Goal: Task Accomplishment & Management: Manage account settings

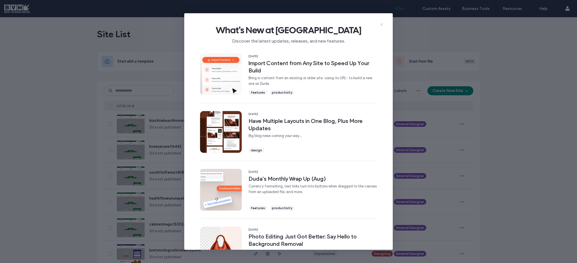
click at [380, 22] on icon at bounding box center [381, 24] width 5 height 5
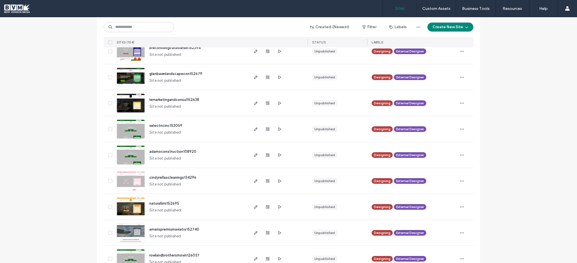
scroll to position [221, 0]
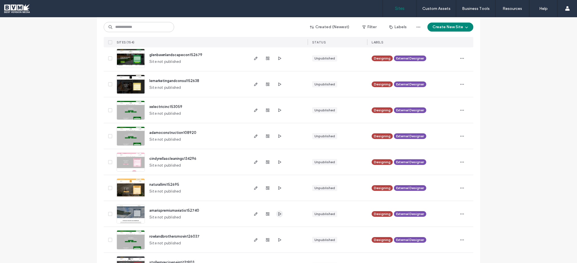
click at [276, 211] on span "button" at bounding box center [279, 213] width 7 height 7
click at [253, 211] on icon "button" at bounding box center [255, 213] width 5 height 5
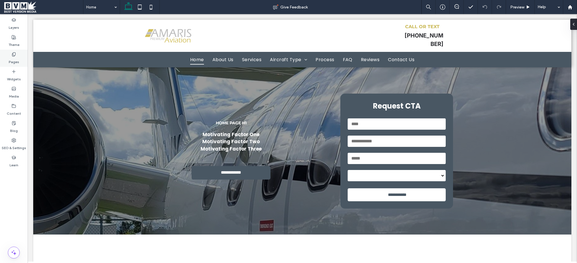
click at [19, 59] on div "Pages" at bounding box center [14, 58] width 28 height 17
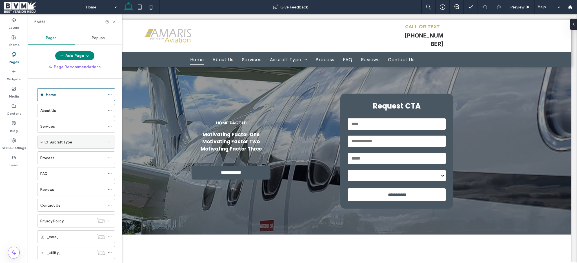
click at [42, 141] on span at bounding box center [41, 141] width 3 height 3
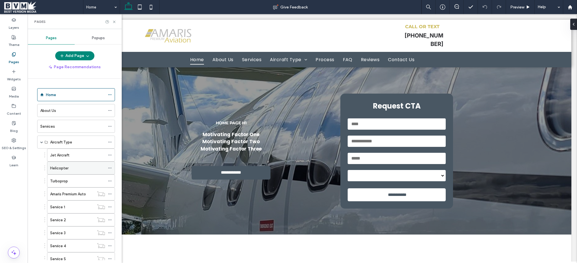
click at [78, 169] on div "Helicopter" at bounding box center [77, 168] width 55 height 6
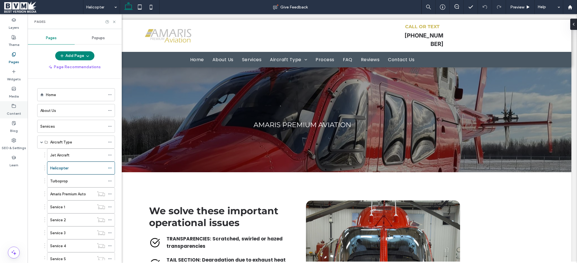
click at [14, 104] on use at bounding box center [14, 105] width 4 height 3
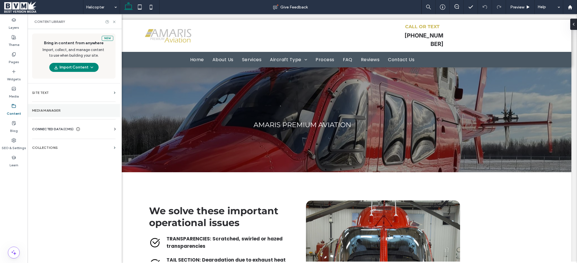
click at [55, 107] on section "Media Manager" at bounding box center [74, 110] width 92 height 13
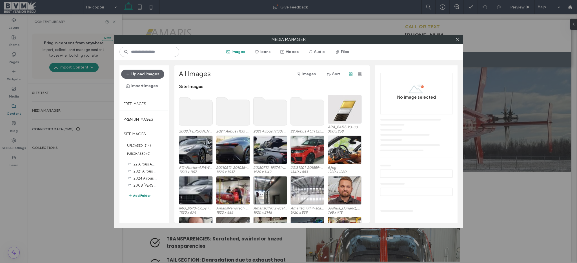
click at [147, 195] on button "Add Folder" at bounding box center [139, 195] width 23 height 7
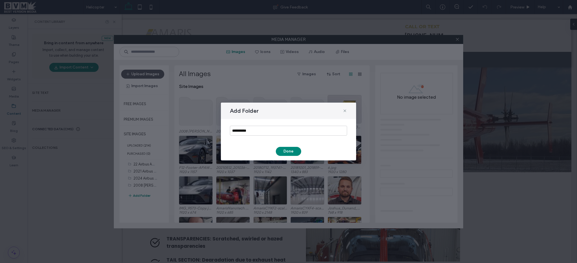
click at [269, 121] on div "**********" at bounding box center [288, 130] width 135 height 23
click at [266, 129] on input "**********" at bounding box center [288, 131] width 117 height 10
paste input "**********"
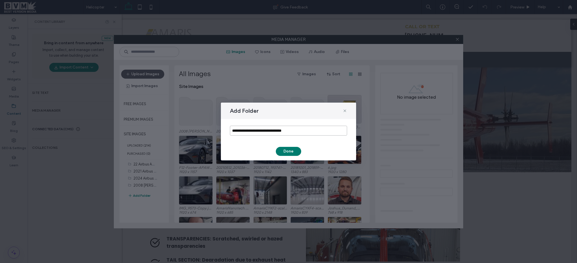
type input "**********"
click at [284, 150] on button "Done" at bounding box center [288, 151] width 25 height 9
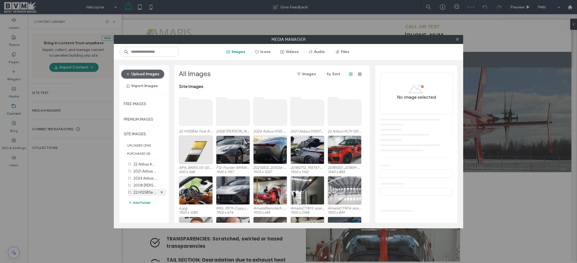
click at [135, 193] on label "22 H125B3e York Regional Police BVM (0)" at bounding box center [167, 191] width 68 height 5
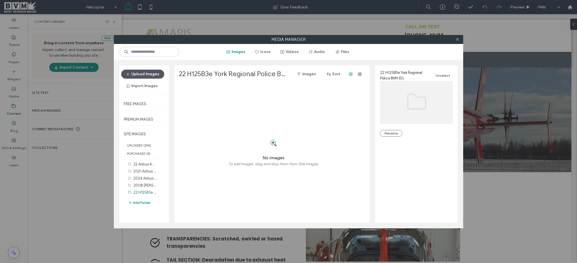
click at [146, 72] on button "Upload Images" at bounding box center [142, 74] width 43 height 9
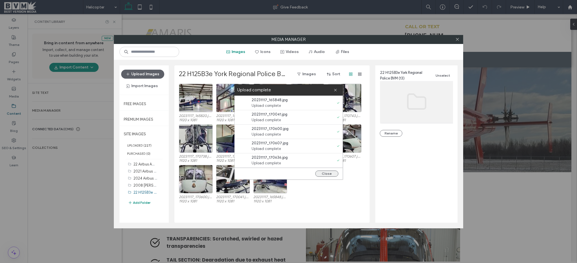
click at [325, 173] on button "Close" at bounding box center [326, 173] width 23 height 6
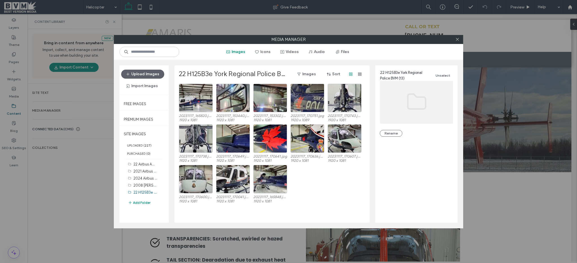
click at [164, 205] on div "22 Airbus ACH 125 C-FFREE BVM (11) 2021 Airbus H130T2 C-GMMA BVM (16) 2024 Airb…" at bounding box center [147, 185] width 38 height 51
click at [142, 202] on button "Add Folder" at bounding box center [139, 202] width 23 height 7
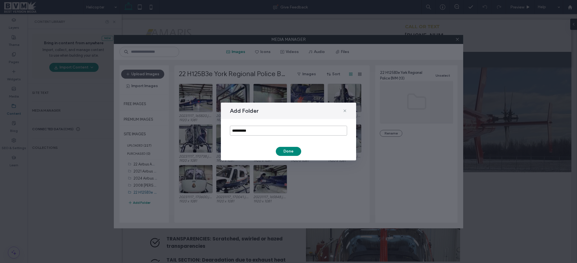
click at [240, 127] on input "**********" at bounding box center [288, 131] width 117 height 10
paste input "**********"
type input "**********"
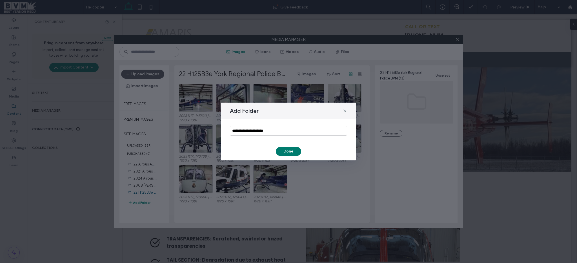
click at [280, 149] on button "Done" at bounding box center [288, 151] width 25 height 9
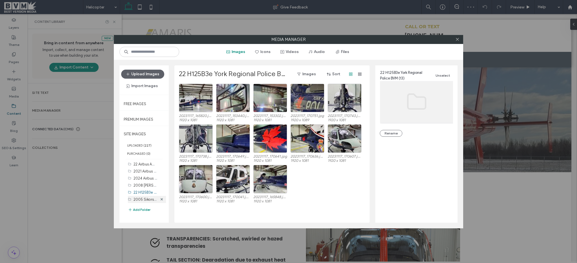
click at [147, 198] on label "2005 Sikorsky S76 BVM (0)" at bounding box center [155, 198] width 45 height 5
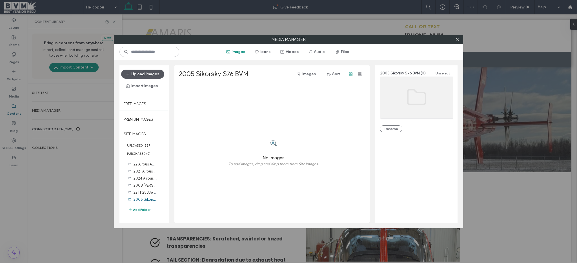
click at [149, 75] on button "Upload Images" at bounding box center [142, 74] width 43 height 9
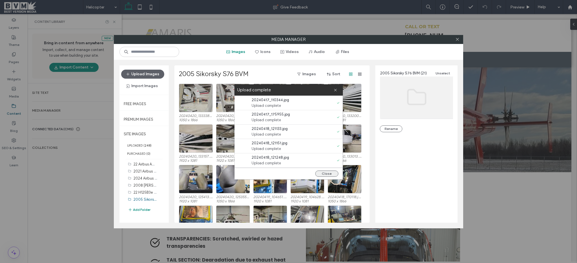
click at [327, 172] on button "Close" at bounding box center [326, 173] width 23 height 6
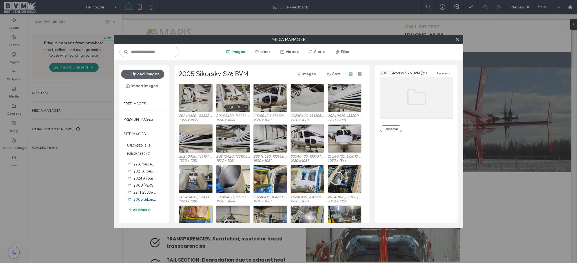
click at [135, 209] on button "Add Folder" at bounding box center [139, 209] width 23 height 7
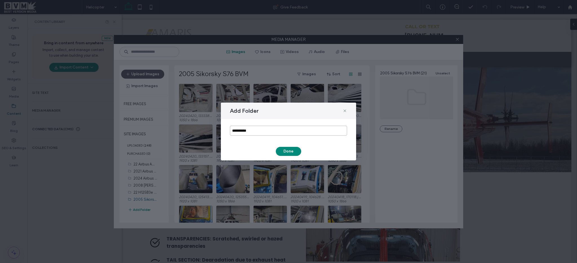
click at [249, 127] on input "**********" at bounding box center [288, 131] width 117 height 10
paste input "**********"
type input "**********"
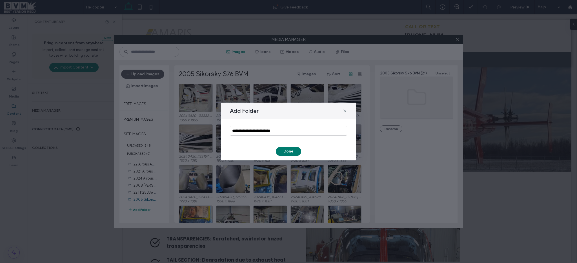
click at [285, 152] on button "Done" at bounding box center [288, 151] width 25 height 9
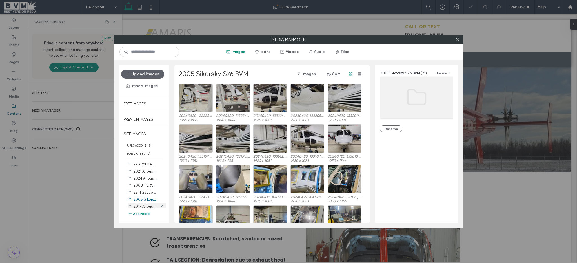
click at [144, 206] on label "2017 Airbus H130T2 N130 BVM (0)" at bounding box center [160, 205] width 55 height 5
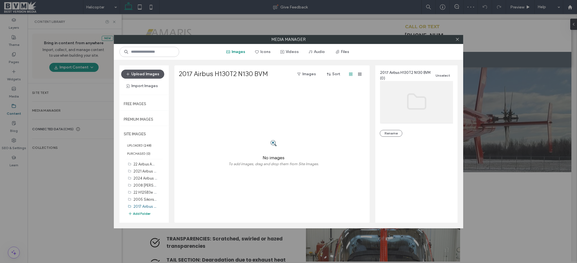
click at [146, 75] on button "Upload Images" at bounding box center [142, 74] width 43 height 9
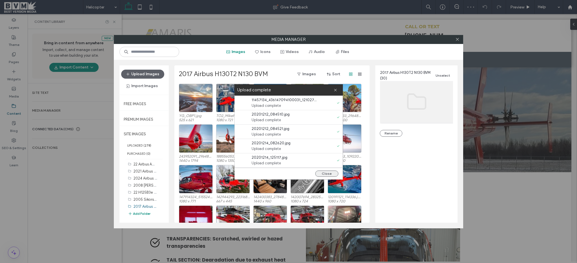
click at [331, 173] on button "Close" at bounding box center [326, 173] width 23 height 6
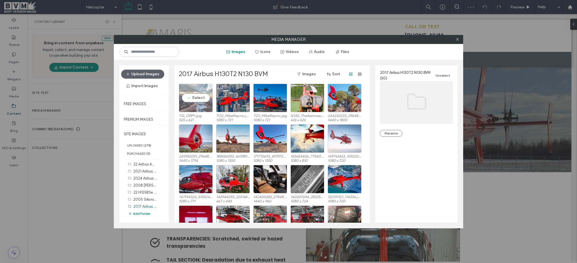
click at [200, 99] on div "Select" at bounding box center [196, 98] width 34 height 28
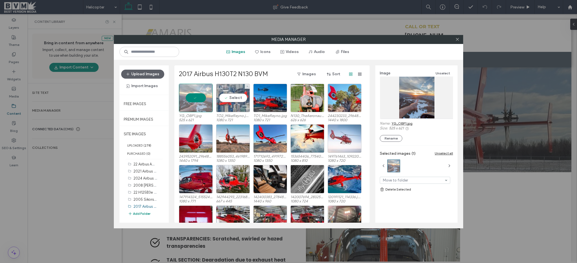
click at [228, 99] on div "Select" at bounding box center [233, 98] width 34 height 28
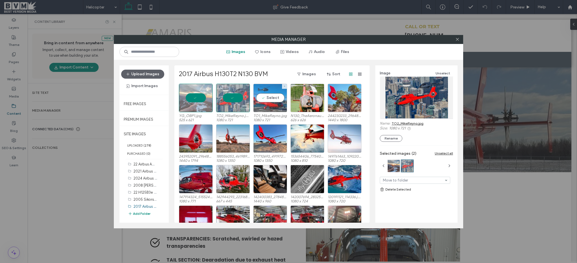
click at [266, 98] on div "Select" at bounding box center [270, 98] width 34 height 28
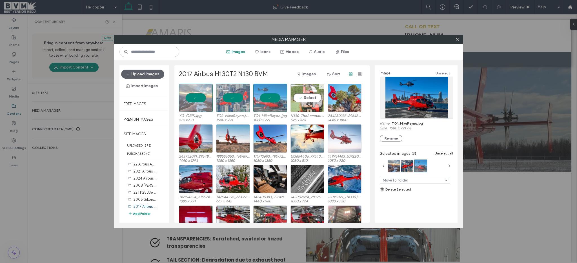
click at [301, 98] on div "Select" at bounding box center [307, 98] width 34 height 28
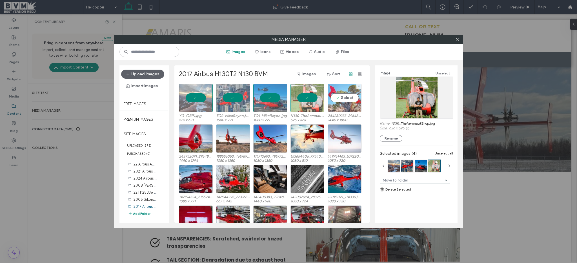
click at [338, 98] on div "Select" at bounding box center [344, 98] width 34 height 28
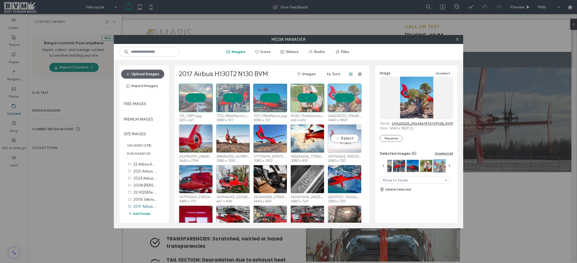
click at [339, 138] on div "Select" at bounding box center [344, 138] width 34 height 28
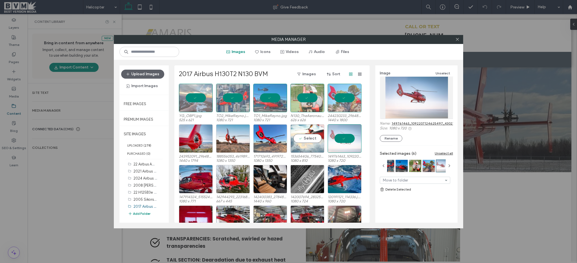
click at [311, 138] on div "Select" at bounding box center [307, 138] width 34 height 28
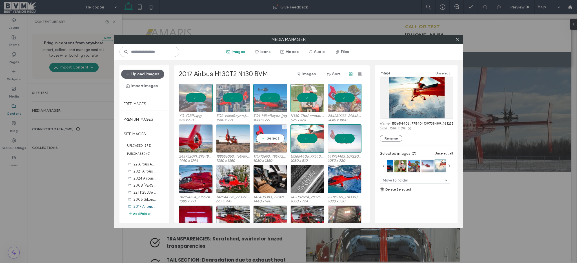
click at [261, 139] on div "Select" at bounding box center [270, 138] width 34 height 28
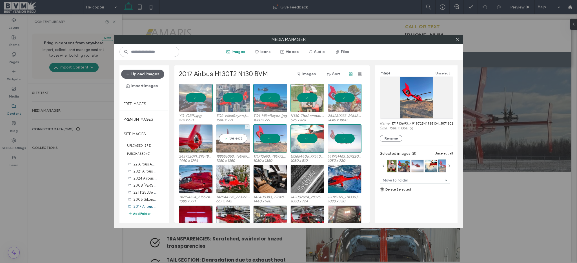
click at [226, 139] on div "Select" at bounding box center [233, 138] width 34 height 28
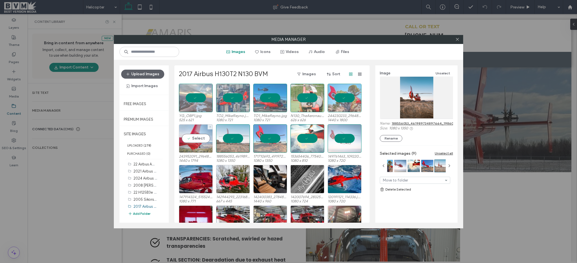
click at [198, 139] on div "Select" at bounding box center [196, 138] width 34 height 28
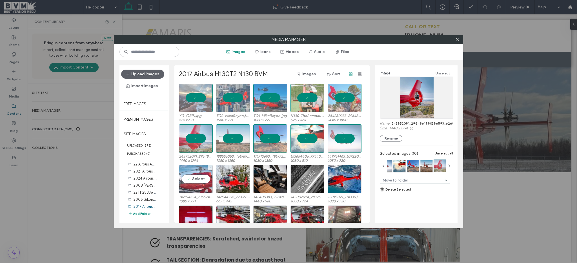
click at [189, 175] on div "Select" at bounding box center [196, 179] width 34 height 28
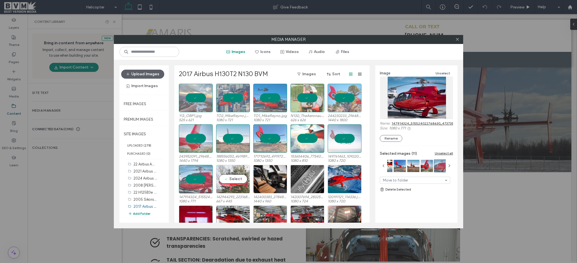
click at [225, 183] on div "Select" at bounding box center [233, 179] width 34 height 28
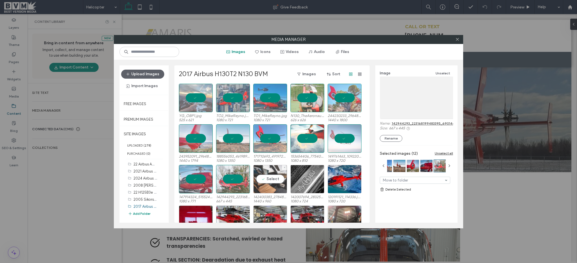
click at [269, 183] on div "Select" at bounding box center [270, 179] width 34 height 28
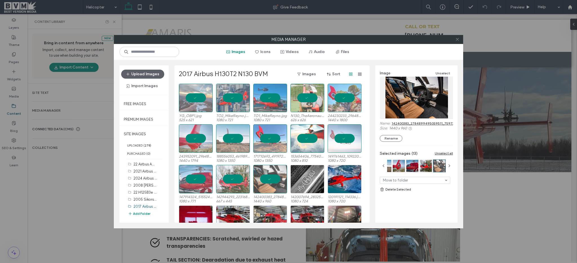
click at [457, 40] on icon at bounding box center [457, 39] width 4 height 4
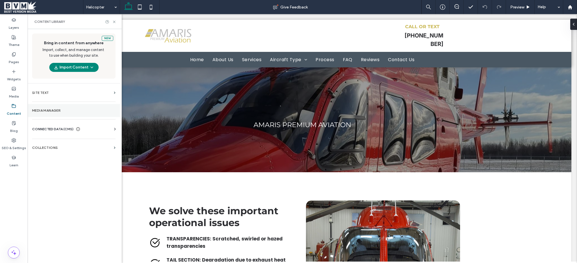
click at [57, 106] on section "Media Manager" at bounding box center [74, 110] width 92 height 13
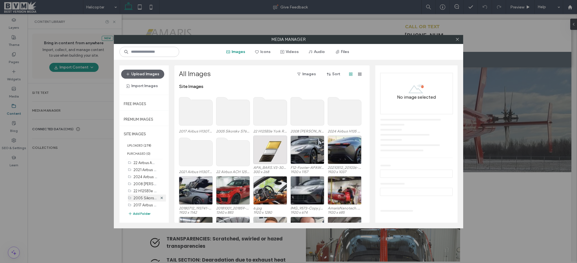
scroll to position [3, 0]
click at [146, 214] on button "Add Folder" at bounding box center [139, 213] width 23 height 6
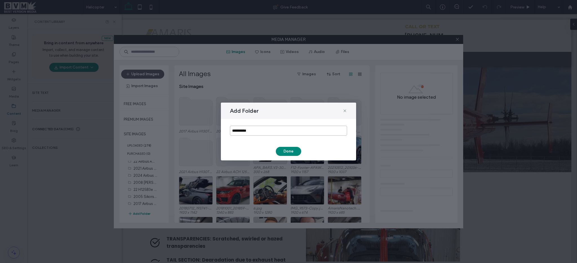
click at [251, 132] on input "**********" at bounding box center [288, 131] width 117 height 10
paste input "**********"
type input "**********"
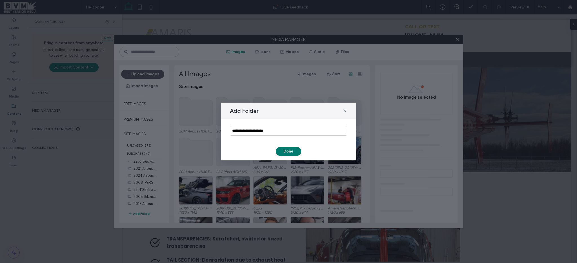
click at [285, 151] on button "Done" at bounding box center [288, 151] width 25 height 9
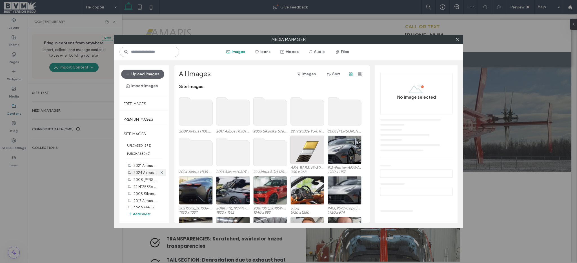
scroll to position [9, 0]
click at [141, 206] on label "2009 Airbus H130B4 BVM (0)" at bounding box center [157, 203] width 48 height 5
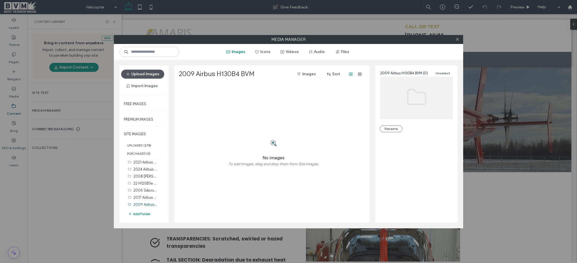
click at [152, 75] on button "Upload Images" at bounding box center [142, 74] width 43 height 9
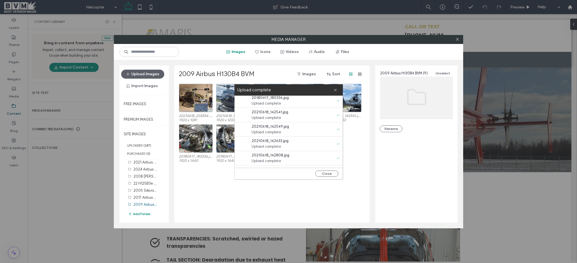
scroll to position [57, 0]
click at [331, 172] on button "Close" at bounding box center [326, 173] width 23 height 6
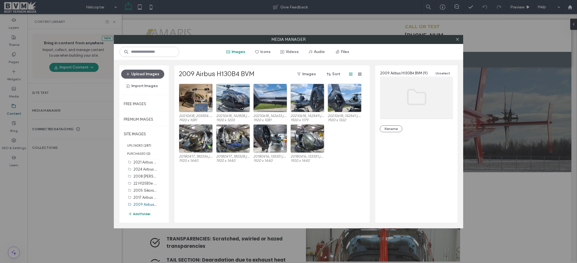
click at [141, 213] on button "Add Folder" at bounding box center [139, 214] width 23 height 6
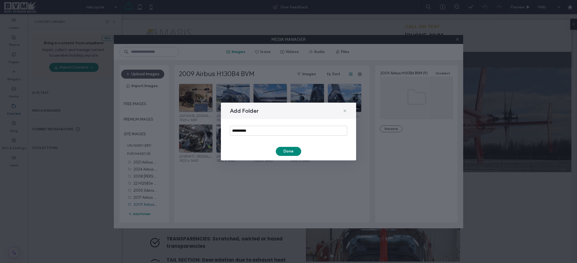
click at [260, 124] on div "**********" at bounding box center [288, 130] width 135 height 23
click at [259, 126] on input "**********" at bounding box center [288, 131] width 117 height 10
paste input "**********"
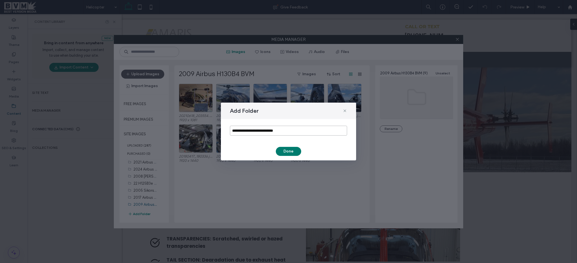
type input "**********"
click at [280, 151] on button "Done" at bounding box center [288, 151] width 25 height 9
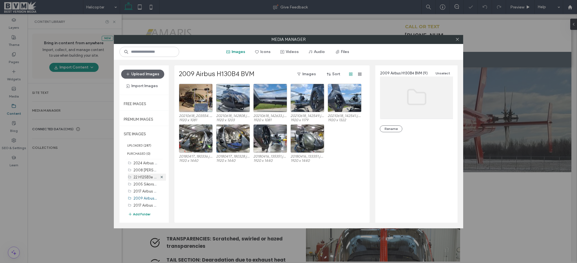
scroll to position [16, 0]
click at [137, 202] on label "2017 Airbus H130T2 N551MM BVM (0)" at bounding box center [163, 203] width 61 height 5
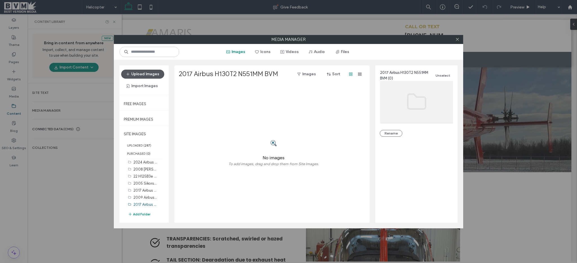
click at [150, 77] on button "Upload Images" at bounding box center [142, 74] width 43 height 9
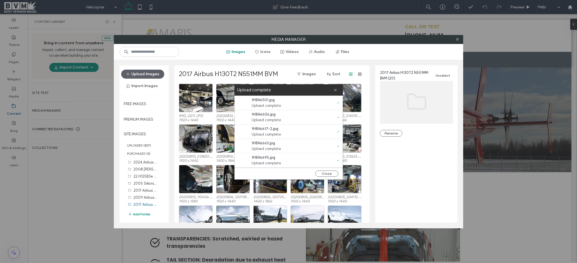
click at [332, 170] on div "Close" at bounding box center [289, 174] width 108 height 12
click at [331, 172] on button "Close" at bounding box center [326, 173] width 23 height 6
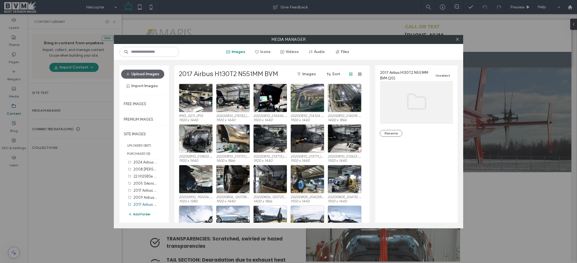
click at [135, 212] on button "Add Folder" at bounding box center [139, 214] width 23 height 6
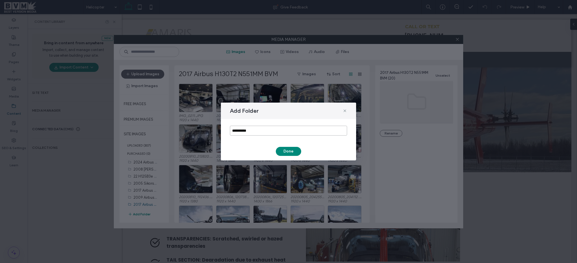
click at [251, 130] on input "**********" at bounding box center [288, 131] width 117 height 10
paste input "**********"
type input "**********"
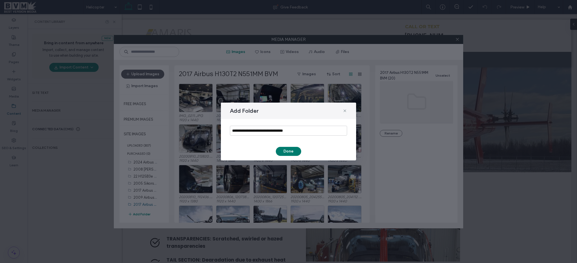
click at [288, 151] on button "Done" at bounding box center [288, 151] width 25 height 9
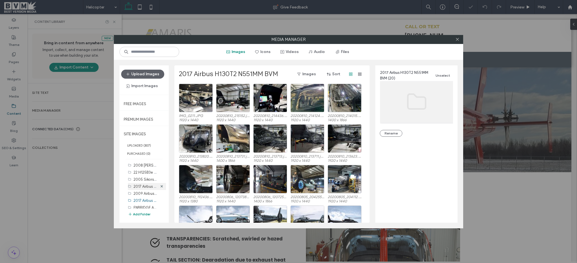
scroll to position [23, 0]
click at [139, 203] on label "ENBRIDGE AVIATION Airbus H125B3e BVM (0)" at bounding box center [170, 203] width 74 height 5
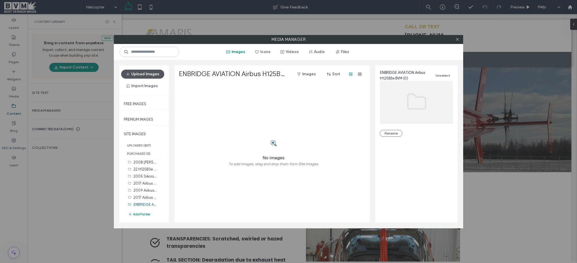
click at [139, 73] on button "Upload Images" at bounding box center [142, 74] width 43 height 9
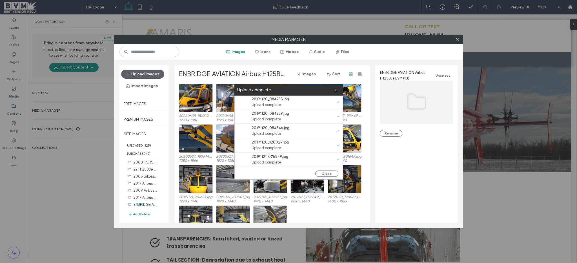
scroll to position [0, 0]
click at [323, 175] on button "Close" at bounding box center [326, 173] width 23 height 6
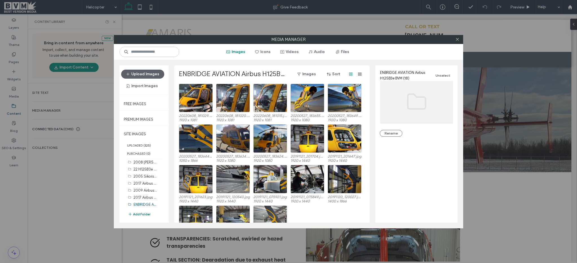
click at [144, 211] on button "Add Folder" at bounding box center [139, 214] width 23 height 6
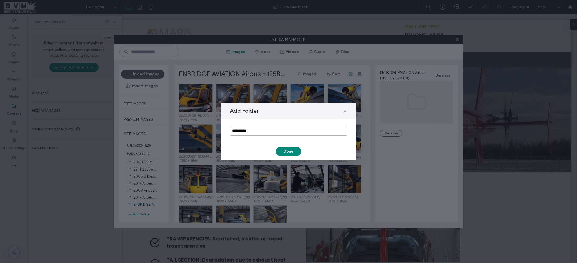
click at [255, 129] on input "**********" at bounding box center [288, 131] width 117 height 10
paste input "**********"
type input "**********"
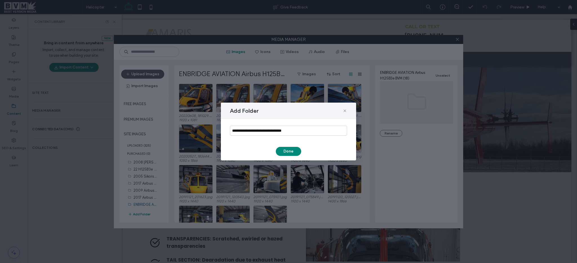
click at [284, 156] on div "**********" at bounding box center [288, 131] width 135 height 58
click at [291, 149] on button "Done" at bounding box center [288, 151] width 25 height 9
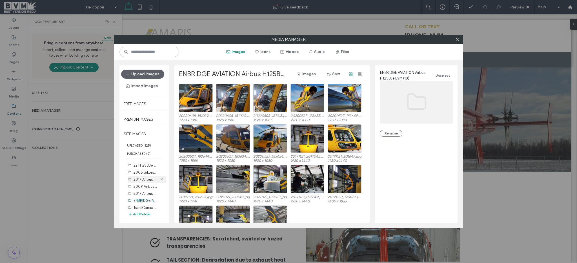
scroll to position [30, 0]
click at [143, 204] on label "TransCanada Airbus 2017 H125B3e BVM (0)" at bounding box center [168, 203] width 71 height 5
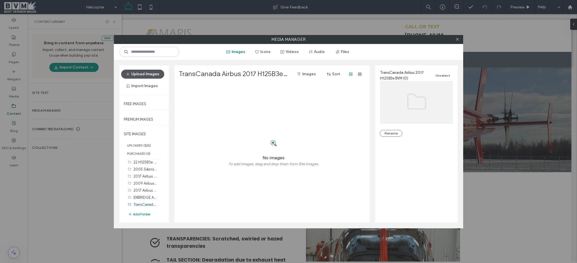
click at [151, 74] on button "Upload Images" at bounding box center [142, 74] width 43 height 9
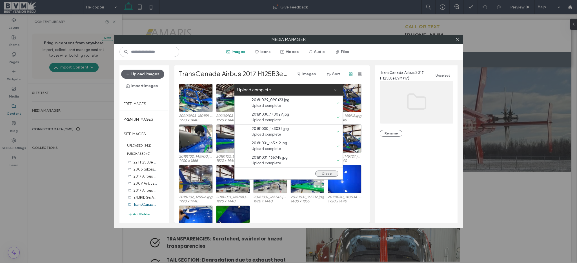
click at [331, 171] on button "Close" at bounding box center [326, 173] width 23 height 6
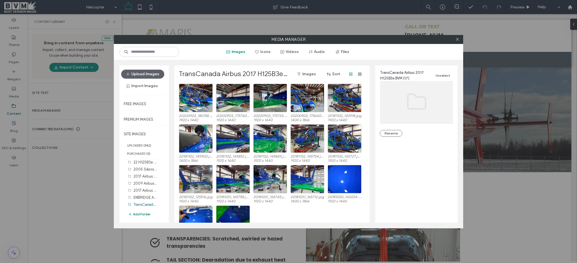
click at [139, 215] on button "Add Folder" at bounding box center [139, 214] width 23 height 6
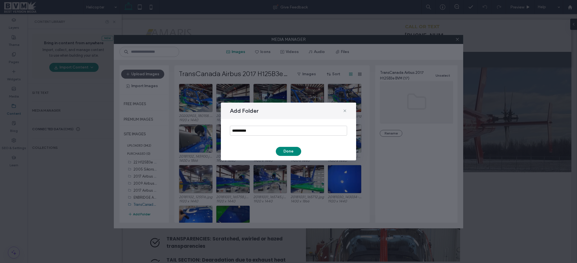
click at [265, 123] on div "**********" at bounding box center [288, 130] width 135 height 23
click at [261, 133] on input "**********" at bounding box center [288, 131] width 117 height 10
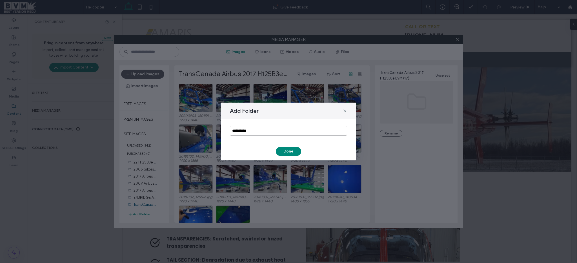
paste input "**********"
type input "**********"
click at [294, 151] on button "Done" at bounding box center [288, 151] width 25 height 9
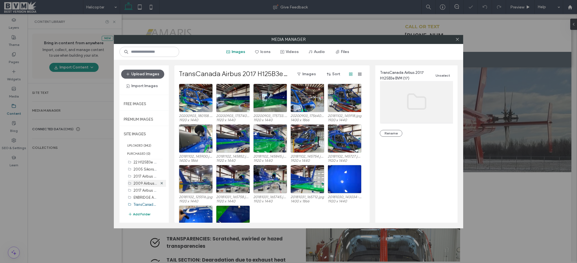
scroll to position [37, 0]
click at [144, 205] on label "Trans Canada 2007 Bell 206-L4 BVM (0)" at bounding box center [166, 203] width 67 height 5
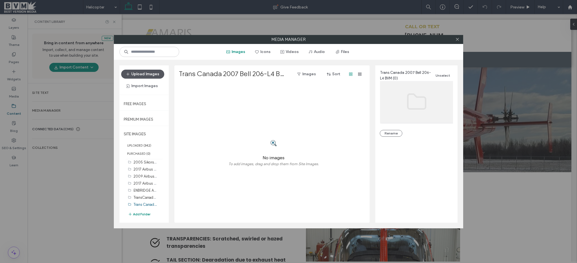
click at [147, 73] on button "Upload Images" at bounding box center [142, 74] width 43 height 9
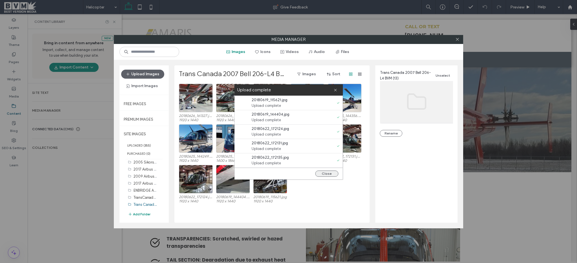
click at [326, 176] on button "Close" at bounding box center [326, 173] width 23 height 6
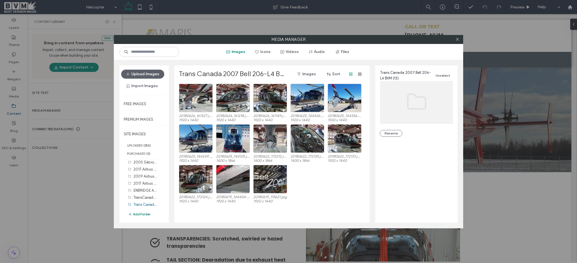
click at [140, 213] on button "Add Folder" at bounding box center [139, 214] width 23 height 6
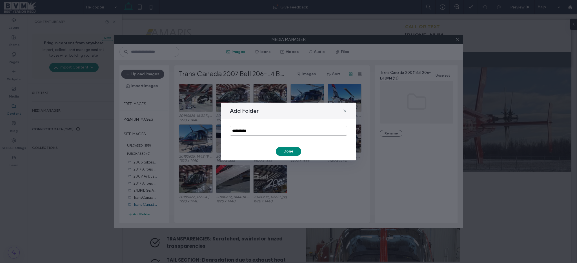
click at [262, 128] on input "**********" at bounding box center [288, 131] width 117 height 10
paste input "**********"
type input "**********"
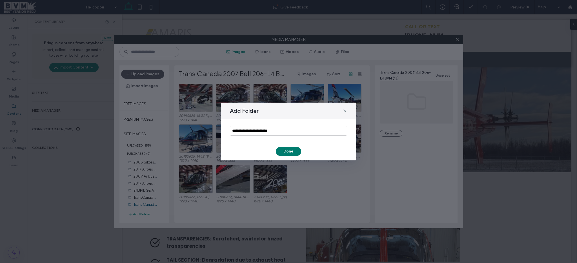
click at [291, 152] on button "Done" at bounding box center [288, 151] width 25 height 9
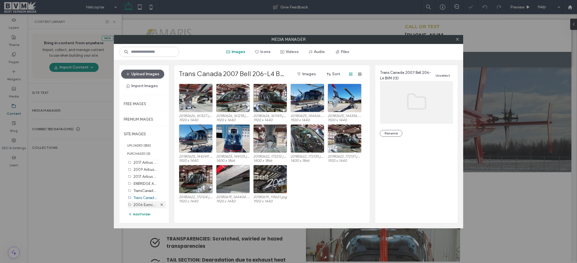
scroll to position [44, 0]
click at [143, 202] on label "2006 Eurocopter EC120 BVM (0)" at bounding box center [160, 203] width 55 height 5
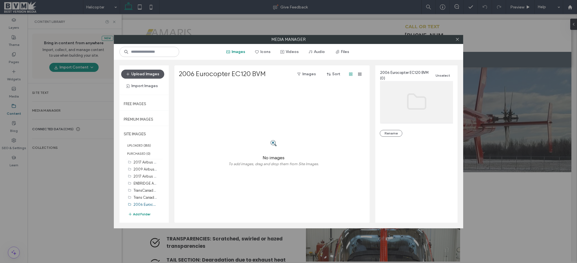
click at [142, 74] on button "Upload Images" at bounding box center [142, 74] width 43 height 9
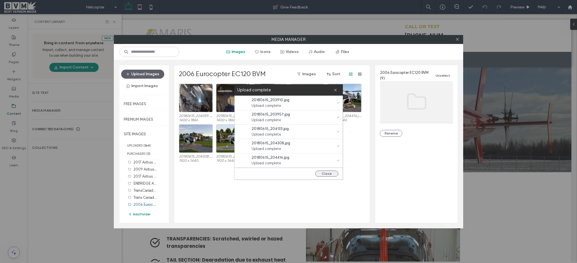
click at [329, 175] on button "Close" at bounding box center [326, 173] width 23 height 6
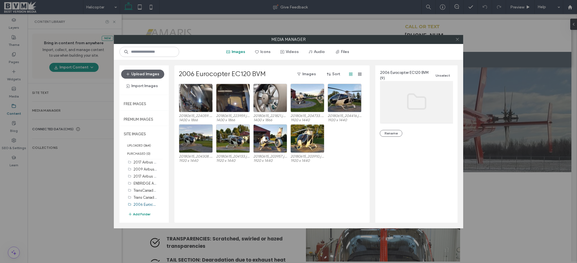
click at [458, 40] on icon at bounding box center [457, 39] width 4 height 4
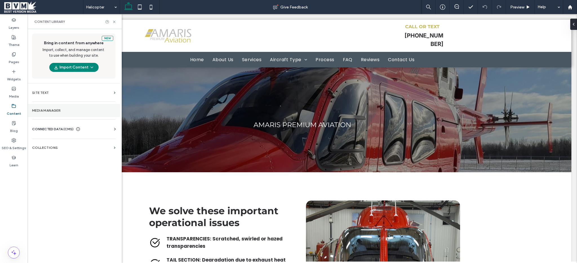
click at [46, 112] on section "Media Manager" at bounding box center [74, 110] width 92 height 13
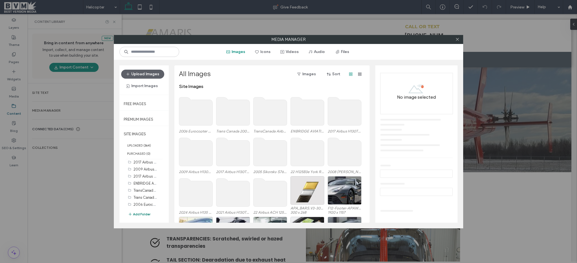
click at [138, 215] on button "Add Folder" at bounding box center [139, 214] width 23 height 6
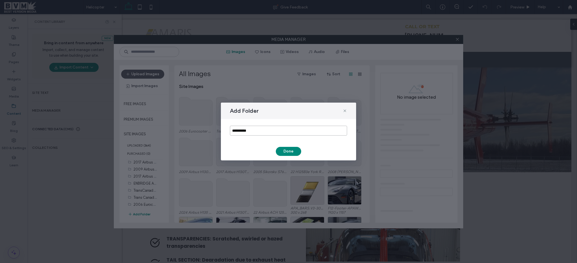
click at [256, 131] on input "**********" at bounding box center [288, 131] width 117 height 10
paste input "*********"
type input "**********"
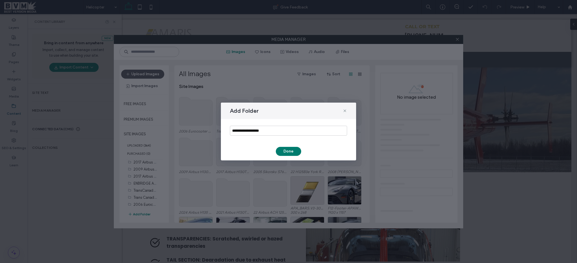
click at [284, 150] on button "Done" at bounding box center [288, 151] width 25 height 9
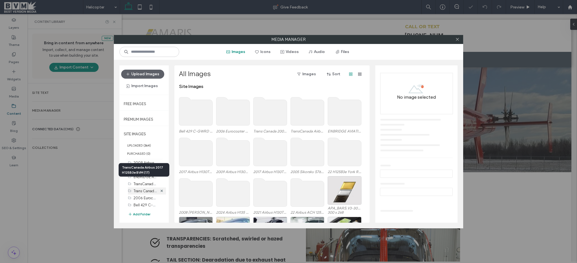
scroll to position [51, 0]
click at [138, 201] on div "Bell 429 C-GWRD BVM (0)" at bounding box center [145, 204] width 24 height 6
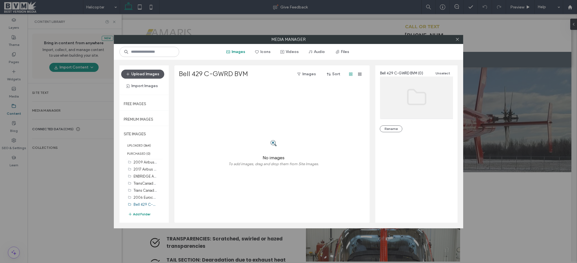
click at [150, 71] on button "Upload Images" at bounding box center [142, 74] width 43 height 9
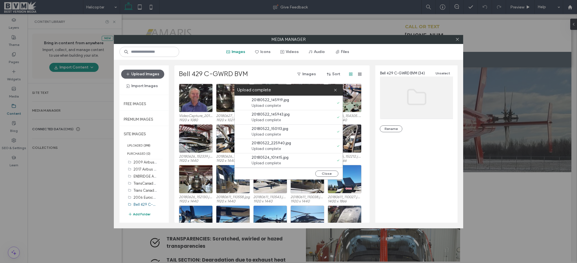
click at [326, 170] on div "Close" at bounding box center [289, 174] width 108 height 12
click at [321, 174] on button "Close" at bounding box center [326, 173] width 23 height 6
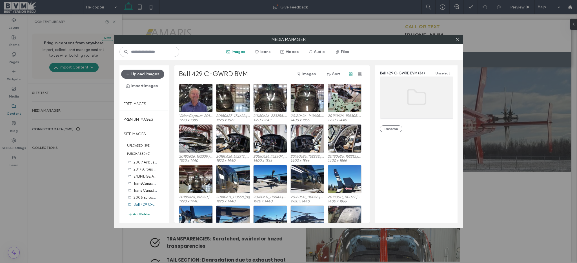
click at [138, 216] on button "Add Folder" at bounding box center [139, 214] width 23 height 6
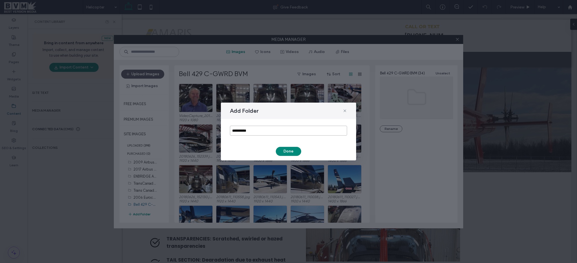
click at [251, 131] on input "**********" at bounding box center [288, 131] width 117 height 10
paste input "**********"
type input "**********"
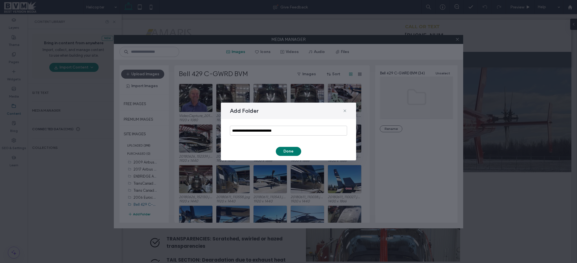
click at [290, 148] on button "Done" at bounding box center [288, 151] width 25 height 9
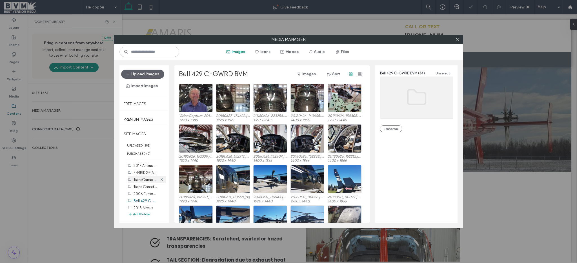
scroll to position [58, 0]
click at [142, 200] on div "Bell 429 C-GWRD BVM (34)" at bounding box center [145, 197] width 24 height 7
click at [141, 201] on div "2018 Airbus H130T2 N21EC BVM (0)" at bounding box center [145, 204] width 24 height 6
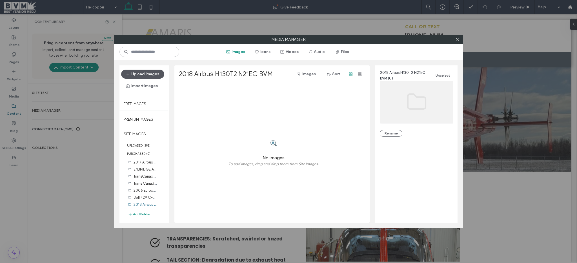
click at [148, 77] on button "Upload Images" at bounding box center [142, 74] width 43 height 9
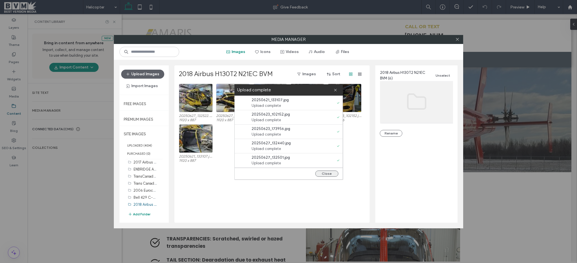
click at [328, 173] on button "Close" at bounding box center [326, 173] width 23 height 6
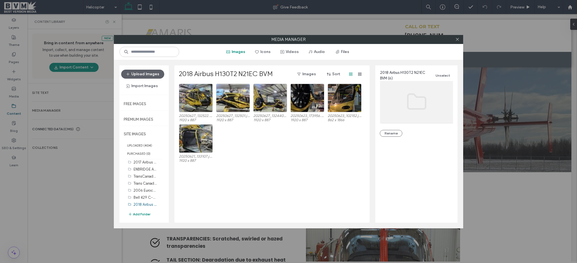
click at [137, 217] on div "22 Airbus ACH 125 C-FFREE BVM (11) 2021 Airbus H130T2 C-GMMA BVM (16) 2024 Airb…" at bounding box center [147, 191] width 38 height 62
click at [140, 214] on button "Add Folder" at bounding box center [139, 214] width 23 height 6
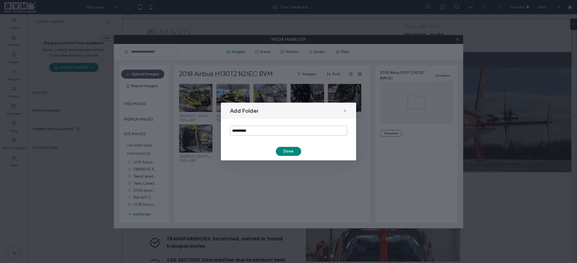
click at [257, 131] on input "**********" at bounding box center [288, 131] width 117 height 10
paste input "**********"
type input "**********"
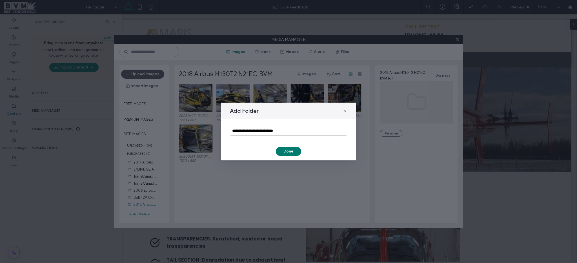
click at [282, 152] on button "Done" at bounding box center [288, 151] width 25 height 9
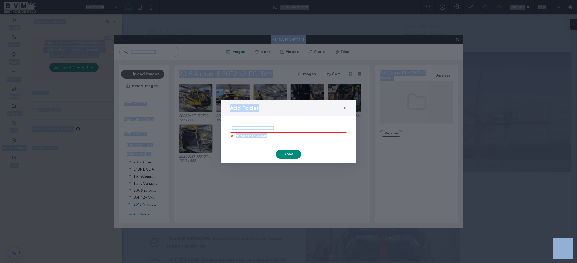
click at [260, 127] on input "**********" at bounding box center [288, 128] width 117 height 10
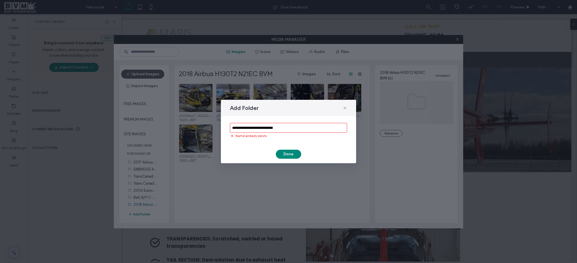
click at [260, 127] on input "**********" at bounding box center [288, 128] width 117 height 10
paste input
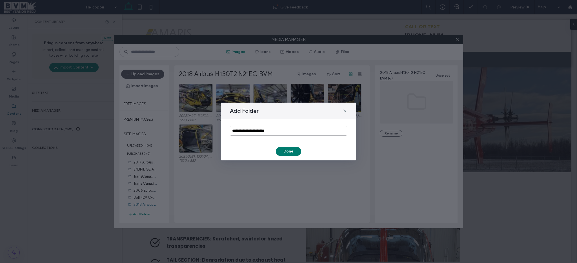
type input "**********"
click at [284, 148] on button "Done" at bounding box center [288, 151] width 25 height 9
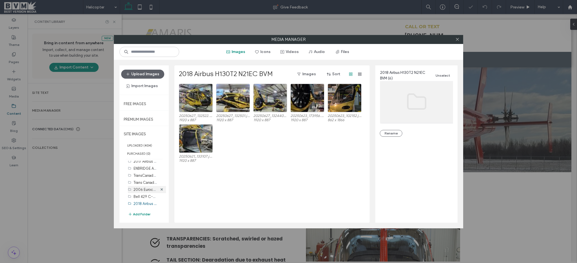
scroll to position [65, 0]
click at [146, 204] on label "Niagara Helicopters BVM (0)" at bounding box center [156, 203] width 47 height 5
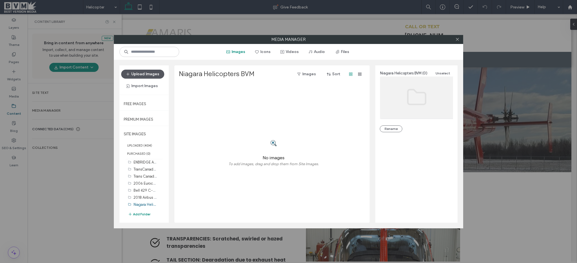
click at [144, 72] on button "Upload Images" at bounding box center [142, 74] width 43 height 9
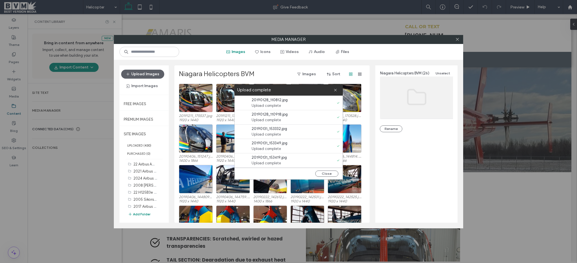
scroll to position [65, 0]
click at [332, 171] on button "Close" at bounding box center [326, 173] width 23 height 6
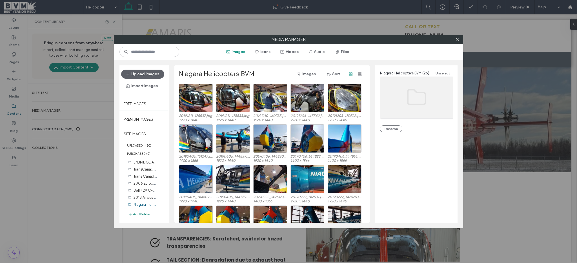
click at [137, 215] on button "Add Folder" at bounding box center [139, 214] width 23 height 6
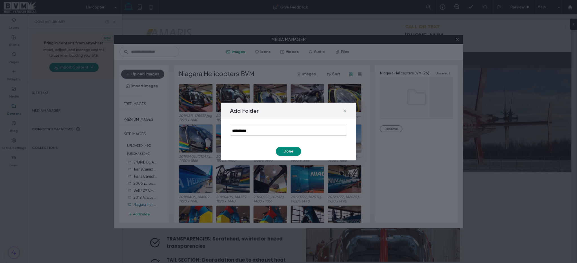
click at [262, 122] on div "**********" at bounding box center [288, 130] width 135 height 23
click at [260, 127] on input "**********" at bounding box center [288, 131] width 117 height 10
paste input
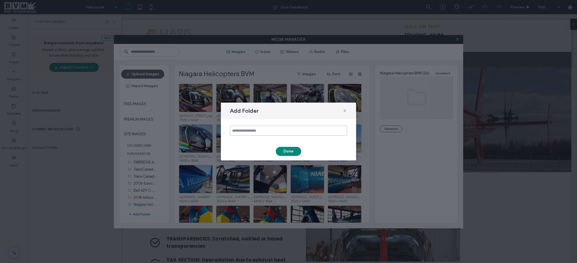
paste input
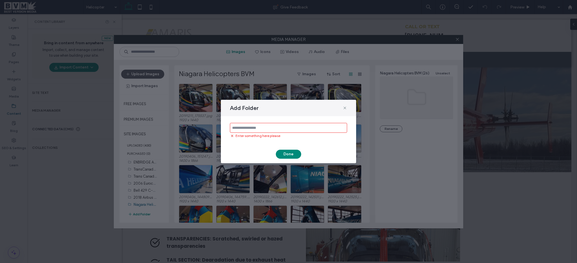
click at [295, 129] on input at bounding box center [288, 128] width 117 height 10
paste input "**********"
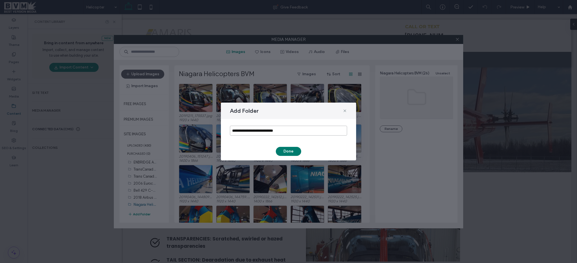
type input "**********"
click at [291, 153] on button "Done" at bounding box center [288, 151] width 25 height 9
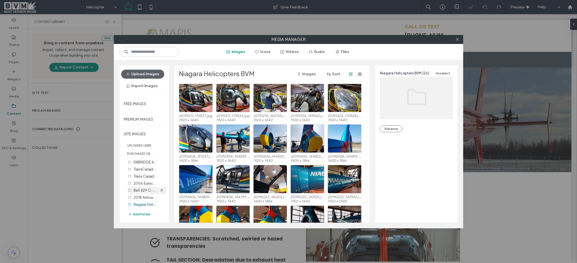
scroll to position [72, 0]
click at [137, 204] on label "2008 Airbus H130B4 N484FA BVM (0)" at bounding box center [164, 203] width 62 height 5
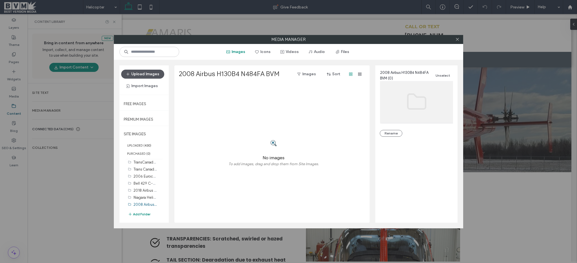
click at [153, 76] on button "Upload Images" at bounding box center [142, 74] width 43 height 9
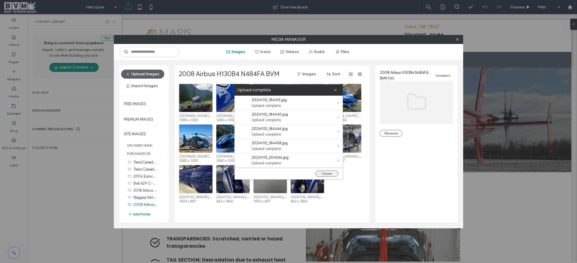
click at [334, 172] on button "Close" at bounding box center [326, 173] width 23 height 6
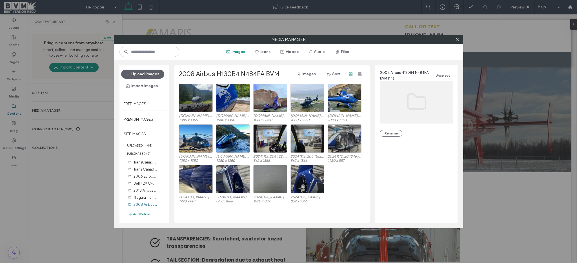
click at [145, 213] on button "Add Folder" at bounding box center [139, 214] width 23 height 6
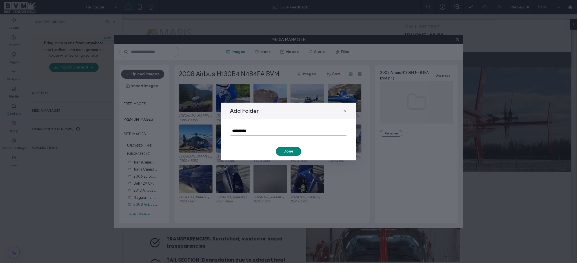
click at [247, 132] on input "**********" at bounding box center [288, 131] width 117 height 10
paste input "*******"
type input "**********"
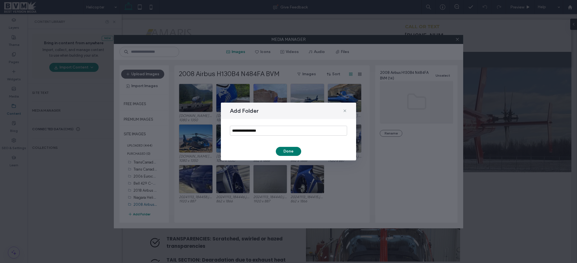
click at [289, 151] on button "Done" at bounding box center [288, 151] width 25 height 9
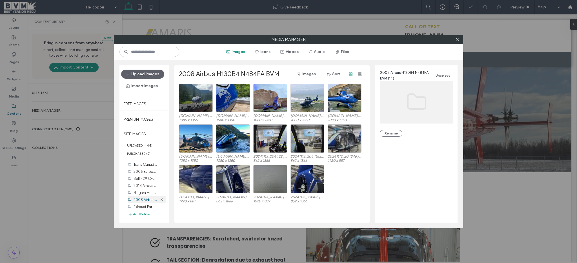
scroll to position [79, 0]
click at [140, 201] on div "Exhaust Parts BVM (0)" at bounding box center [145, 204] width 24 height 6
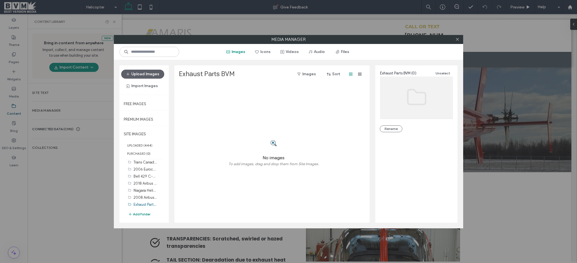
click at [147, 65] on div "Upload Images Import Images" at bounding box center [143, 79] width 49 height 29
click at [142, 70] on button "Upload Images" at bounding box center [142, 74] width 43 height 9
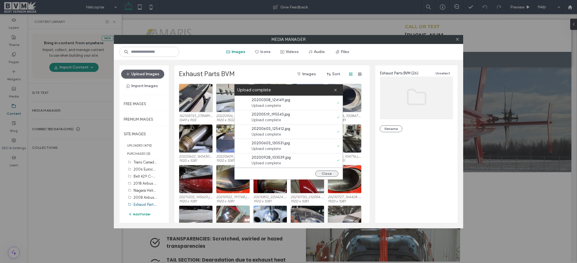
click at [326, 174] on button "Close" at bounding box center [326, 173] width 23 height 6
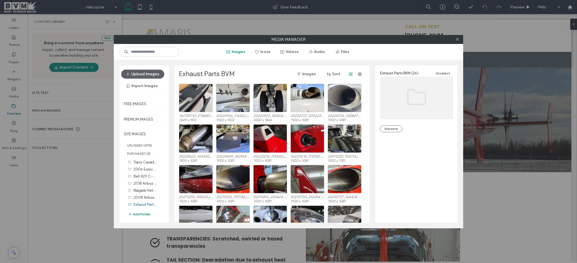
click at [137, 213] on button "Add Folder" at bounding box center [139, 214] width 23 height 6
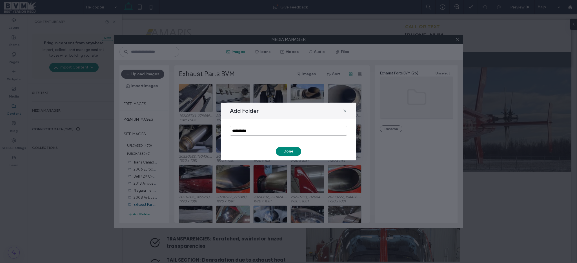
click at [266, 134] on input "**********" at bounding box center [288, 131] width 117 height 10
type input "**********"
click at [288, 153] on button "Done" at bounding box center [288, 151] width 25 height 9
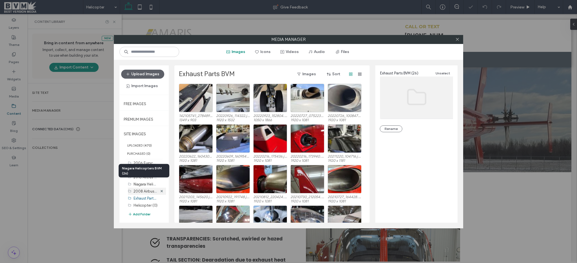
scroll to position [86, 0]
click at [144, 204] on label "Helicopter (0)" at bounding box center [145, 204] width 24 height 4
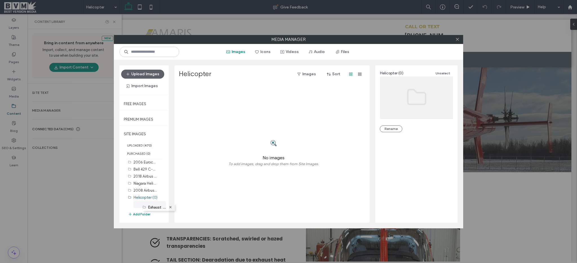
drag, startPoint x: 141, startPoint y: 197, endPoint x: 149, endPoint y: 205, distance: 10.6
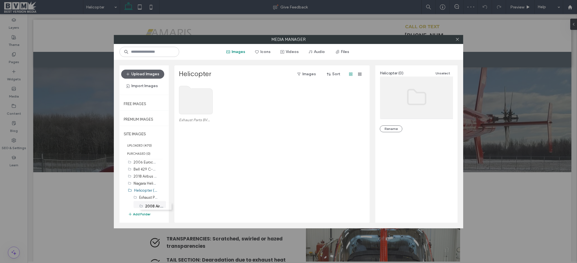
drag, startPoint x: 139, startPoint y: 188, endPoint x: 144, endPoint y: 201, distance: 14.0
drag, startPoint x: 142, startPoint y: 181, endPoint x: 143, endPoint y: 197, distance: 15.5
drag, startPoint x: 135, startPoint y: 203, endPoint x: 144, endPoint y: 203, distance: 8.5
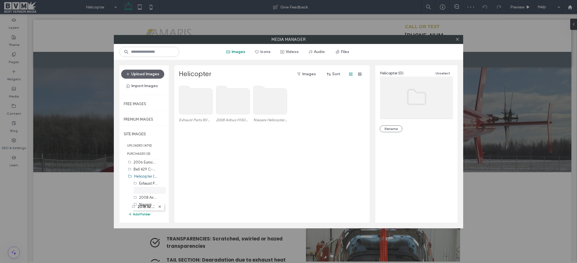
drag, startPoint x: 145, startPoint y: 177, endPoint x: 142, endPoint y: 204, distance: 28.0
drag, startPoint x: 141, startPoint y: 170, endPoint x: 141, endPoint y: 187, distance: 17.2
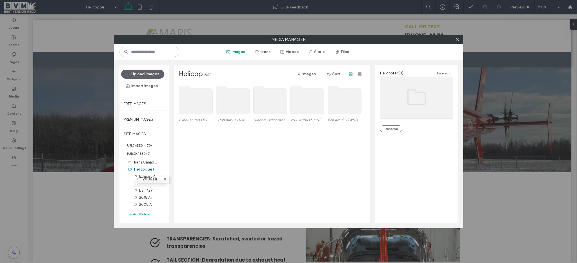
drag, startPoint x: 144, startPoint y: 164, endPoint x: 146, endPoint y: 178, distance: 14.5
drag, startPoint x: 146, startPoint y: 164, endPoint x: 148, endPoint y: 181, distance: 16.6
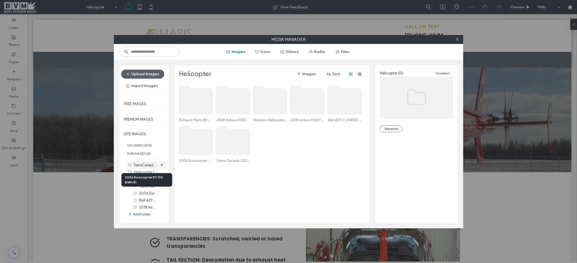
scroll to position [69, 0]
drag, startPoint x: 142, startPoint y: 163, endPoint x: 144, endPoint y: 177, distance: 13.9
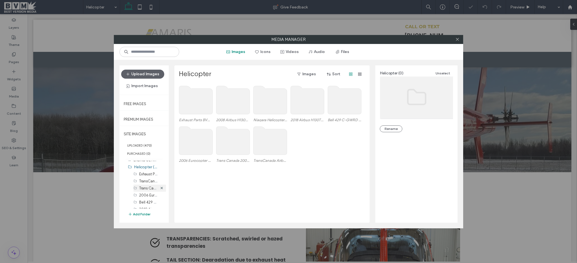
scroll to position [63, 0]
drag, startPoint x: 142, startPoint y: 164, endPoint x: 144, endPoint y: 181, distance: 17.0
drag, startPoint x: 141, startPoint y: 189, endPoint x: 142, endPoint y: 203, distance: 13.6
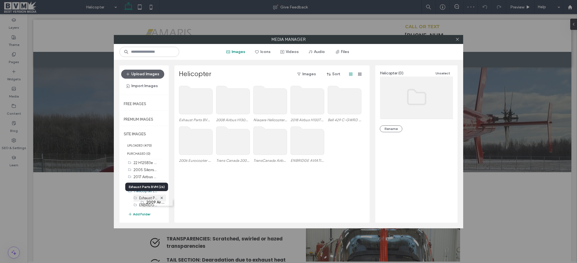
drag, startPoint x: 141, startPoint y: 181, endPoint x: 147, endPoint y: 197, distance: 17.0
drag, startPoint x: 143, startPoint y: 204, endPoint x: 148, endPoint y: 204, distance: 5.6
drag, startPoint x: 138, startPoint y: 203, endPoint x: 146, endPoint y: 197, distance: 9.7
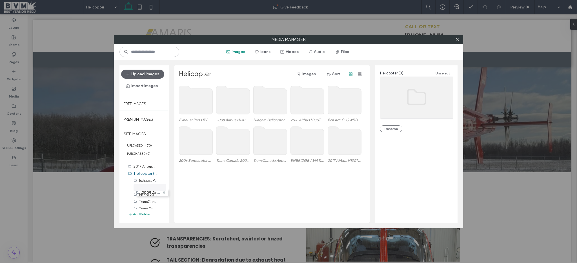
drag, startPoint x: 141, startPoint y: 175, endPoint x: 142, endPoint y: 192, distance: 16.6
drag, startPoint x: 142, startPoint y: 172, endPoint x: 144, endPoint y: 192, distance: 20.1
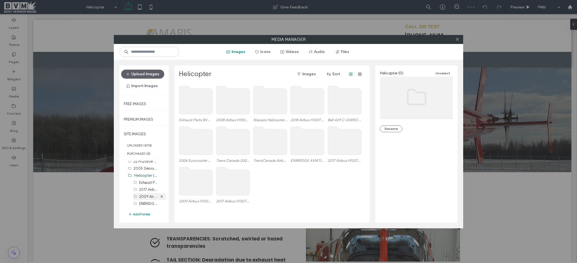
scroll to position [26, 0]
drag, startPoint x: 141, startPoint y: 173, endPoint x: 143, endPoint y: 193, distance: 19.5
drag, startPoint x: 144, startPoint y: 175, endPoint x: 144, endPoint y: 191, distance: 15.2
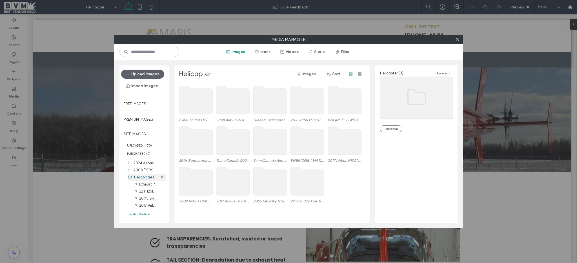
scroll to position [11, 0]
drag, startPoint x: 142, startPoint y: 173, endPoint x: 143, endPoint y: 187, distance: 14.4
drag, startPoint x: 137, startPoint y: 205, endPoint x: 144, endPoint y: 204, distance: 7.1
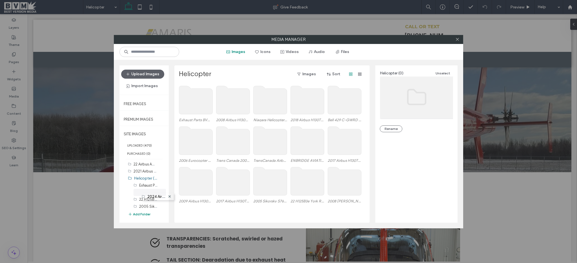
drag, startPoint x: 140, startPoint y: 179, endPoint x: 147, endPoint y: 195, distance: 17.2
drag, startPoint x: 144, startPoint y: 172, endPoint x: 144, endPoint y: 189, distance: 16.3
drag, startPoint x: 137, startPoint y: 164, endPoint x: 143, endPoint y: 178, distance: 15.8
click at [456, 39] on use at bounding box center [457, 39] width 3 height 3
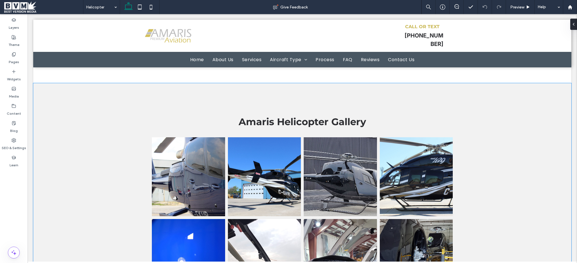
scroll to position [2438, 0]
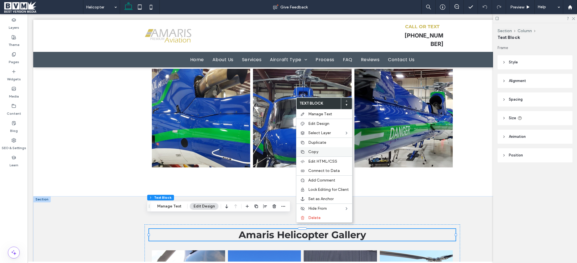
click at [321, 152] on label "Copy" at bounding box center [328, 151] width 41 height 5
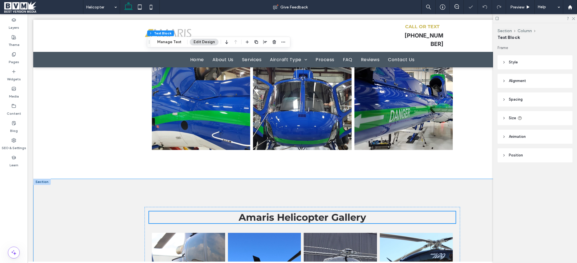
scroll to position [2696, 0]
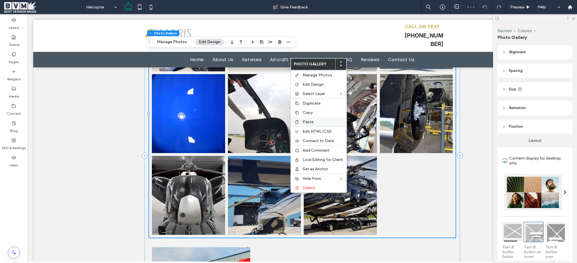
click at [322, 125] on div "Paste" at bounding box center [319, 121] width 56 height 9
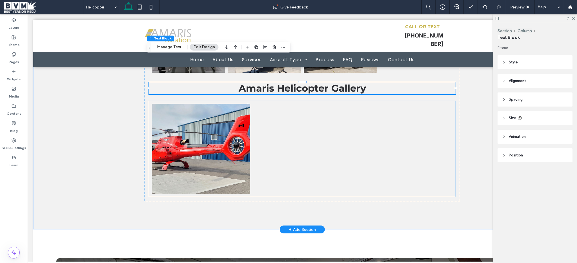
scroll to position [2790, 0]
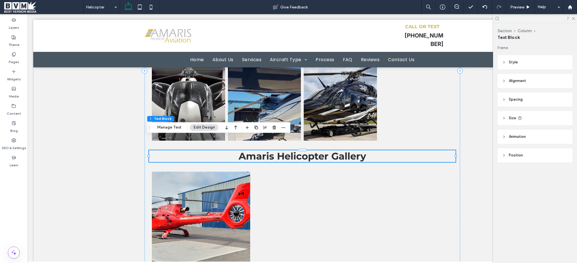
click at [238, 150] on span "Amaris Helicopter Gallery" at bounding box center [301, 156] width 127 height 12
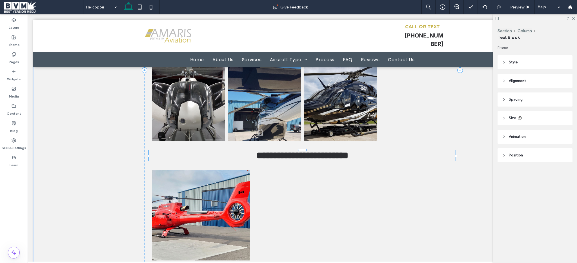
click at [256, 150] on span "**********" at bounding box center [302, 155] width 92 height 10
type input "**********"
type input "**"
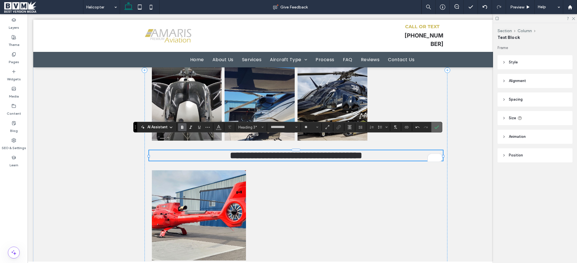
click at [437, 126] on icon "Confirm" at bounding box center [436, 127] width 5 height 5
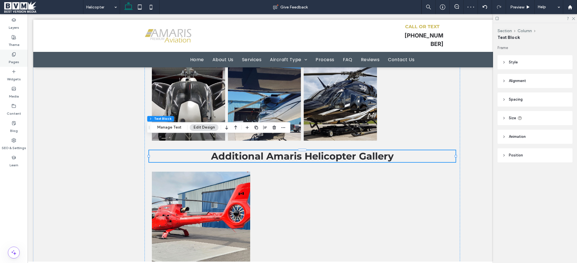
click at [14, 56] on icon at bounding box center [14, 54] width 5 height 5
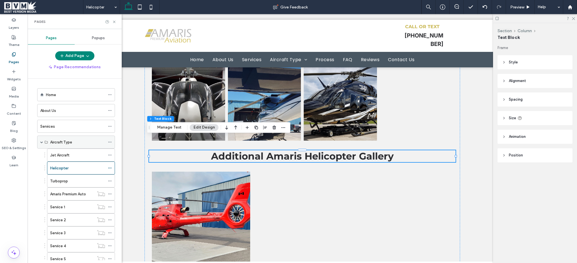
click at [43, 143] on span at bounding box center [41, 141] width 3 height 3
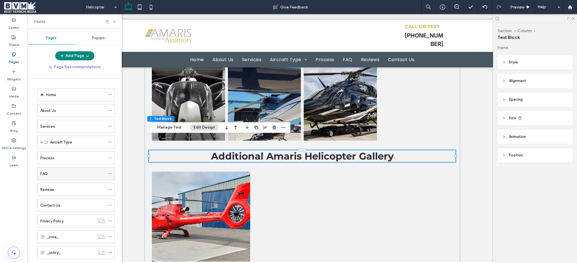
click at [110, 172] on icon at bounding box center [110, 173] width 4 height 4
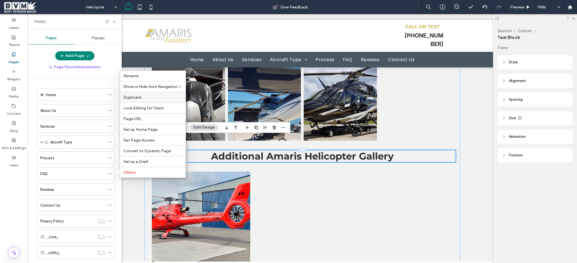
click at [158, 95] on label "Duplicate" at bounding box center [152, 97] width 59 height 5
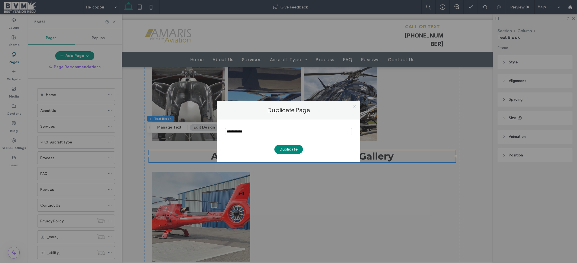
click at [256, 130] on input "notEmpty" at bounding box center [288, 131] width 127 height 7
type input "**********"
click at [286, 148] on button "Duplicate" at bounding box center [288, 149] width 28 height 9
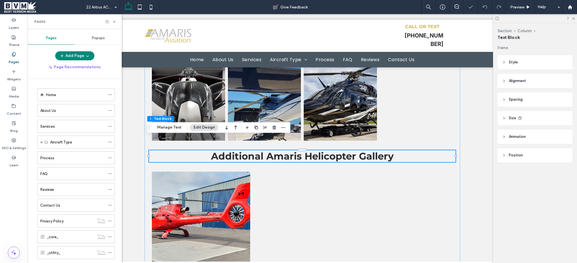
scroll to position [29, 0]
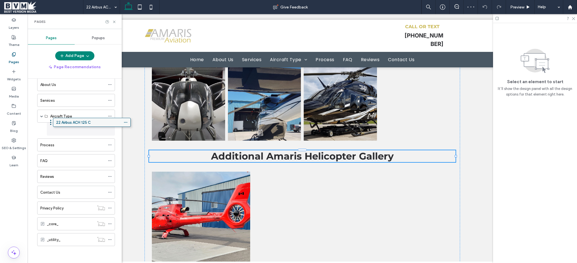
drag, startPoint x: 66, startPoint y: 239, endPoint x: 82, endPoint y: 124, distance: 116.2
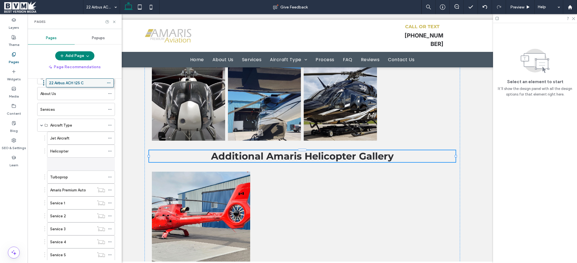
scroll to position [0, 0]
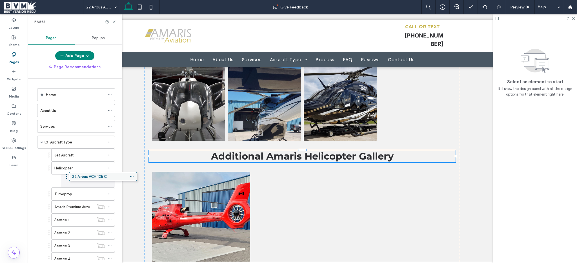
drag, startPoint x: 79, startPoint y: 246, endPoint x: 101, endPoint y: 175, distance: 74.0
click at [110, 180] on icon at bounding box center [110, 181] width 4 height 4
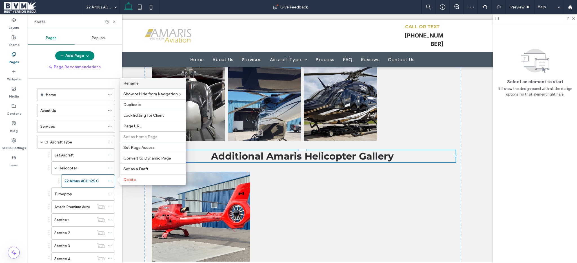
click at [140, 85] on label "Rename" at bounding box center [152, 83] width 59 height 5
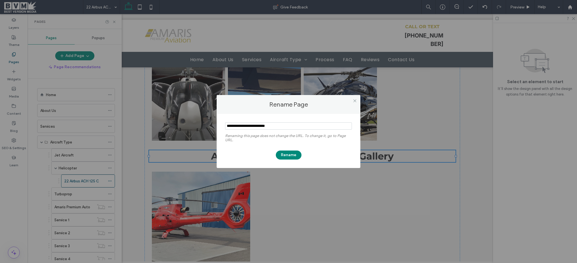
type input "**********"
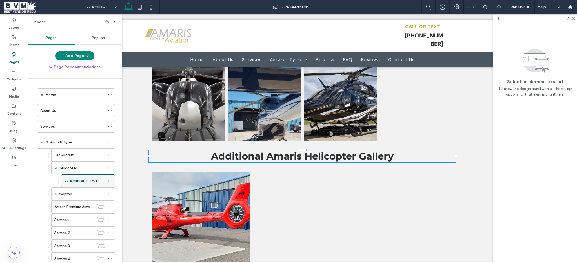
click at [110, 181] on icon at bounding box center [110, 181] width 4 height 4
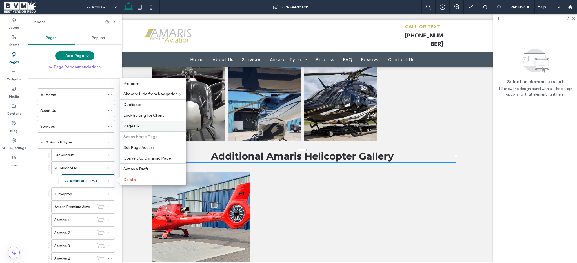
click at [155, 127] on label "Page URL" at bounding box center [152, 126] width 59 height 5
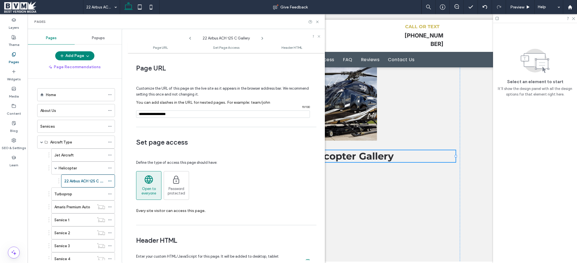
click at [181, 114] on input "notEmpty" at bounding box center [223, 113] width 174 height 7
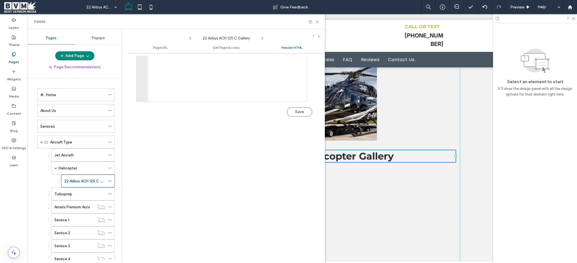
scroll to position [282, 0]
type input "**********"
click at [304, 111] on button "Save" at bounding box center [299, 108] width 25 height 9
click at [318, 22] on icon at bounding box center [317, 22] width 4 height 4
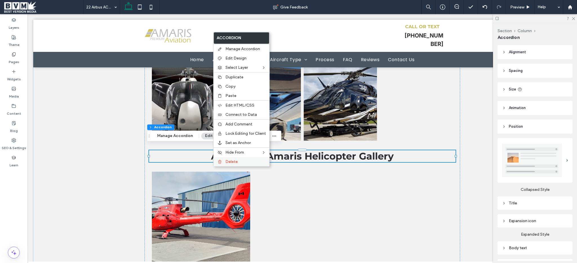
click at [238, 164] on div "Delete" at bounding box center [241, 161] width 56 height 9
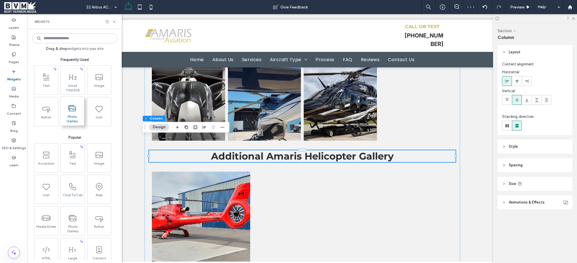
click at [68, 106] on use at bounding box center [71, 108] width 7 height 6
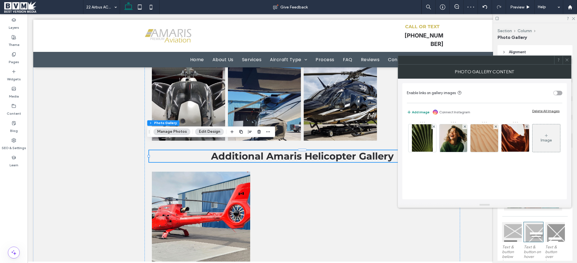
click at [545, 109] on div "Delete All Images" at bounding box center [545, 111] width 27 height 4
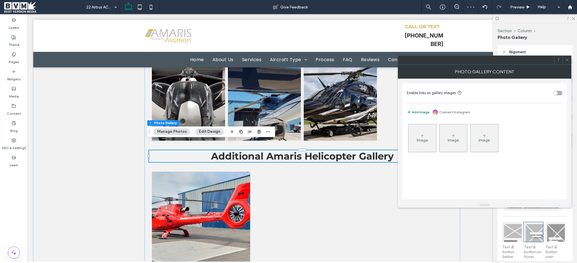
click at [425, 135] on div "Image" at bounding box center [422, 138] width 28 height 26
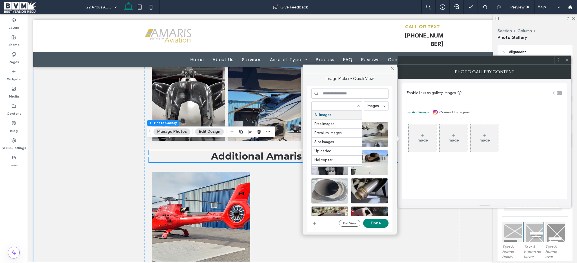
paste input "**********"
type input "**********"
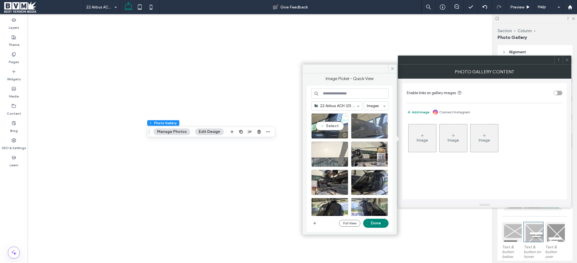
click at [329, 119] on div "Select" at bounding box center [329, 125] width 37 height 25
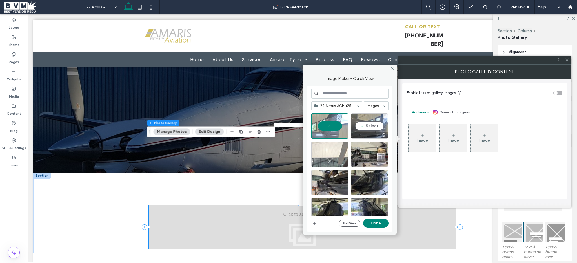
scroll to position [57, 0]
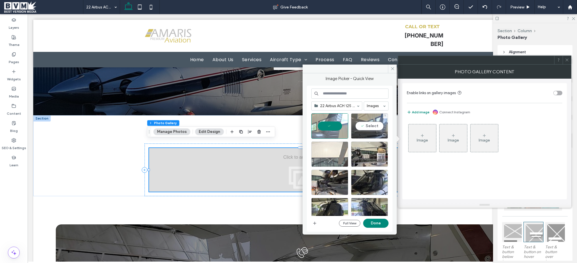
click at [362, 125] on div "Select" at bounding box center [369, 125] width 37 height 25
click at [363, 140] on div at bounding box center [351, 127] width 81 height 28
click at [358, 145] on div "Select" at bounding box center [369, 153] width 37 height 25
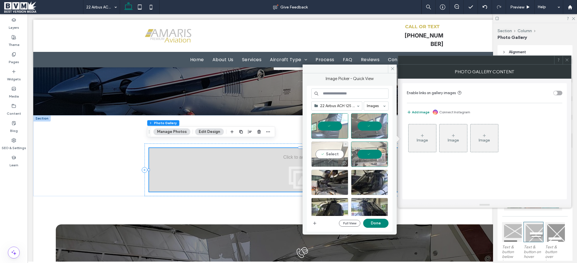
click at [341, 153] on div "Select" at bounding box center [329, 153] width 37 height 25
click at [325, 179] on div "Select" at bounding box center [329, 181] width 37 height 25
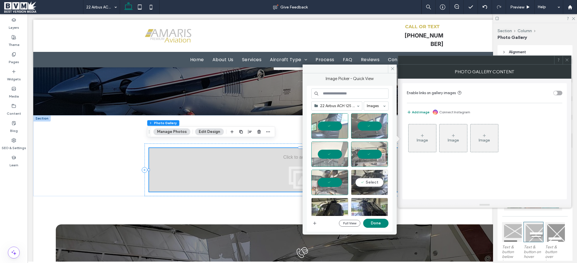
click at [368, 182] on div "Select" at bounding box center [369, 181] width 37 height 25
click at [365, 199] on div "Select" at bounding box center [369, 210] width 37 height 25
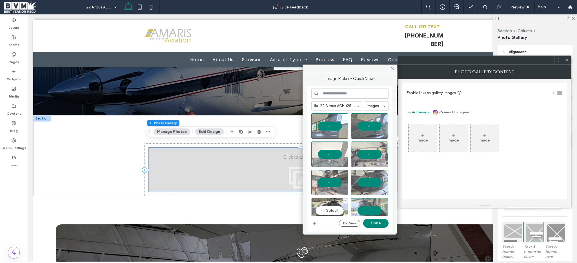
drag, startPoint x: 327, startPoint y: 206, endPoint x: 334, endPoint y: 199, distance: 10.6
click at [327, 206] on div "Select" at bounding box center [329, 210] width 37 height 25
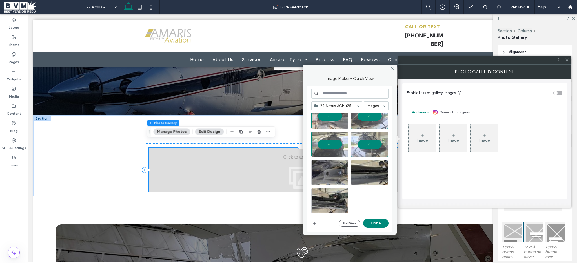
scroll to position [66, 0]
click at [363, 171] on div "Select" at bounding box center [369, 171] width 37 height 25
click at [331, 175] on div "Select" at bounding box center [329, 171] width 37 height 25
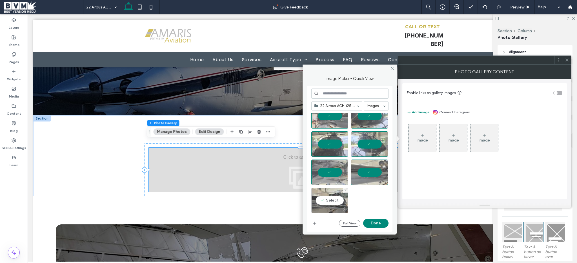
click at [331, 201] on div "Select" at bounding box center [329, 200] width 37 height 25
click at [370, 222] on button "Done" at bounding box center [375, 222] width 25 height 9
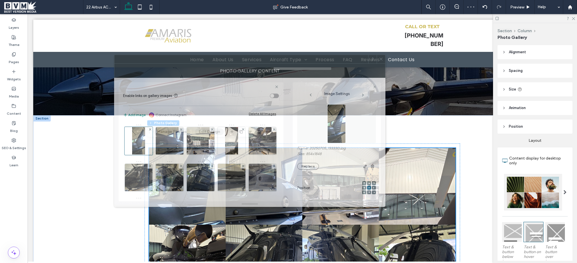
drag, startPoint x: 547, startPoint y: 67, endPoint x: 314, endPoint y: 67, distance: 232.3
click at [316, 67] on div "Photo Gallery Content" at bounding box center [249, 71] width 271 height 14
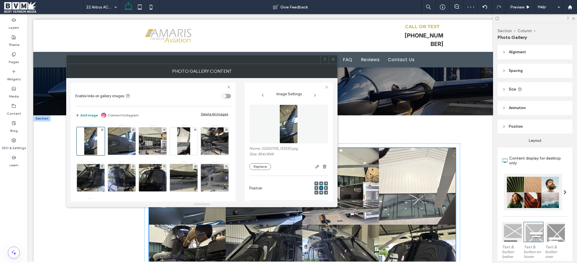
click at [332, 62] on span at bounding box center [333, 59] width 4 height 8
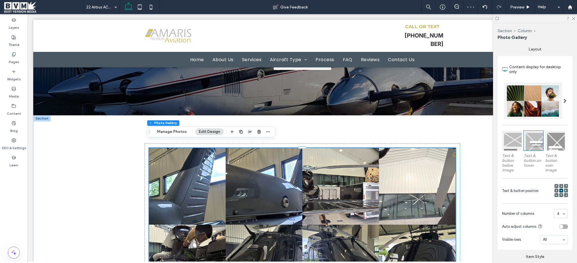
scroll to position [183, 0]
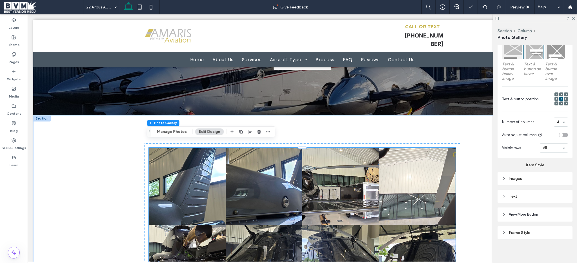
click at [521, 185] on div "Item Style Images Text" at bounding box center [534, 180] width 75 height 45
click at [526, 178] on div "Images" at bounding box center [535, 178] width 66 height 5
click at [555, 185] on section "Image height *****" at bounding box center [538, 190] width 59 height 17
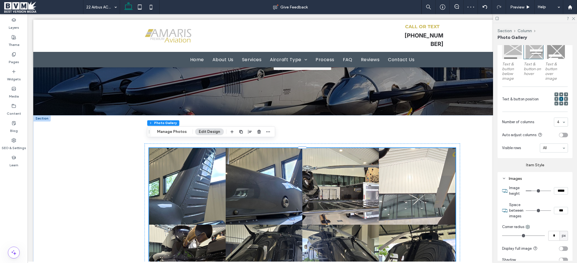
click at [555, 187] on input "*****" at bounding box center [561, 190] width 14 height 7
type input "***"
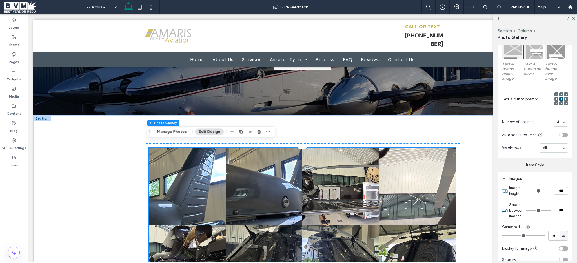
type input "*****"
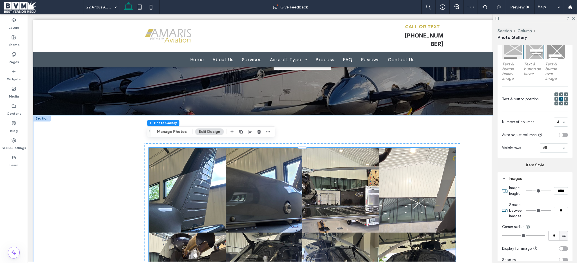
type input "**"
type input "****"
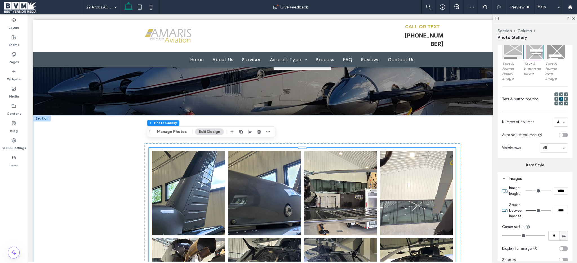
click at [555, 187] on input "*****" at bounding box center [561, 190] width 14 height 7
type input "***"
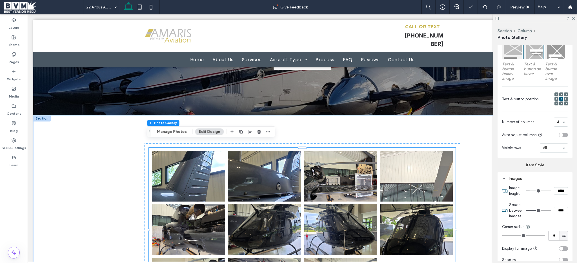
click at [555, 187] on input "*****" at bounding box center [561, 190] width 14 height 7
type input "***"
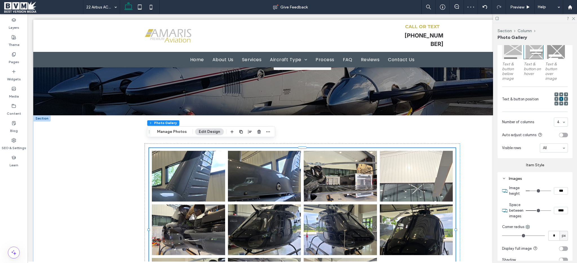
type input "*****"
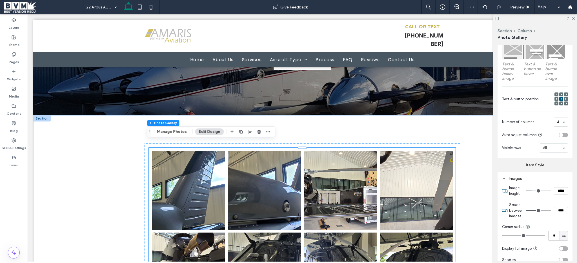
click at [553, 128] on section "Number of columns 4" at bounding box center [535, 122] width 66 height 15
click at [556, 125] on div "4" at bounding box center [561, 121] width 14 height 9
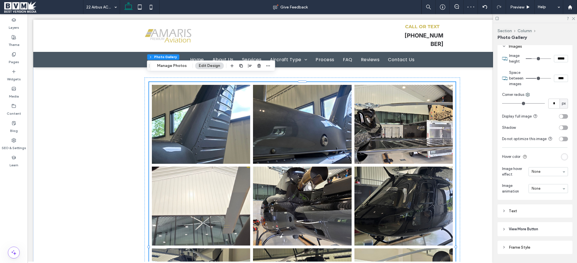
scroll to position [316, 0]
click at [106, 164] on div "Button Button Button Button Button Button Button Button Button Button Button" at bounding box center [302, 232] width 538 height 367
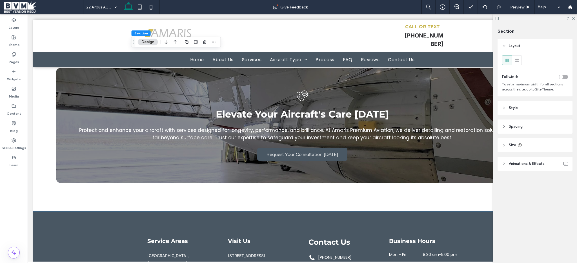
scroll to position [405, 0]
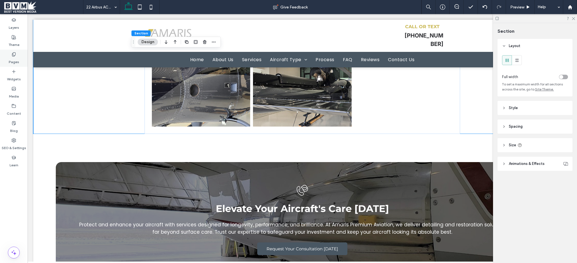
click at [17, 60] on label "Pages" at bounding box center [14, 61] width 10 height 8
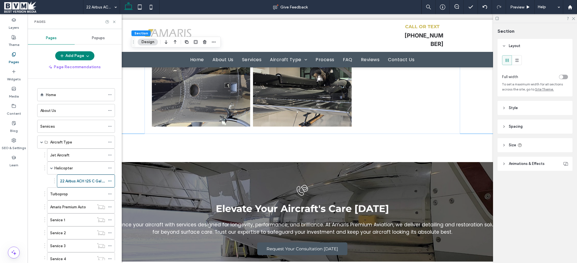
click at [102, 39] on span "Popups" at bounding box center [98, 38] width 13 height 5
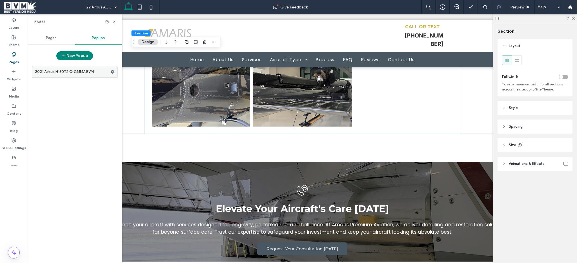
click at [78, 72] on label "2021 Airbus H130T2 C-GMMA BVM" at bounding box center [72, 71] width 75 height 11
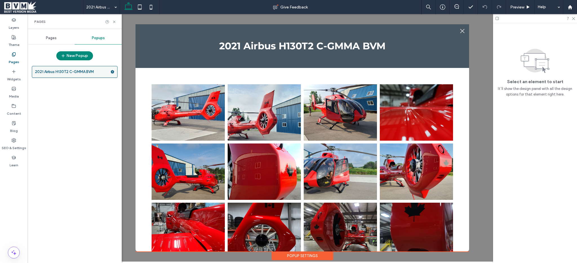
click at [111, 72] on use at bounding box center [113, 71] width 4 height 3
click at [136, 93] on span "Delete" at bounding box center [137, 94] width 12 height 5
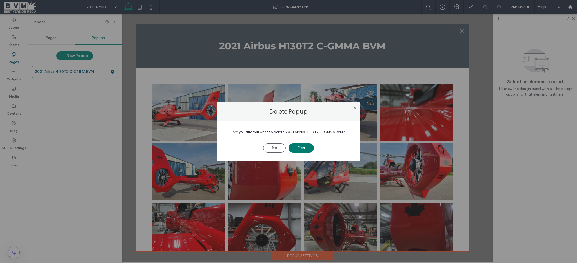
click at [309, 148] on button "Yes" at bounding box center [300, 147] width 25 height 9
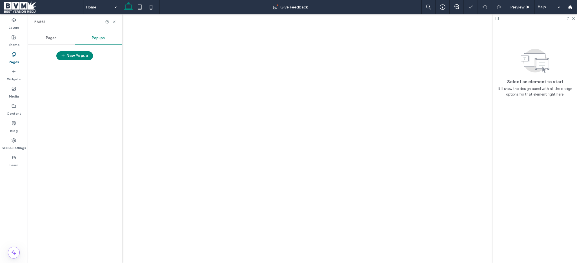
click at [48, 41] on div at bounding box center [288, 131] width 577 height 263
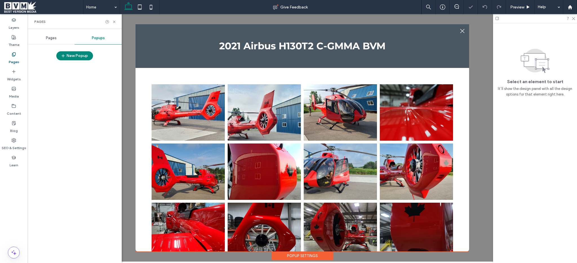
click at [49, 40] on span "Pages" at bounding box center [51, 38] width 11 height 5
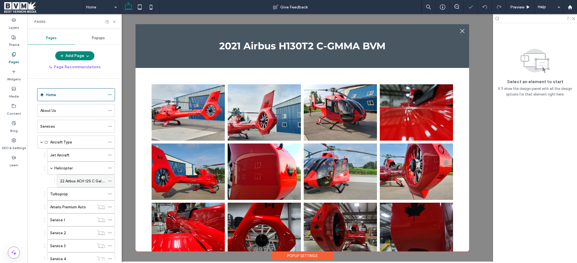
click at [72, 183] on label "22 Airbus ACH 125 C Gallery" at bounding box center [84, 181] width 48 height 10
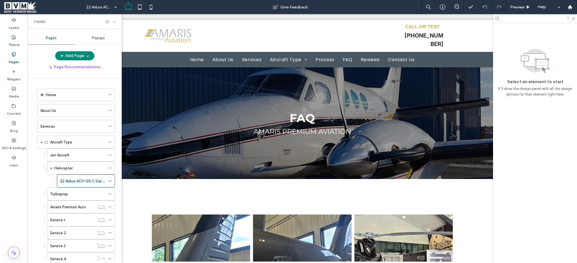
click at [114, 22] on icon at bounding box center [114, 22] width 4 height 4
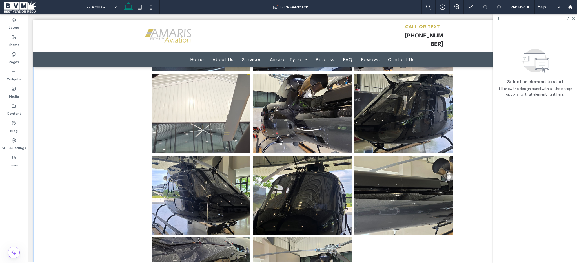
scroll to position [81, 0]
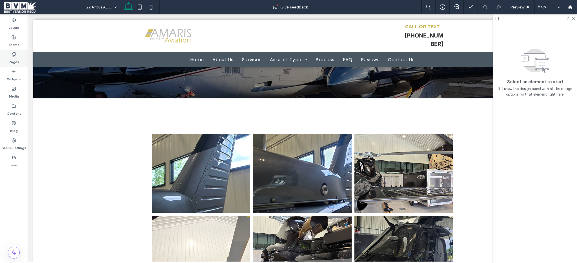
click at [15, 55] on icon at bounding box center [14, 54] width 5 height 5
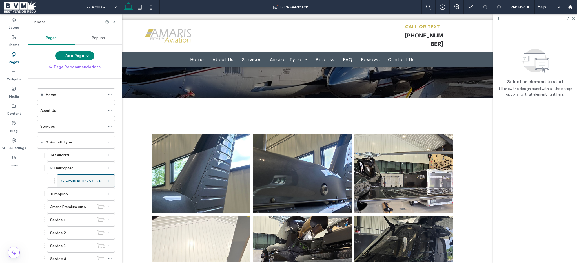
click at [110, 179] on icon at bounding box center [110, 181] width 4 height 4
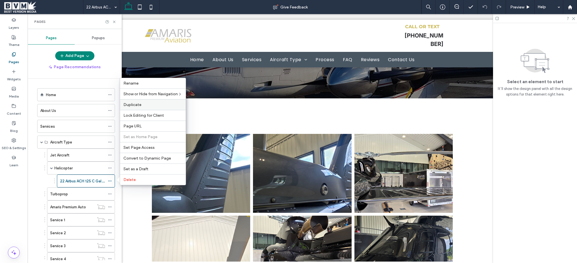
click at [149, 105] on label "Duplicate" at bounding box center [152, 104] width 59 height 5
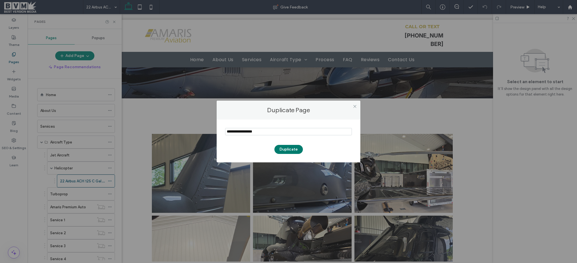
type input "**********"
click at [291, 148] on button "Duplicate" at bounding box center [288, 149] width 28 height 9
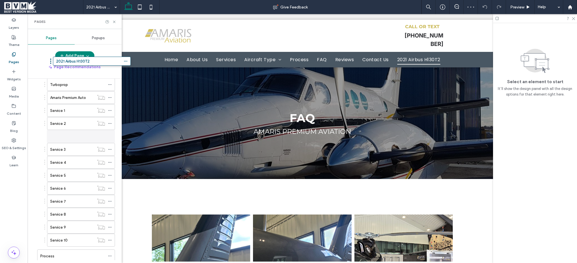
scroll to position [81, 0]
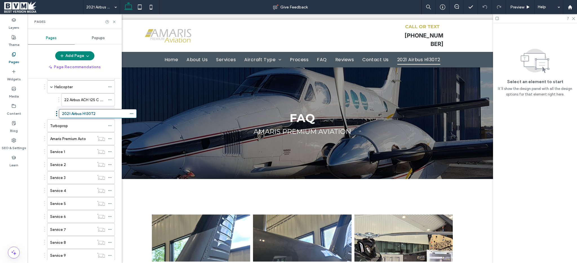
drag, startPoint x: 71, startPoint y: 245, endPoint x: 93, endPoint y: 121, distance: 125.8
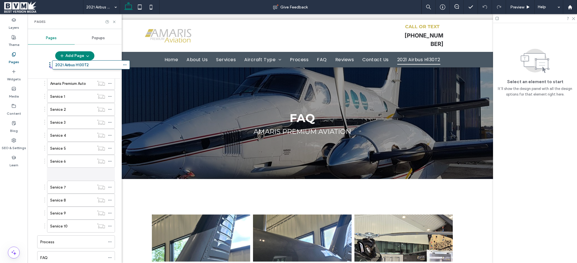
scroll to position [90, 0]
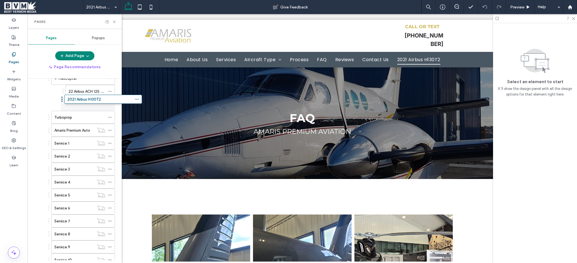
drag, startPoint x: 76, startPoint y: 242, endPoint x: 103, endPoint y: 104, distance: 140.9
click at [112, 21] on icon at bounding box center [114, 22] width 4 height 4
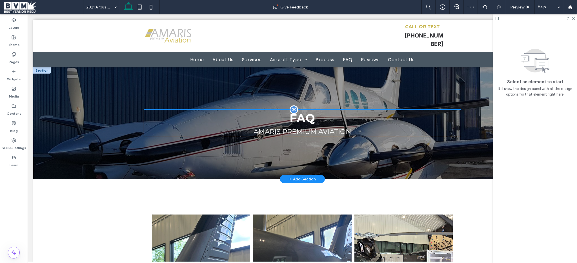
click at [304, 115] on span "FAQ" at bounding box center [301, 118] width 25 height 14
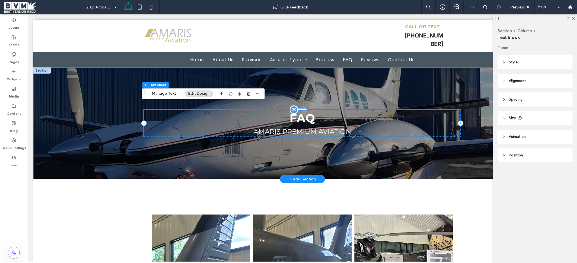
click at [319, 116] on h1 "FAQ Amaris Premium Aviation" at bounding box center [302, 123] width 288 height 27
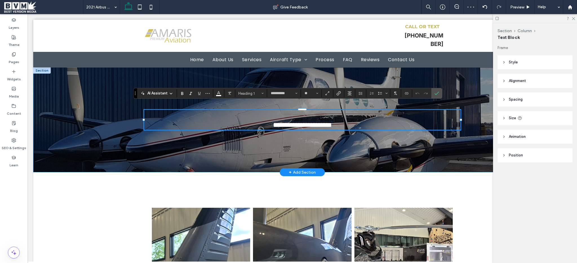
click at [388, 145] on div "**********" at bounding box center [302, 119] width 338 height 105
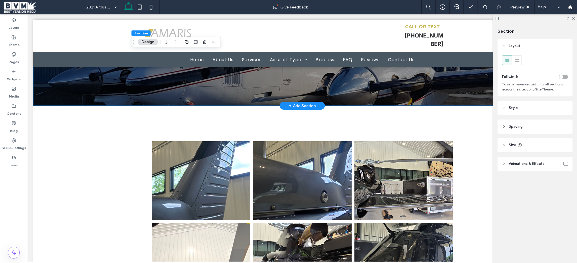
scroll to position [144, 0]
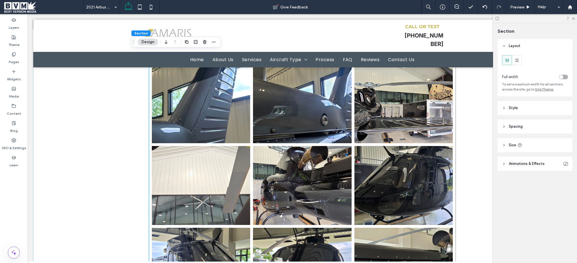
click at [248, 136] on li "Button" at bounding box center [200, 104] width 101 height 82
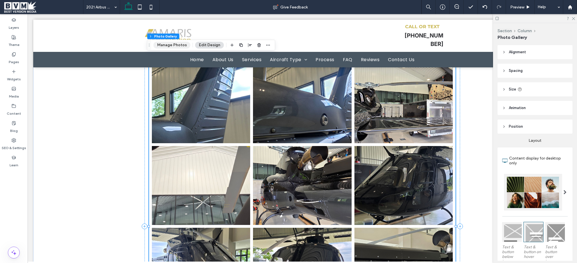
click at [178, 47] on button "Manage Photos" at bounding box center [171, 45] width 37 height 7
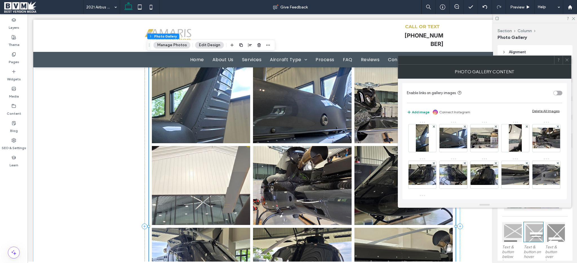
click at [542, 109] on div "Delete All Images" at bounding box center [545, 111] width 27 height 4
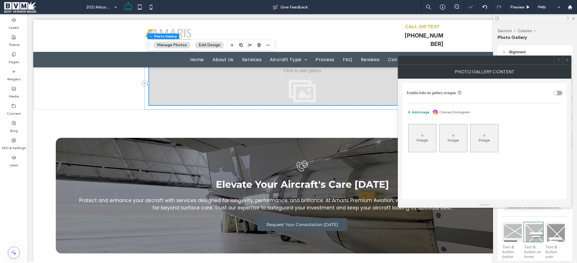
click at [418, 135] on div "Image" at bounding box center [422, 138] width 28 height 26
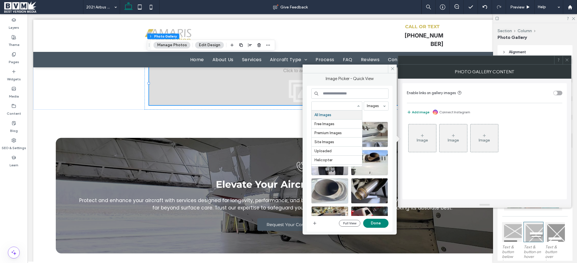
paste input "**********"
type input "**********"
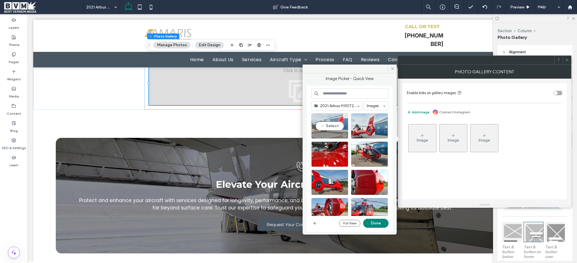
click at [331, 120] on div "Select" at bounding box center [329, 125] width 37 height 25
click at [369, 127] on div "Select" at bounding box center [369, 125] width 37 height 25
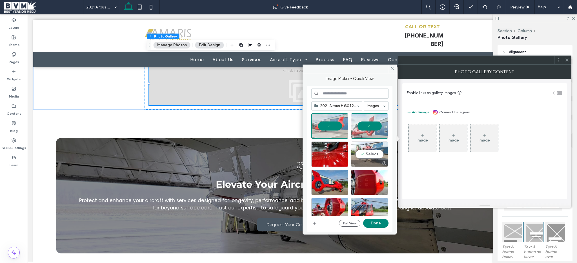
click at [366, 144] on div "Select" at bounding box center [369, 153] width 37 height 25
click at [335, 150] on div "Select" at bounding box center [329, 153] width 37 height 25
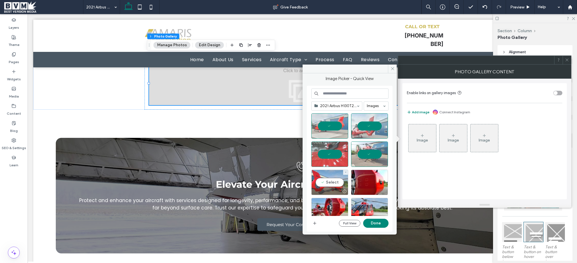
click at [336, 174] on div "Select" at bounding box center [329, 181] width 37 height 25
click at [368, 178] on div at bounding box center [369, 181] width 37 height 25
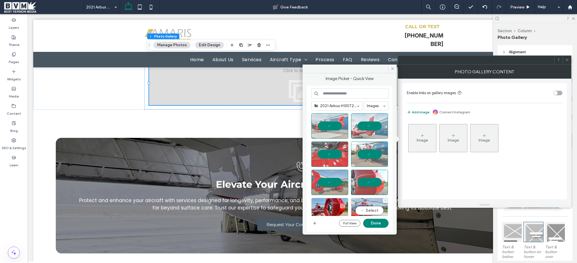
click at [366, 205] on div "Select" at bounding box center [369, 210] width 37 height 25
click at [328, 201] on div "Select" at bounding box center [329, 210] width 37 height 25
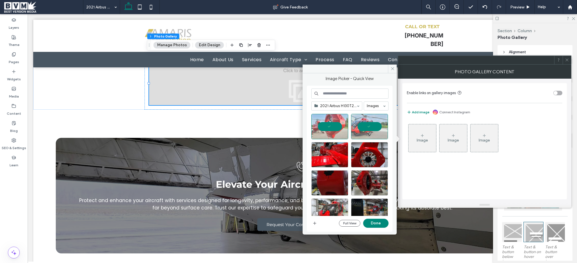
scroll to position [85, 0]
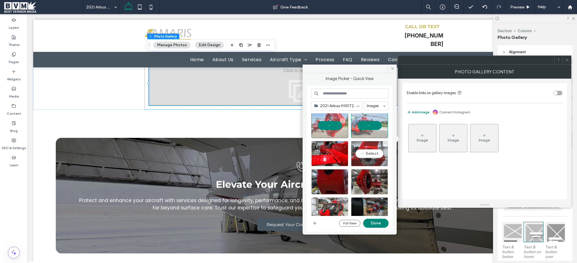
click at [367, 157] on div "Select" at bounding box center [369, 153] width 37 height 25
click at [337, 158] on div "Select" at bounding box center [329, 153] width 37 height 25
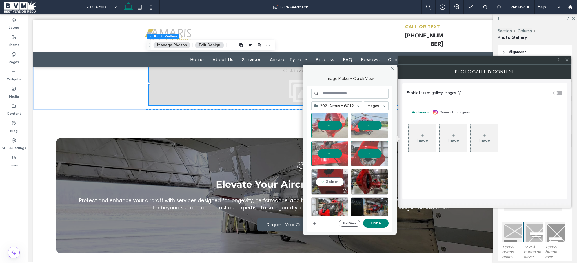
click at [332, 182] on div "Select" at bounding box center [329, 181] width 37 height 25
click at [378, 185] on div "Select" at bounding box center [369, 181] width 37 height 25
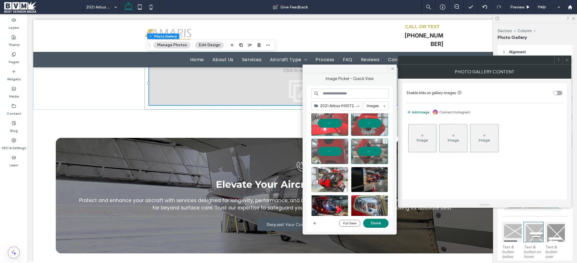
scroll to position [116, 0]
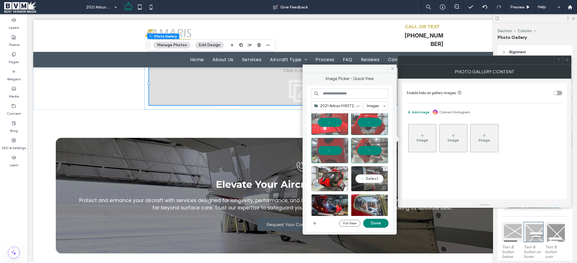
click at [365, 175] on div "Select" at bounding box center [369, 178] width 37 height 25
click at [320, 175] on div "Select" at bounding box center [329, 178] width 37 height 25
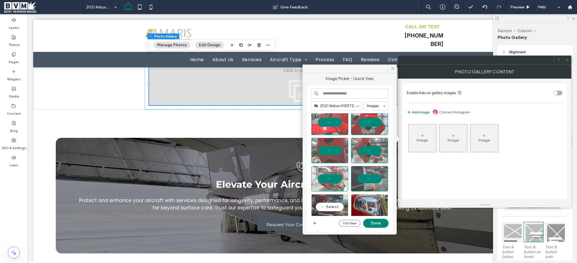
click at [322, 206] on div "Select" at bounding box center [329, 206] width 37 height 25
click at [363, 202] on div "Select" at bounding box center [369, 206] width 37 height 25
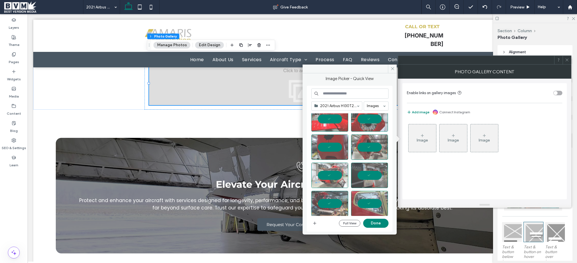
scroll to position [123, 0]
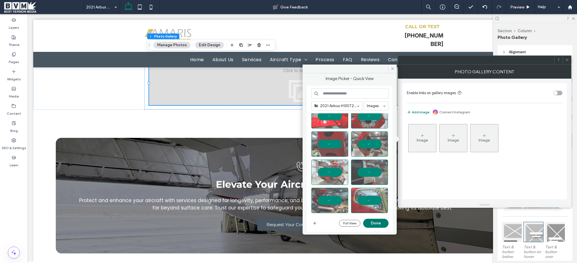
click at [374, 220] on button "Done" at bounding box center [375, 222] width 25 height 9
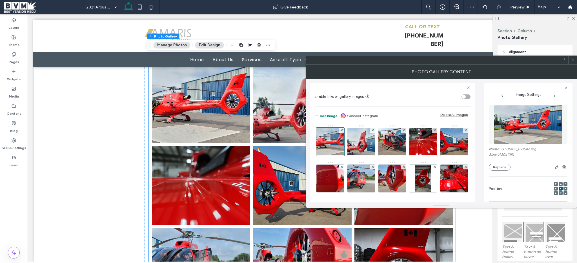
click at [572, 62] on icon at bounding box center [572, 60] width 4 height 4
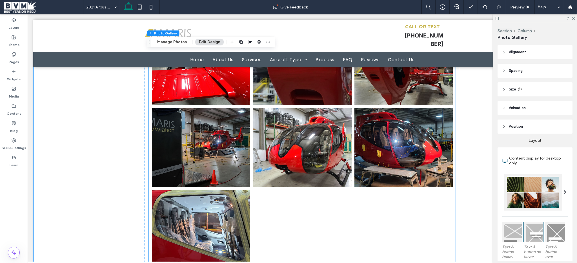
scroll to position [492, 0]
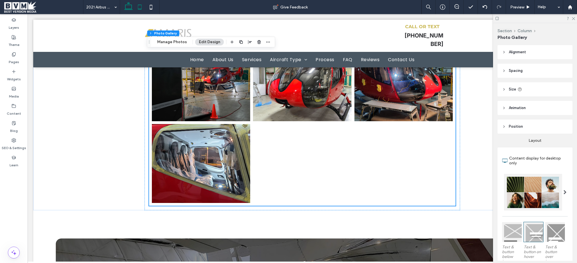
click at [140, 12] on icon at bounding box center [139, 6] width 11 height 11
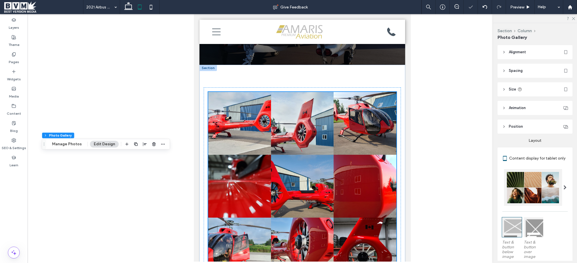
scroll to position [0, 0]
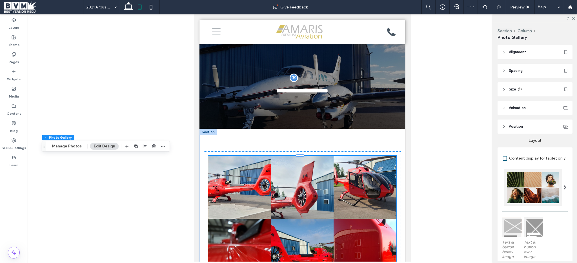
click at [310, 180] on link at bounding box center [302, 187] width 66 height 66
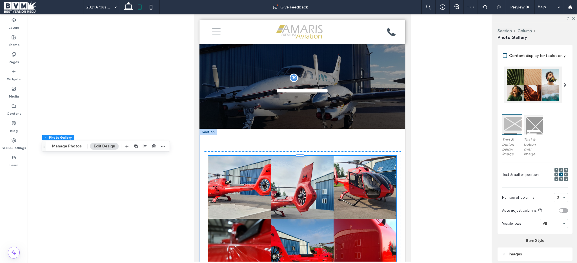
scroll to position [157, 0]
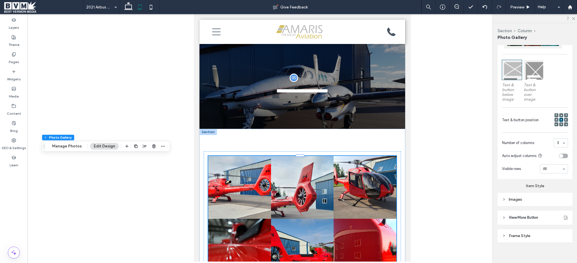
click at [543, 198] on div "Images" at bounding box center [535, 199] width 66 height 5
click at [557, 211] on input "*****" at bounding box center [561, 211] width 14 height 7
click at [556, 224] on section "Space between images ***" at bounding box center [538, 231] width 59 height 23
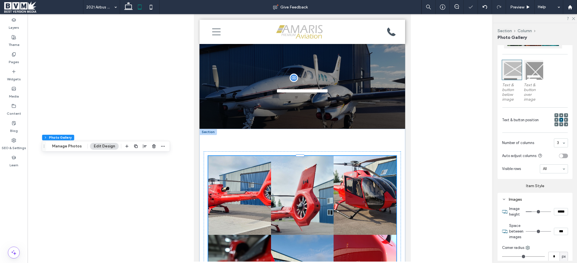
click at [555, 232] on input "***" at bounding box center [561, 230] width 14 height 7
type input "**"
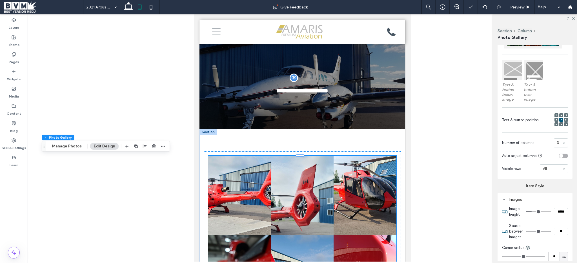
type input "****"
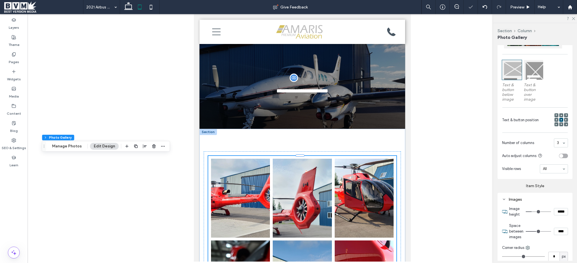
click at [562, 211] on input "*****" at bounding box center [561, 211] width 14 height 7
type input "*"
type input "***"
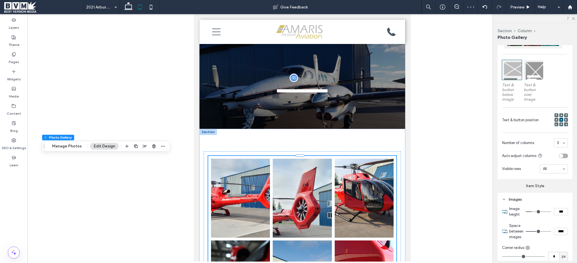
type input "*****"
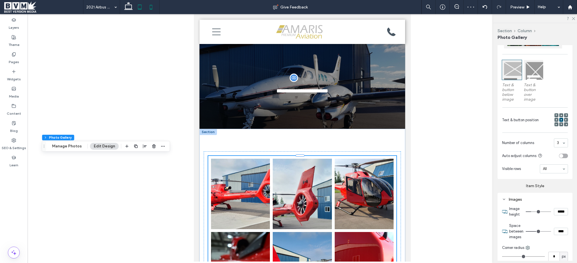
click at [151, 6] on icon at bounding box center [150, 6] width 11 height 11
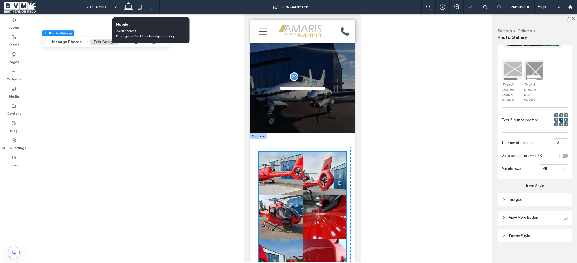
scroll to position [227, 0]
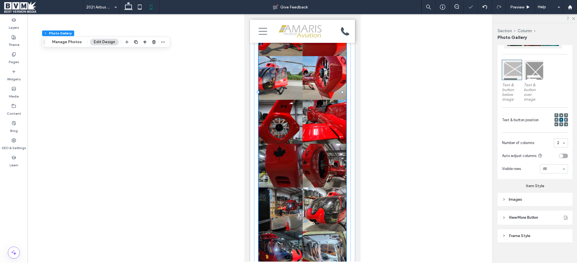
click at [301, 148] on link at bounding box center [324, 165] width 46 height 46
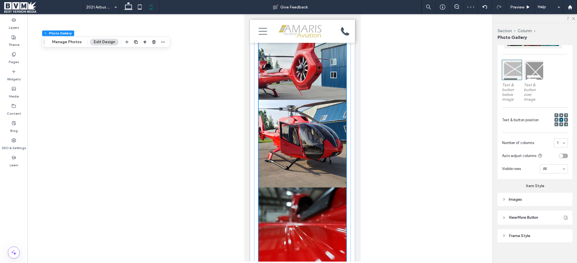
click at [526, 202] on div "Images" at bounding box center [535, 199] width 66 height 5
click at [554, 214] on input "*****" at bounding box center [561, 211] width 14 height 7
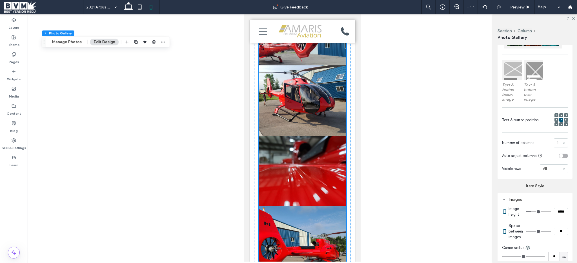
click at [557, 215] on input "*****" at bounding box center [561, 211] width 14 height 7
click at [557, 234] on input "**" at bounding box center [561, 230] width 14 height 7
type input "****"
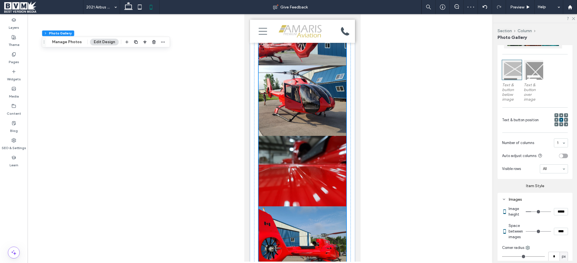
type input "**"
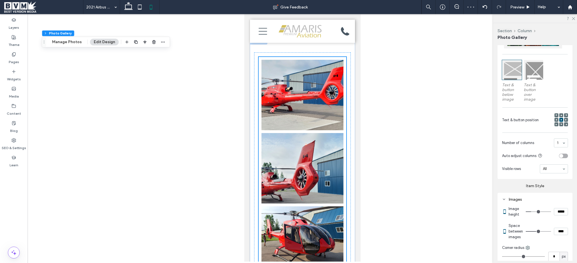
scroll to position [0, 0]
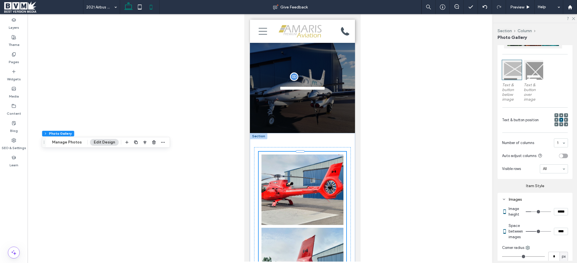
click at [129, 10] on icon at bounding box center [128, 6] width 11 height 11
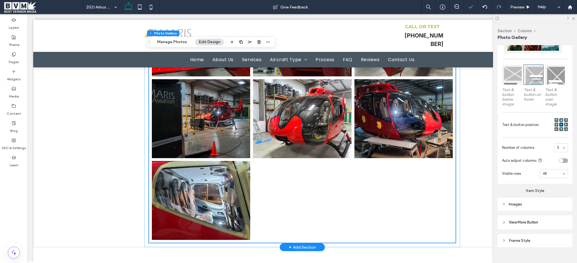
scroll to position [432, 0]
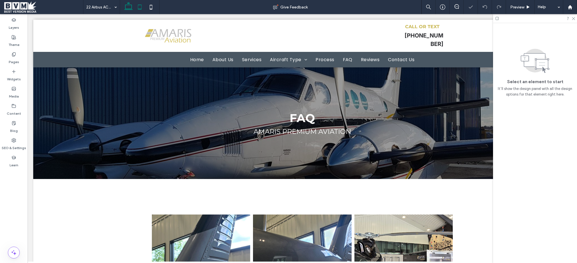
click at [139, 7] on icon at bounding box center [139, 6] width 11 height 11
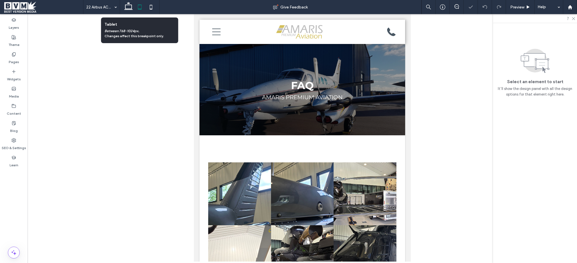
scroll to position [182, 0]
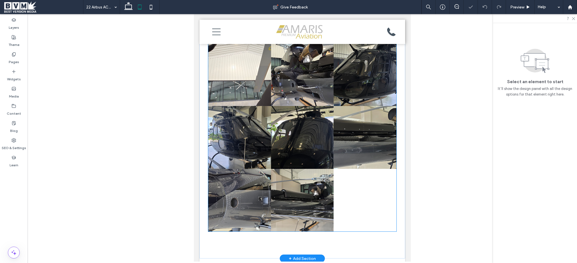
click at [285, 154] on link at bounding box center [302, 137] width 66 height 66
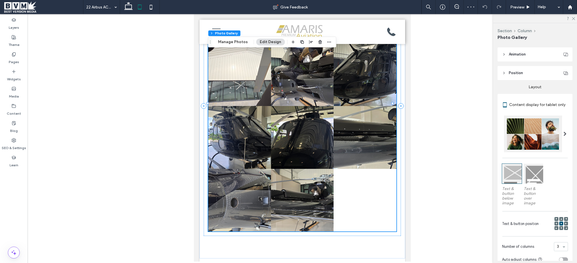
scroll to position [160, 0]
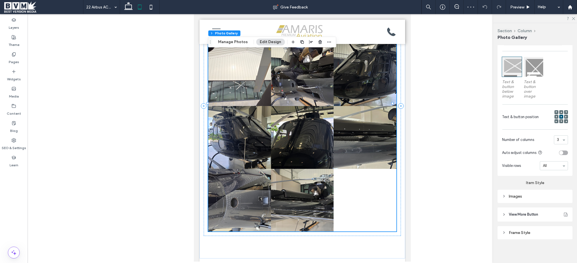
click at [540, 197] on div "Images" at bounding box center [535, 196] width 66 height 5
click at [555, 206] on input "*****" at bounding box center [561, 208] width 14 height 7
type input "***"
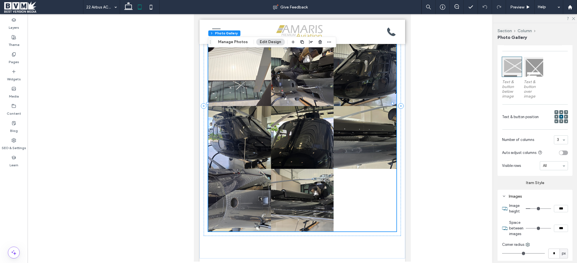
type input "*****"
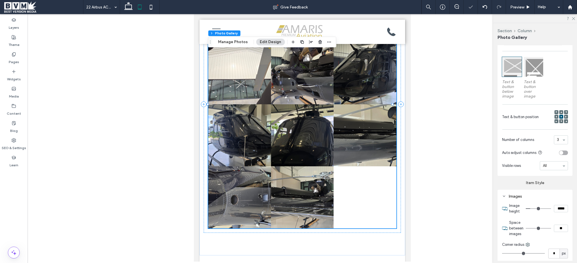
type input "**"
type input "****"
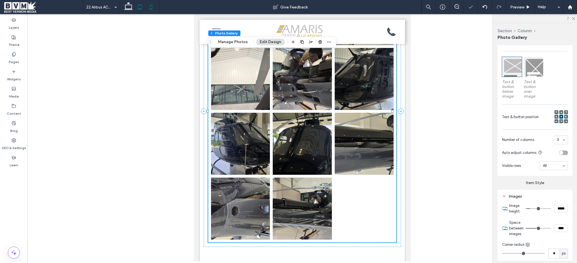
click at [148, 9] on icon at bounding box center [150, 6] width 11 height 11
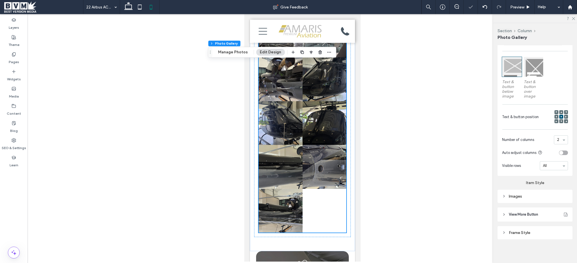
scroll to position [90, 0]
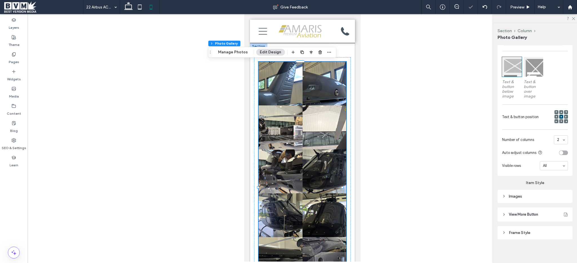
click at [302, 150] on link at bounding box center [324, 171] width 46 height 46
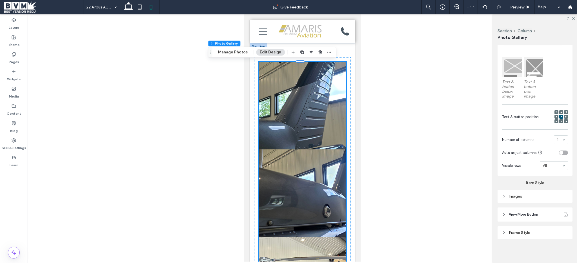
click at [541, 195] on div "Images" at bounding box center [534, 195] width 75 height 13
click at [543, 198] on div "Images" at bounding box center [535, 196] width 66 height 5
click at [557, 210] on input "*****" at bounding box center [561, 208] width 14 height 7
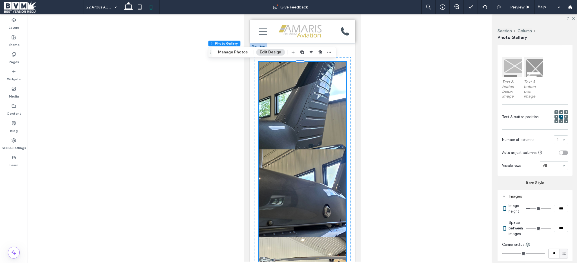
type input "***"
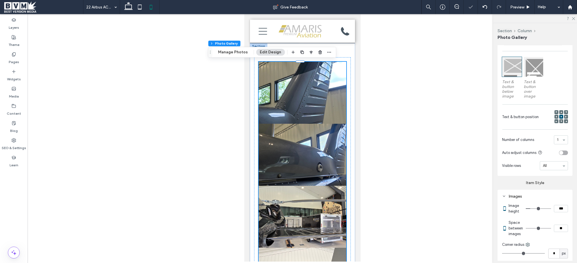
type input "**"
type input "****"
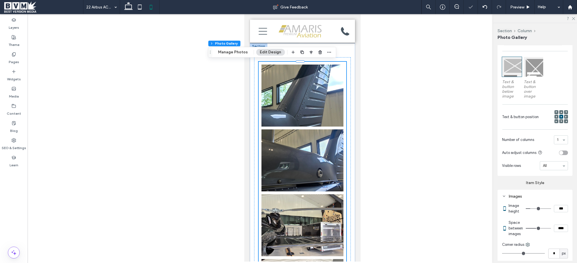
click at [562, 212] on input "***" at bounding box center [561, 208] width 14 height 7
type input "***"
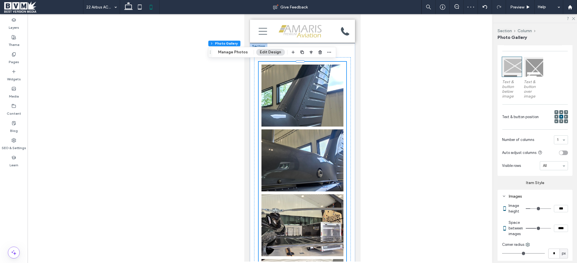
type input "*****"
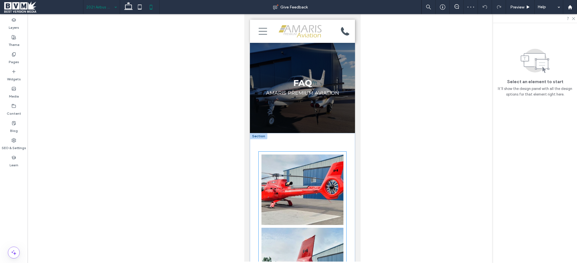
click at [296, 197] on link at bounding box center [301, 189] width 87 height 75
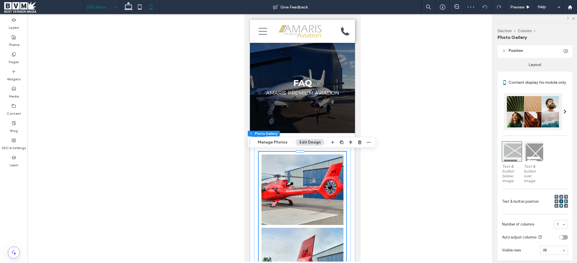
scroll to position [165, 0]
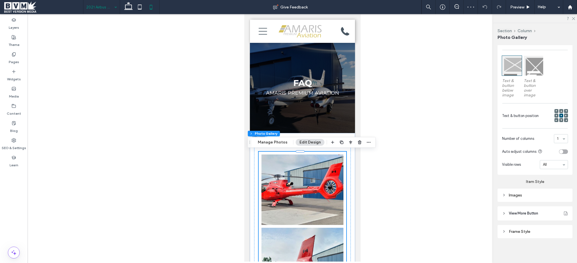
click at [548, 193] on div "Images" at bounding box center [535, 195] width 66 height 5
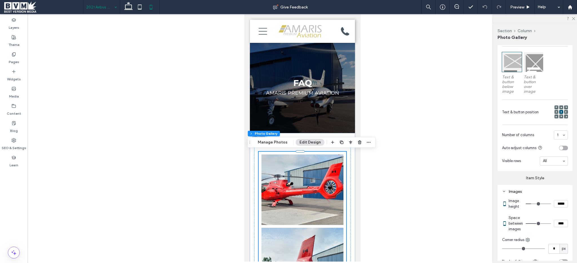
click at [140, 6] on icon at bounding box center [139, 6] width 11 height 11
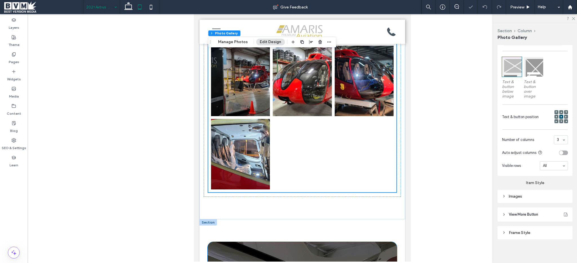
scroll to position [411, 0]
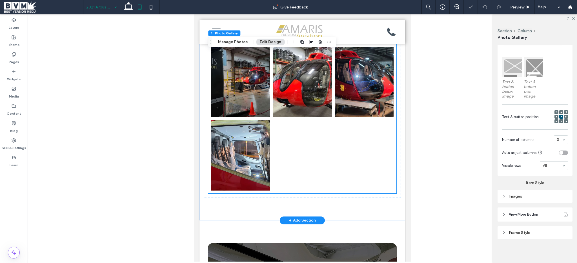
click at [308, 113] on link at bounding box center [302, 81] width 63 height 75
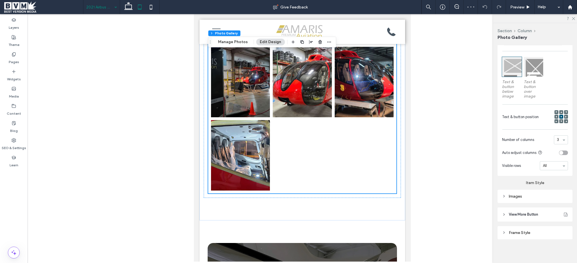
click at [534, 192] on div "Images" at bounding box center [535, 196] width 66 height 8
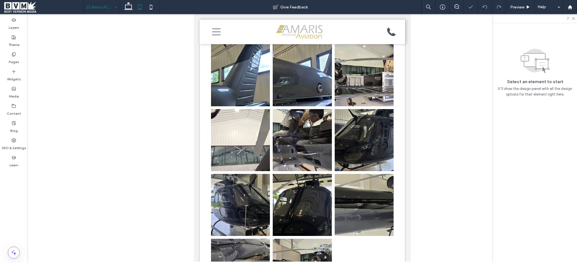
scroll to position [128, 0]
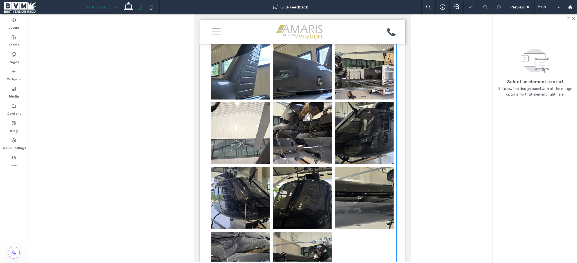
click at [312, 129] on link at bounding box center [302, 133] width 63 height 66
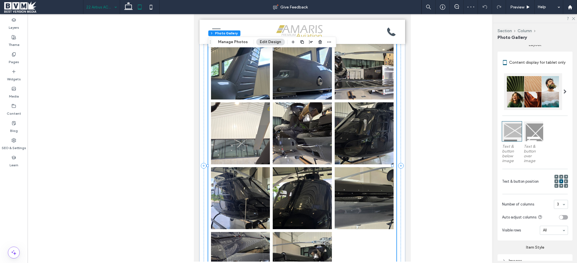
scroll to position [160, 0]
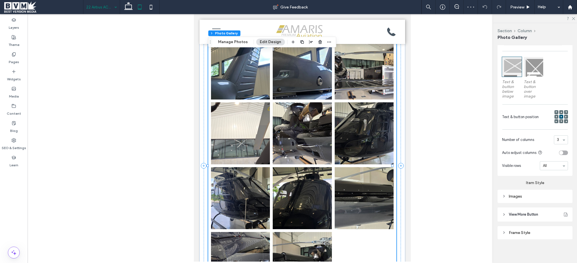
click at [543, 198] on div "Images" at bounding box center [535, 196] width 66 height 8
click at [563, 215] on section "Image height *****" at bounding box center [538, 208] width 59 height 17
click at [563, 212] on section "Image height *****" at bounding box center [538, 208] width 59 height 17
click at [560, 209] on input "*****" at bounding box center [561, 208] width 14 height 7
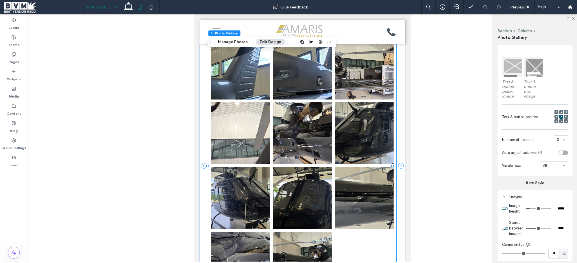
click at [560, 209] on input "*****" at bounding box center [561, 208] width 14 height 7
type input "***"
type input "*****"
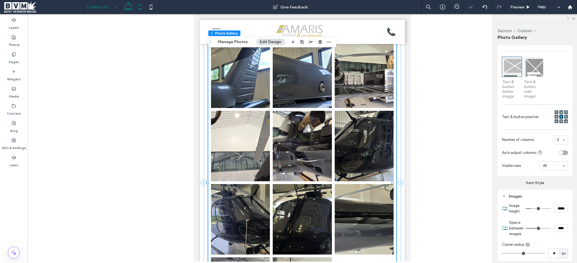
click at [127, 11] on icon at bounding box center [128, 6] width 11 height 11
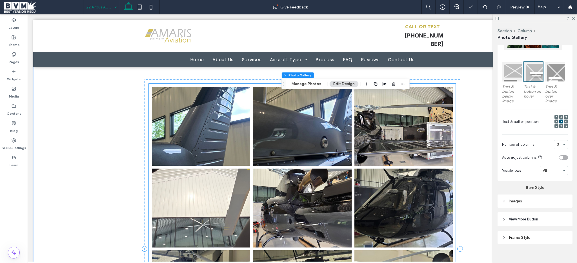
scroll to position [111, 0]
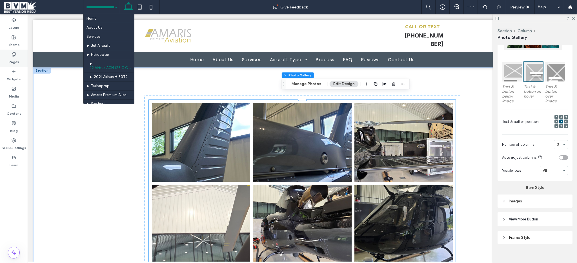
click at [20, 57] on div "Pages" at bounding box center [14, 58] width 28 height 17
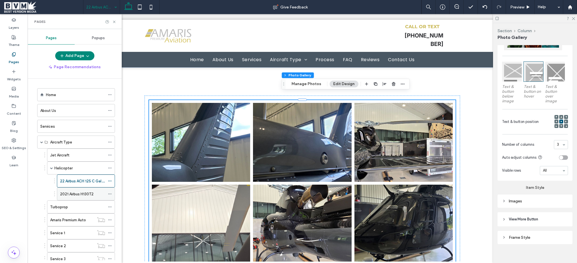
click at [93, 194] on div "2021 Airbus H130T2" at bounding box center [82, 194] width 45 height 6
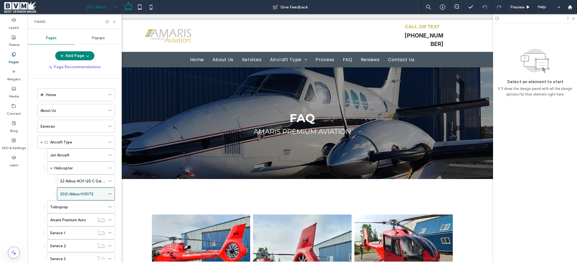
click at [112, 194] on div at bounding box center [111, 193] width 7 height 8
click at [111, 193] on icon at bounding box center [110, 194] width 4 height 4
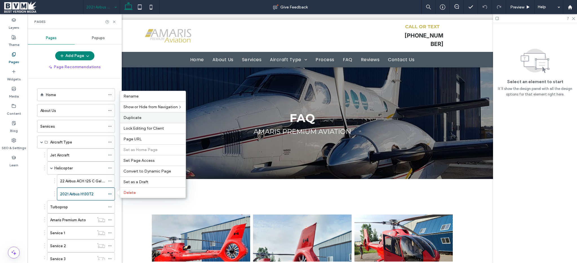
click at [157, 114] on div "Duplicate" at bounding box center [153, 117] width 66 height 11
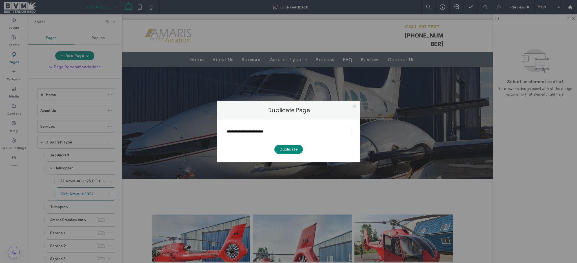
click at [294, 135] on input "notEmpty" at bounding box center [288, 131] width 127 height 7
type input "**********"
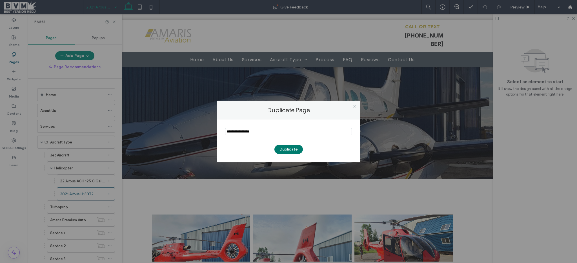
click at [290, 149] on button "Duplicate" at bounding box center [288, 149] width 28 height 9
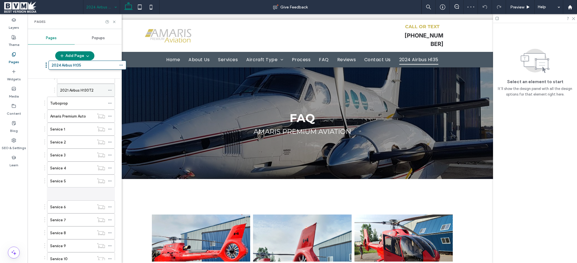
scroll to position [75, 0]
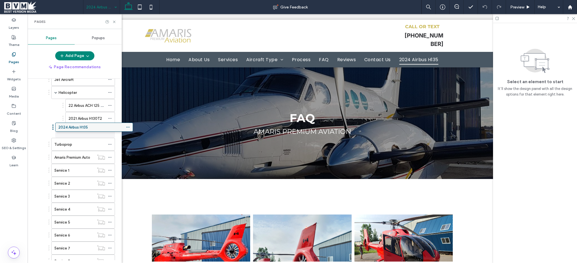
drag, startPoint x: 80, startPoint y: 238, endPoint x: 98, endPoint y: 127, distance: 111.8
click at [115, 20] on icon at bounding box center [114, 22] width 4 height 4
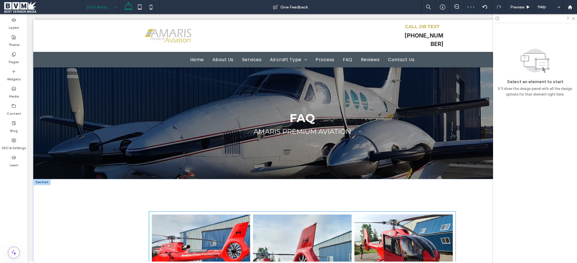
click at [229, 223] on link at bounding box center [201, 254] width 104 height 84
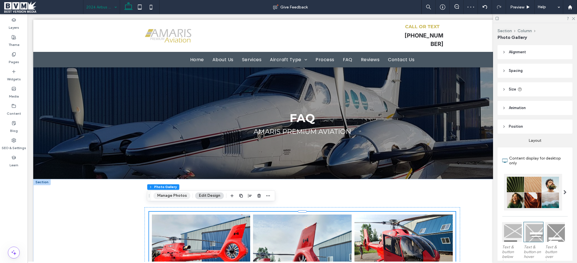
click at [167, 194] on button "Manage Photos" at bounding box center [171, 195] width 37 height 7
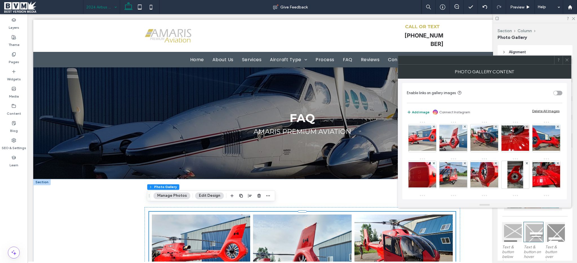
click at [537, 109] on div "Delete All Images" at bounding box center [545, 111] width 27 height 4
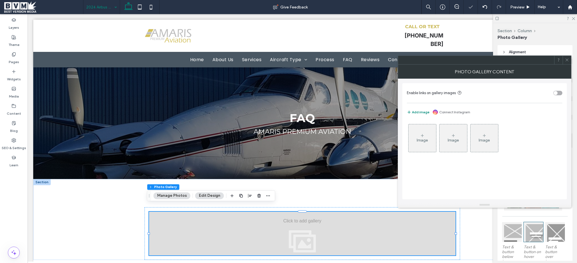
click at [419, 133] on div "Image" at bounding box center [422, 138] width 28 height 26
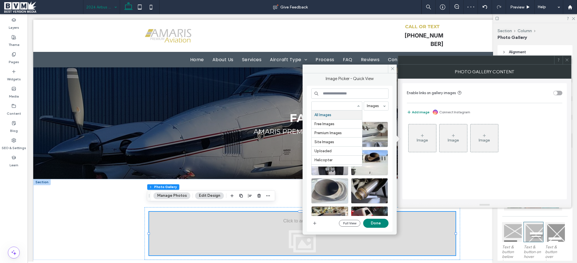
paste input "**********"
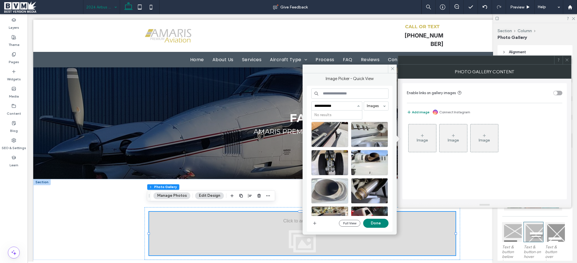
type input "**********"
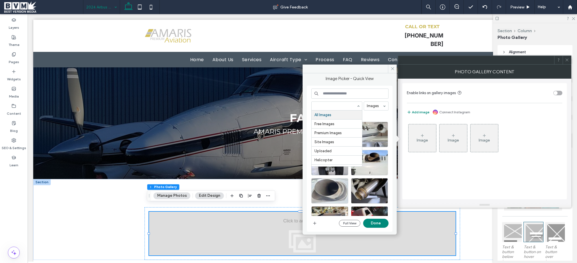
paste input "**********"
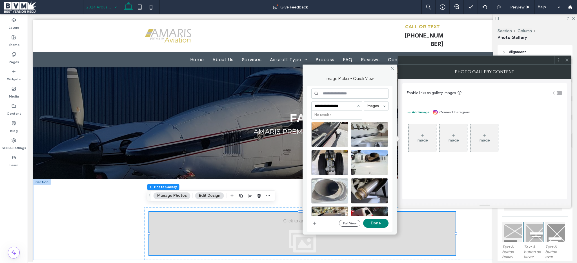
type input "**********"
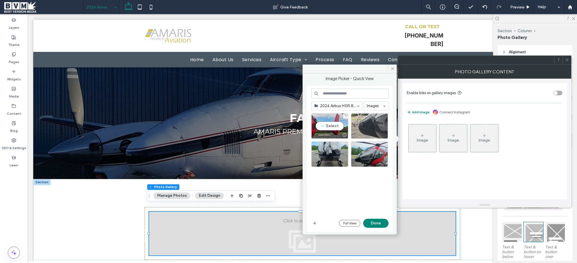
drag, startPoint x: 325, startPoint y: 119, endPoint x: 356, endPoint y: 123, distance: 32.0
click at [325, 119] on div "Select" at bounding box center [329, 125] width 37 height 25
click at [358, 123] on div "Select" at bounding box center [369, 125] width 37 height 25
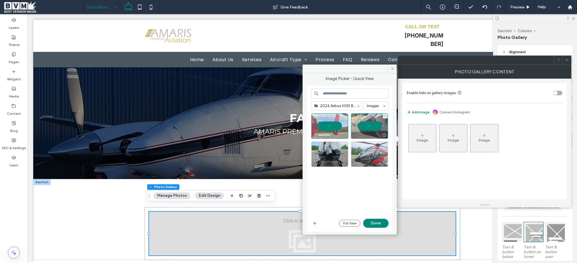
click at [361, 147] on div at bounding box center [369, 153] width 37 height 25
click at [328, 149] on div "Select" at bounding box center [329, 153] width 37 height 25
click at [376, 223] on button "Done" at bounding box center [375, 222] width 25 height 9
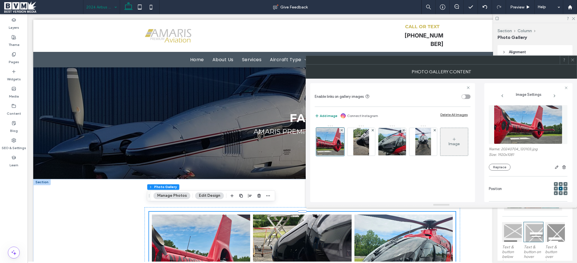
click at [571, 59] on icon at bounding box center [572, 60] width 4 height 4
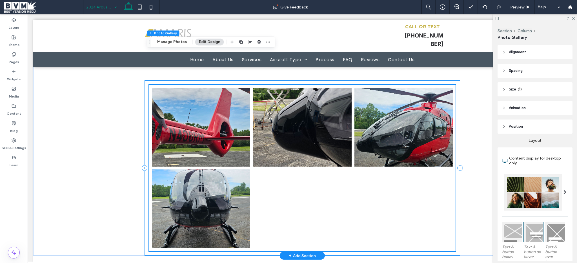
scroll to position [236, 0]
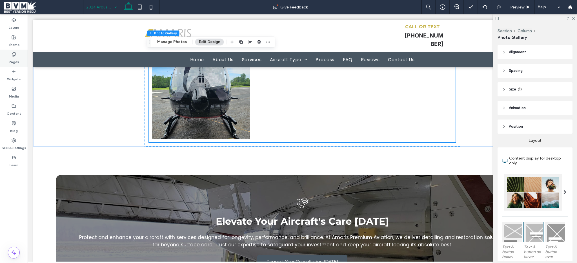
click at [8, 54] on div "Pages" at bounding box center [14, 58] width 28 height 17
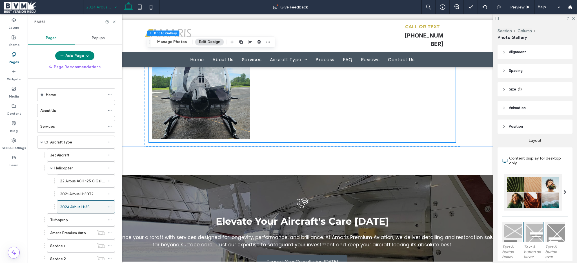
click at [110, 207] on icon at bounding box center [110, 207] width 4 height 4
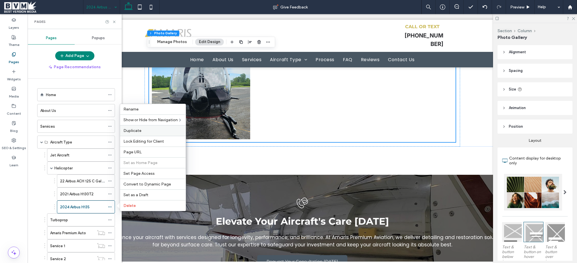
click at [140, 132] on span "Duplicate" at bounding box center [132, 130] width 18 height 5
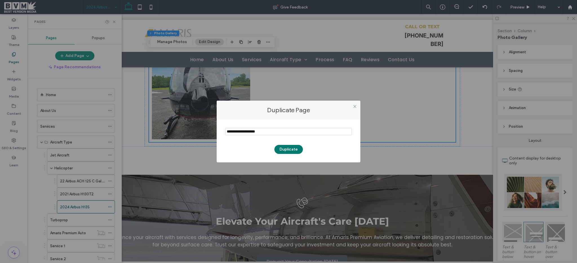
type input "**********"
click at [289, 151] on button "Duplicate" at bounding box center [288, 149] width 28 height 9
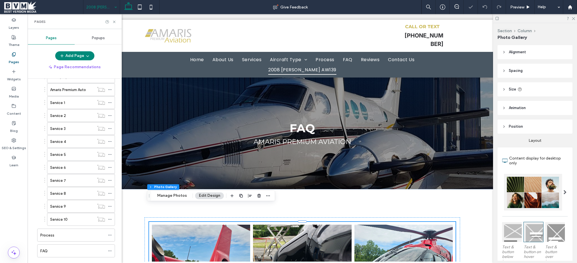
scroll to position [249, 0]
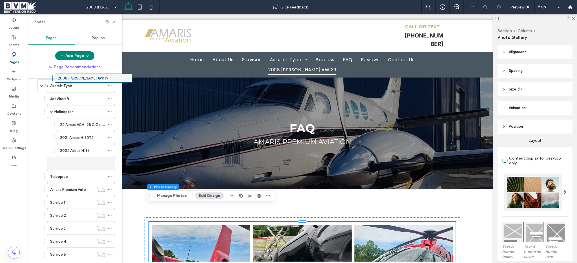
scroll to position [39, 0]
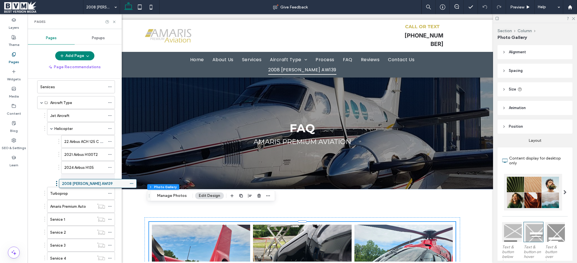
drag, startPoint x: 0, startPoint y: 0, endPoint x: 97, endPoint y: 185, distance: 208.8
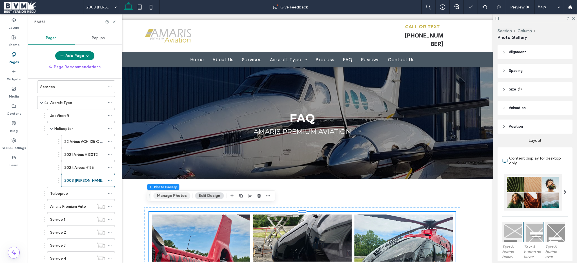
click at [175, 197] on button "Manage Photos" at bounding box center [171, 195] width 37 height 7
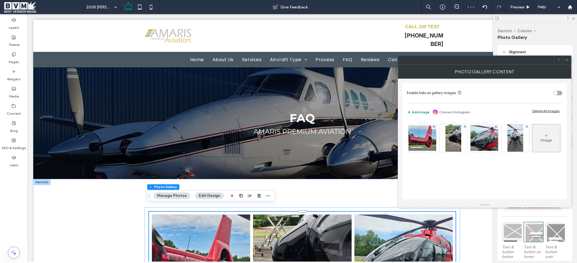
click at [543, 111] on div "Delete All Images" at bounding box center [545, 111] width 27 height 4
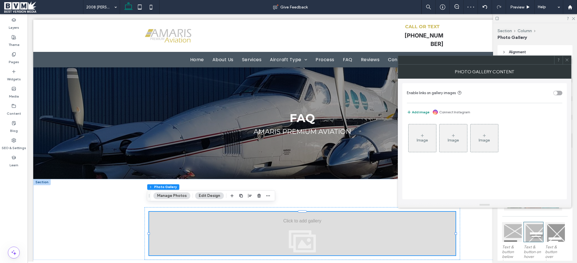
click at [424, 134] on div "Image" at bounding box center [422, 138] width 28 height 26
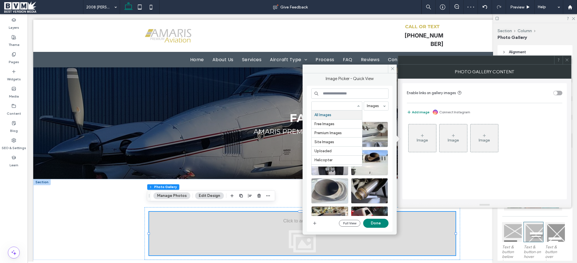
paste input "**********"
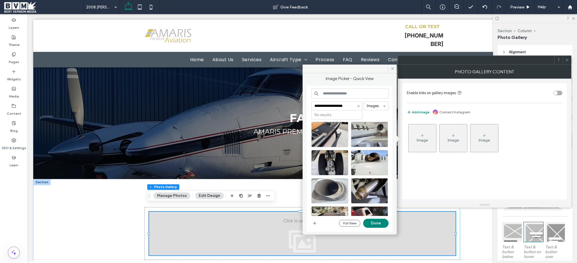
type input "**********"
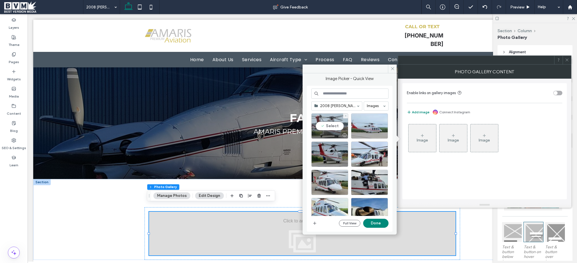
click at [323, 126] on div "Select" at bounding box center [329, 125] width 37 height 25
click at [371, 126] on div "Select" at bounding box center [369, 125] width 37 height 25
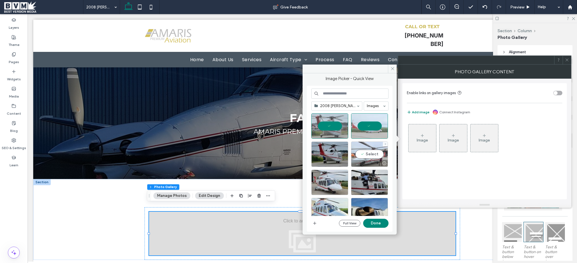
click at [372, 153] on div "Select" at bounding box center [369, 153] width 37 height 25
click at [341, 153] on div "Select" at bounding box center [329, 153] width 37 height 25
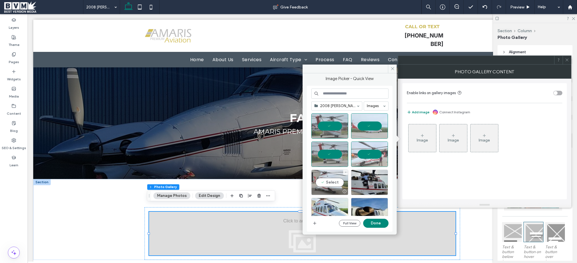
click at [331, 183] on div "Select" at bounding box center [329, 181] width 37 height 25
click at [366, 185] on div at bounding box center [369, 181] width 37 height 25
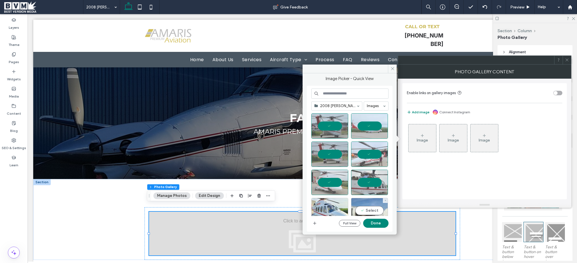
click at [364, 202] on div "Select" at bounding box center [369, 210] width 37 height 25
click at [333, 205] on div "Select" at bounding box center [329, 210] width 37 height 25
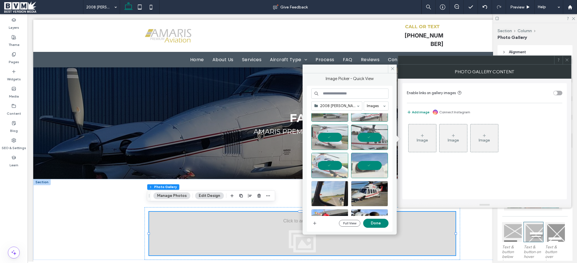
scroll to position [51, 0]
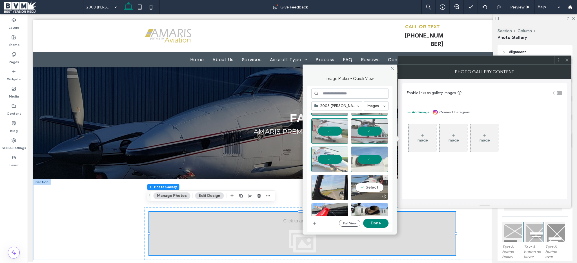
click at [367, 190] on div "Select" at bounding box center [369, 187] width 37 height 25
click at [331, 186] on div "Select" at bounding box center [329, 187] width 37 height 25
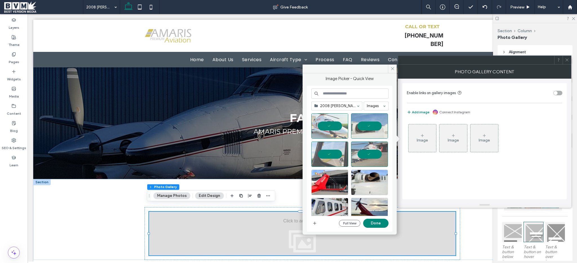
scroll to position [109, 0]
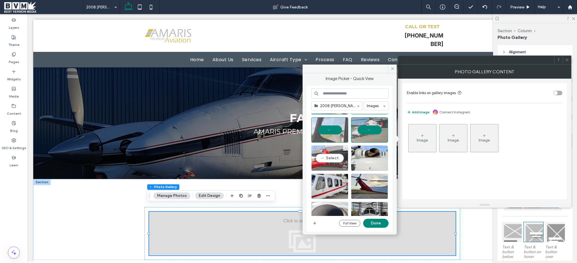
click at [332, 157] on div "Select" at bounding box center [329, 157] width 37 height 25
click at [363, 157] on div "Select" at bounding box center [369, 157] width 37 height 25
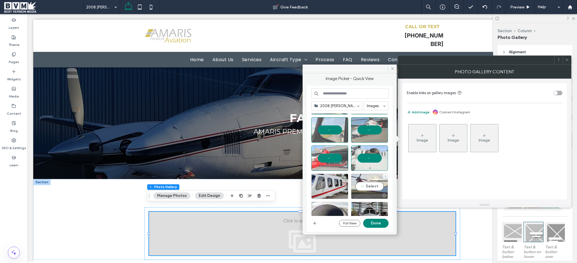
click at [365, 186] on div "Select" at bounding box center [369, 185] width 37 height 25
click at [323, 184] on div "Select" at bounding box center [329, 185] width 37 height 25
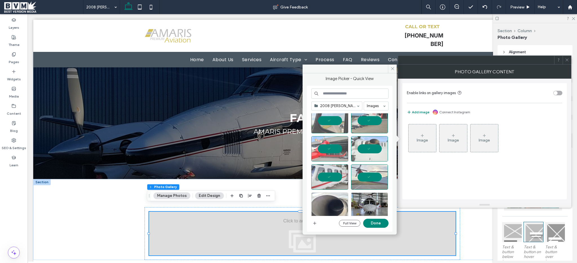
scroll to position [139, 0]
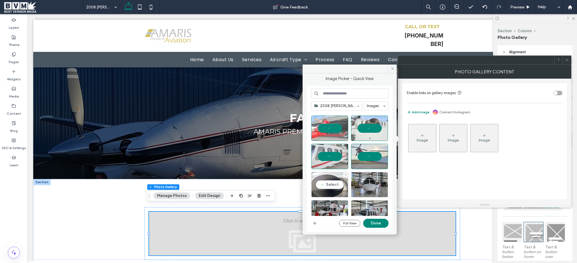
click at [330, 192] on div at bounding box center [329, 193] width 36 height 7
click at [366, 183] on div "Select" at bounding box center [369, 184] width 37 height 25
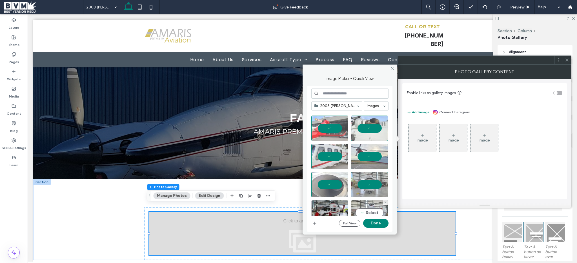
click at [363, 204] on div "Select" at bounding box center [369, 212] width 37 height 25
click at [318, 206] on div "Select" at bounding box center [329, 212] width 37 height 25
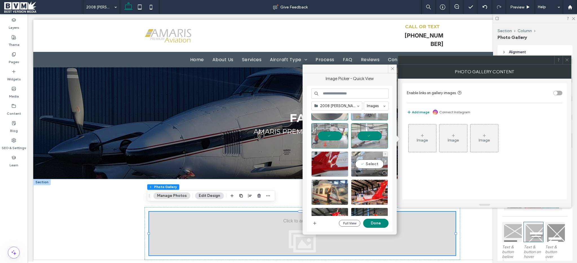
click at [369, 166] on div "Select" at bounding box center [369, 163] width 37 height 25
click at [337, 168] on div "Select" at bounding box center [329, 163] width 37 height 25
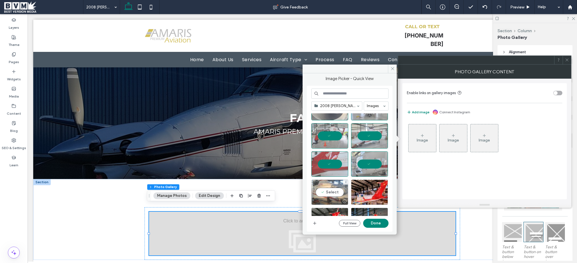
click at [328, 184] on div "Select" at bounding box center [329, 191] width 37 height 25
click at [363, 187] on div "Select" at bounding box center [369, 191] width 37 height 25
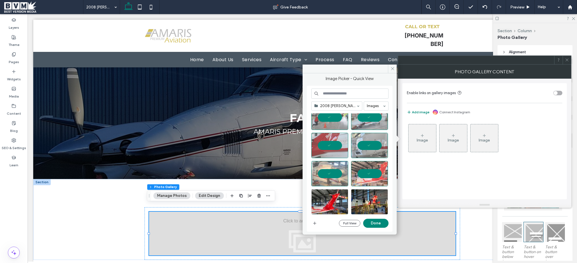
scroll to position [235, 0]
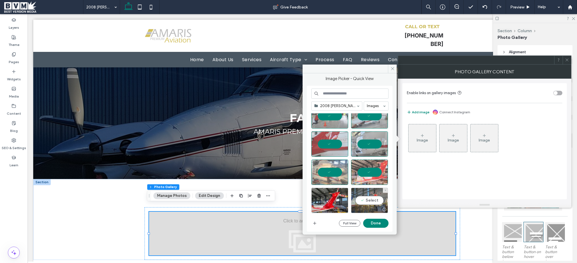
click at [364, 195] on div "Select" at bounding box center [369, 200] width 37 height 25
click at [334, 197] on div "Select" at bounding box center [329, 200] width 37 height 25
click at [373, 221] on button "Done" at bounding box center [375, 222] width 25 height 9
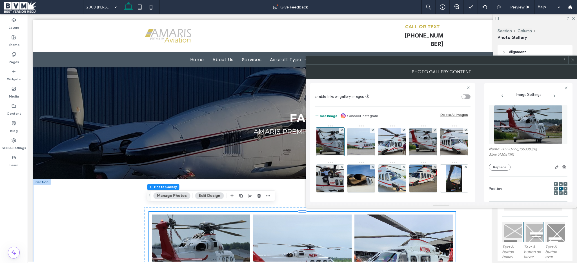
click at [572, 62] on span at bounding box center [572, 60] width 4 height 8
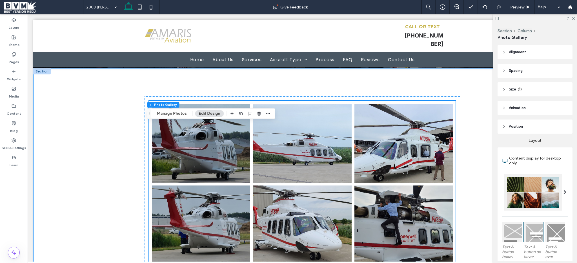
scroll to position [0, 0]
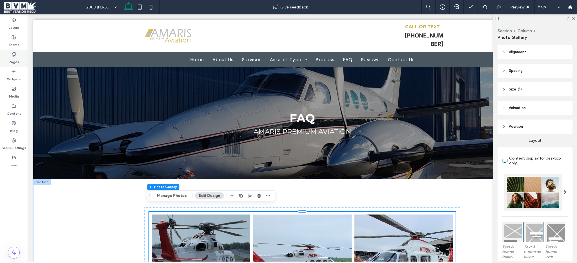
click at [21, 58] on div "Pages" at bounding box center [14, 58] width 28 height 17
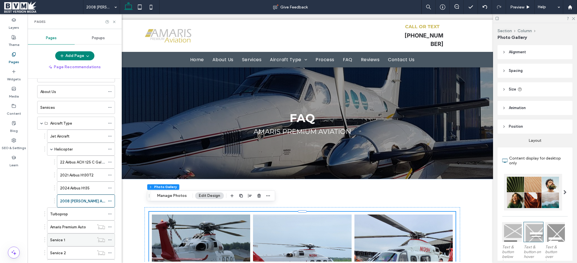
scroll to position [65, 0]
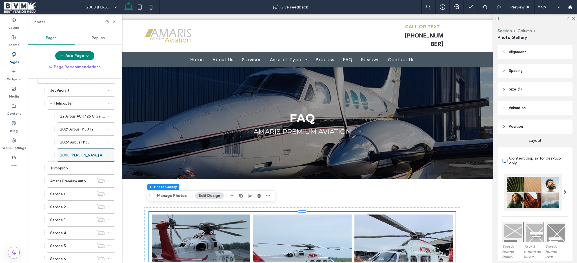
click at [111, 155] on use at bounding box center [109, 155] width 3 height 1
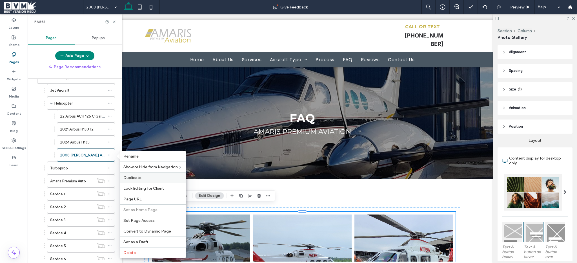
click at [138, 176] on span "Duplicate" at bounding box center [132, 177] width 18 height 5
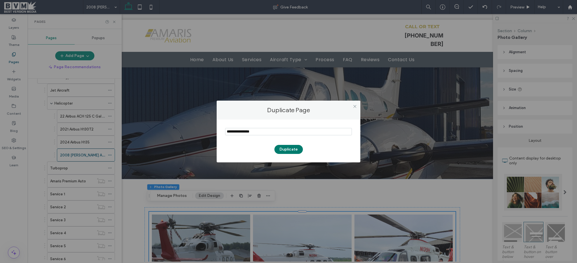
type input "**********"
click at [284, 152] on button "Duplicate" at bounding box center [288, 149] width 28 height 9
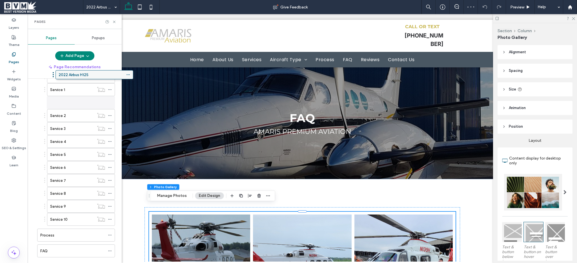
scroll to position [135, 0]
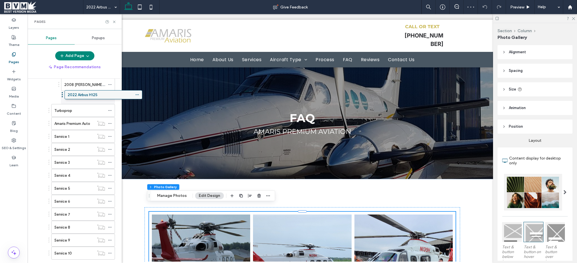
drag, startPoint x: 65, startPoint y: 236, endPoint x: 92, endPoint y: 93, distance: 145.3
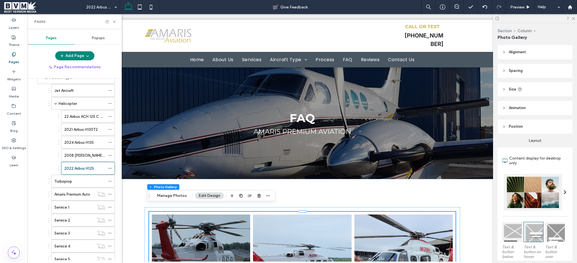
click at [171, 196] on button "Manage Photos" at bounding box center [171, 195] width 37 height 7
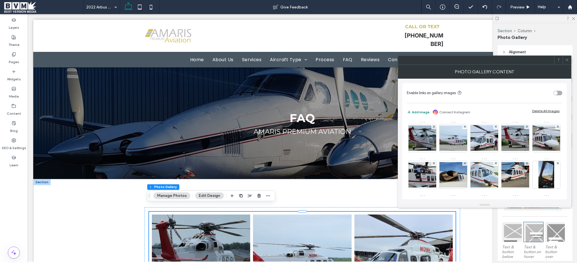
click at [539, 112] on div "Delete All Images" at bounding box center [545, 111] width 27 height 4
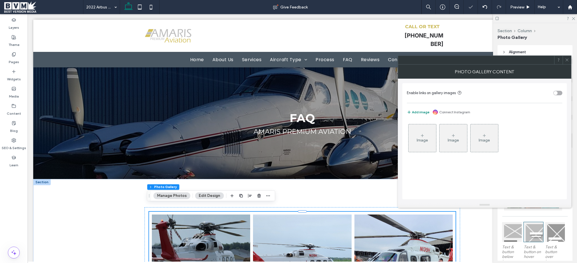
click at [424, 145] on div "Image" at bounding box center [422, 138] width 28 height 26
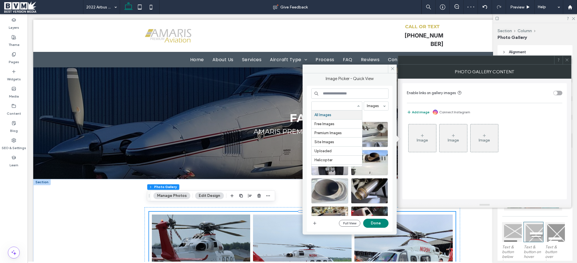
paste input "**********"
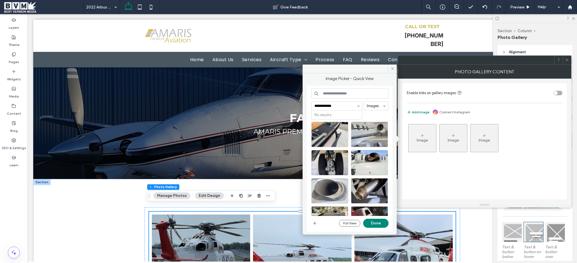
type input "**********"
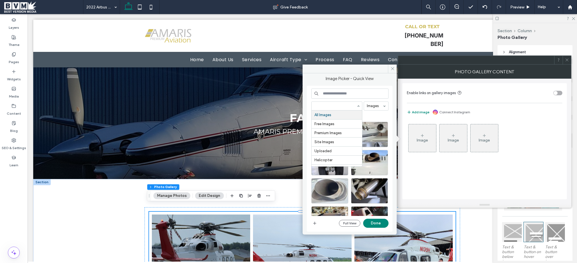
paste input "**********"
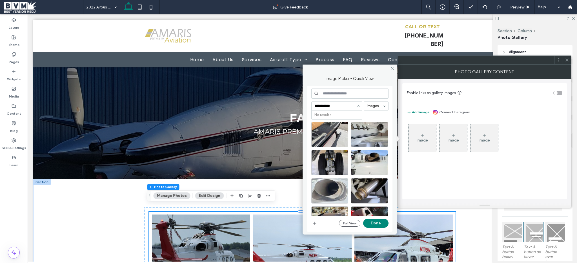
type input "**********"
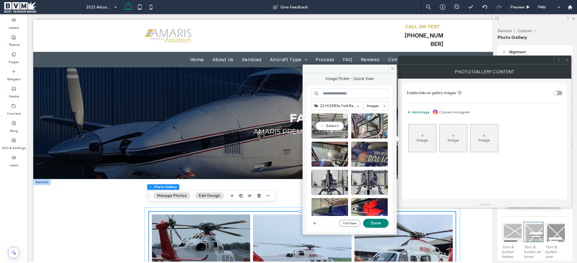
click at [329, 126] on div "Select" at bounding box center [329, 125] width 37 height 25
click at [362, 134] on div at bounding box center [369, 134] width 36 height 7
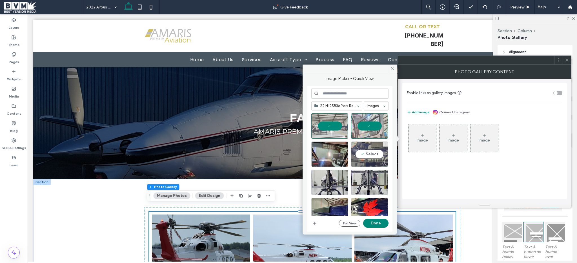
click at [361, 151] on div "Select" at bounding box center [369, 153] width 37 height 25
click at [330, 151] on div "Select" at bounding box center [329, 153] width 37 height 25
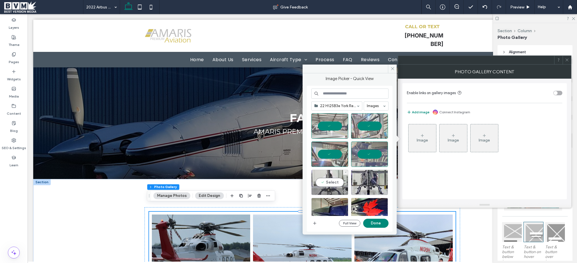
click at [332, 178] on div "Select" at bounding box center [329, 181] width 37 height 25
click at [368, 190] on div at bounding box center [369, 191] width 36 height 7
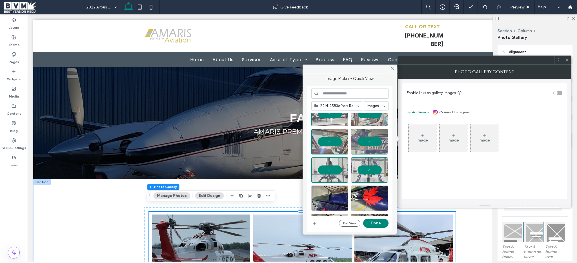
scroll to position [71, 0]
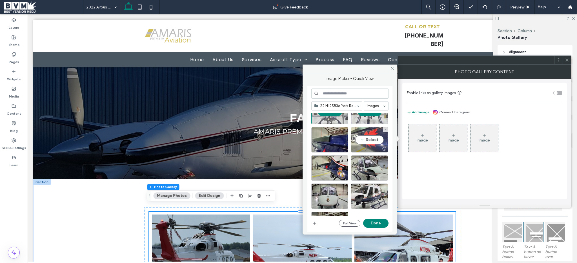
click at [372, 145] on div at bounding box center [369, 148] width 36 height 7
click at [336, 138] on div "Select" at bounding box center [329, 139] width 37 height 25
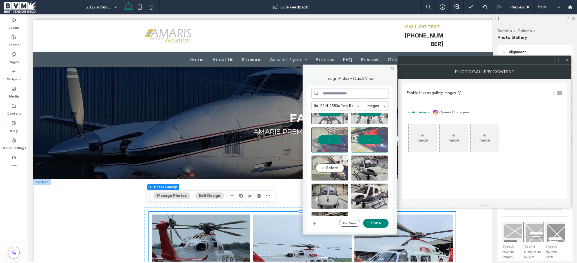
click at [328, 164] on div "Select" at bounding box center [329, 167] width 37 height 25
click at [356, 169] on div "Select" at bounding box center [369, 167] width 37 height 25
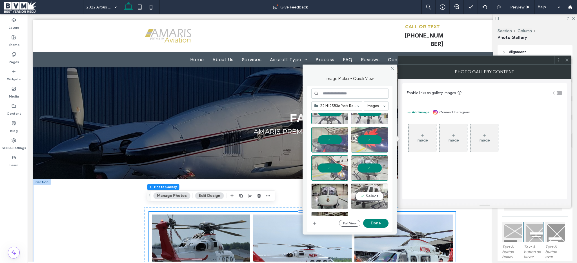
click at [364, 202] on div at bounding box center [369, 205] width 36 height 7
click at [331, 203] on div at bounding box center [329, 205] width 36 height 7
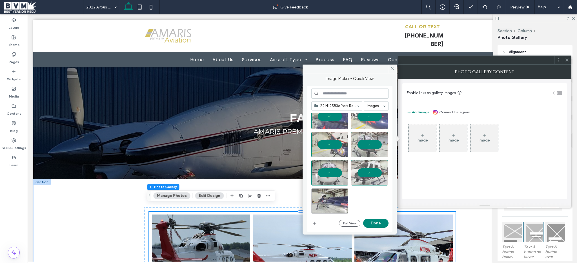
scroll to position [95, 0]
click at [328, 202] on div "Select" at bounding box center [329, 200] width 37 height 25
click at [369, 224] on button "Done" at bounding box center [375, 222] width 25 height 9
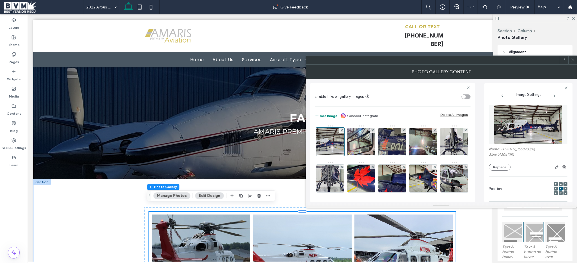
click at [572, 60] on icon at bounding box center [572, 60] width 4 height 4
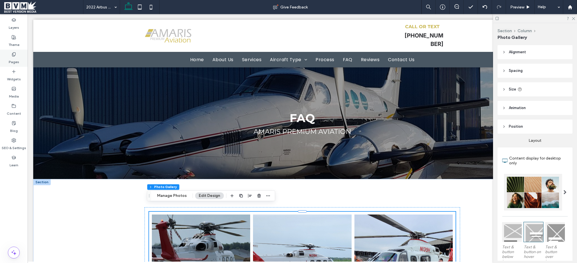
click at [20, 63] on div "Pages" at bounding box center [14, 58] width 28 height 17
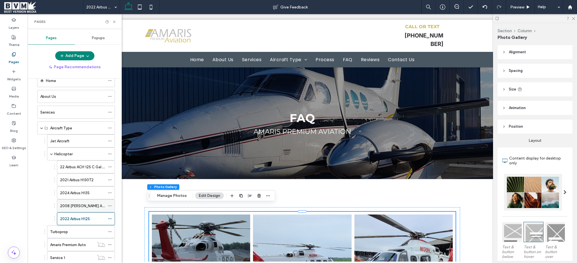
scroll to position [54, 0]
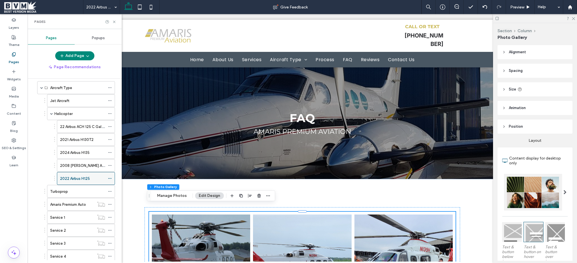
click at [111, 178] on icon at bounding box center [110, 178] width 4 height 4
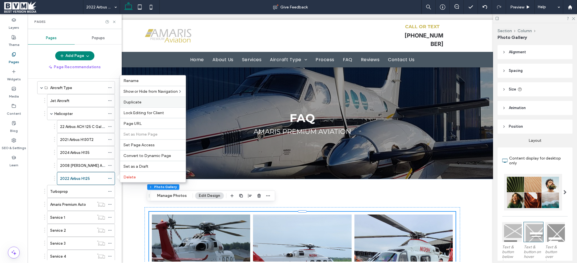
click at [137, 101] on span "Duplicate" at bounding box center [132, 102] width 18 height 5
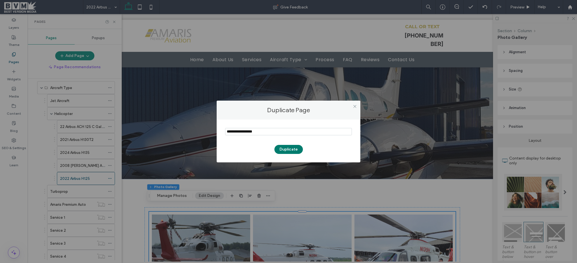
type input "**********"
click at [286, 152] on button "Duplicate" at bounding box center [288, 149] width 28 height 9
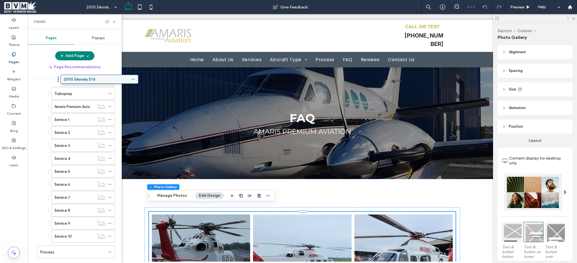
scroll to position [126, 0]
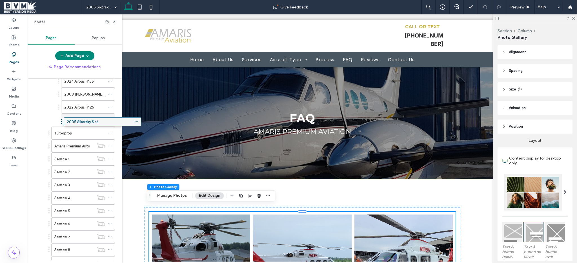
drag, startPoint x: 66, startPoint y: 240, endPoint x: 93, endPoint y: 124, distance: 119.0
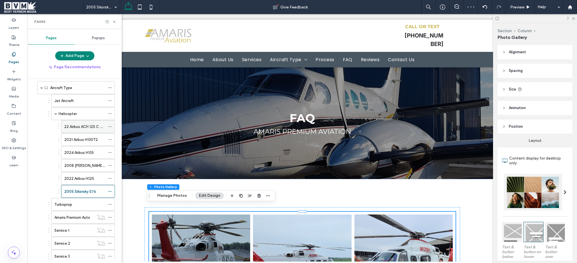
scroll to position [23, 0]
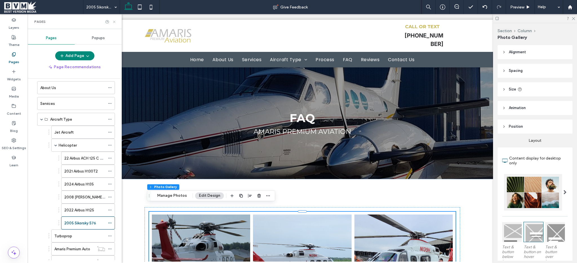
click at [115, 22] on use at bounding box center [114, 22] width 2 height 2
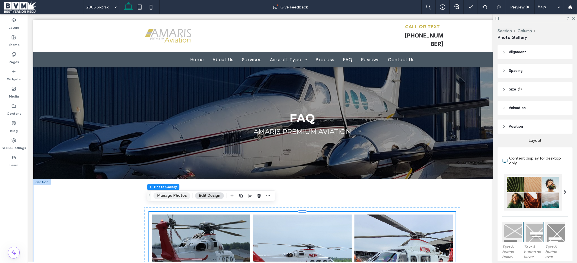
click at [174, 193] on button "Manage Photos" at bounding box center [171, 195] width 37 height 7
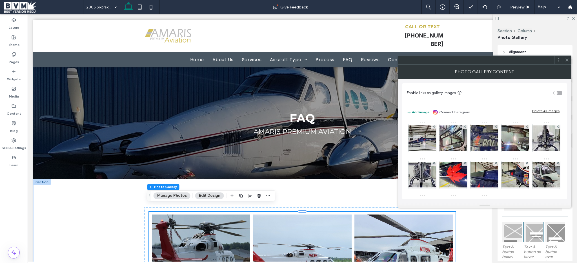
click at [540, 111] on div "Delete All Images" at bounding box center [545, 111] width 27 height 4
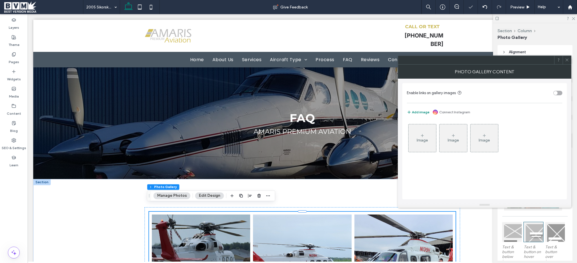
click at [419, 136] on div "Image" at bounding box center [422, 138] width 28 height 26
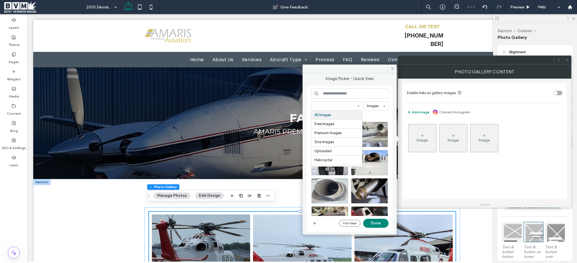
paste input "**********"
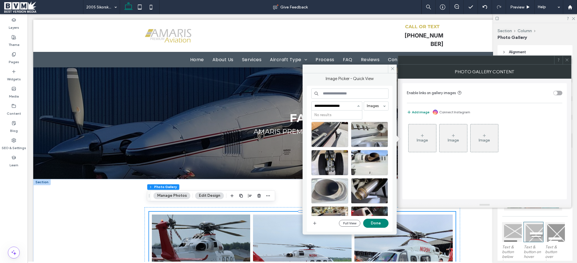
type input "**********"
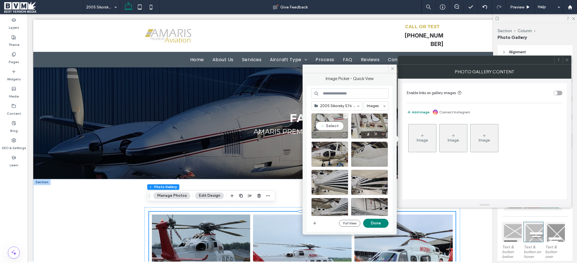
click at [331, 123] on div "Select" at bounding box center [329, 125] width 37 height 25
click at [361, 124] on div "Select" at bounding box center [369, 125] width 37 height 25
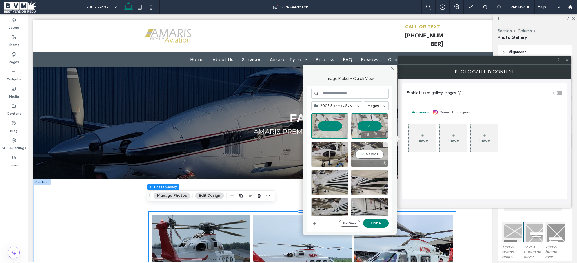
click at [360, 153] on div "Select" at bounding box center [369, 153] width 37 height 25
click at [331, 151] on div "Select" at bounding box center [329, 153] width 37 height 25
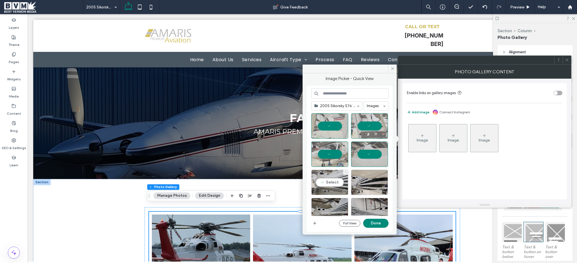
click at [331, 172] on div "Select" at bounding box center [329, 181] width 37 height 25
click at [356, 178] on div "Select" at bounding box center [369, 181] width 37 height 25
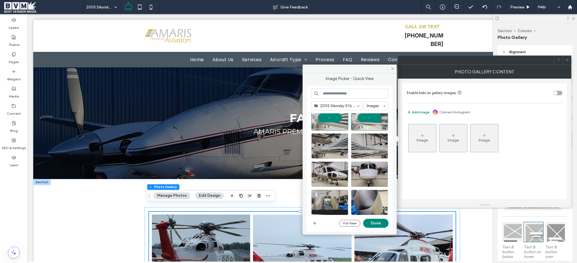
scroll to position [44, 0]
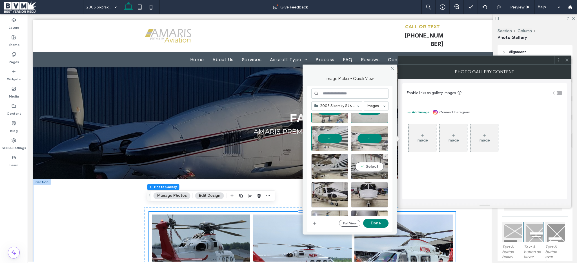
click at [367, 165] on div "Select" at bounding box center [369, 166] width 37 height 25
click at [326, 164] on div "Select" at bounding box center [329, 166] width 37 height 25
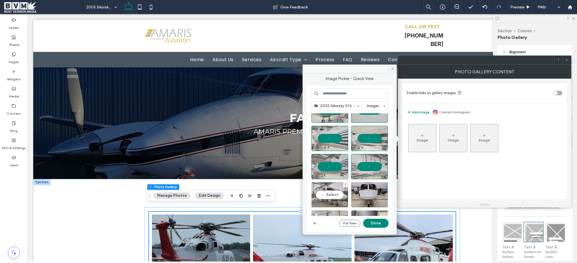
click at [323, 187] on div "Select" at bounding box center [329, 194] width 37 height 25
click at [365, 192] on div "Select" at bounding box center [369, 194] width 37 height 25
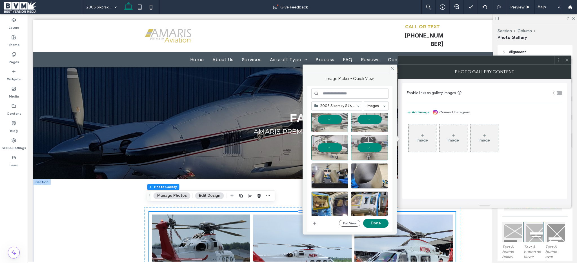
scroll to position [118, 0]
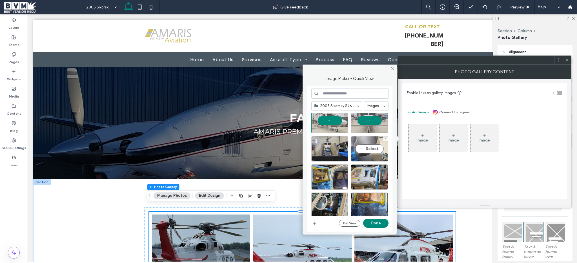
click at [371, 148] on div "Select" at bounding box center [369, 148] width 37 height 25
click at [336, 147] on div "Select" at bounding box center [329, 148] width 37 height 25
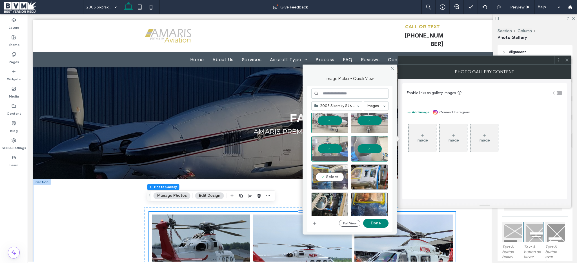
drag, startPoint x: 332, startPoint y: 174, endPoint x: 337, endPoint y: 175, distance: 5.1
click at [332, 174] on div "Select" at bounding box center [329, 176] width 37 height 25
click at [374, 184] on div at bounding box center [369, 185] width 36 height 7
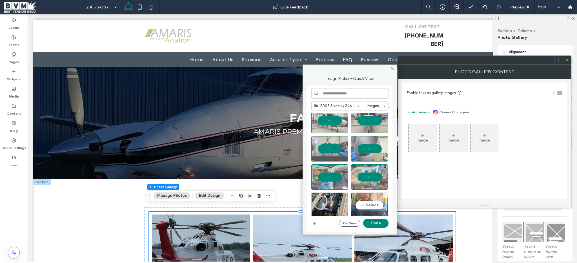
click at [371, 197] on div "Select" at bounding box center [369, 204] width 37 height 25
click at [325, 199] on div "Select" at bounding box center [329, 204] width 37 height 25
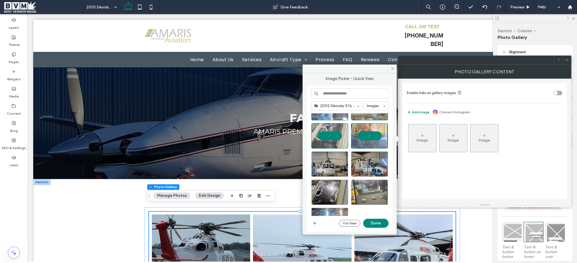
scroll to position [192, 0]
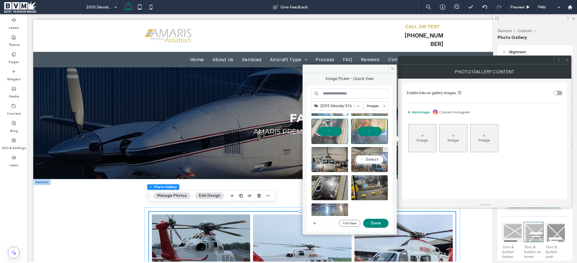
click at [370, 161] on div "Select" at bounding box center [369, 159] width 37 height 25
click at [327, 160] on div "Select" at bounding box center [329, 159] width 37 height 25
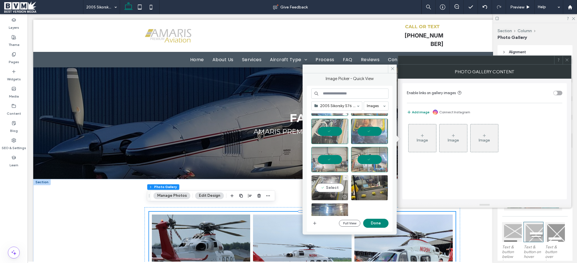
click at [324, 186] on div "Select" at bounding box center [329, 187] width 37 height 25
click at [355, 186] on div "Select" at bounding box center [369, 187] width 37 height 25
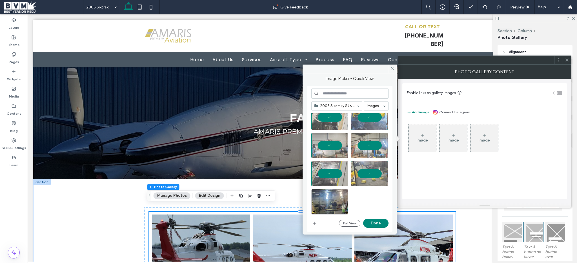
scroll to position [207, 0]
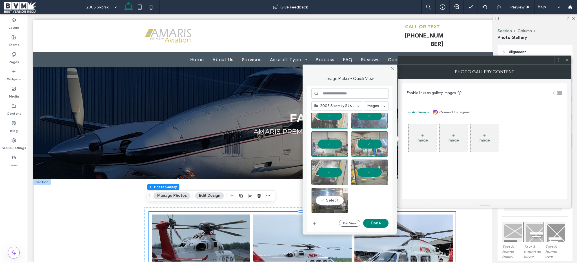
click at [318, 196] on div "Select" at bounding box center [329, 200] width 37 height 25
click at [370, 225] on button "Done" at bounding box center [375, 222] width 25 height 9
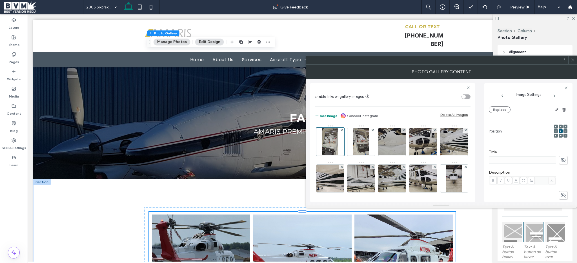
scroll to position [134, 0]
click at [571, 59] on icon at bounding box center [572, 60] width 4 height 4
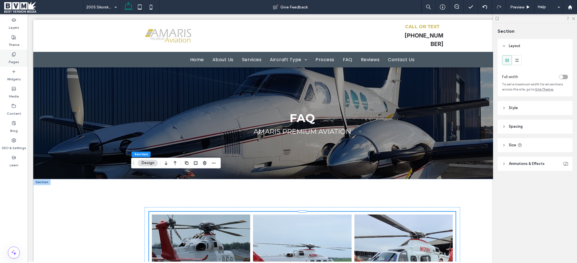
click at [19, 57] on div "Pages" at bounding box center [14, 58] width 28 height 17
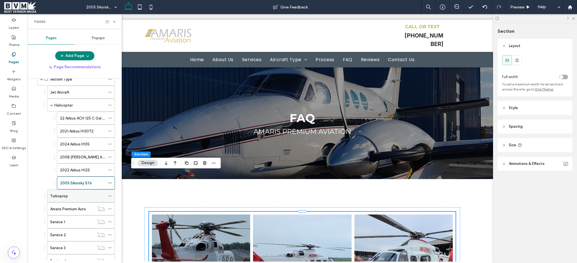
scroll to position [63, 0]
click at [110, 182] on icon at bounding box center [110, 182] width 4 height 4
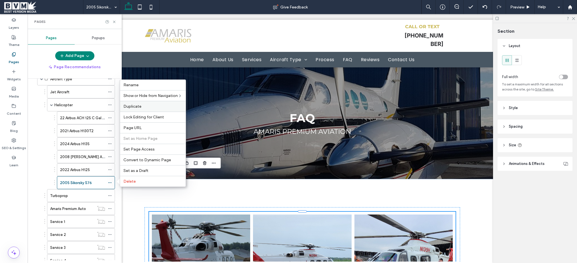
click at [146, 110] on div "Duplicate" at bounding box center [153, 106] width 66 height 11
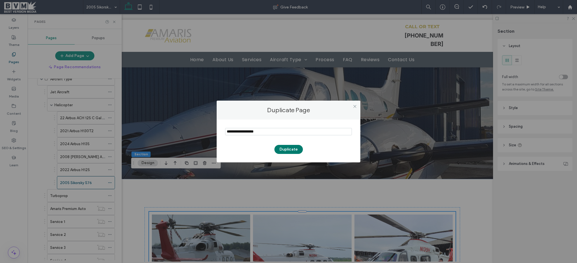
type input "**********"
click at [288, 152] on button "Duplicate" at bounding box center [288, 149] width 28 height 9
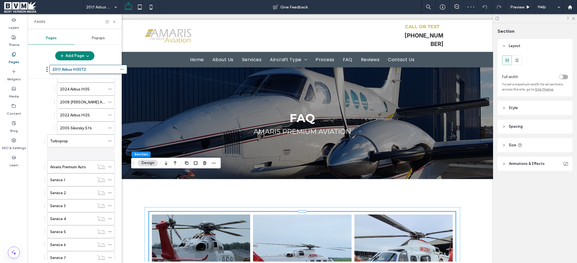
scroll to position [95, 0]
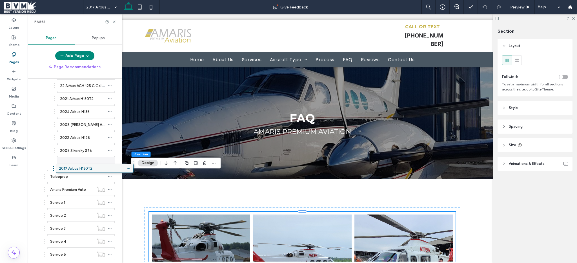
drag, startPoint x: 68, startPoint y: 238, endPoint x: 86, endPoint y: 169, distance: 71.4
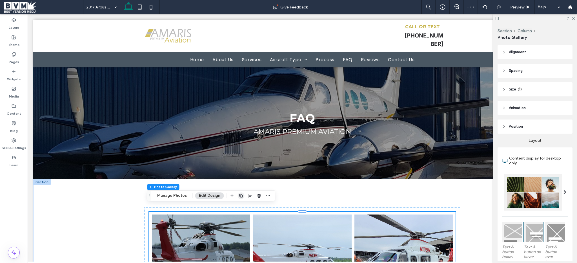
click at [174, 195] on button "Manage Photos" at bounding box center [171, 195] width 37 height 7
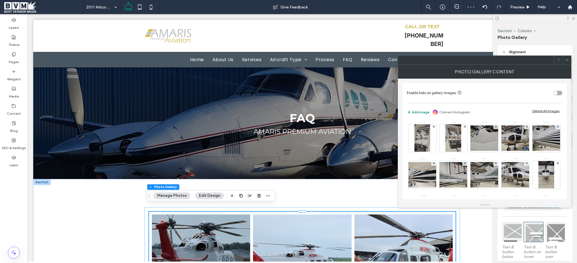
click at [544, 109] on div "Delete All Images" at bounding box center [545, 111] width 27 height 4
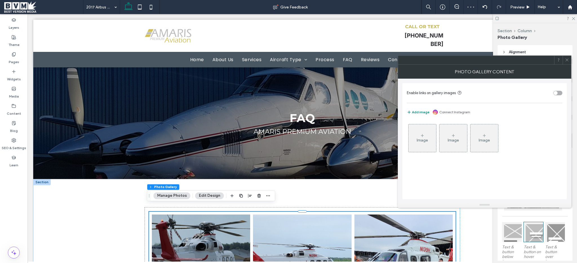
click at [422, 130] on div "Image" at bounding box center [422, 138] width 28 height 26
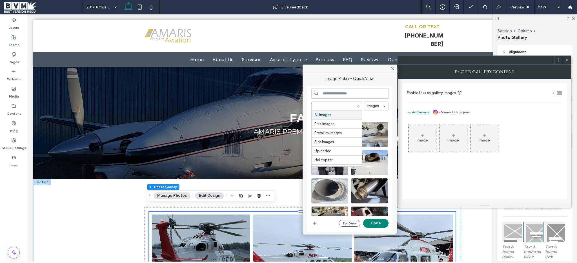
paste input "**********"
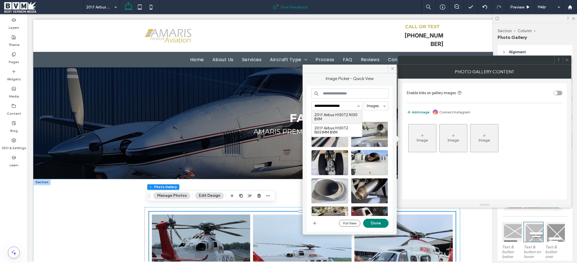
type input "**********"
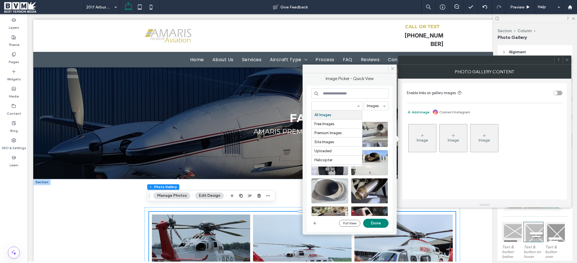
paste input "**********"
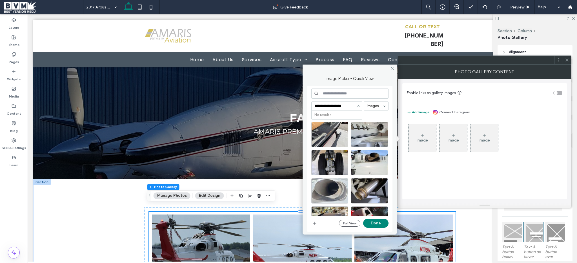
type input "**********"
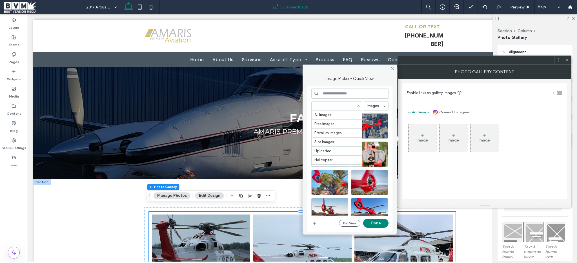
scroll to position [125, 0]
paste input "**********"
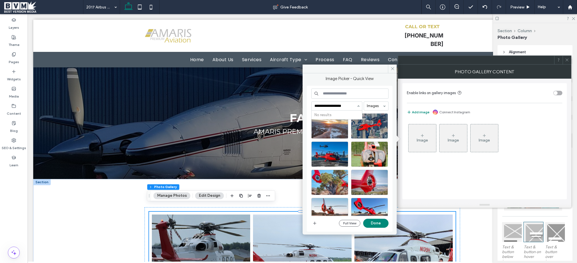
scroll to position [0, 0]
type input "**********"
click at [327, 126] on div "Select" at bounding box center [329, 125] width 37 height 25
click at [359, 129] on div "Select" at bounding box center [369, 125] width 37 height 25
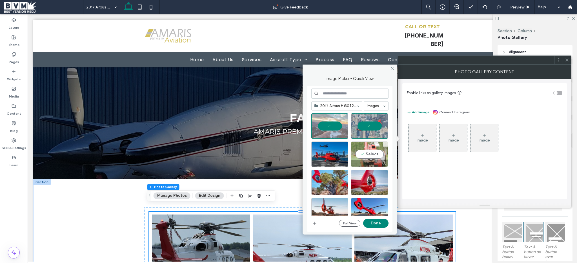
click at [362, 147] on div "Select" at bounding box center [369, 153] width 37 height 25
click at [331, 150] on div "Select" at bounding box center [329, 153] width 37 height 25
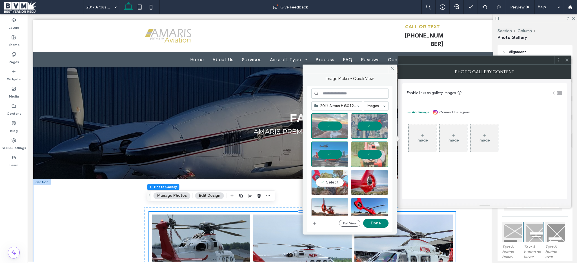
click at [331, 174] on div "Select" at bounding box center [329, 181] width 37 height 25
click at [357, 180] on div "Select" at bounding box center [369, 181] width 37 height 25
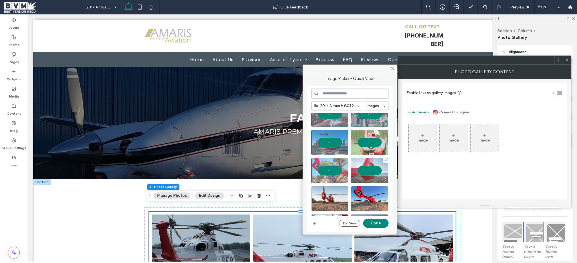
scroll to position [38, 0]
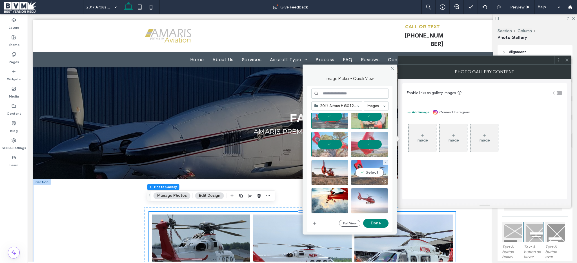
click at [369, 179] on div at bounding box center [369, 181] width 36 height 7
click at [331, 180] on div at bounding box center [329, 181] width 36 height 7
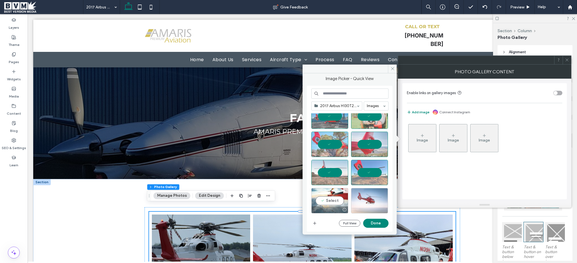
click at [327, 195] on div "Select" at bounding box center [329, 200] width 37 height 25
click at [365, 197] on div "Select" at bounding box center [369, 200] width 37 height 25
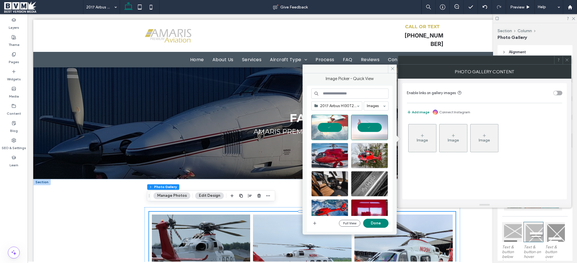
scroll to position [104, 0]
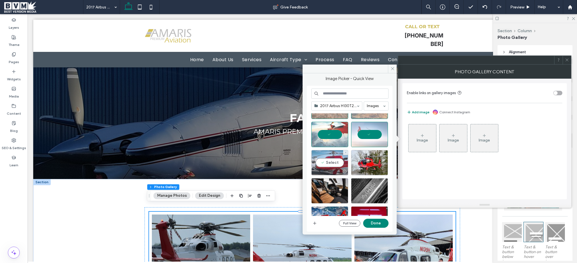
click at [331, 166] on div "Select" at bounding box center [329, 162] width 37 height 25
click at [365, 164] on div "Select" at bounding box center [369, 162] width 37 height 25
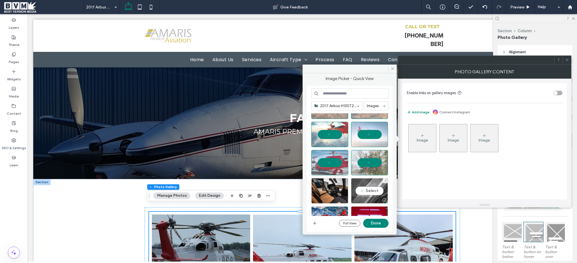
click at [363, 185] on div "Select" at bounding box center [369, 190] width 37 height 25
click at [329, 188] on div "Select" at bounding box center [329, 190] width 37 height 25
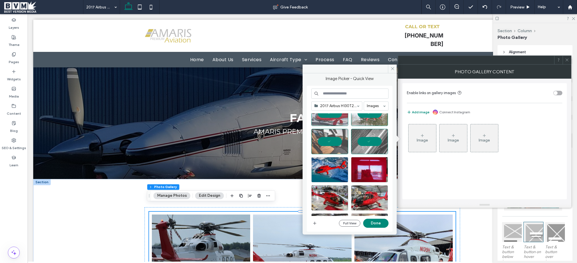
scroll to position [159, 0]
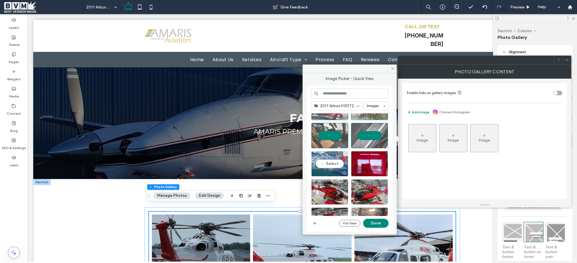
click at [332, 168] on div "Select" at bounding box center [329, 163] width 37 height 25
click at [362, 164] on div "Select" at bounding box center [369, 163] width 37 height 25
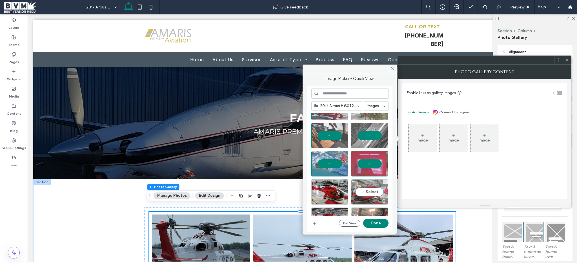
click at [366, 188] on div "Select" at bounding box center [369, 191] width 37 height 25
click at [319, 189] on div "Select" at bounding box center [329, 191] width 37 height 25
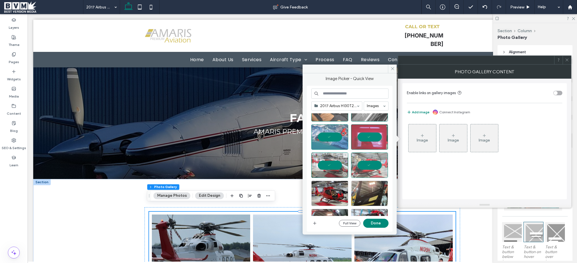
scroll to position [189, 0]
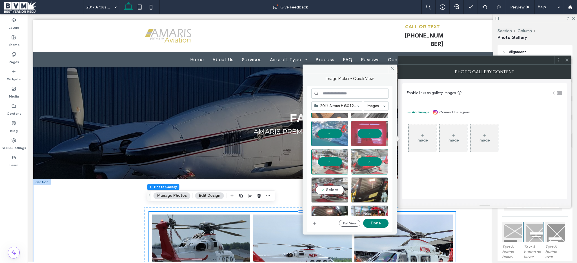
click at [327, 189] on div "Select" at bounding box center [329, 189] width 37 height 25
click at [376, 186] on div "Select" at bounding box center [369, 189] width 37 height 25
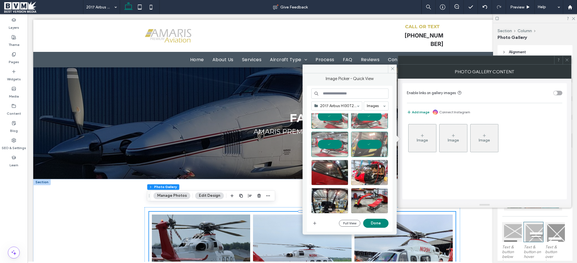
scroll to position [235, 0]
click at [369, 173] on div "Select" at bounding box center [369, 171] width 37 height 25
click at [331, 175] on div "Select" at bounding box center [329, 171] width 37 height 25
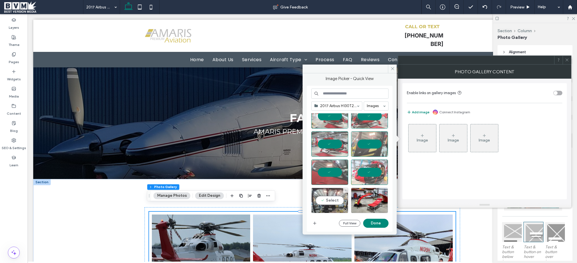
click at [330, 194] on div "Select" at bounding box center [329, 200] width 37 height 25
click at [365, 196] on div "Select" at bounding box center [369, 200] width 37 height 25
click at [377, 221] on button "Done" at bounding box center [375, 222] width 25 height 9
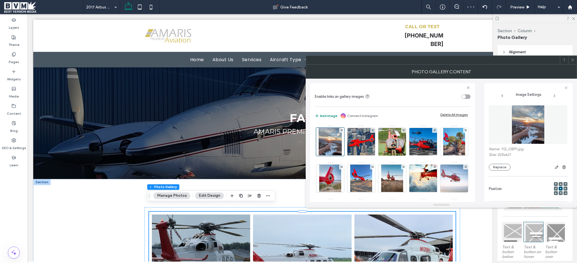
click at [573, 61] on icon at bounding box center [572, 60] width 4 height 4
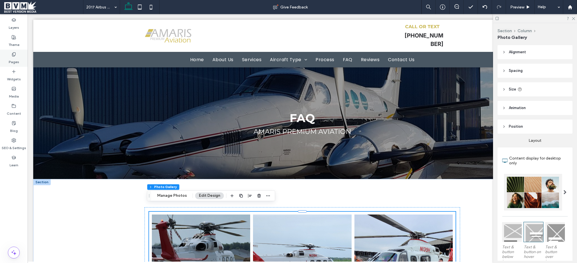
click at [14, 61] on label "Pages" at bounding box center [14, 61] width 10 height 8
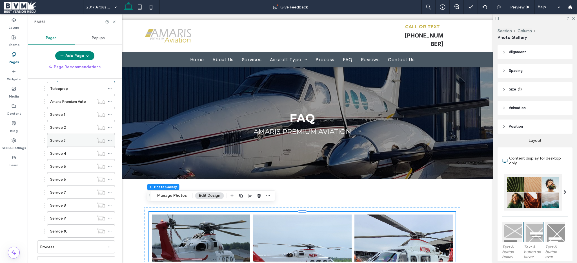
scroll to position [145, 0]
click at [110, 112] on icon at bounding box center [110, 113] width 4 height 4
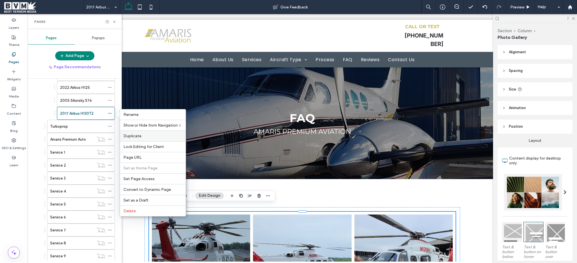
click at [142, 132] on div "Duplicate" at bounding box center [153, 135] width 66 height 11
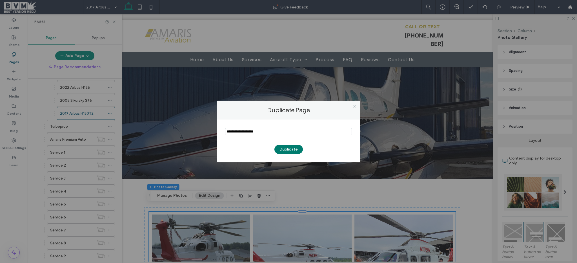
type input "**********"
click at [280, 153] on button "Duplicate" at bounding box center [288, 149] width 28 height 9
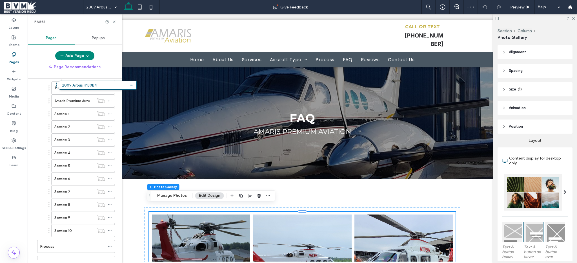
scroll to position [163, 0]
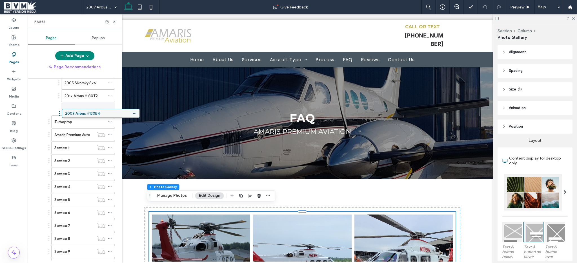
drag, startPoint x: 68, startPoint y: 240, endPoint x: 92, endPoint y: 116, distance: 126.6
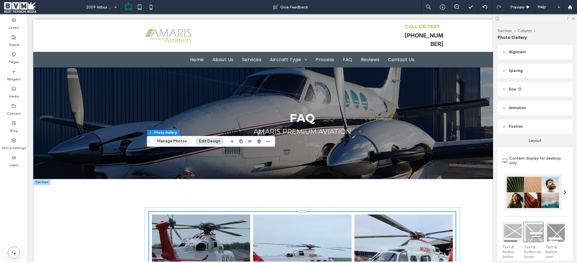
click at [175, 143] on button "Manage Photos" at bounding box center [171, 141] width 37 height 7
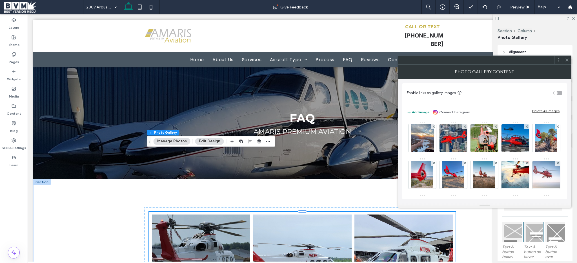
click at [549, 110] on div "Delete All Images" at bounding box center [545, 111] width 27 height 4
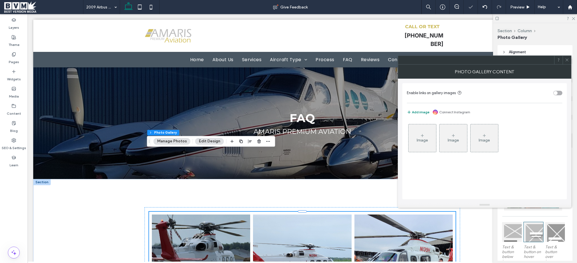
click at [418, 134] on div "Image" at bounding box center [422, 138] width 28 height 26
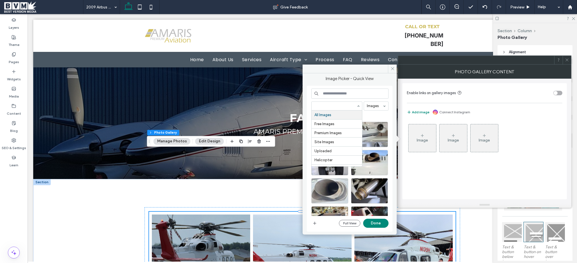
paste input "**********"
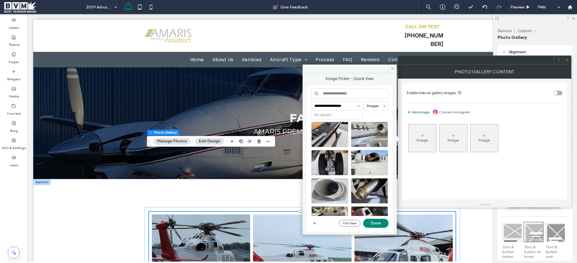
type input "**********"
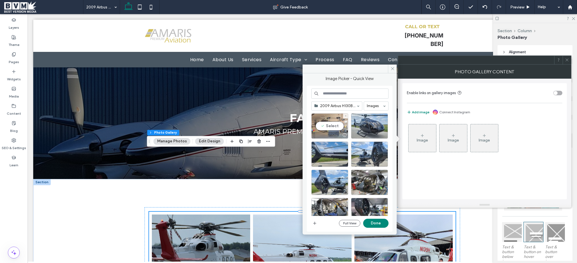
click at [329, 131] on div "Select" at bounding box center [329, 125] width 37 height 25
click at [374, 130] on div "Select" at bounding box center [369, 125] width 37 height 25
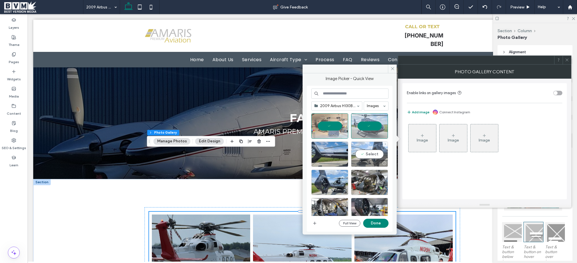
click at [369, 146] on div "Select" at bounding box center [369, 153] width 37 height 25
click at [331, 150] on div "Select" at bounding box center [329, 153] width 37 height 25
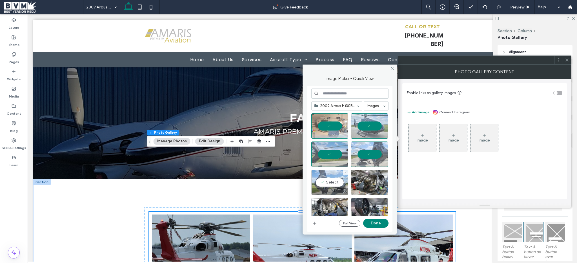
click at [329, 185] on div "Select" at bounding box center [329, 181] width 37 height 25
click at [356, 186] on div "Select" at bounding box center [369, 181] width 37 height 25
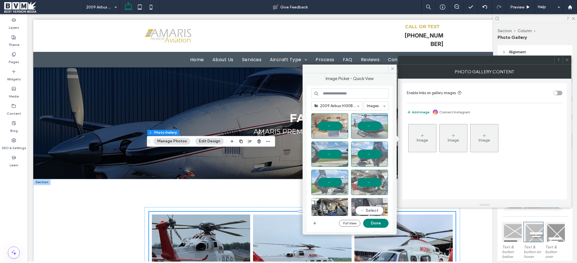
click at [357, 199] on div "Select" at bounding box center [369, 210] width 37 height 25
click at [323, 204] on div "Select" at bounding box center [329, 210] width 37 height 25
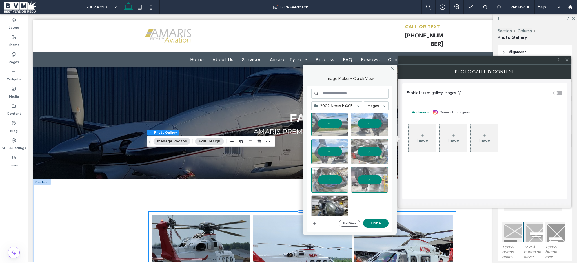
scroll to position [38, 0]
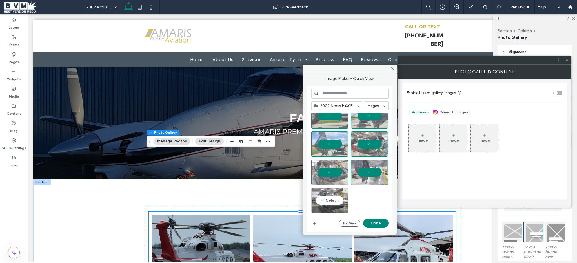
click at [320, 198] on div "Select" at bounding box center [329, 200] width 37 height 25
click at [378, 227] on button "Done" at bounding box center [375, 222] width 25 height 9
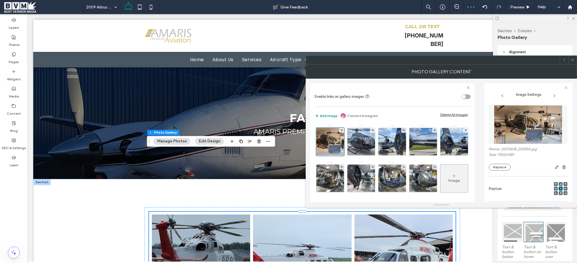
click at [573, 59] on icon at bounding box center [572, 60] width 4 height 4
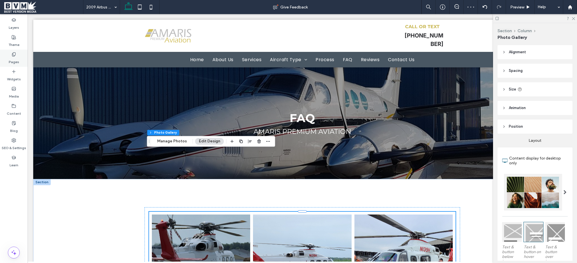
click at [14, 59] on label "Pages" at bounding box center [14, 61] width 10 height 8
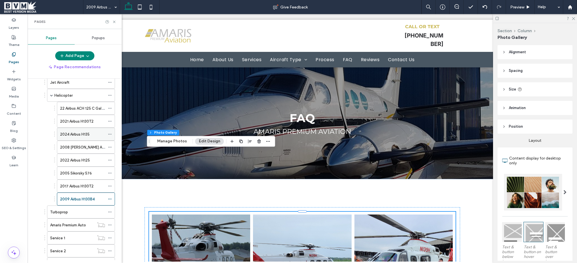
scroll to position [73, 0]
click at [110, 199] on icon at bounding box center [110, 199] width 4 height 4
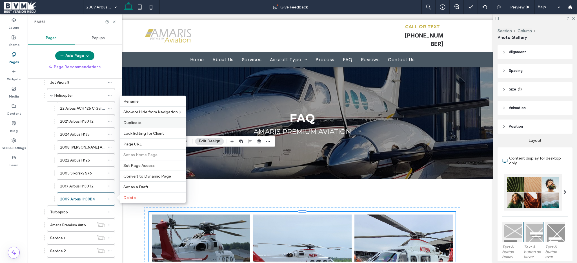
click at [145, 120] on label "Duplicate" at bounding box center [152, 122] width 59 height 5
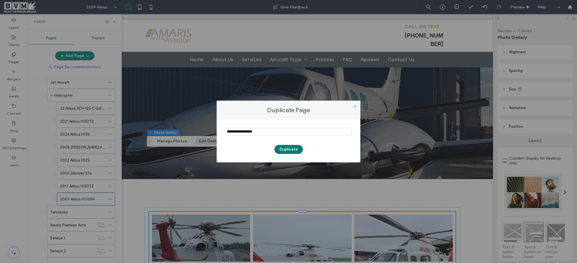
type input "**********"
click at [291, 149] on button "Duplicate" at bounding box center [288, 149] width 28 height 9
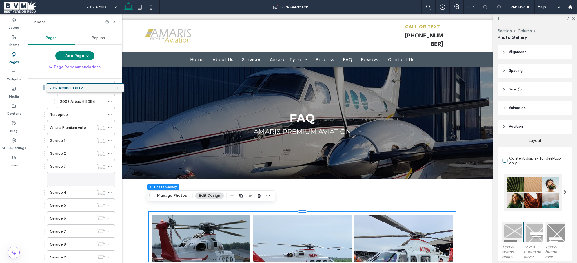
scroll to position [159, 0]
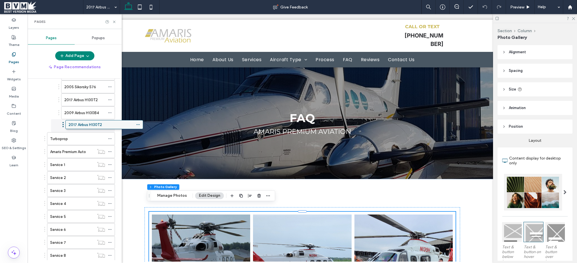
drag, startPoint x: 77, startPoint y: 238, endPoint x: 106, endPoint y: 125, distance: 116.8
click at [177, 197] on button "Manage Photos" at bounding box center [171, 195] width 37 height 7
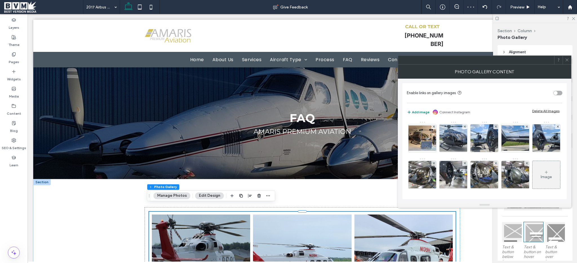
click at [548, 109] on div "Delete All Images" at bounding box center [545, 111] width 27 height 4
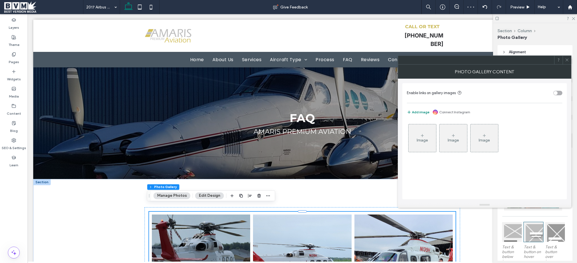
click at [422, 130] on div "Image" at bounding box center [422, 138] width 28 height 26
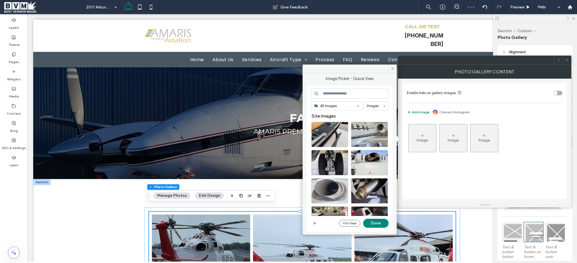
click at [360, 90] on input at bounding box center [349, 93] width 77 height 10
paste input "**********"
type input "**********"
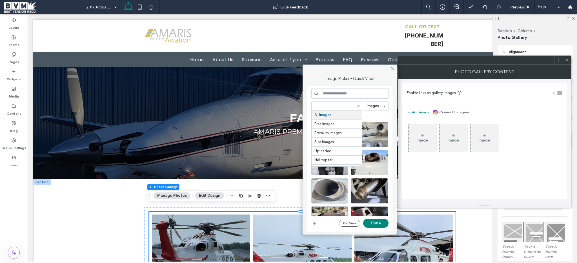
paste input "**********"
type input "**********"
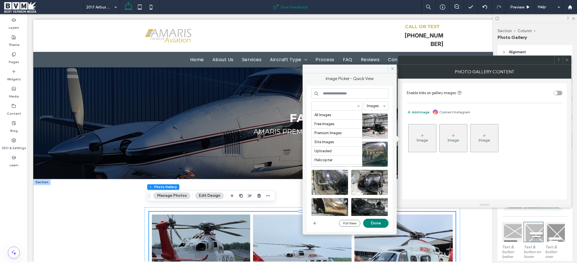
scroll to position [235, 0]
paste input "**********"
type input "**********"
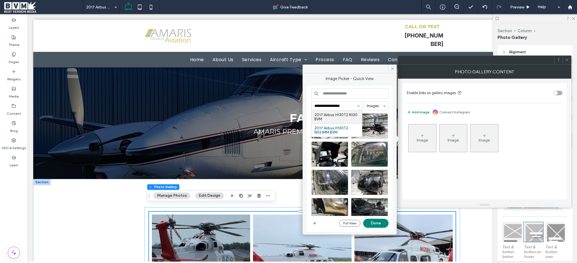
scroll to position [0, 0]
click at [332, 126] on div "Select" at bounding box center [329, 125] width 37 height 25
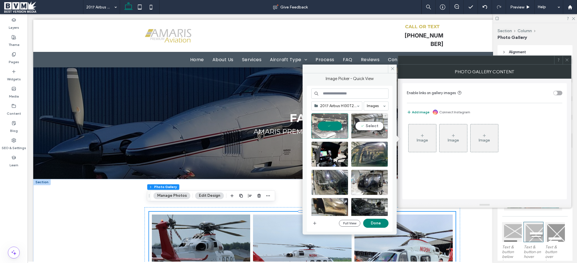
click at [355, 127] on div "Select" at bounding box center [369, 125] width 37 height 25
click at [326, 148] on div "Select" at bounding box center [329, 153] width 37 height 25
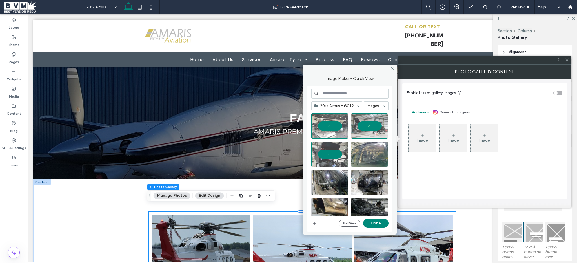
click at [366, 155] on div at bounding box center [369, 153] width 37 height 25
click at [334, 176] on div "Select" at bounding box center [329, 181] width 37 height 25
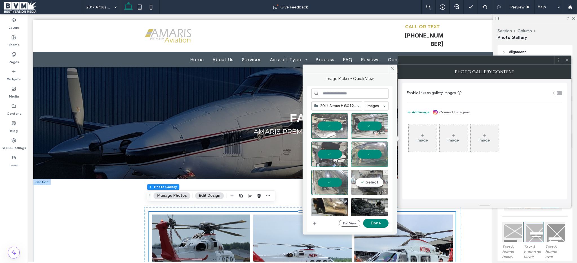
click at [374, 181] on div "Select" at bounding box center [369, 181] width 37 height 25
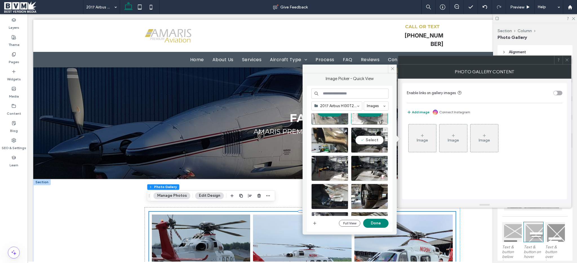
scroll to position [67, 0]
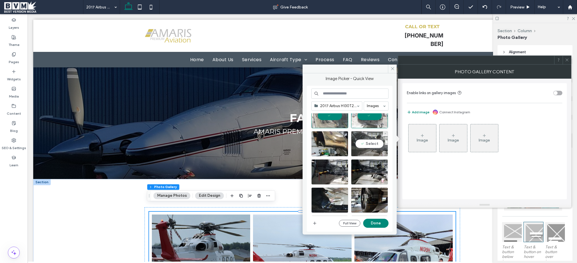
click at [362, 147] on div "Select" at bounding box center [369, 143] width 37 height 25
click at [336, 148] on div "Select" at bounding box center [329, 143] width 37 height 25
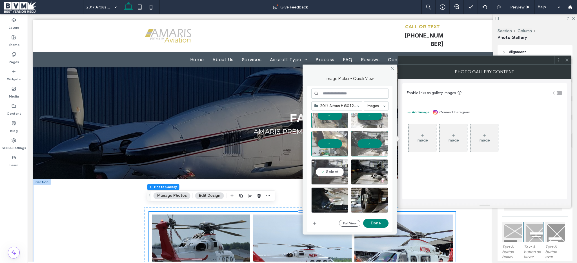
click at [329, 175] on div "Select" at bounding box center [329, 171] width 37 height 25
click at [362, 177] on div "Select" at bounding box center [369, 171] width 37 height 25
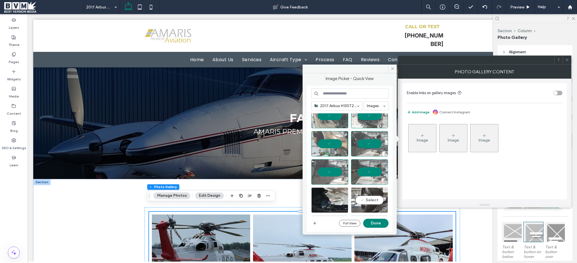
click at [364, 189] on div "Select" at bounding box center [369, 199] width 37 height 25
click at [331, 195] on div "Select" at bounding box center [329, 199] width 37 height 25
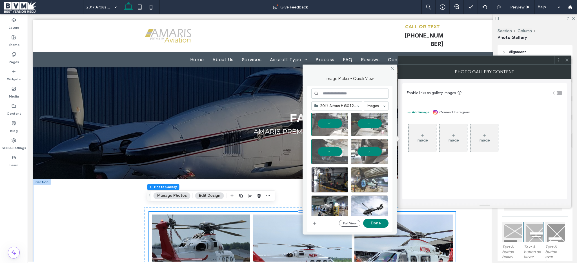
scroll to position [117, 0]
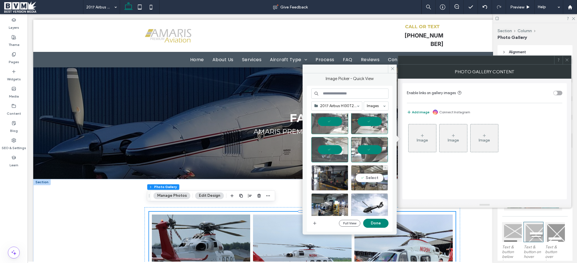
click at [384, 176] on div "Select" at bounding box center [369, 177] width 37 height 25
click at [340, 179] on div "Select" at bounding box center [329, 177] width 37 height 25
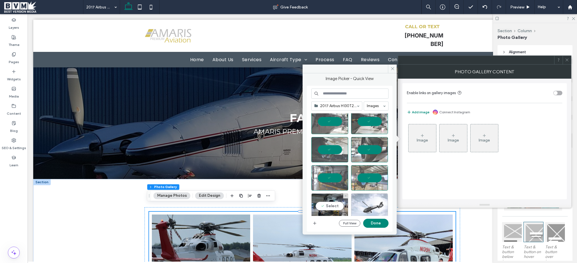
drag, startPoint x: 336, startPoint y: 201, endPoint x: 364, endPoint y: 202, distance: 28.5
click at [336, 201] on div "Select" at bounding box center [329, 205] width 37 height 25
click at [365, 202] on div "Select" at bounding box center [369, 205] width 37 height 25
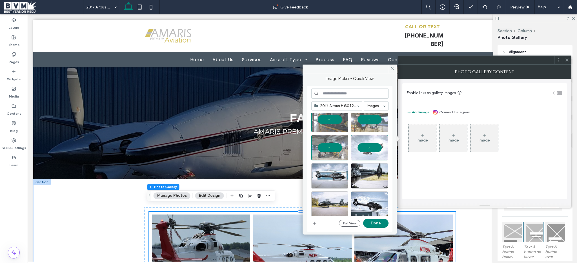
scroll to position [176, 0]
click at [373, 176] on div "Select" at bounding box center [369, 174] width 37 height 25
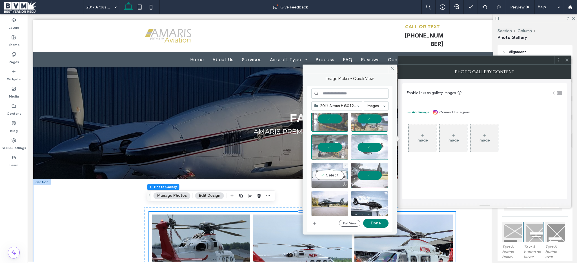
click at [319, 175] on div "Select" at bounding box center [329, 174] width 37 height 25
click at [326, 202] on div "Select" at bounding box center [329, 203] width 37 height 25
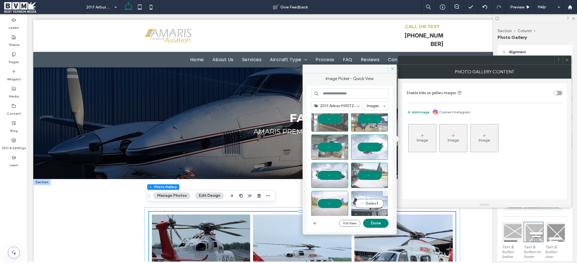
click at [366, 205] on div "Select" at bounding box center [369, 203] width 37 height 25
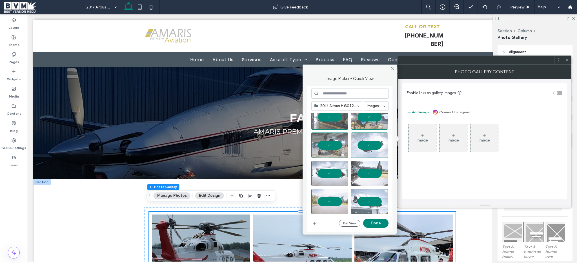
scroll to position [179, 0]
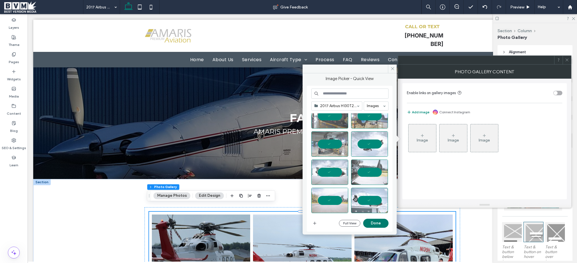
click at [376, 222] on button "Done" at bounding box center [375, 222] width 25 height 9
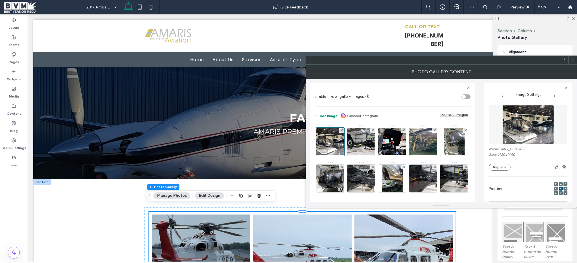
click at [573, 59] on use at bounding box center [572, 60] width 3 height 3
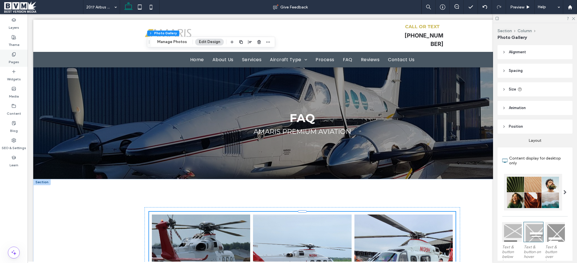
click at [19, 53] on div "Pages" at bounding box center [14, 58] width 28 height 17
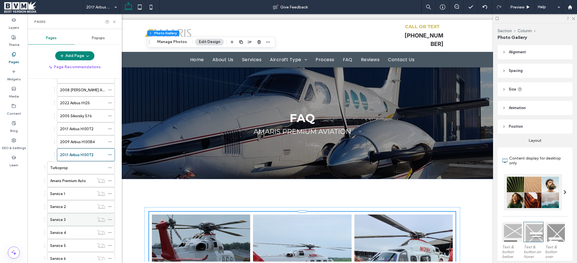
scroll to position [174, 0]
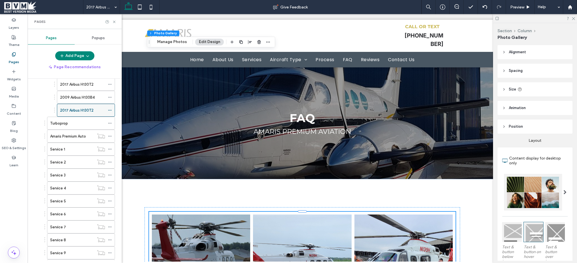
click at [111, 108] on icon at bounding box center [110, 110] width 4 height 4
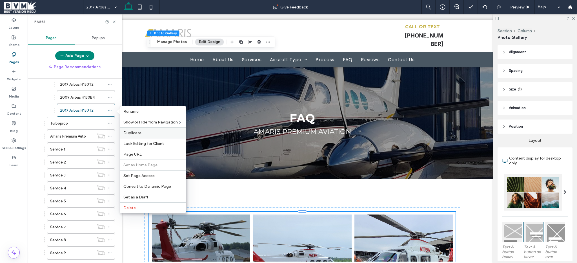
click at [129, 130] on div "Duplicate" at bounding box center [153, 132] width 66 height 11
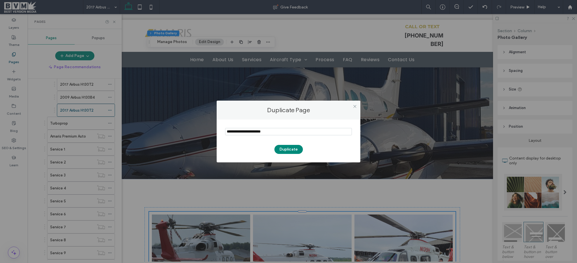
type input "**********"
click at [286, 147] on button "Duplicate" at bounding box center [288, 149] width 28 height 9
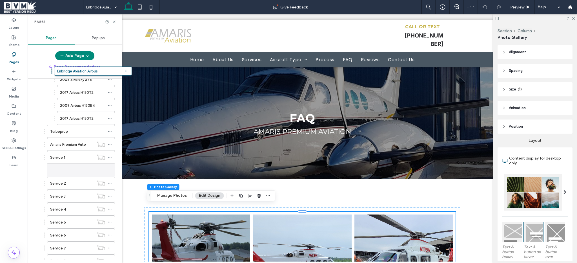
scroll to position [155, 0]
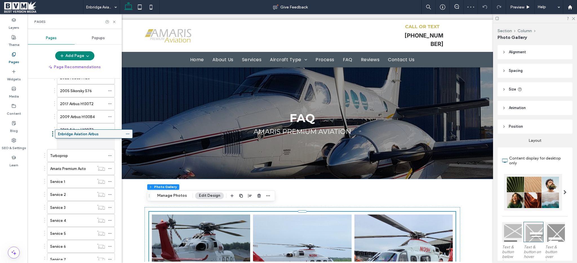
drag, startPoint x: 62, startPoint y: 239, endPoint x: 79, endPoint y: 135, distance: 105.1
click at [175, 196] on button "Manage Photos" at bounding box center [171, 195] width 37 height 7
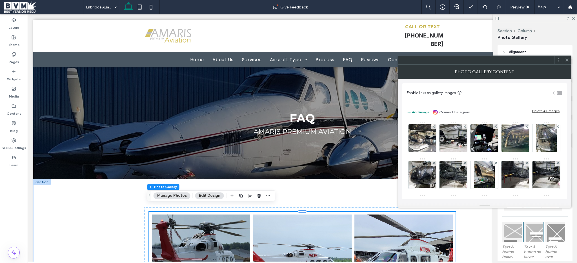
click at [550, 111] on div "Delete All Images" at bounding box center [545, 111] width 27 height 4
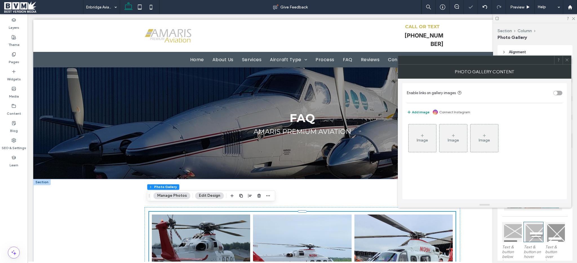
click at [419, 139] on div "Image" at bounding box center [421, 140] width 11 height 5
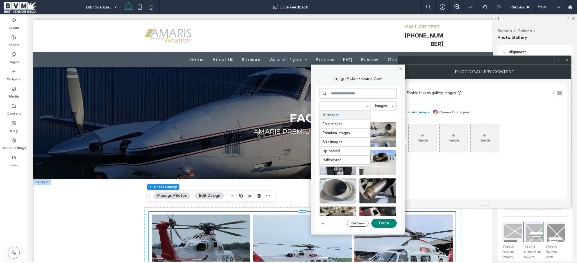
paste input "**********"
type input "**********"
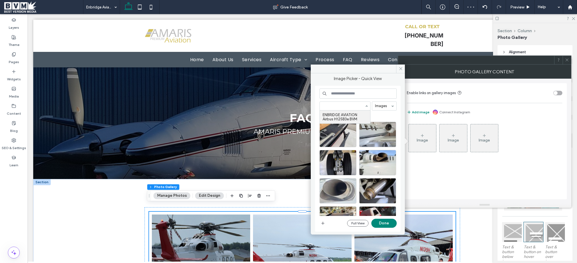
scroll to position [0, 0]
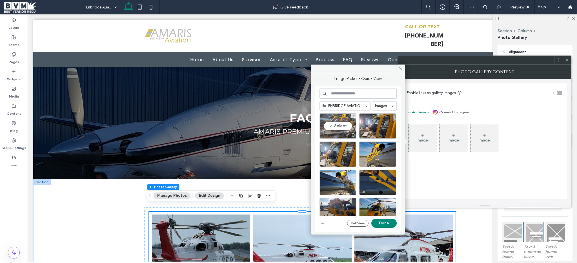
click at [336, 121] on div "Select" at bounding box center [337, 125] width 37 height 25
click at [380, 133] on div at bounding box center [377, 134] width 36 height 7
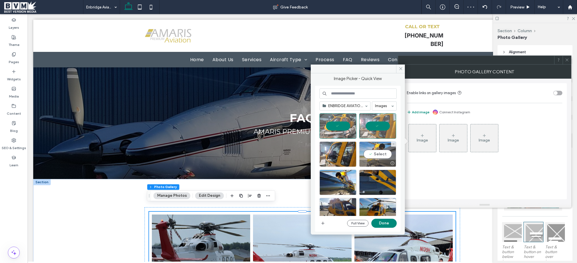
click at [368, 148] on div "Select" at bounding box center [377, 153] width 37 height 25
click at [334, 149] on div "Select" at bounding box center [337, 153] width 37 height 25
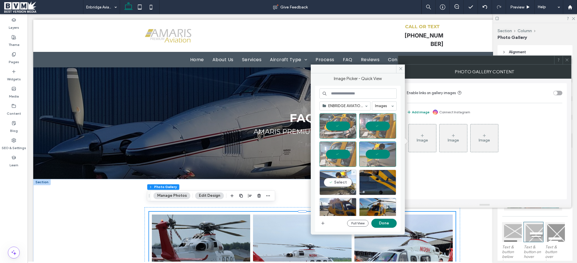
click at [333, 179] on div "Select" at bounding box center [337, 181] width 37 height 25
click at [374, 182] on div "Select" at bounding box center [377, 181] width 37 height 25
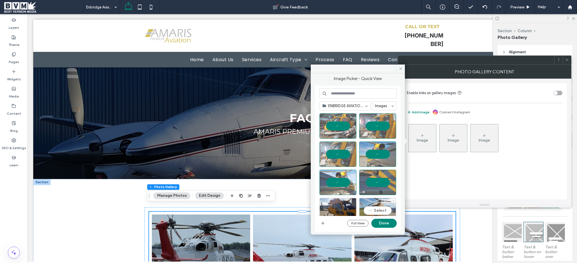
click at [369, 209] on div "Select" at bounding box center [377, 210] width 37 height 25
click at [339, 208] on div "Select" at bounding box center [337, 210] width 37 height 25
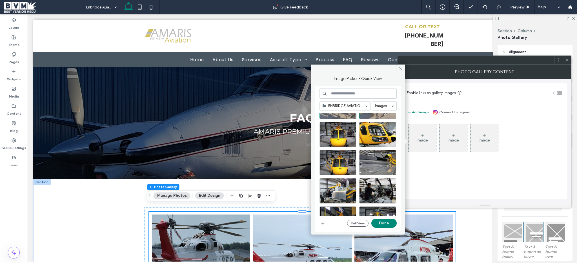
scroll to position [101, 0]
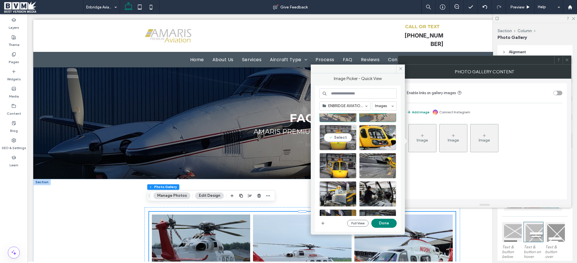
click at [333, 139] on div "Select" at bounding box center [337, 137] width 37 height 25
click at [376, 133] on div at bounding box center [377, 137] width 37 height 25
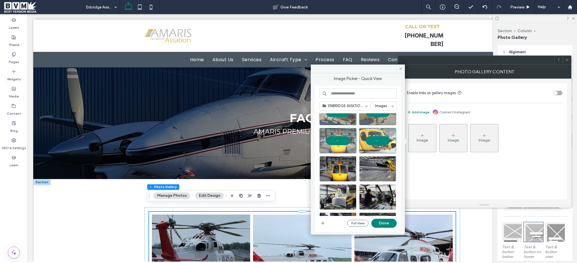
scroll to position [95, 0]
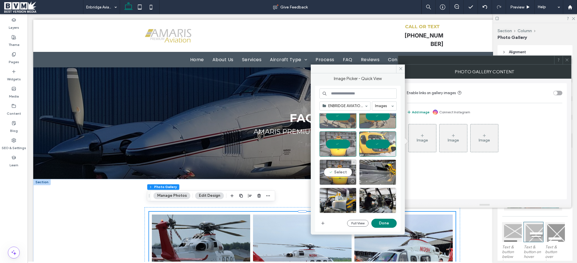
click at [327, 166] on div "Select" at bounding box center [337, 171] width 37 height 25
click at [371, 172] on div at bounding box center [377, 171] width 37 height 25
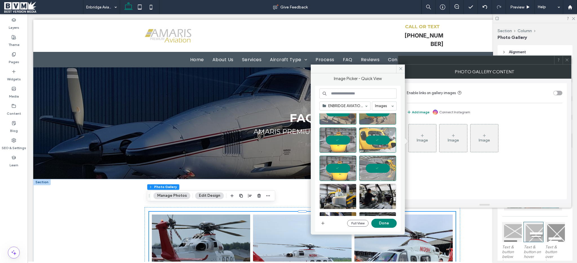
scroll to position [123, 0]
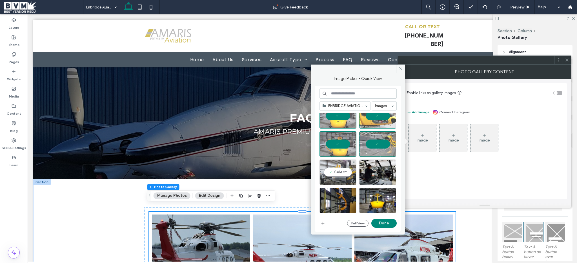
click at [330, 172] on div "Select" at bounding box center [337, 171] width 37 height 25
click at [381, 170] on div "Select" at bounding box center [377, 171] width 37 height 25
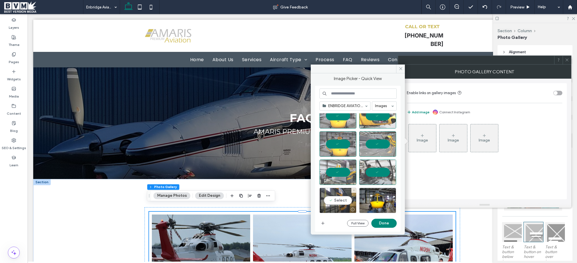
click at [341, 190] on div "Select" at bounding box center [337, 200] width 37 height 25
click at [388, 193] on div at bounding box center [377, 200] width 37 height 25
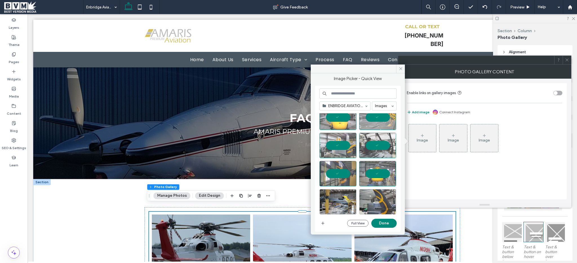
scroll to position [151, 0]
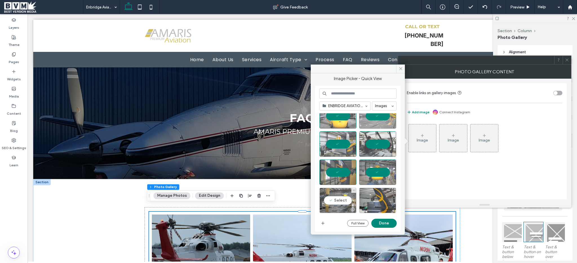
click at [337, 192] on div "Select" at bounding box center [337, 200] width 37 height 25
click at [380, 194] on div "Select" at bounding box center [377, 200] width 37 height 25
click at [395, 222] on button "Done" at bounding box center [383, 222] width 25 height 9
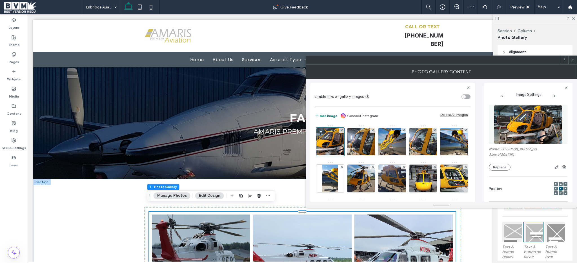
click at [572, 58] on icon at bounding box center [572, 60] width 4 height 4
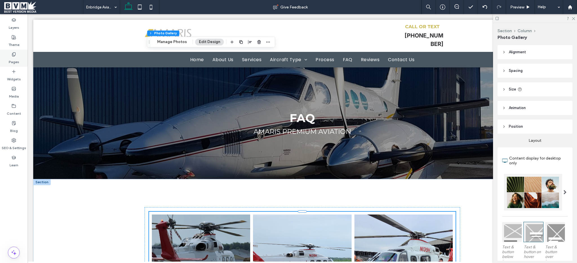
click at [13, 52] on icon at bounding box center [14, 54] width 5 height 5
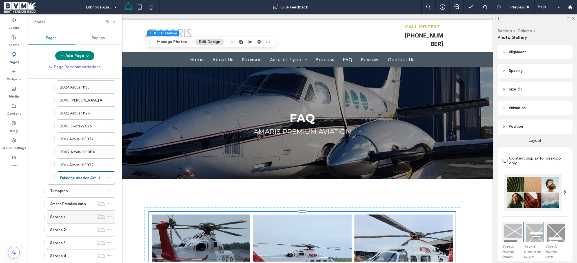
scroll to position [121, 0]
click at [109, 175] on icon at bounding box center [110, 176] width 4 height 4
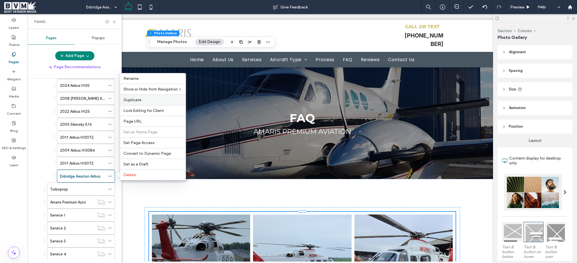
click at [140, 98] on span "Duplicate" at bounding box center [132, 99] width 18 height 5
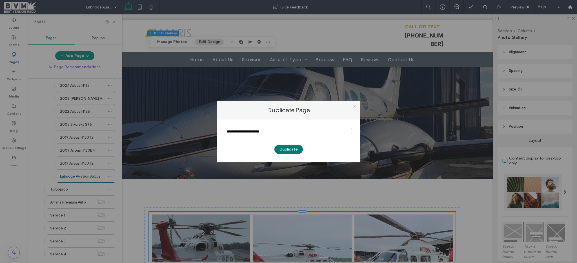
type input "**********"
click at [286, 150] on button "Duplicate" at bounding box center [288, 149] width 28 height 9
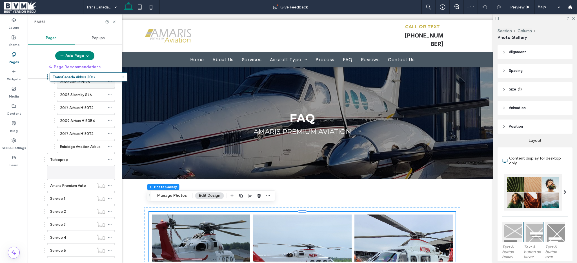
scroll to position [123, 0]
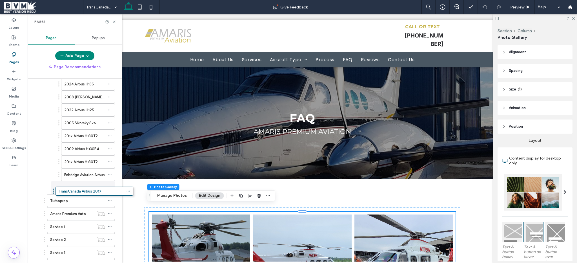
drag, startPoint x: 99, startPoint y: 168, endPoint x: 100, endPoint y: 197, distance: 28.8
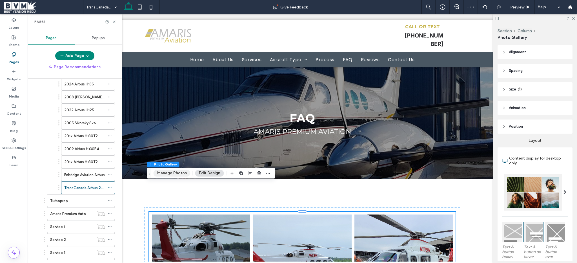
click at [163, 171] on button "Manage Photos" at bounding box center [171, 172] width 37 height 7
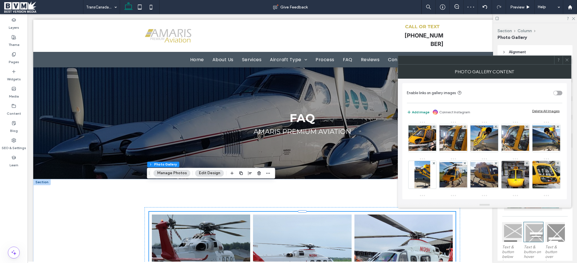
click at [549, 109] on div "Delete All Images" at bounding box center [545, 111] width 27 height 4
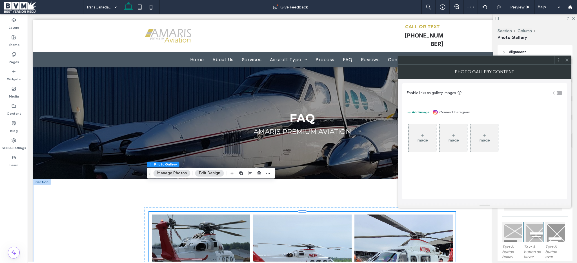
click at [419, 140] on div "Image" at bounding box center [421, 140] width 11 height 5
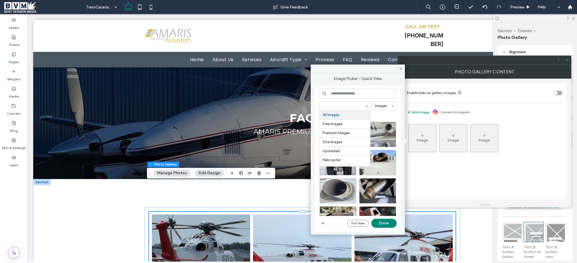
paste input "**********"
type input "**********"
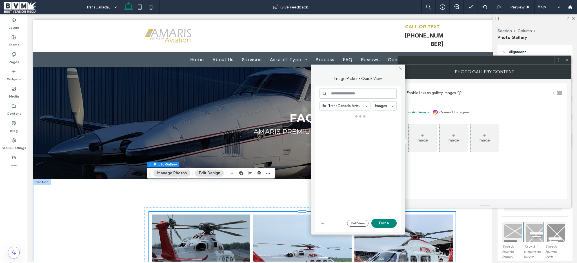
scroll to position [0, 0]
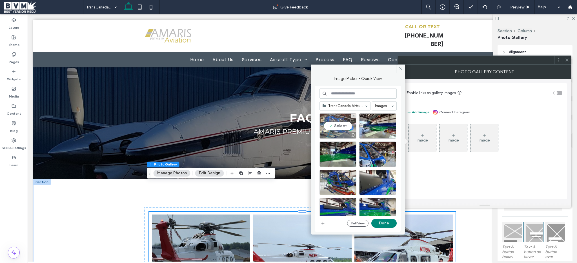
drag, startPoint x: 340, startPoint y: 121, endPoint x: 351, endPoint y: 121, distance: 10.4
click at [340, 120] on div "Select" at bounding box center [337, 125] width 37 height 25
click at [362, 122] on div at bounding box center [377, 125] width 37 height 25
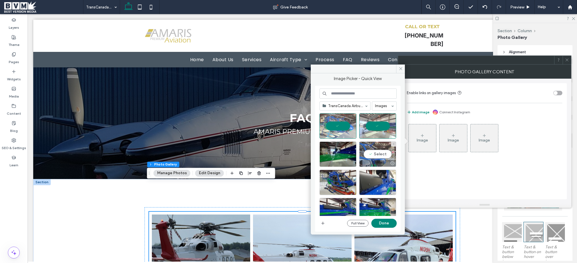
click at [371, 151] on div "Select" at bounding box center [377, 153] width 37 height 25
click at [337, 151] on div "Select" at bounding box center [337, 153] width 37 height 25
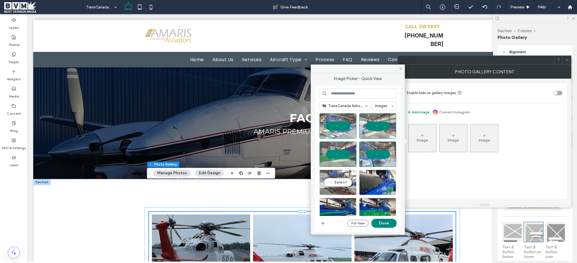
click at [336, 175] on div "Select" at bounding box center [337, 181] width 37 height 25
click at [382, 181] on div "Select" at bounding box center [377, 181] width 37 height 25
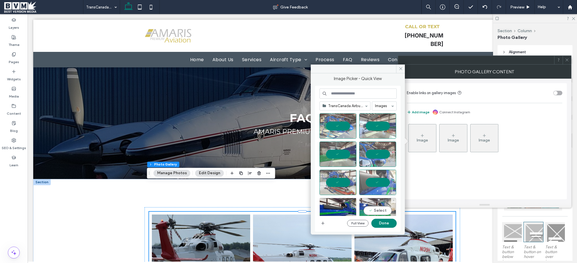
click at [372, 198] on div "Select" at bounding box center [377, 210] width 37 height 25
click at [338, 200] on div "Select" at bounding box center [337, 210] width 37 height 25
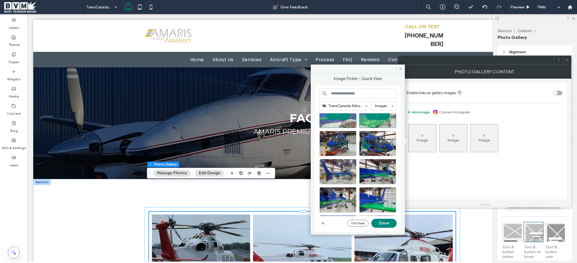
scroll to position [95, 0]
click at [336, 147] on div "Select" at bounding box center [337, 142] width 37 height 25
click at [368, 137] on div "Select" at bounding box center [377, 142] width 37 height 25
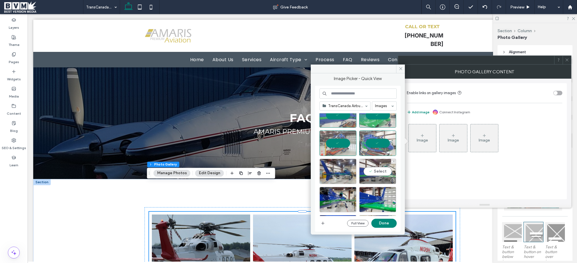
click at [371, 159] on div "Select" at bounding box center [377, 171] width 37 height 25
click at [345, 169] on div "Select" at bounding box center [337, 171] width 37 height 25
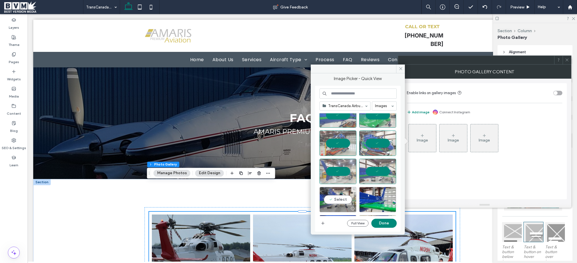
click at [341, 199] on div "Select" at bounding box center [337, 199] width 37 height 25
click at [382, 200] on div "Select" at bounding box center [377, 199] width 37 height 25
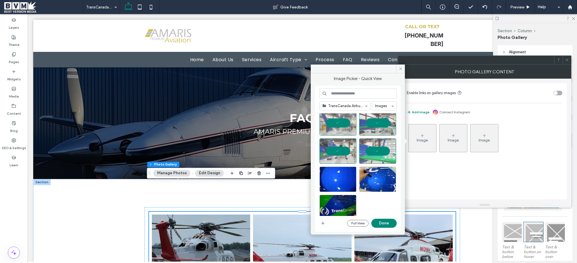
scroll to position [149, 0]
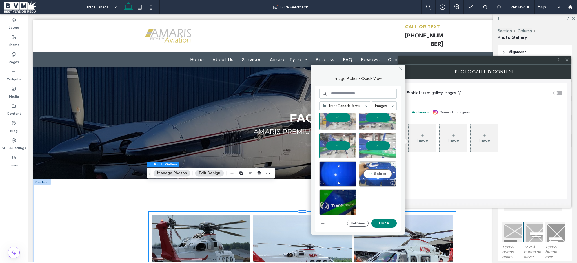
click at [375, 175] on div "Select" at bounding box center [377, 173] width 37 height 25
click at [330, 174] on div "Select" at bounding box center [337, 173] width 37 height 25
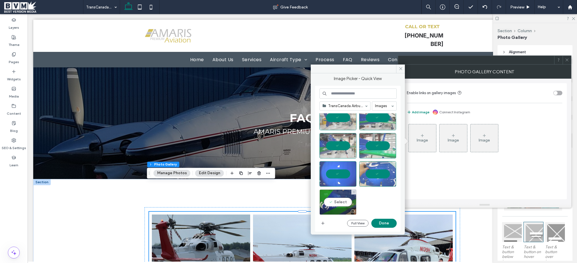
click at [331, 199] on div "Select" at bounding box center [337, 201] width 37 height 25
click at [382, 226] on button "Done" at bounding box center [383, 222] width 25 height 9
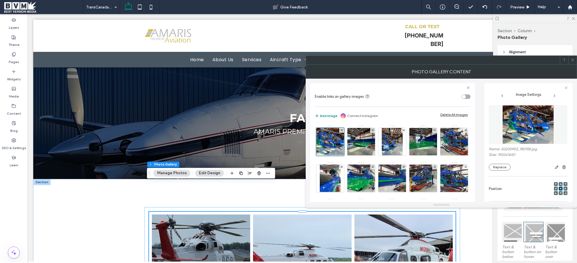
click at [571, 61] on icon at bounding box center [572, 60] width 4 height 4
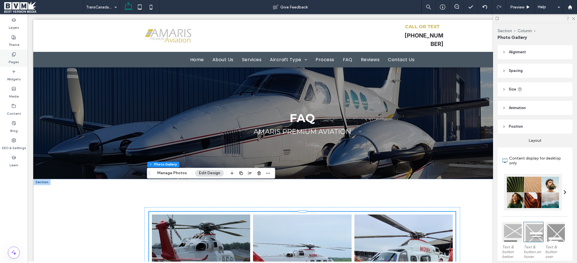
click at [15, 62] on label "Pages" at bounding box center [14, 61] width 10 height 8
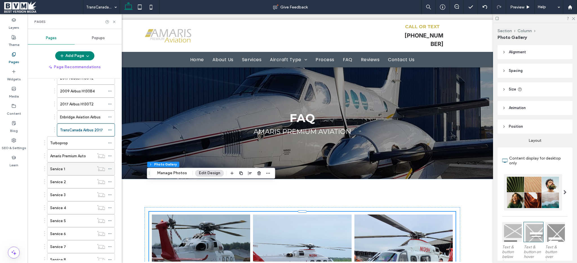
scroll to position [184, 0]
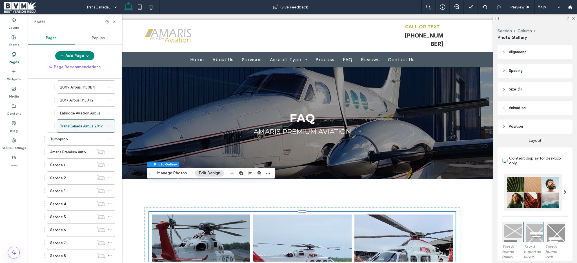
click at [110, 127] on icon at bounding box center [110, 126] width 4 height 4
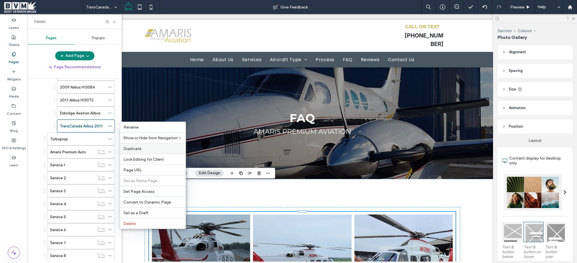
click at [135, 145] on div "Duplicate" at bounding box center [153, 148] width 66 height 11
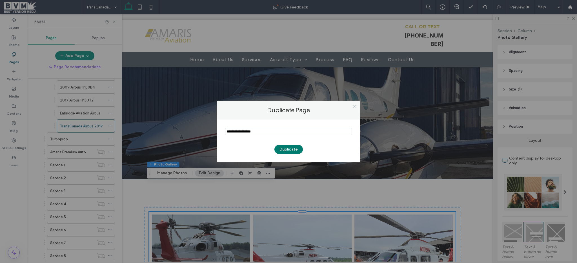
type input "**********"
click at [284, 147] on button "Duplicate" at bounding box center [288, 149] width 28 height 9
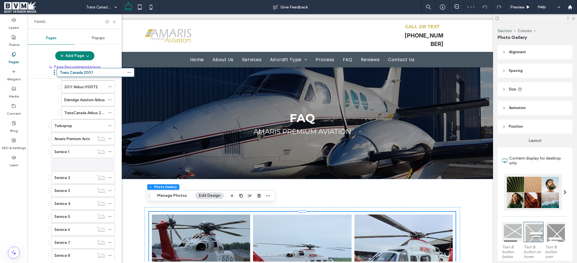
scroll to position [141, 0]
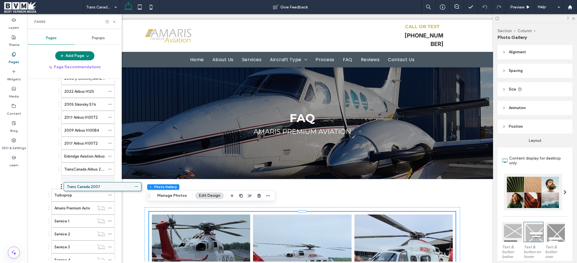
drag, startPoint x: 66, startPoint y: 239, endPoint x: 93, endPoint y: 188, distance: 57.4
click at [111, 168] on icon at bounding box center [110, 169] width 4 height 4
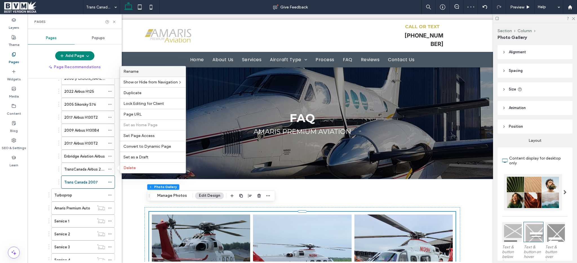
click at [149, 74] on div "Rename" at bounding box center [153, 71] width 66 height 10
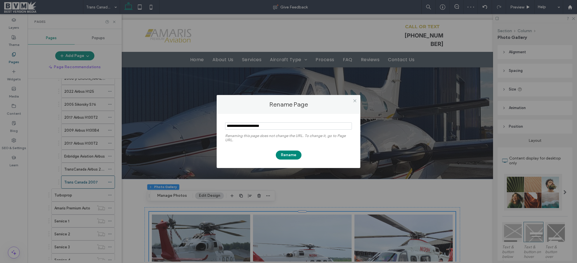
click at [235, 124] on input "notEmpty" at bounding box center [288, 125] width 127 height 7
type input "**********"
click at [285, 155] on button "Rename" at bounding box center [289, 154] width 26 height 9
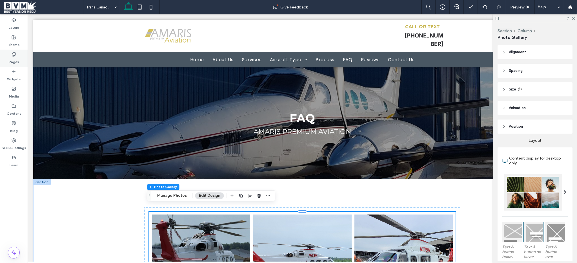
click at [15, 58] on label "Pages" at bounding box center [14, 61] width 10 height 8
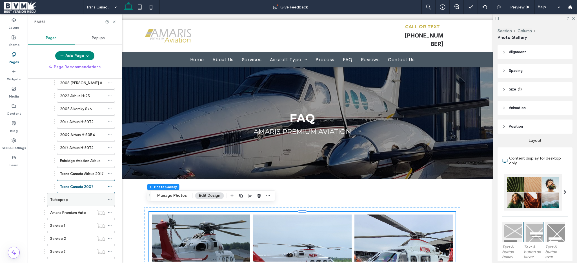
scroll to position [137, 0]
click at [110, 172] on icon at bounding box center [110, 173] width 4 height 4
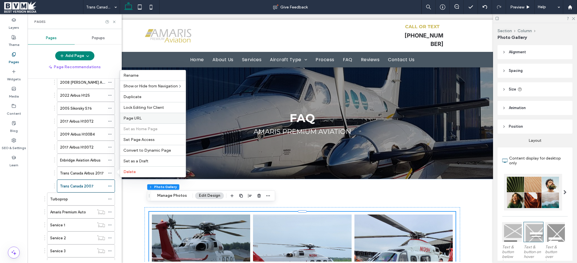
click at [137, 121] on div "Page URL" at bounding box center [153, 118] width 66 height 11
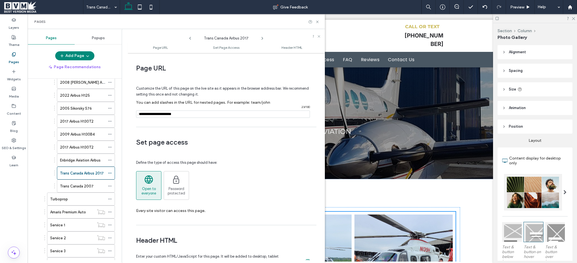
click at [148, 116] on input "notEmpty" at bounding box center [223, 113] width 174 height 7
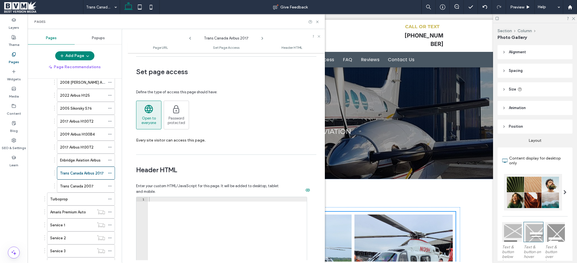
scroll to position [173, 0]
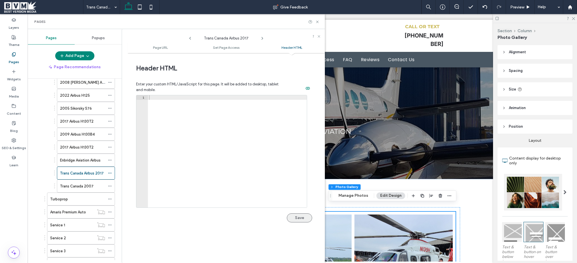
type input "**********"
click at [289, 216] on button "Save" at bounding box center [299, 217] width 25 height 9
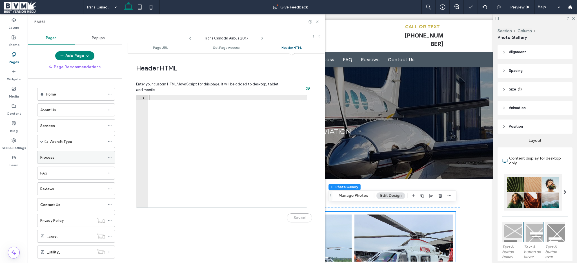
scroll to position [0, 0]
click at [41, 141] on span at bounding box center [41, 141] width 3 height 3
click at [50, 167] on div "Helicopter" at bounding box center [81, 167] width 68 height 13
click at [51, 167] on span at bounding box center [51, 167] width 3 height 3
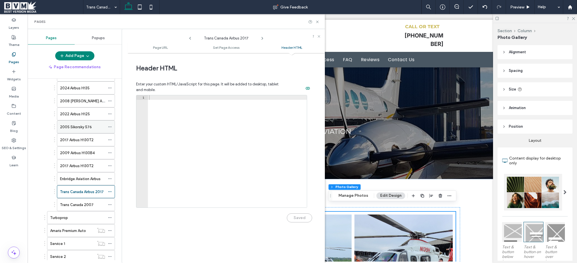
scroll to position [121, 0]
click at [87, 203] on label "Trans Canada 2007" at bounding box center [77, 202] width 34 height 10
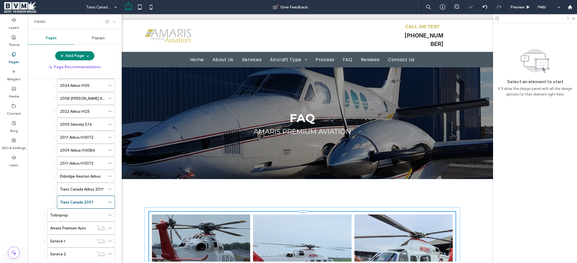
click at [114, 23] on icon at bounding box center [114, 22] width 4 height 4
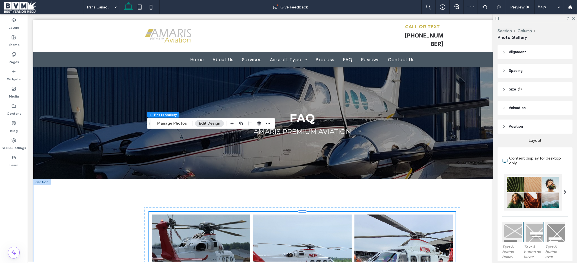
click at [167, 118] on div "Section Column Photo Gallery Manage Photos Edit Design" at bounding box center [211, 123] width 128 height 11
click at [165, 121] on button "Manage Photos" at bounding box center [171, 123] width 37 height 7
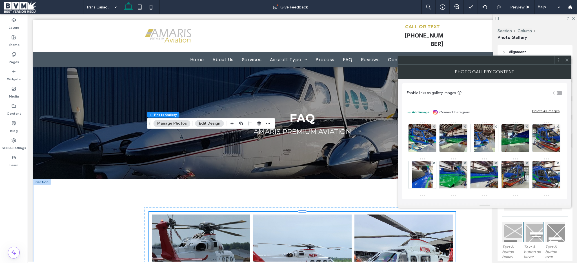
click at [534, 110] on div "Delete All Images" at bounding box center [545, 111] width 27 height 4
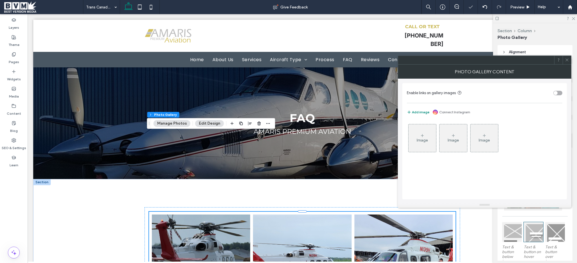
click at [410, 139] on div "Image" at bounding box center [422, 138] width 28 height 26
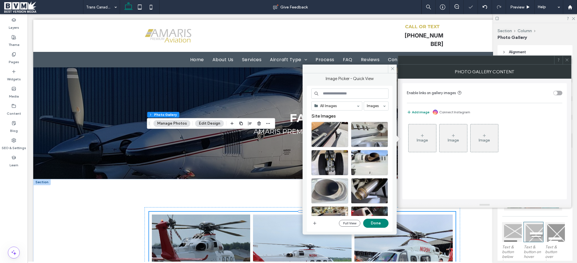
click at [357, 93] on input at bounding box center [349, 93] width 77 height 10
paste input "**********"
type input "**********"
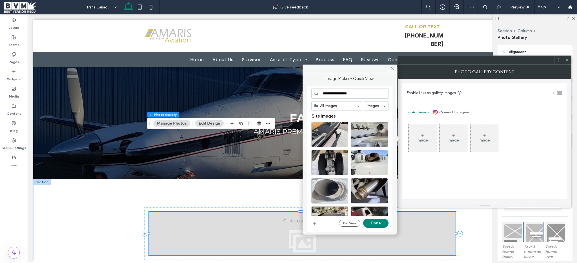
scroll to position [72, 0]
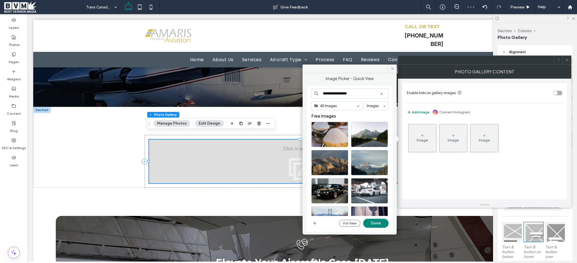
type input "**********"
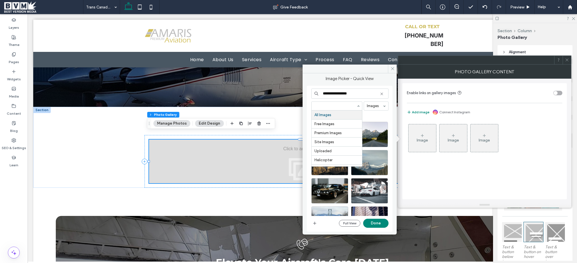
paste input "**********"
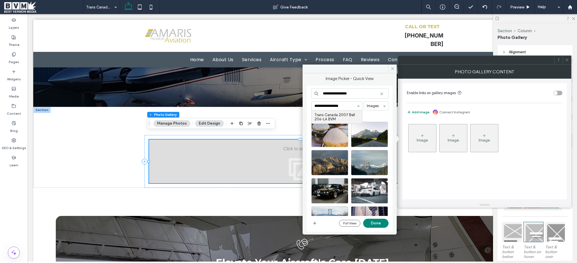
type input "**********"
click at [382, 95] on icon at bounding box center [381, 94] width 5 height 5
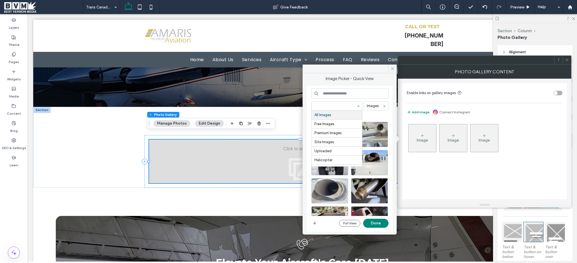
paste input "**********"
type input "**********"
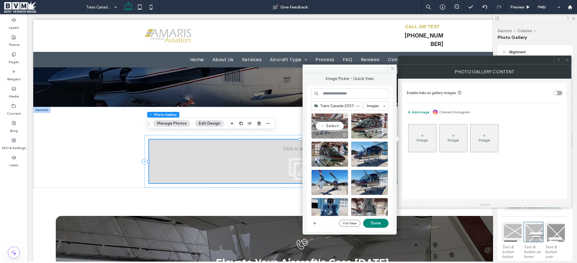
click at [332, 128] on div "Select" at bounding box center [329, 125] width 37 height 25
click at [361, 130] on div at bounding box center [369, 125] width 37 height 25
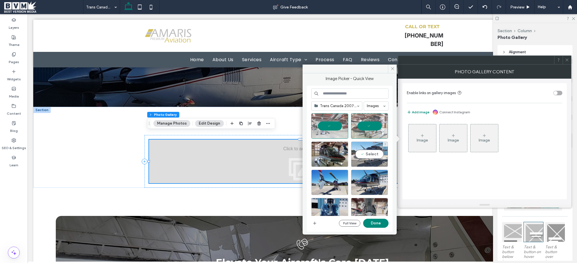
click at [365, 158] on div "Select" at bounding box center [369, 153] width 37 height 25
click at [328, 162] on div at bounding box center [329, 163] width 36 height 7
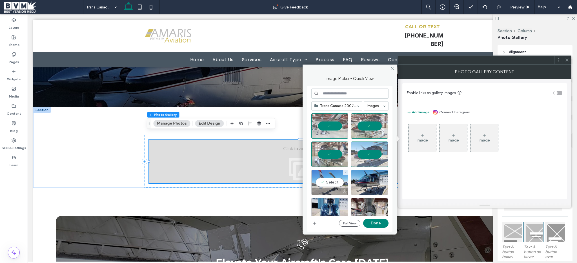
click at [321, 175] on div "Select" at bounding box center [329, 181] width 37 height 25
click at [359, 178] on div "Select" at bounding box center [369, 181] width 37 height 25
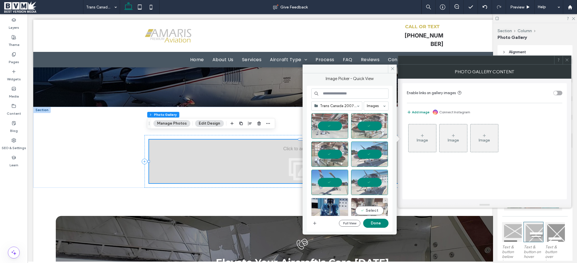
click at [361, 210] on div "Select" at bounding box center [369, 210] width 37 height 25
drag, startPoint x: 331, startPoint y: 207, endPoint x: 340, endPoint y: 199, distance: 12.6
click at [332, 206] on div "Select" at bounding box center [329, 210] width 37 height 25
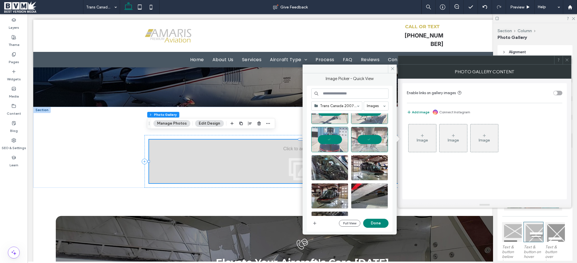
scroll to position [95, 0]
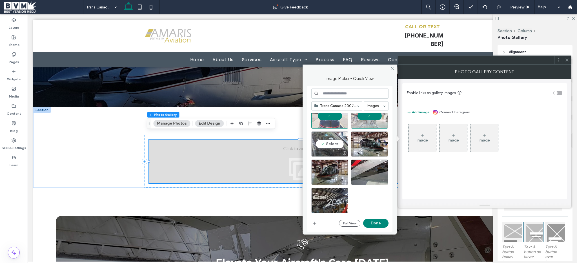
click at [328, 146] on div "Select" at bounding box center [329, 143] width 37 height 25
click at [371, 144] on div at bounding box center [369, 143] width 37 height 25
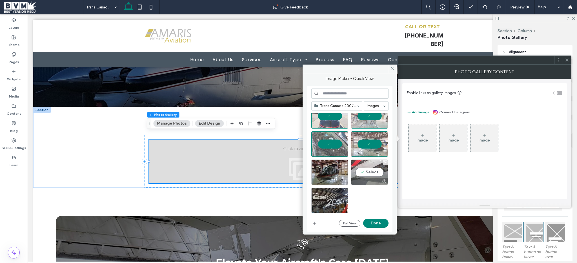
click at [367, 169] on div "Select" at bounding box center [369, 171] width 37 height 25
click at [331, 172] on div "Select" at bounding box center [329, 171] width 37 height 25
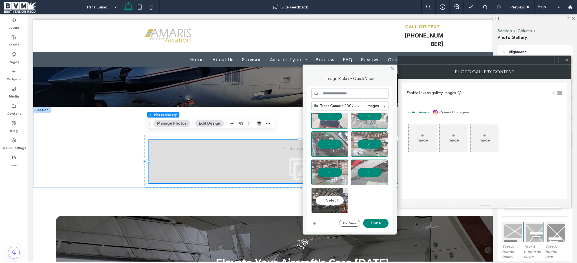
click at [325, 196] on div "Select" at bounding box center [329, 200] width 37 height 25
click at [363, 216] on div "Trans Canada 2007 Bell 206-L4 BVM Images Full View Done" at bounding box center [349, 158] width 77 height 140
click at [366, 221] on button "Done" at bounding box center [375, 222] width 25 height 9
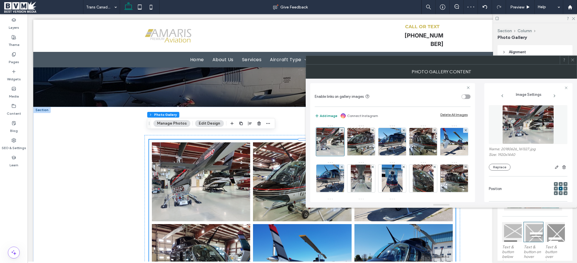
click at [573, 62] on span at bounding box center [572, 60] width 4 height 8
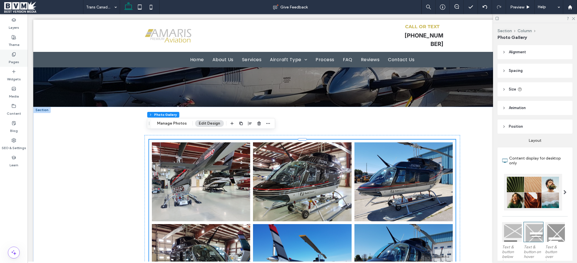
click at [12, 55] on use at bounding box center [13, 54] width 3 height 4
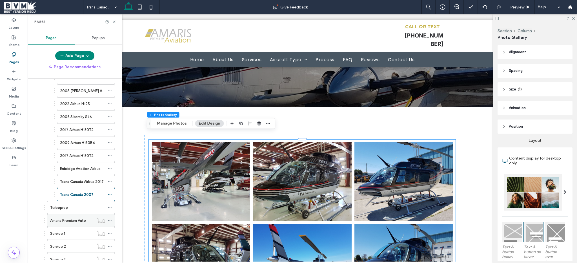
scroll to position [164, 0]
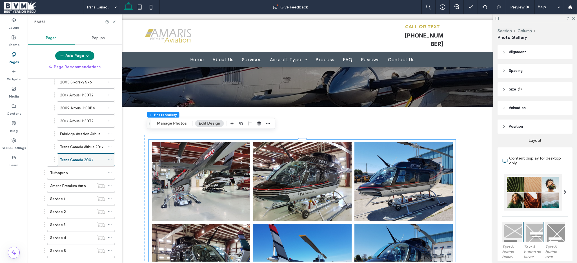
click at [109, 159] on icon at bounding box center [110, 160] width 4 height 4
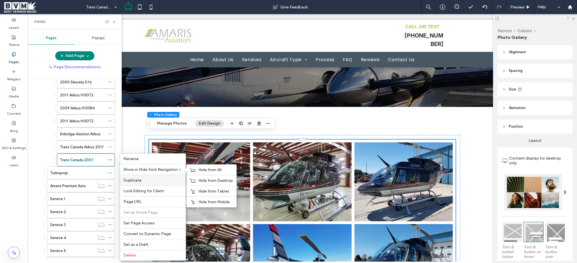
click at [138, 175] on div "Duplicate" at bounding box center [153, 180] width 66 height 11
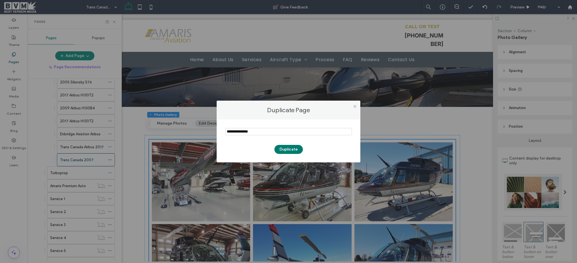
type input "**********"
click at [283, 148] on button "Duplicate" at bounding box center [288, 149] width 28 height 9
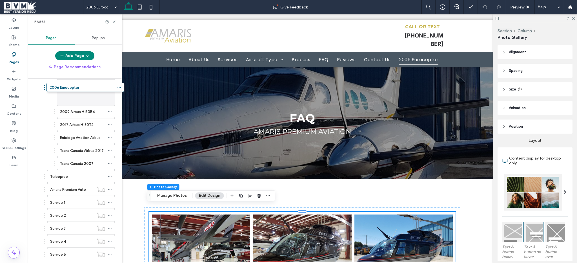
scroll to position [162, 0]
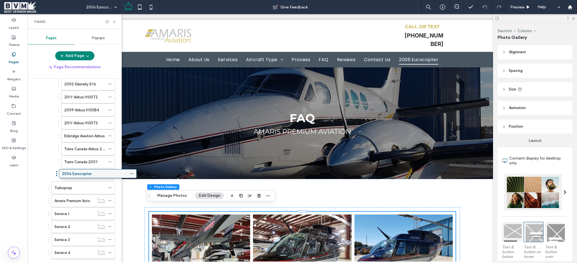
drag, startPoint x: 73, startPoint y: 241, endPoint x: 95, endPoint y: 177, distance: 67.5
click at [115, 22] on use at bounding box center [114, 22] width 2 height 2
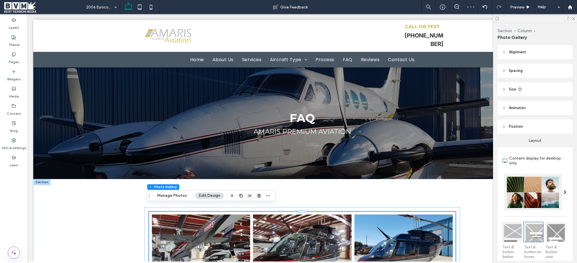
click at [181, 199] on div "Section Column Photo Gallery Manage Photos Edit Design" at bounding box center [211, 195] width 128 height 11
click at [180, 196] on button "Manage Photos" at bounding box center [171, 195] width 37 height 7
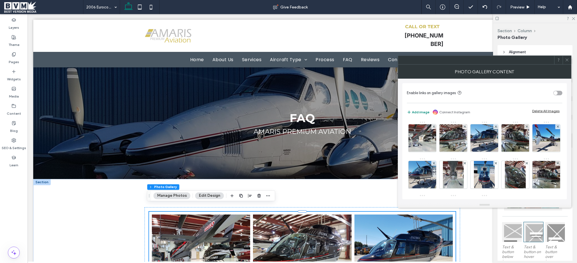
click at [539, 103] on div "Enable links on gallery images Add image Connect Instagram Delete All Images Im…" at bounding box center [484, 141] width 164 height 116
click at [539, 114] on div "Add image Connect Instagram Delete All Images" at bounding box center [484, 112] width 155 height 7
click at [542, 111] on div "Delete All Images" at bounding box center [545, 111] width 27 height 4
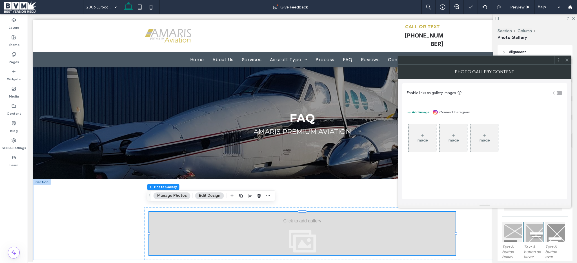
click at [424, 140] on div "Image" at bounding box center [421, 140] width 11 height 5
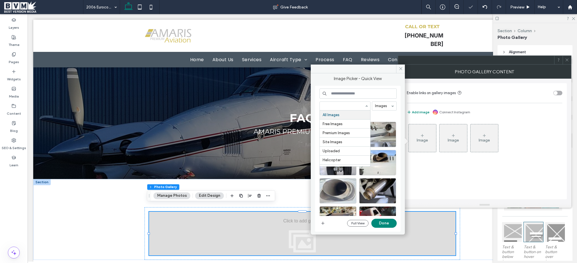
paste input "**********"
type input "**********"
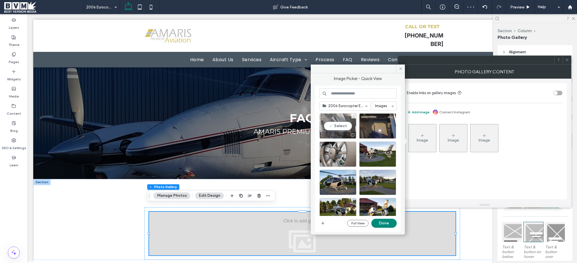
click at [339, 122] on div "Select" at bounding box center [337, 125] width 37 height 25
click at [371, 127] on div "Select" at bounding box center [377, 125] width 37 height 25
click at [371, 140] on div at bounding box center [359, 127] width 81 height 28
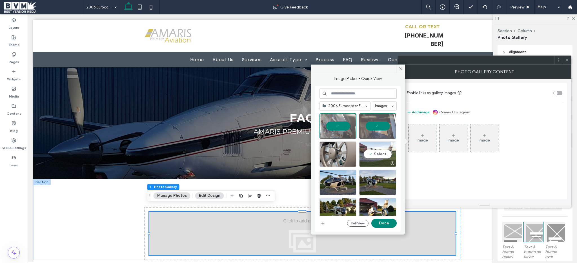
click at [381, 150] on div "Select" at bounding box center [377, 153] width 37 height 25
click at [336, 150] on div "Select" at bounding box center [337, 153] width 37 height 25
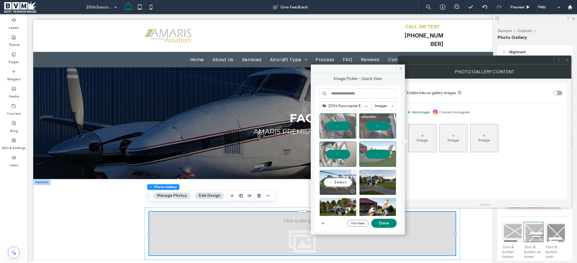
click at [330, 180] on div "Select" at bounding box center [337, 181] width 37 height 25
click at [376, 182] on div at bounding box center [377, 181] width 37 height 25
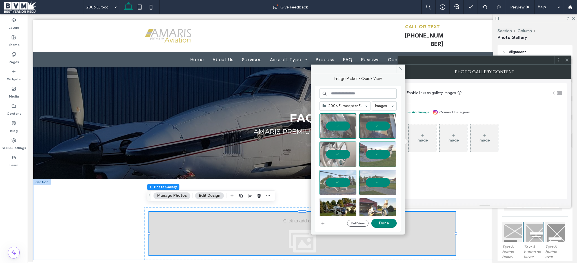
click at [371, 199] on div at bounding box center [377, 210] width 37 height 25
click at [333, 202] on div at bounding box center [337, 210] width 37 height 25
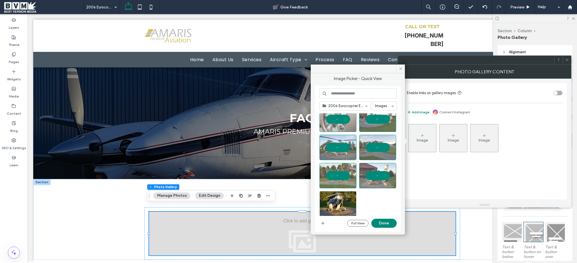
scroll to position [38, 0]
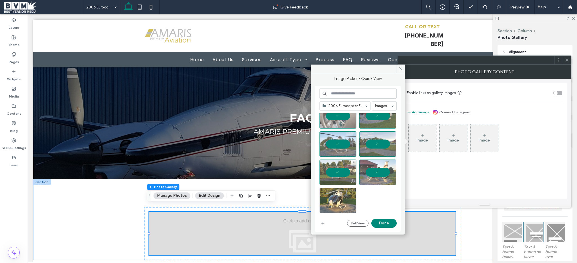
click at [338, 196] on div at bounding box center [337, 200] width 37 height 25
click at [384, 223] on button "Done" at bounding box center [383, 222] width 25 height 9
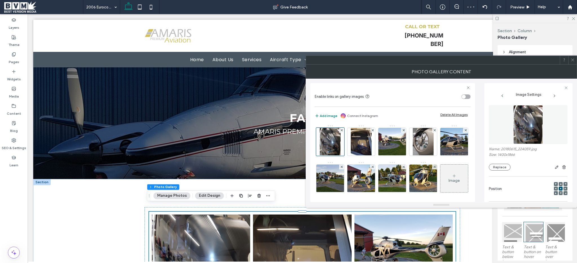
click at [574, 61] on div at bounding box center [572, 60] width 8 height 8
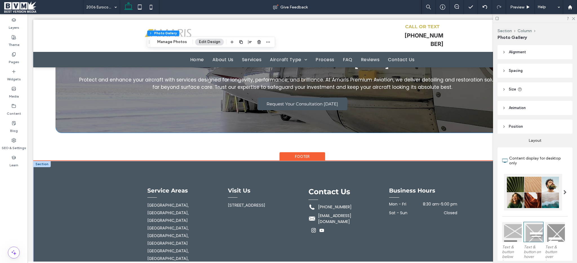
scroll to position [489, 0]
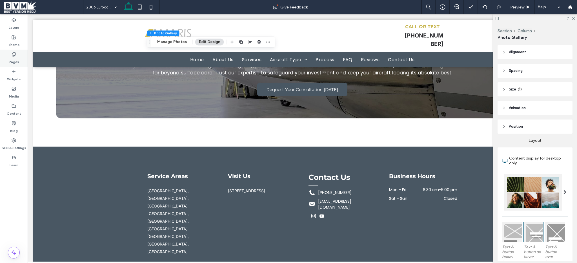
click at [11, 60] on label "Pages" at bounding box center [14, 61] width 10 height 8
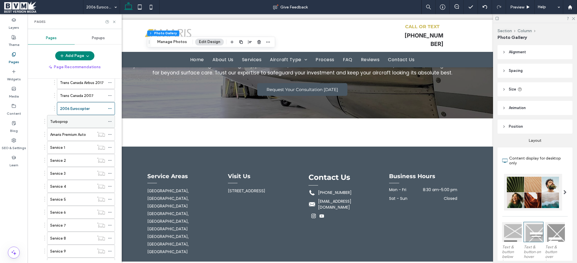
scroll to position [182, 0]
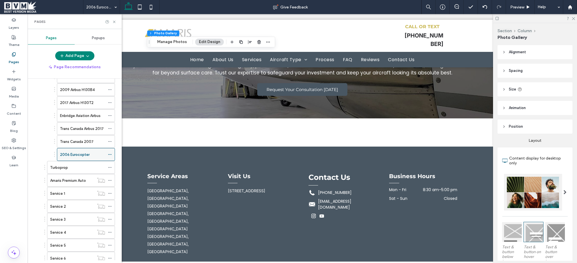
click at [110, 154] on icon at bounding box center [110, 154] width 4 height 4
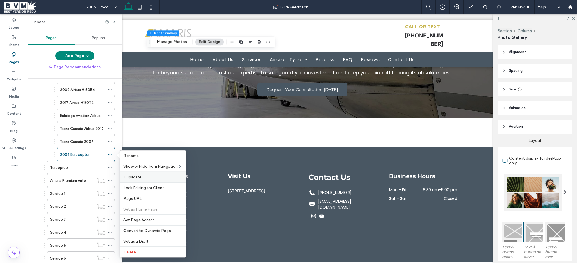
click at [135, 178] on span "Duplicate" at bounding box center [132, 177] width 18 height 5
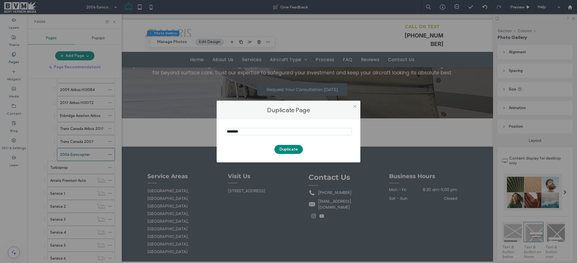
paste input "**********"
drag, startPoint x: 245, startPoint y: 133, endPoint x: 325, endPoint y: 133, distance: 80.0
click at [322, 134] on input "notEmpty" at bounding box center [288, 131] width 127 height 7
type input "********"
click at [282, 145] on button "Duplicate" at bounding box center [288, 149] width 28 height 9
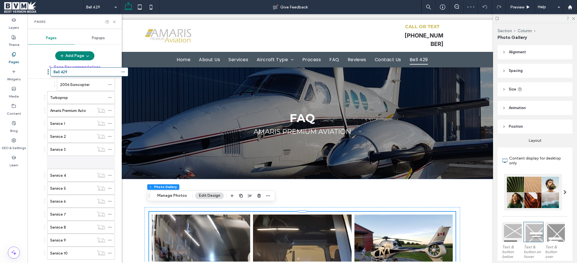
scroll to position [218, 0]
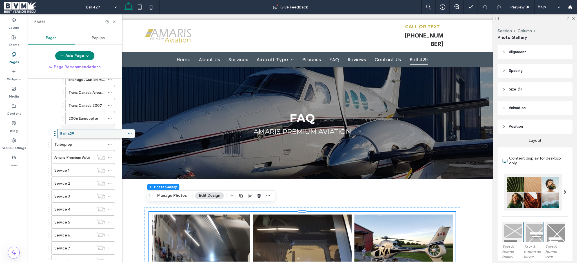
drag, startPoint x: 69, startPoint y: 238, endPoint x: 90, endPoint y: 134, distance: 106.2
click at [114, 21] on icon at bounding box center [114, 22] width 4 height 4
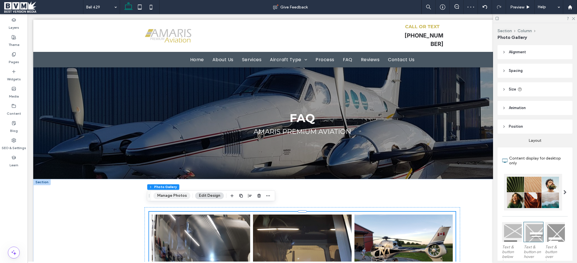
click at [179, 192] on button "Manage Photos" at bounding box center [171, 195] width 37 height 7
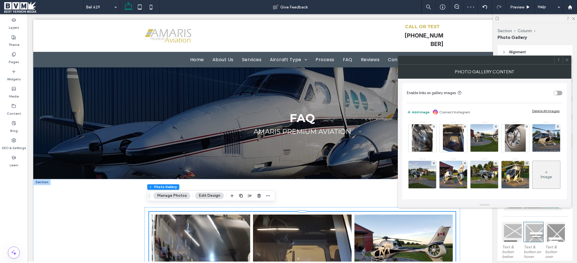
click at [545, 111] on div "Delete All Images" at bounding box center [545, 111] width 27 height 4
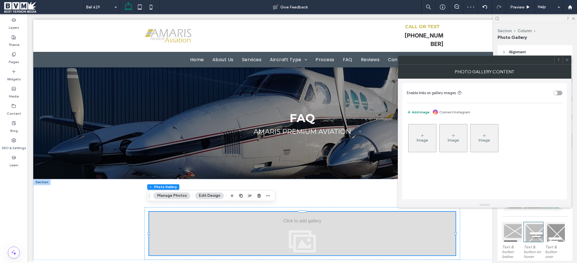
click at [412, 129] on div "Image" at bounding box center [422, 138] width 28 height 26
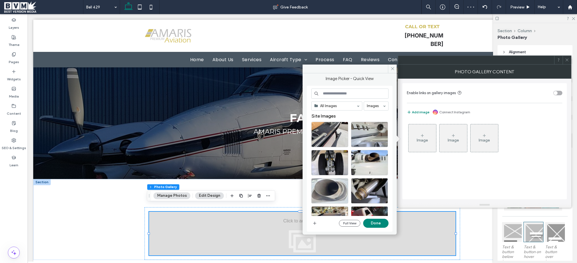
click at [336, 98] on input at bounding box center [349, 93] width 77 height 10
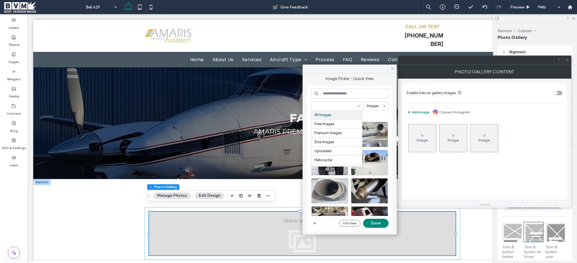
paste input "**********"
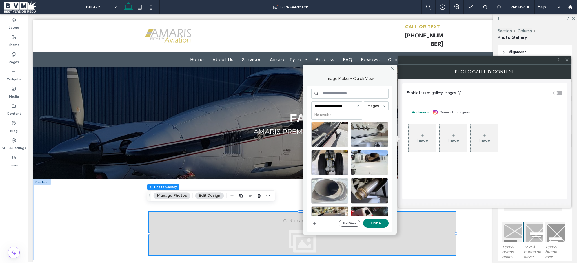
type input "**********"
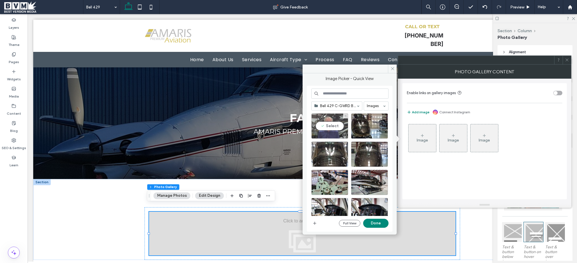
click at [329, 118] on div "Select" at bounding box center [329, 125] width 37 height 25
click at [363, 128] on div "Select" at bounding box center [369, 125] width 37 height 25
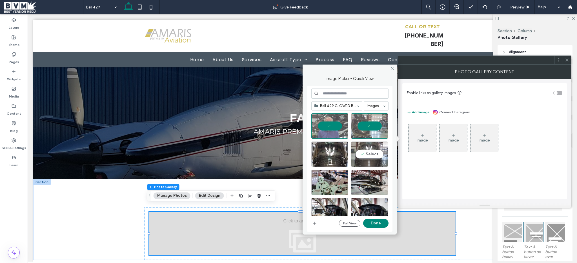
click at [360, 143] on div "Select" at bounding box center [369, 153] width 37 height 25
click at [341, 157] on div "Select" at bounding box center [329, 153] width 37 height 25
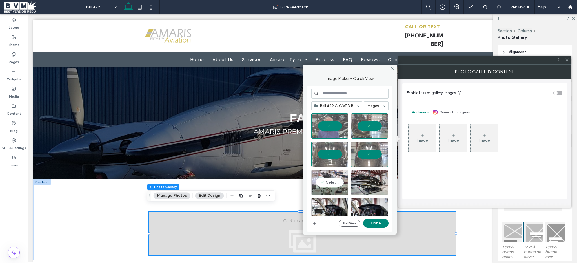
click at [324, 185] on div "Select" at bounding box center [329, 181] width 37 height 25
click at [367, 187] on div "Select" at bounding box center [369, 181] width 37 height 25
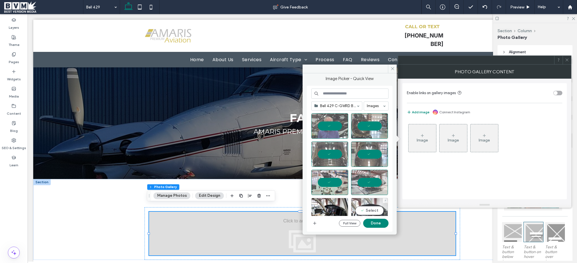
click at [363, 205] on div "Select" at bounding box center [369, 210] width 37 height 25
click at [337, 205] on div "Select" at bounding box center [329, 210] width 37 height 25
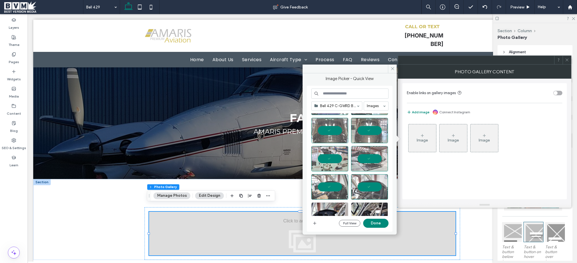
scroll to position [81, 0]
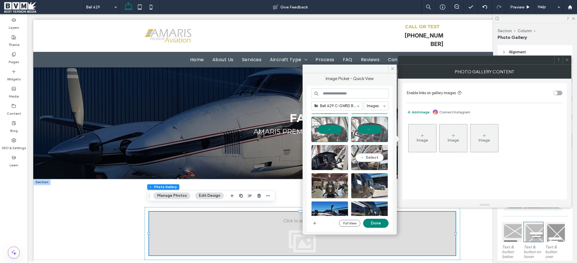
click at [372, 159] on div "Select" at bounding box center [369, 157] width 37 height 25
click at [325, 160] on div "Select" at bounding box center [329, 157] width 37 height 25
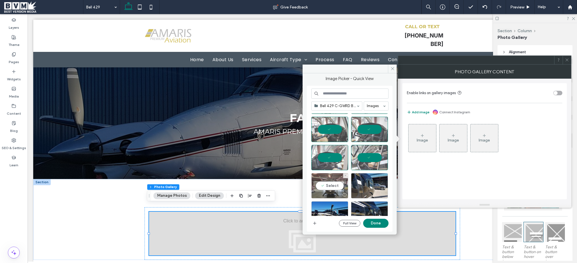
click at [323, 181] on div "Select" at bounding box center [329, 185] width 37 height 25
click at [362, 183] on div "Select" at bounding box center [369, 185] width 37 height 25
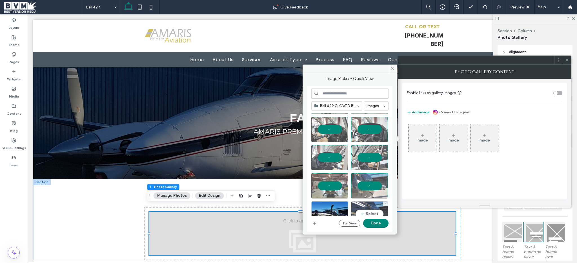
click at [363, 202] on div "Select" at bounding box center [369, 213] width 37 height 25
click at [320, 209] on div "Select" at bounding box center [329, 213] width 37 height 25
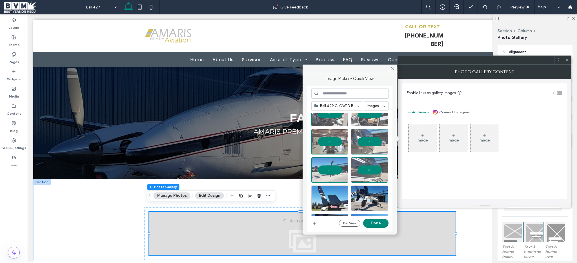
scroll to position [133, 0]
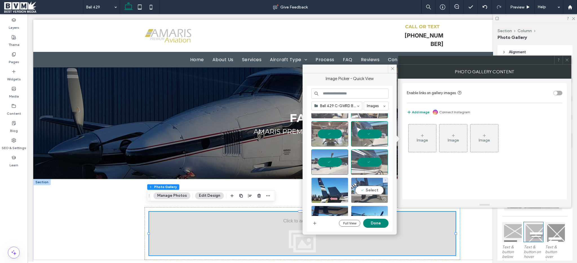
click at [368, 184] on div "Select" at bounding box center [369, 189] width 37 height 25
click at [326, 188] on div "Select" at bounding box center [329, 189] width 37 height 25
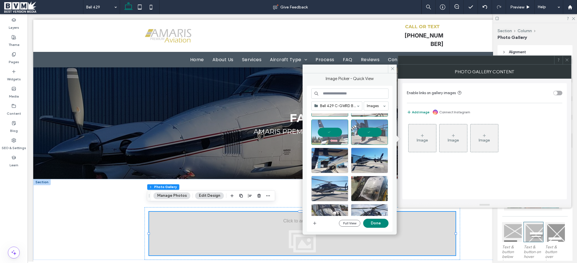
scroll to position [216, 0]
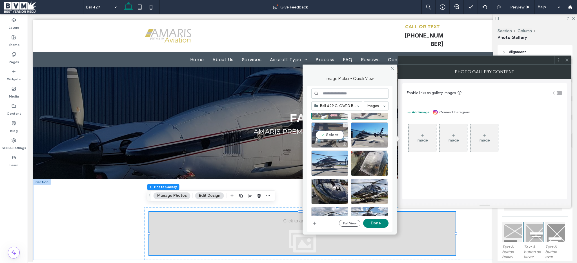
click at [329, 132] on div "Select" at bounding box center [329, 134] width 37 height 25
click at [359, 137] on div "Select" at bounding box center [369, 134] width 37 height 25
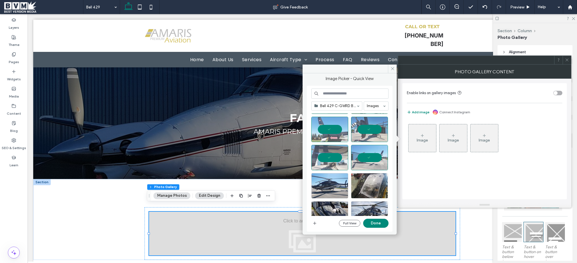
scroll to position [199, 0]
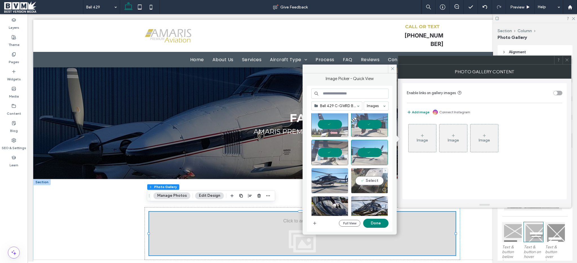
click at [365, 177] on div "Select" at bounding box center [369, 180] width 37 height 25
click at [320, 179] on div "Select" at bounding box center [329, 180] width 37 height 25
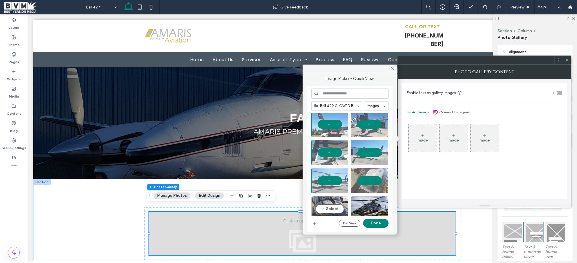
click at [324, 203] on div "Select" at bounding box center [329, 208] width 37 height 25
click at [361, 202] on div at bounding box center [369, 208] width 37 height 25
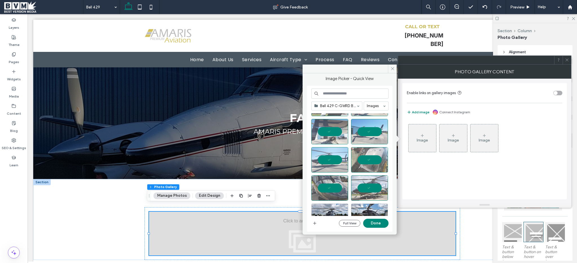
scroll to position [235, 0]
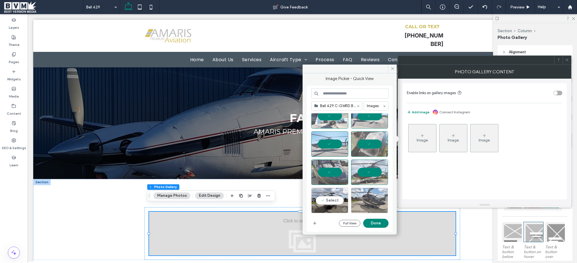
drag, startPoint x: 334, startPoint y: 196, endPoint x: 362, endPoint y: 195, distance: 28.2
click at [334, 196] on div "Select" at bounding box center [329, 200] width 37 height 25
click at [364, 195] on div "Select" at bounding box center [369, 200] width 37 height 25
click at [380, 218] on div "Bell 429 C-GWRD BVM Images Full View Done" at bounding box center [349, 158] width 77 height 140
click at [380, 220] on button "Done" at bounding box center [375, 222] width 25 height 9
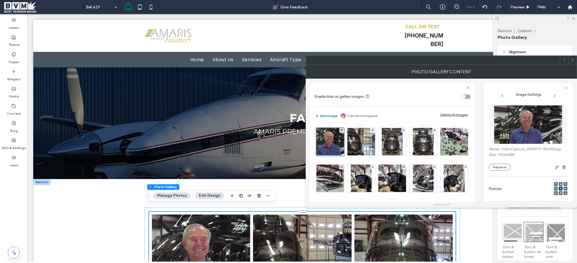
click at [572, 60] on icon at bounding box center [572, 60] width 4 height 4
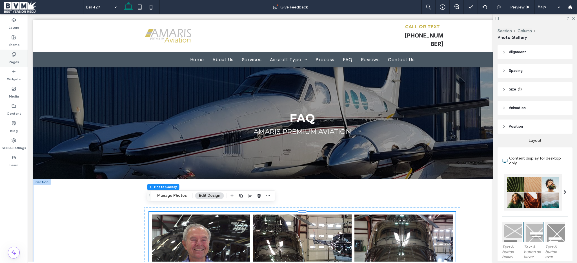
click at [22, 59] on div "Pages" at bounding box center [14, 58] width 28 height 17
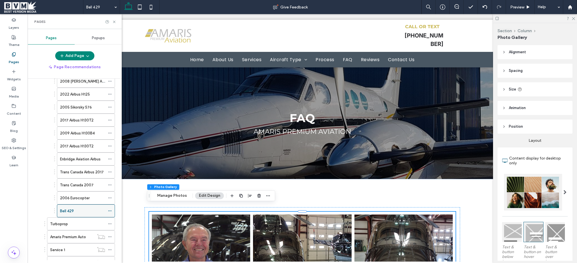
scroll to position [176, 0]
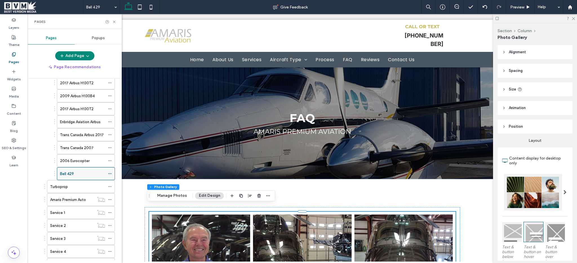
click at [110, 173] on use at bounding box center [109, 173] width 3 height 1
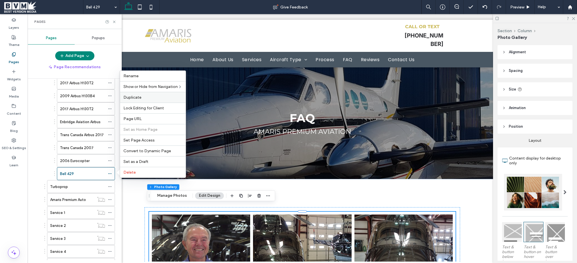
click at [151, 98] on label "Duplicate" at bounding box center [152, 97] width 59 height 5
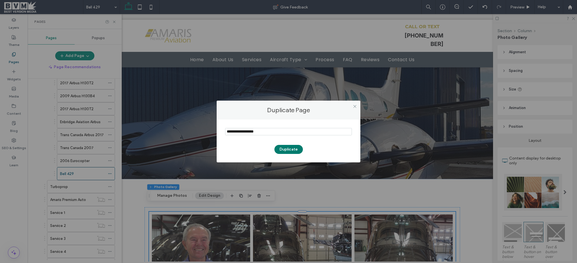
type input "**********"
click at [287, 150] on button "Duplicate" at bounding box center [288, 149] width 28 height 9
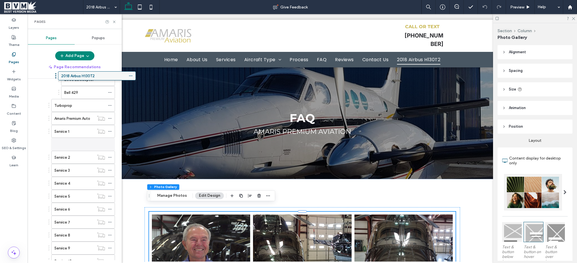
scroll to position [234, 0]
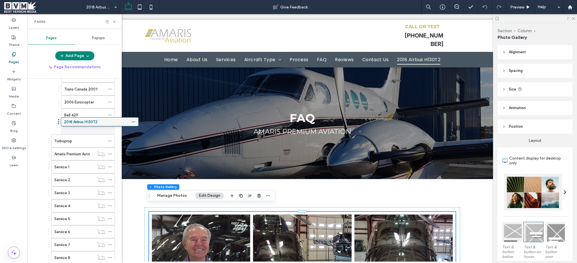
drag, startPoint x: 73, startPoint y: 240, endPoint x: 97, endPoint y: 124, distance: 118.1
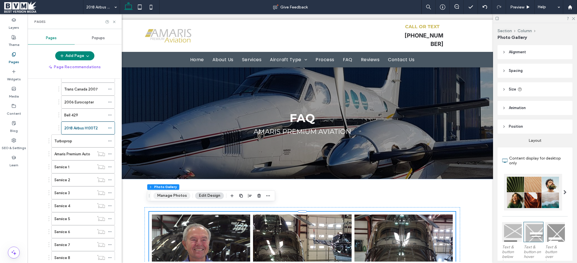
click at [174, 195] on button "Manage Photos" at bounding box center [171, 195] width 37 height 7
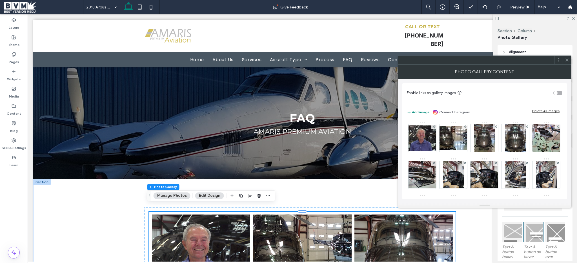
click at [534, 110] on div "Delete All Images" at bounding box center [545, 111] width 27 height 4
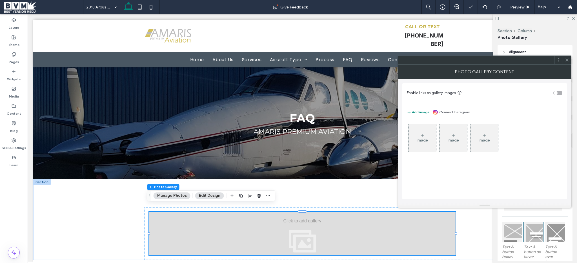
click at [434, 133] on div "Image" at bounding box center [422, 138] width 28 height 26
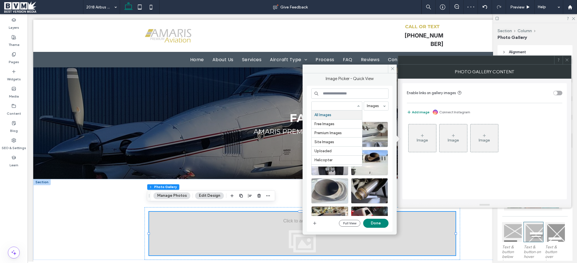
paste input "**********"
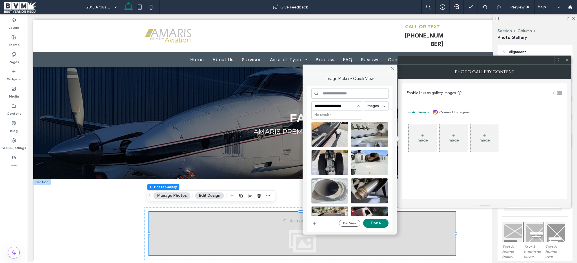
type input "**********"
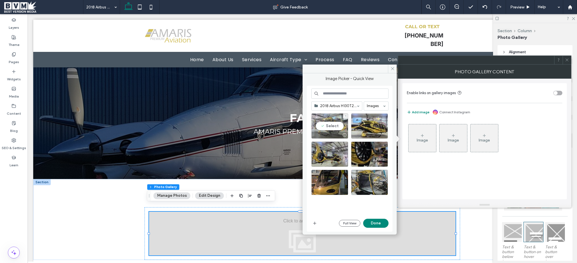
click at [337, 118] on div "Select" at bounding box center [329, 125] width 37 height 25
click at [360, 122] on div "Select" at bounding box center [369, 125] width 37 height 25
click at [358, 140] on div at bounding box center [351, 127] width 81 height 28
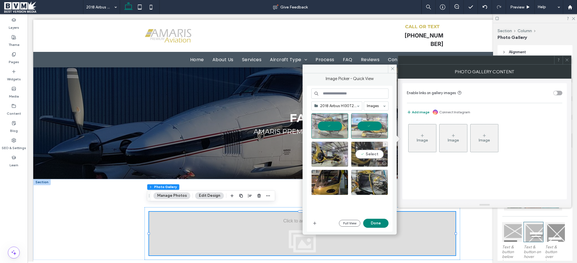
click at [357, 146] on div "Select" at bounding box center [369, 153] width 37 height 25
click at [324, 150] on div "Select" at bounding box center [329, 153] width 37 height 25
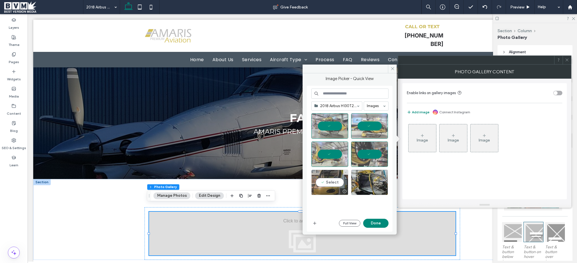
click at [320, 180] on div "Select" at bounding box center [329, 181] width 37 height 25
click at [369, 215] on div at bounding box center [351, 164] width 81 height 102
click at [369, 221] on button "Done" at bounding box center [375, 222] width 25 height 9
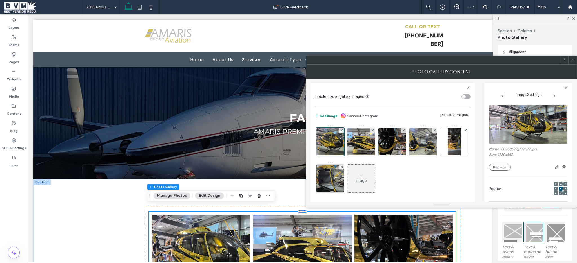
click at [572, 59] on icon at bounding box center [572, 60] width 4 height 4
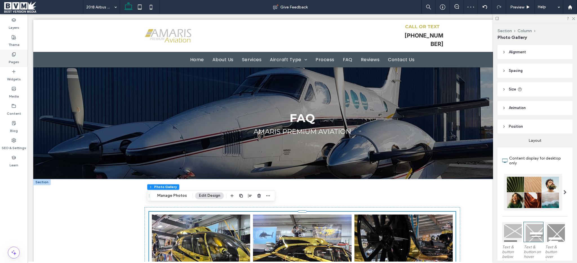
click at [5, 61] on div "Pages" at bounding box center [14, 58] width 28 height 17
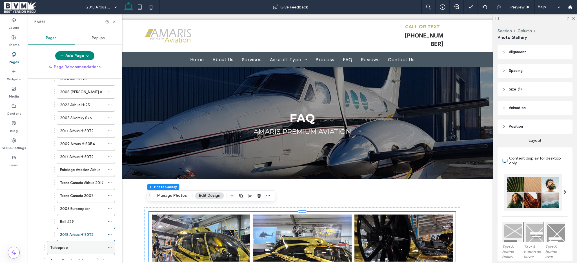
scroll to position [174, 0]
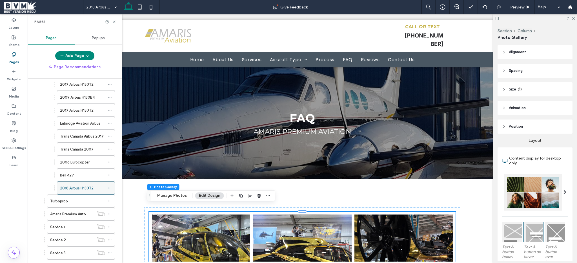
click at [110, 187] on icon at bounding box center [110, 188] width 4 height 4
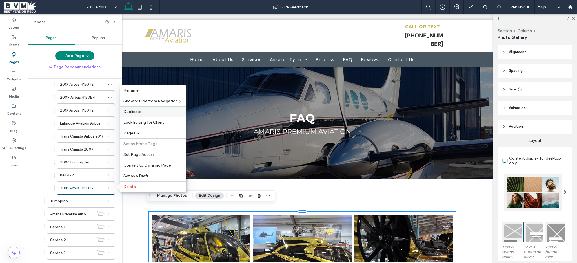
click at [142, 113] on label "Duplicate" at bounding box center [152, 111] width 59 height 5
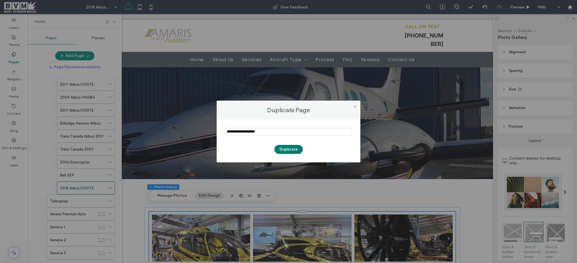
type input "**********"
click at [284, 147] on button "Duplicate" at bounding box center [288, 149] width 28 height 9
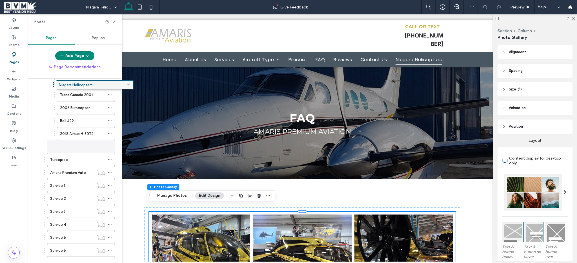
scroll to position [217, 0]
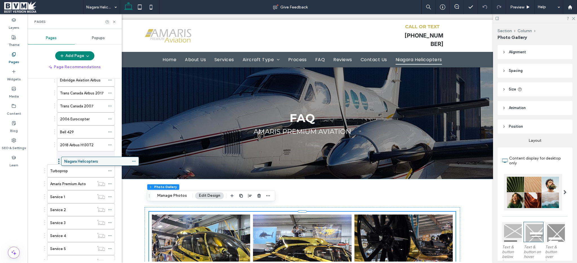
drag, startPoint x: 84, startPoint y: 238, endPoint x: 108, endPoint y: 162, distance: 80.3
click at [170, 193] on button "Manage Photos" at bounding box center [171, 195] width 37 height 7
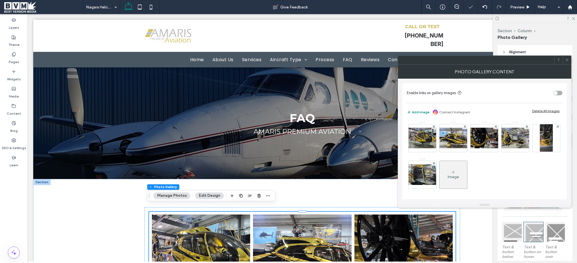
click at [543, 112] on div "Delete All Images" at bounding box center [545, 111] width 27 height 4
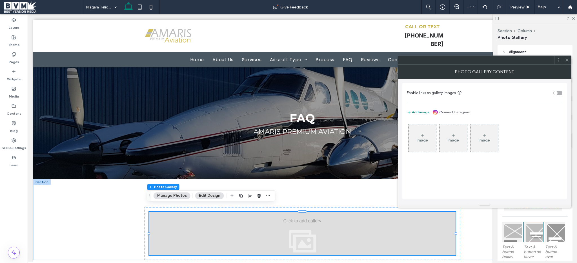
click at [417, 141] on div "Image" at bounding box center [421, 140] width 11 height 5
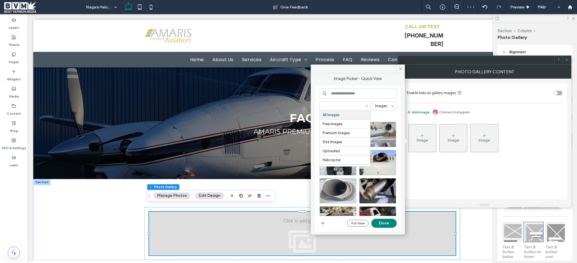
paste input "**********"
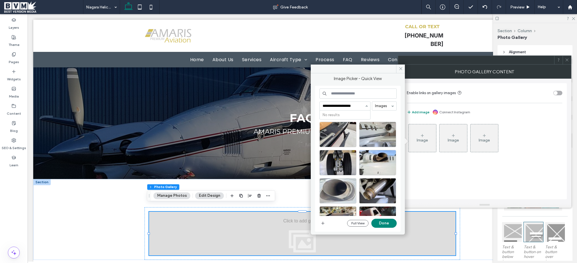
type input "**********"
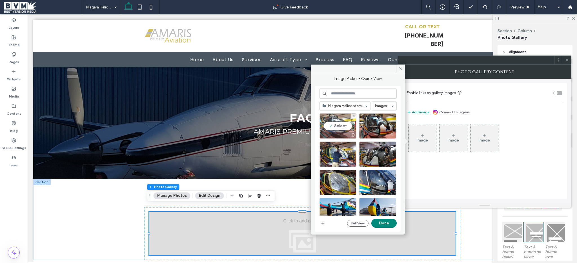
click at [339, 121] on div "Select" at bounding box center [337, 125] width 37 height 25
click at [362, 131] on div "Select" at bounding box center [377, 125] width 37 height 25
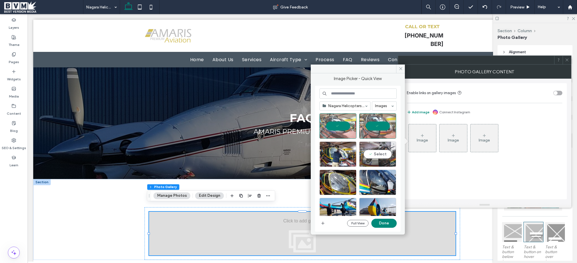
click at [369, 149] on div "Select" at bounding box center [377, 153] width 37 height 25
click at [343, 158] on div "Select" at bounding box center [337, 153] width 37 height 25
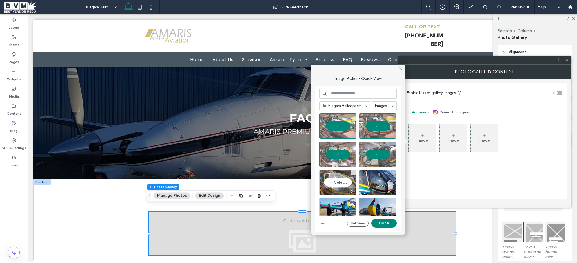
click at [339, 183] on div "Select" at bounding box center [337, 181] width 37 height 25
click at [369, 185] on div "Select" at bounding box center [377, 181] width 37 height 25
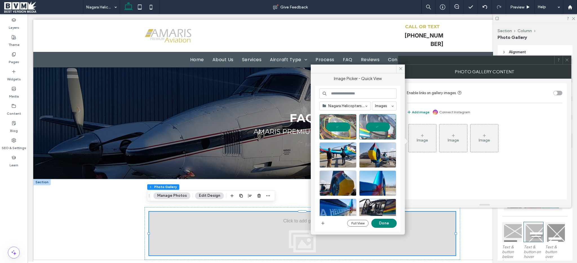
scroll to position [65, 0]
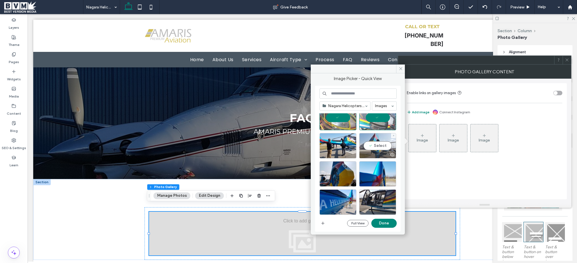
click at [375, 141] on div "Select" at bounding box center [377, 145] width 37 height 25
click at [329, 144] on div at bounding box center [337, 145] width 37 height 25
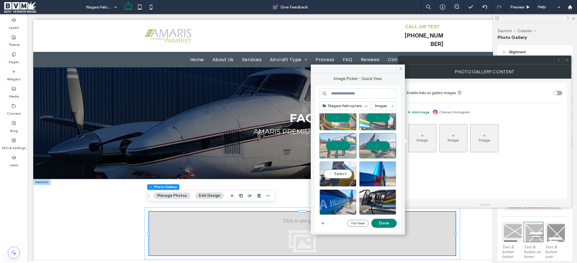
click at [338, 176] on div "Select" at bounding box center [337, 173] width 37 height 25
click at [385, 176] on div at bounding box center [377, 173] width 37 height 25
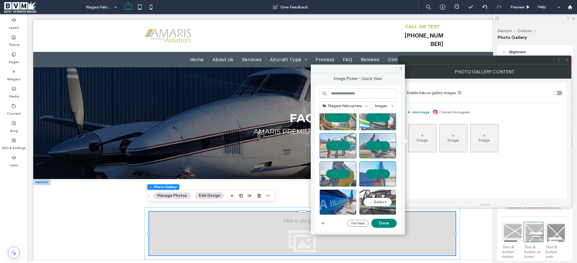
click at [378, 196] on div "Select" at bounding box center [377, 201] width 37 height 25
click at [336, 197] on div "Select" at bounding box center [337, 201] width 37 height 25
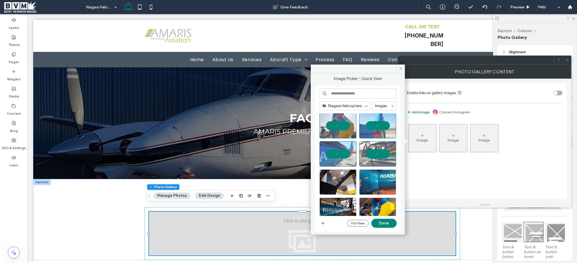
scroll to position [157, 0]
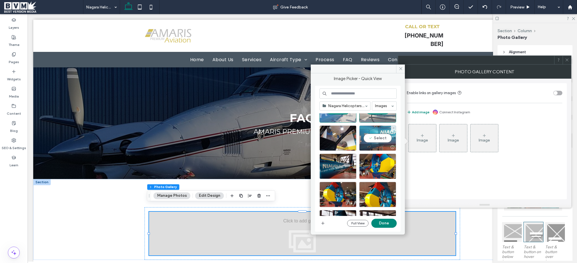
click at [379, 133] on div "Select" at bounding box center [377, 137] width 37 height 25
click at [335, 140] on div "Select" at bounding box center [337, 137] width 37 height 25
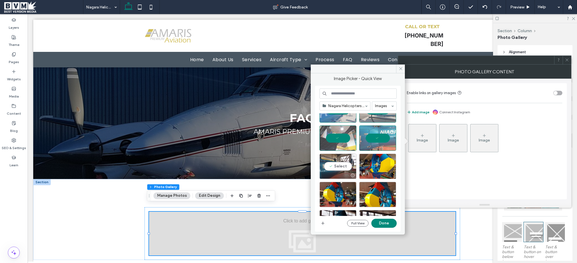
click at [341, 164] on div "Select" at bounding box center [337, 165] width 37 height 25
click at [387, 171] on div "Select" at bounding box center [377, 165] width 37 height 25
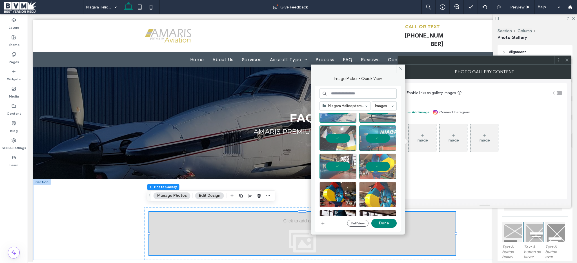
click at [376, 190] on div at bounding box center [377, 194] width 37 height 25
click at [334, 191] on div "Select" at bounding box center [337, 194] width 37 height 25
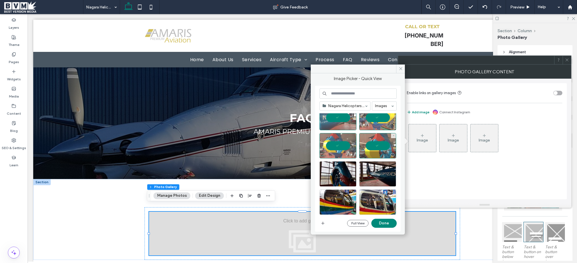
scroll to position [216, 0]
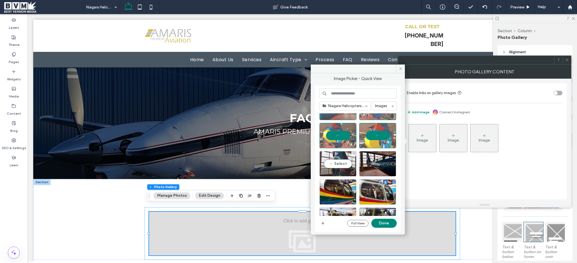
click at [338, 170] on div at bounding box center [338, 172] width 36 height 7
click at [379, 163] on div "Select" at bounding box center [377, 163] width 37 height 25
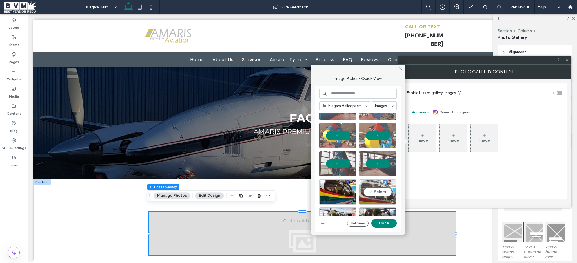
click at [380, 185] on div "Select" at bounding box center [377, 191] width 37 height 25
click at [342, 185] on div "Select" at bounding box center [337, 191] width 37 height 25
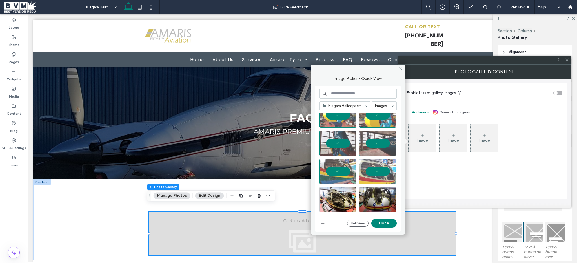
scroll to position [241, 0]
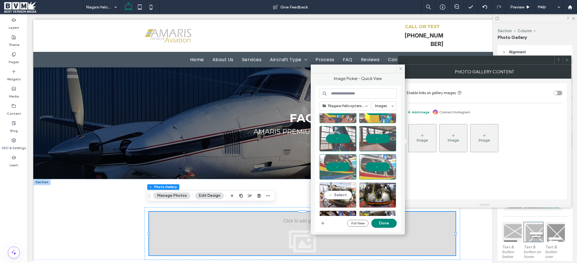
click at [334, 191] on div "Select" at bounding box center [337, 194] width 37 height 25
click at [379, 191] on div "Select" at bounding box center [377, 194] width 37 height 25
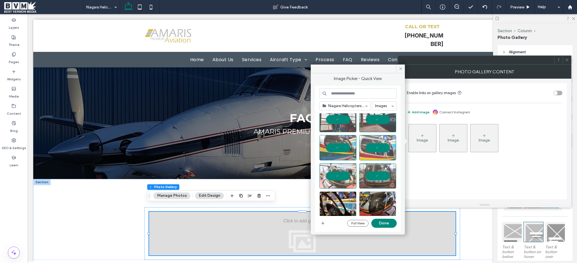
scroll to position [264, 0]
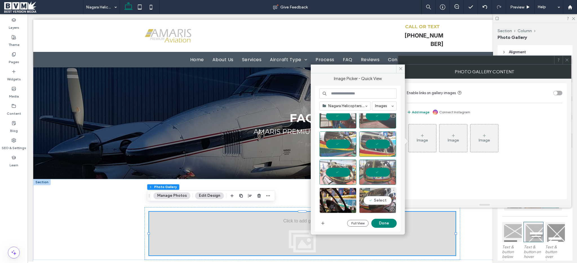
click at [377, 193] on div "Select" at bounding box center [377, 200] width 37 height 25
click at [332, 195] on div "Select" at bounding box center [337, 200] width 37 height 25
drag, startPoint x: 381, startPoint y: 225, endPoint x: 353, endPoint y: 211, distance: 31.0
click at [381, 225] on button "Done" at bounding box center [383, 222] width 25 height 9
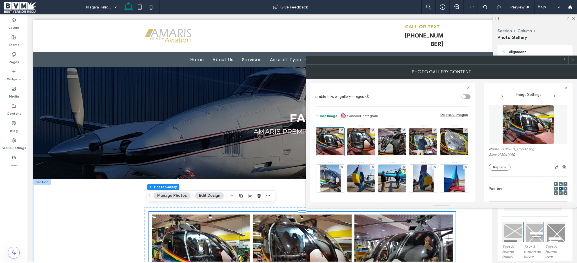
click at [574, 61] on icon at bounding box center [572, 60] width 4 height 4
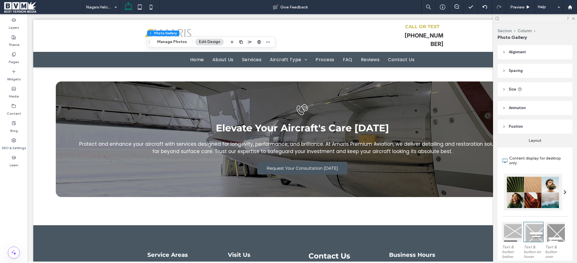
scroll to position [935, 0]
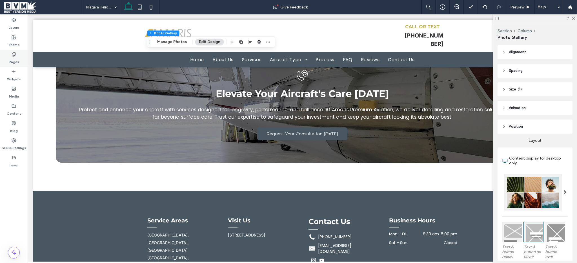
click at [12, 58] on label "Pages" at bounding box center [14, 61] width 10 height 8
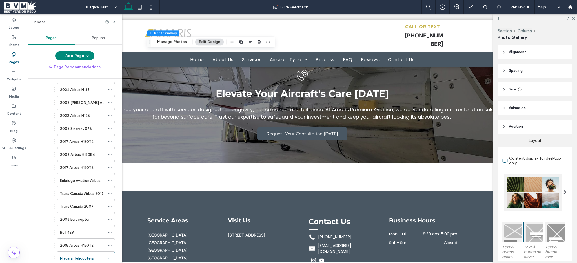
scroll to position [196, 0]
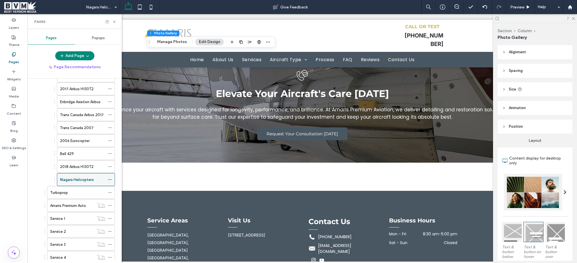
click at [108, 178] on icon at bounding box center [110, 179] width 4 height 4
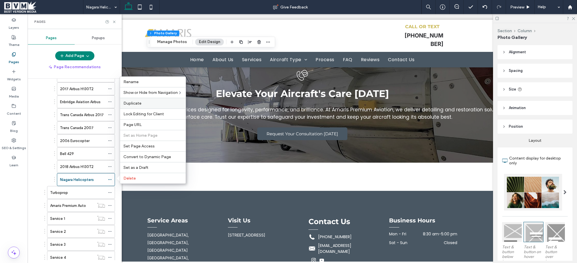
click at [134, 105] on span "Duplicate" at bounding box center [132, 103] width 18 height 5
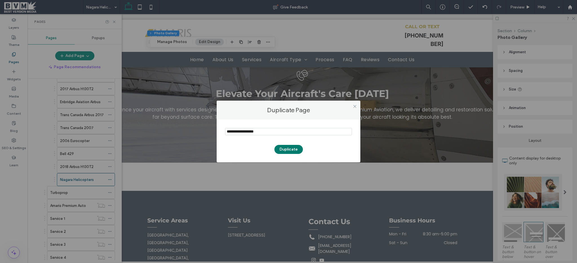
type input "**********"
click at [285, 149] on button "Duplicate" at bounding box center [288, 149] width 28 height 9
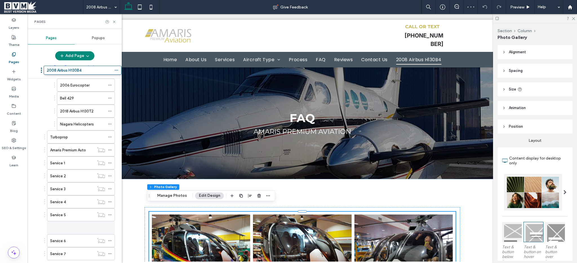
scroll to position [217, 0]
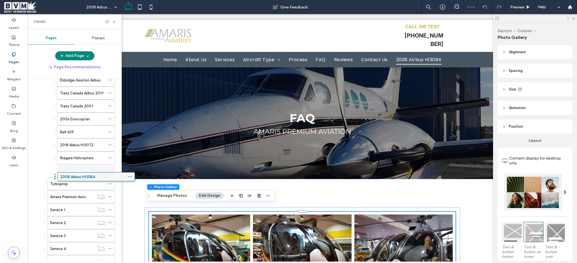
drag, startPoint x: 68, startPoint y: 240, endPoint x: 88, endPoint y: 179, distance: 64.0
click at [113, 23] on icon at bounding box center [114, 22] width 4 height 4
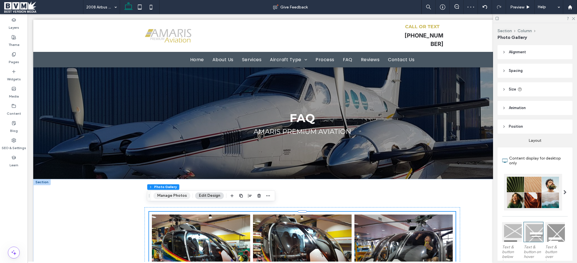
click at [173, 196] on button "Manage Photos" at bounding box center [171, 195] width 37 height 7
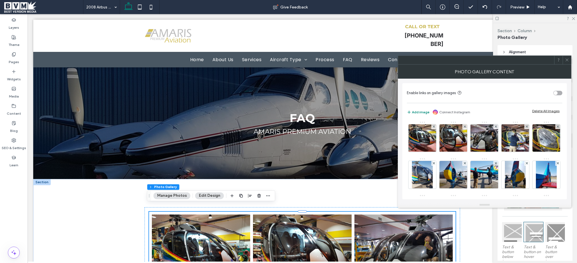
click at [546, 110] on div "Delete All Images" at bounding box center [545, 111] width 27 height 4
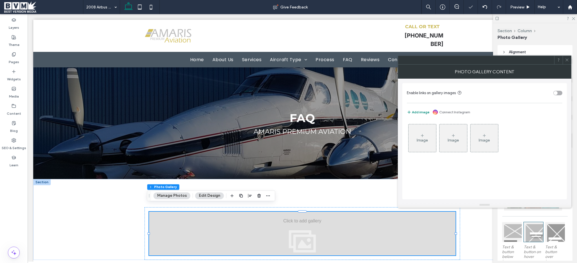
click at [415, 125] on div "Image" at bounding box center [422, 138] width 28 height 26
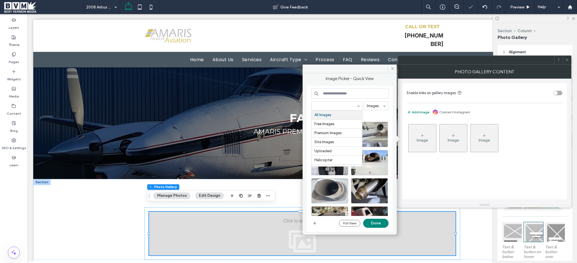
paste input "**********"
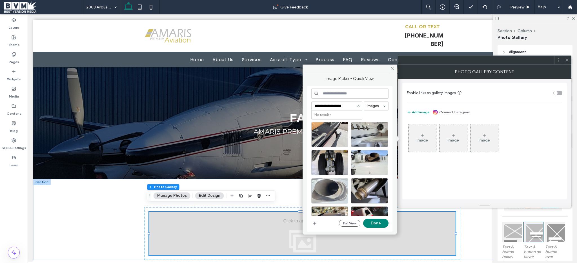
type input "**********"
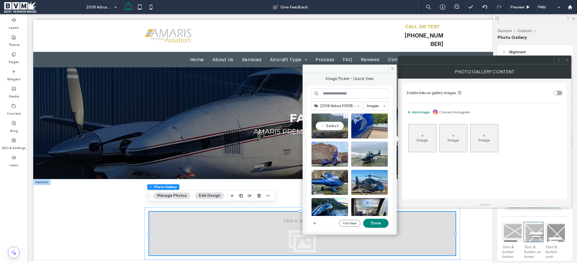
click at [341, 133] on div at bounding box center [344, 135] width 7 height 5
click at [363, 130] on div "Select" at bounding box center [369, 125] width 37 height 25
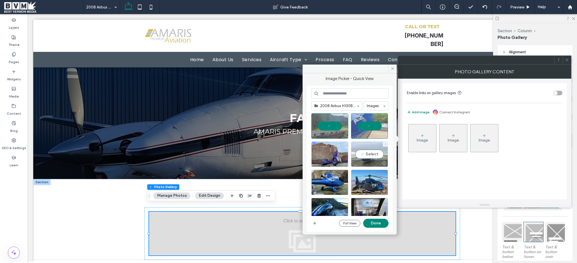
click at [364, 151] on div "Select" at bounding box center [369, 153] width 37 height 25
click at [333, 157] on div "Select" at bounding box center [329, 153] width 37 height 25
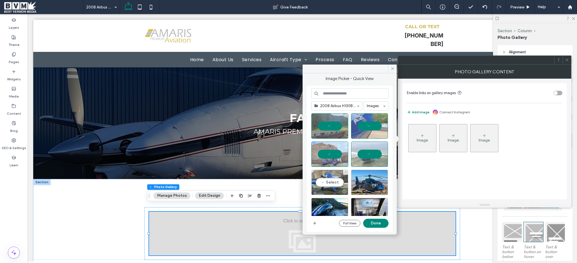
click at [331, 174] on div "Select" at bounding box center [329, 181] width 37 height 25
click at [362, 183] on div "Select" at bounding box center [369, 181] width 37 height 25
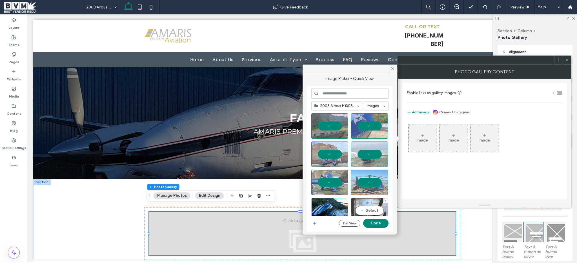
click at [356, 198] on div "Select" at bounding box center [369, 210] width 37 height 25
click at [341, 201] on div "Select" at bounding box center [329, 210] width 37 height 25
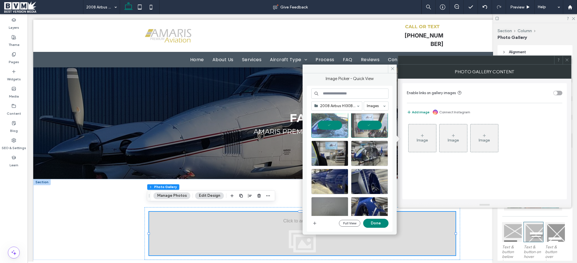
scroll to position [95, 0]
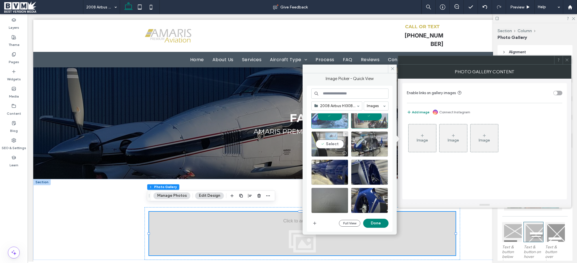
click at [331, 147] on div "Select" at bounding box center [329, 143] width 37 height 25
click at [367, 147] on div "Select" at bounding box center [369, 143] width 37 height 25
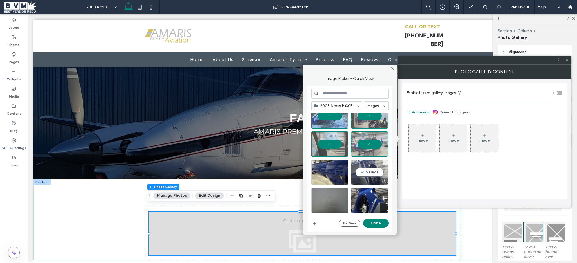
click at [367, 174] on div "Select" at bounding box center [369, 171] width 37 height 25
click at [330, 175] on div "Select" at bounding box center [329, 171] width 37 height 25
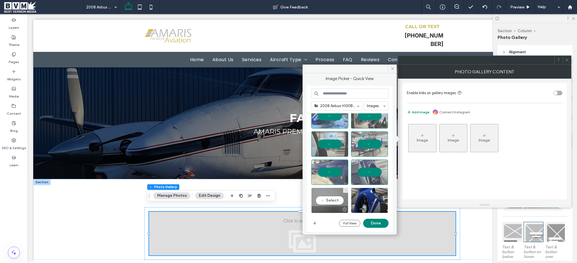
click at [328, 191] on div "Select" at bounding box center [329, 200] width 37 height 25
click at [367, 197] on div "Select" at bounding box center [369, 200] width 37 height 25
drag, startPoint x: 370, startPoint y: 219, endPoint x: 342, endPoint y: 207, distance: 30.0
click at [370, 219] on button "Done" at bounding box center [375, 222] width 25 height 9
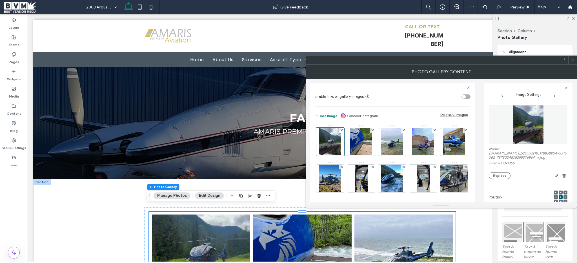
click at [572, 59] on icon at bounding box center [572, 60] width 4 height 4
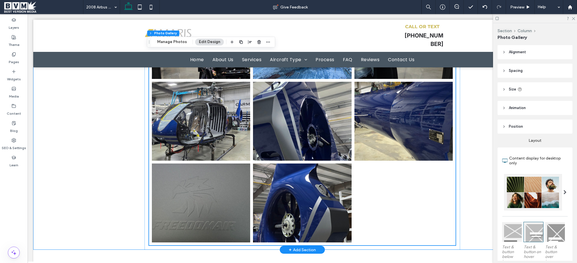
scroll to position [461, 0]
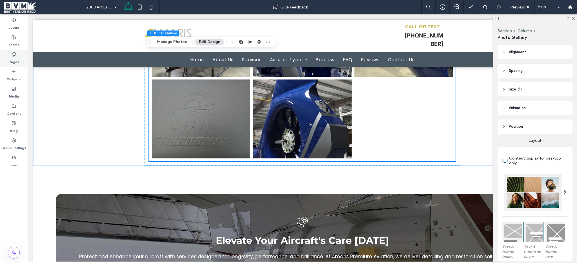
click at [9, 55] on div "Pages" at bounding box center [14, 58] width 28 height 17
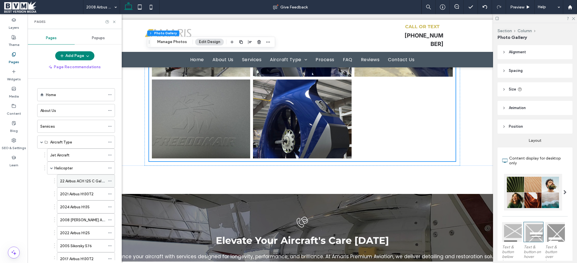
click at [111, 180] on use at bounding box center [109, 180] width 3 height 1
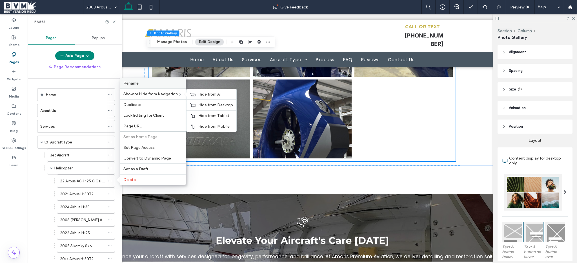
click at [142, 86] on div "Rename" at bounding box center [153, 83] width 66 height 10
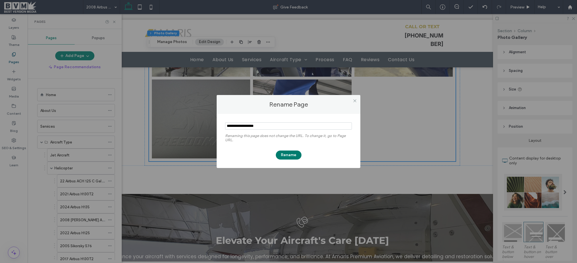
type input "**********"
click at [289, 157] on button "Rename" at bounding box center [289, 154] width 26 height 9
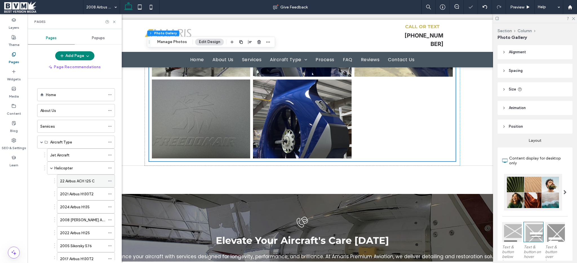
click at [109, 180] on icon at bounding box center [110, 181] width 4 height 4
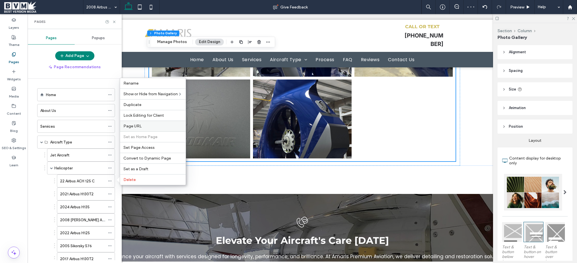
click at [135, 127] on span "Page URL" at bounding box center [132, 126] width 18 height 5
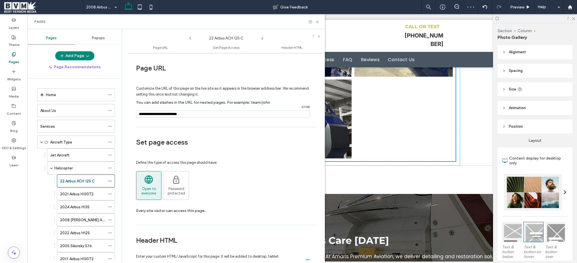
click at [214, 114] on input "notEmpty" at bounding box center [223, 113] width 174 height 7
type input "**********"
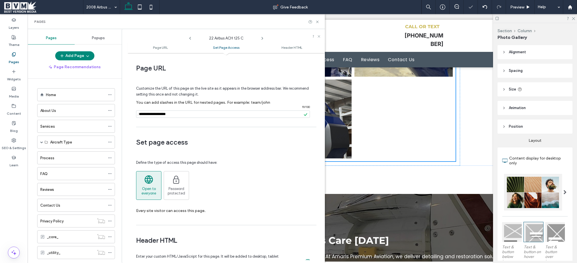
scroll to position [173, 0]
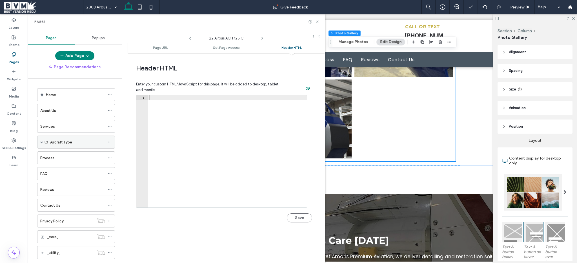
click at [41, 142] on span at bounding box center [41, 141] width 3 height 3
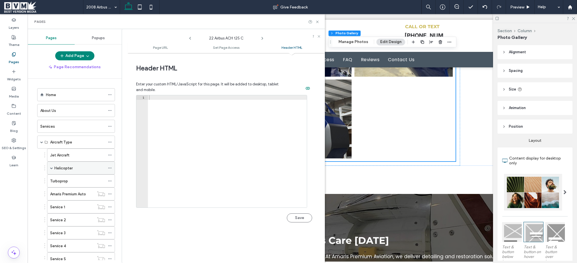
click at [50, 168] on span at bounding box center [51, 167] width 3 height 3
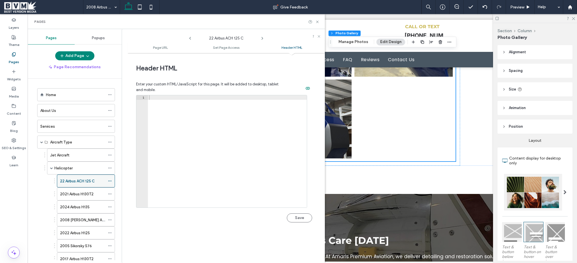
click at [112, 182] on div at bounding box center [111, 181] width 7 height 8
click at [110, 179] on icon at bounding box center [110, 181] width 4 height 4
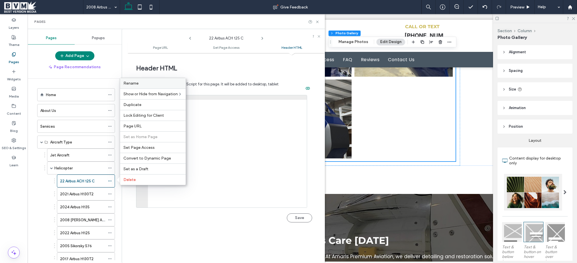
click at [156, 84] on label "Rename" at bounding box center [152, 83] width 59 height 5
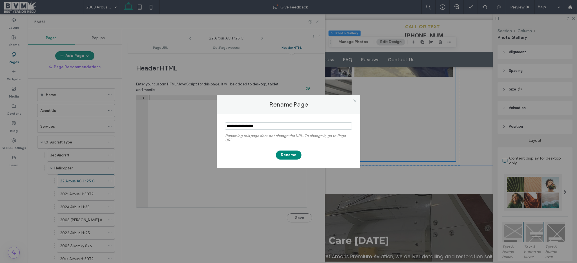
click at [355, 101] on icon at bounding box center [354, 101] width 4 height 4
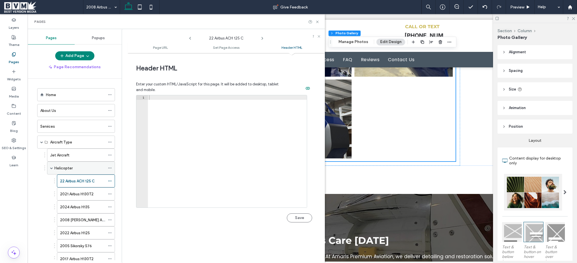
click at [84, 167] on div "Helicopter" at bounding box center [79, 168] width 51 height 6
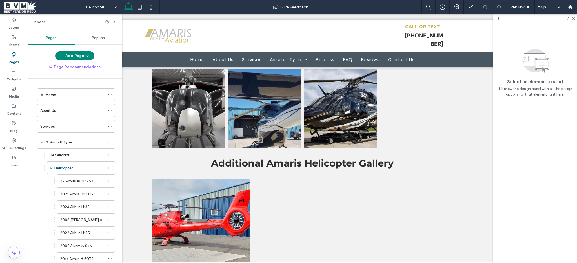
scroll to position [2825, 0]
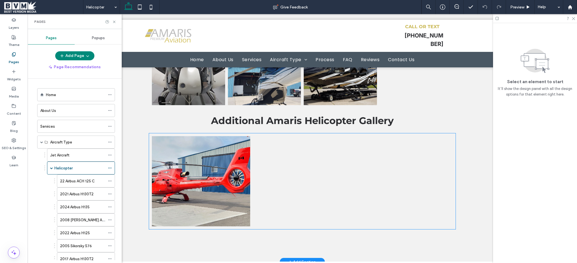
click at [272, 165] on div at bounding box center [301, 181] width 101 height 93
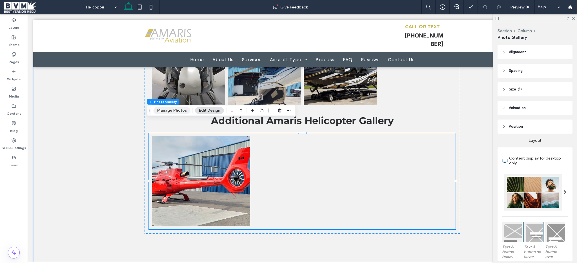
click at [181, 111] on button "Manage Photos" at bounding box center [171, 110] width 37 height 7
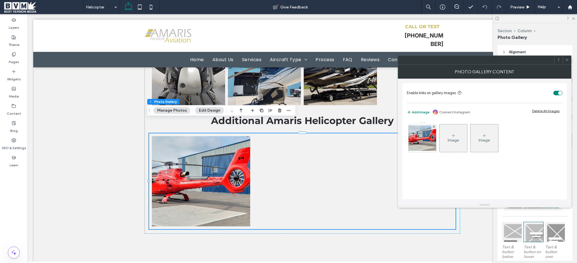
click at [457, 139] on div "Image" at bounding box center [452, 140] width 11 height 5
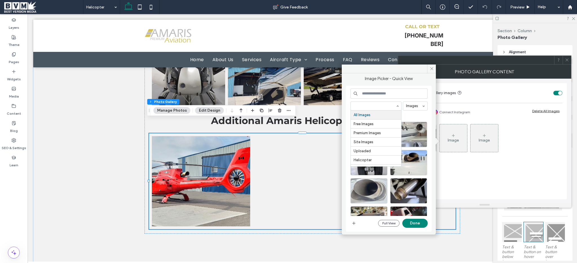
paste input "**********"
type input "**********"
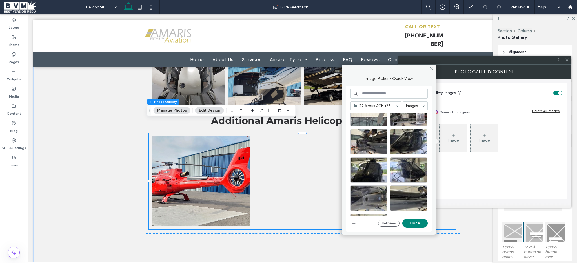
scroll to position [40, 0]
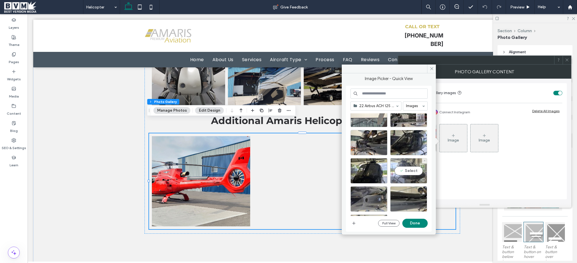
click at [404, 166] on div "Select" at bounding box center [408, 170] width 37 height 25
click at [415, 216] on div "22 Airbus ACH 125 C-FFREE BVM Images Full View Done" at bounding box center [388, 158] width 77 height 140
drag, startPoint x: 415, startPoint y: 224, endPoint x: 388, endPoint y: 210, distance: 30.6
click at [415, 224] on button "Done" at bounding box center [414, 222] width 25 height 9
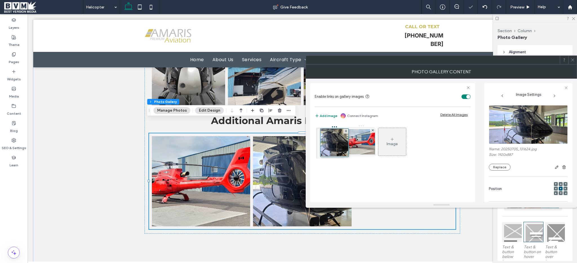
drag, startPoint x: 354, startPoint y: 142, endPoint x: 322, endPoint y: 143, distance: 32.1
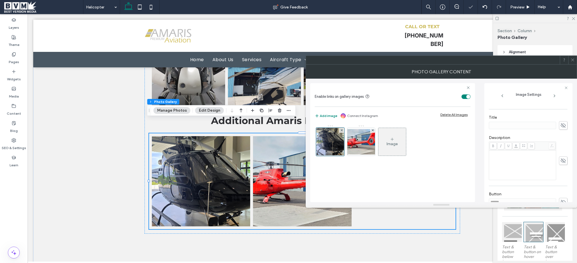
scroll to position [114, 0]
click at [559, 126] on span at bounding box center [563, 122] width 8 height 8
click at [515, 125] on input at bounding box center [521, 122] width 67 height 7
paste input "**********"
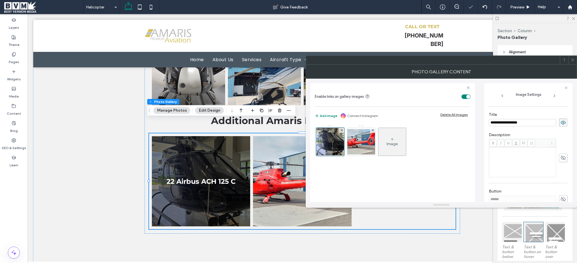
type input "**********"
click at [518, 128] on div "**********" at bounding box center [527, 119] width 79 height 20
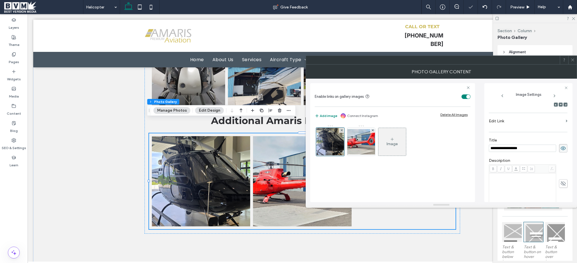
click at [531, 121] on label "Edit Link" at bounding box center [525, 121] width 75 height 10
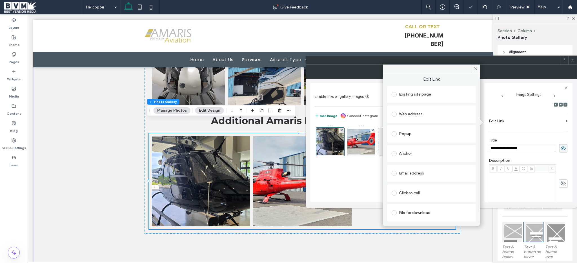
click at [416, 93] on div "Existing site page" at bounding box center [430, 94] width 79 height 9
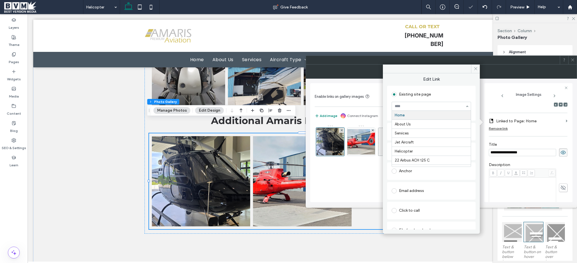
paste input "**********"
type input "**********"
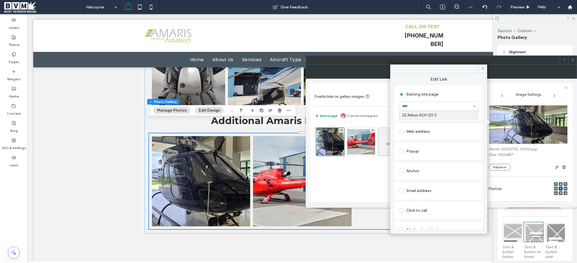
scroll to position [88, 0]
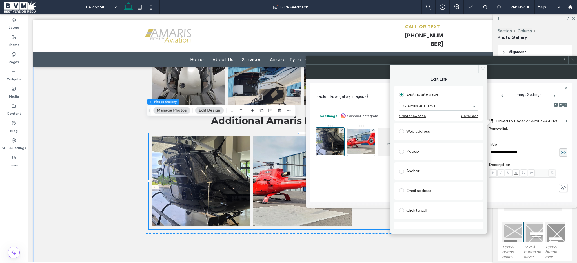
click at [481, 69] on icon at bounding box center [483, 68] width 4 height 4
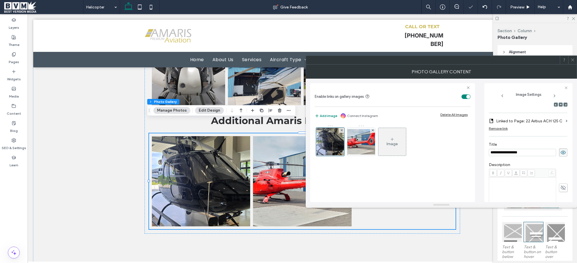
click at [388, 148] on div "Image" at bounding box center [392, 141] width 28 height 26
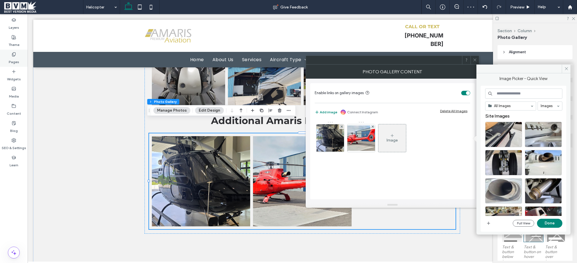
click at [20, 60] on div "Pages" at bounding box center [14, 58] width 28 height 17
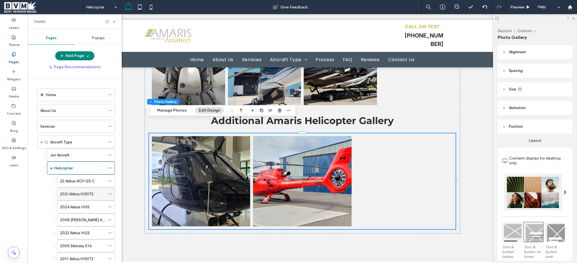
click at [109, 193] on icon at bounding box center [110, 194] width 4 height 4
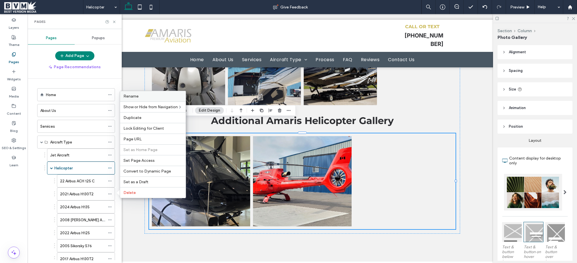
click at [149, 96] on label "Rename" at bounding box center [152, 96] width 59 height 5
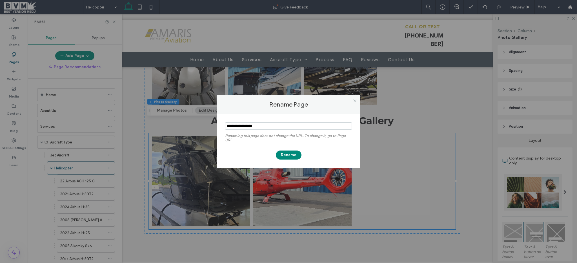
click at [354, 99] on icon at bounding box center [354, 101] width 4 height 4
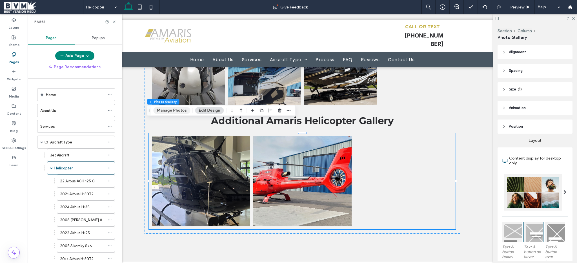
click at [165, 112] on button "Manage Photos" at bounding box center [171, 110] width 37 height 7
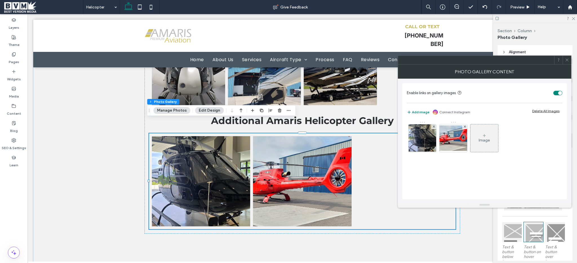
click at [477, 144] on div "Image" at bounding box center [484, 138] width 28 height 26
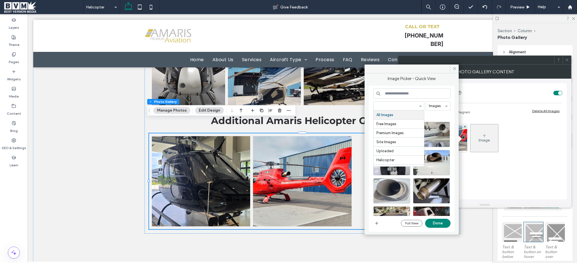
paste input "**********"
type input "**********"
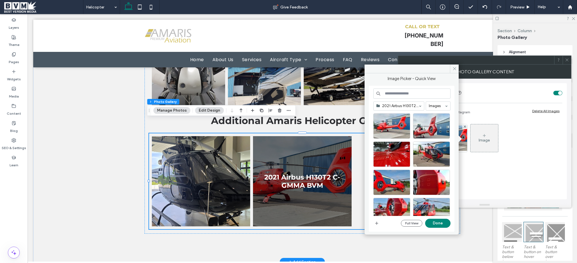
click at [320, 151] on link at bounding box center [302, 181] width 98 height 90
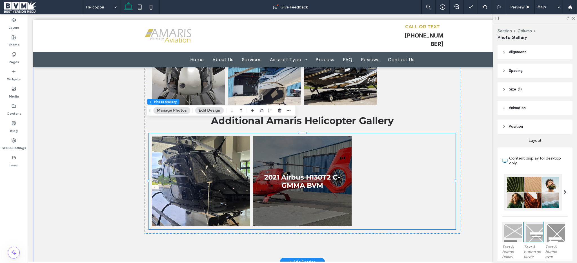
click at [320, 151] on link at bounding box center [302, 181] width 98 height 90
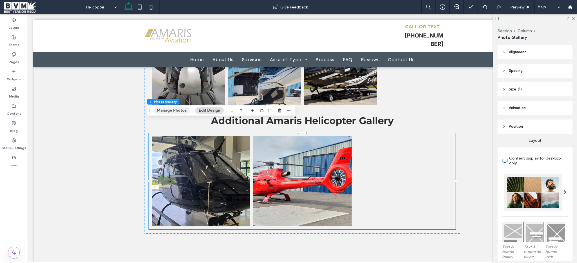
click at [170, 113] on button "Manage Photos" at bounding box center [171, 110] width 37 height 7
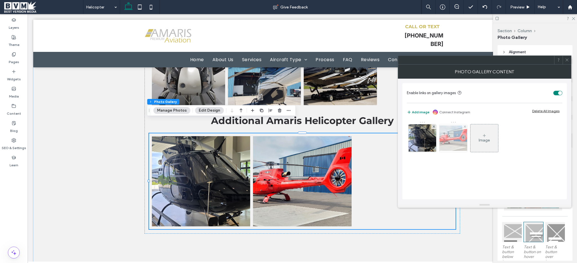
click at [459, 146] on img at bounding box center [452, 137] width 45 height 25
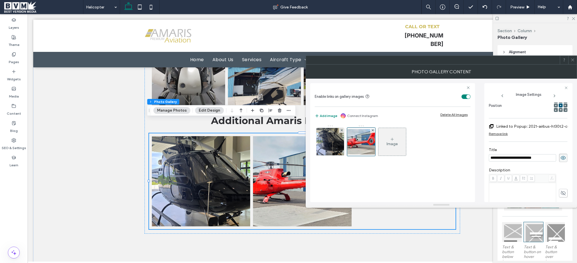
scroll to position [0, 0]
click at [558, 126] on label "Linked to Popup: 2021-airbus-h130t2-c-gmma-bvm (Deleted)" at bounding box center [535, 126] width 79 height 10
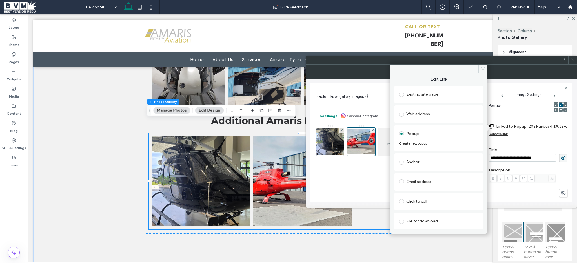
click at [416, 92] on div "Existing site page" at bounding box center [438, 94] width 79 height 9
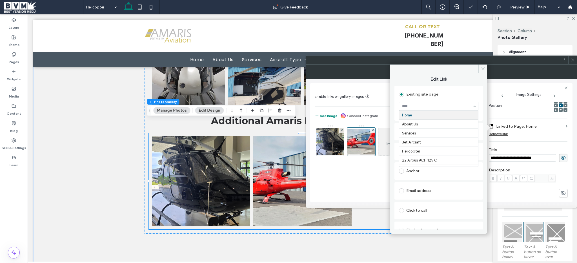
paste input "**********"
type input "**********"
click at [482, 70] on icon at bounding box center [483, 68] width 4 height 4
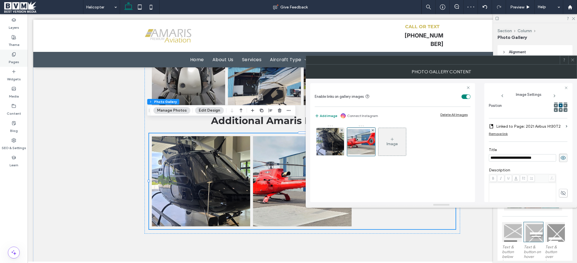
click at [24, 60] on div "Pages" at bounding box center [14, 58] width 28 height 17
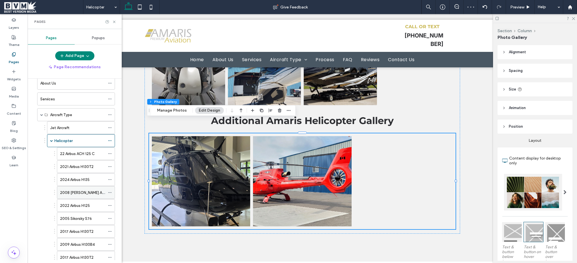
scroll to position [60, 0]
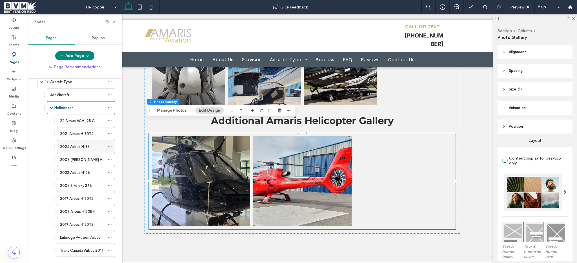
click at [108, 146] on icon at bounding box center [110, 146] width 4 height 4
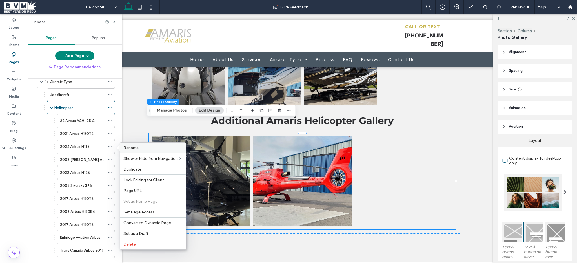
click at [130, 149] on span "Rename" at bounding box center [130, 147] width 15 height 5
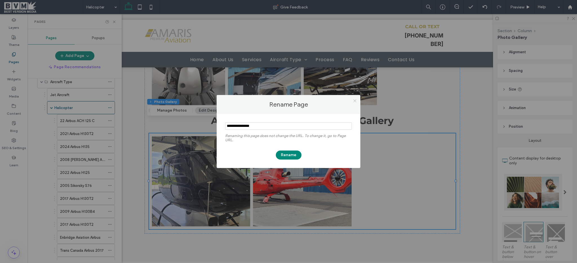
click at [356, 100] on icon at bounding box center [354, 101] width 4 height 4
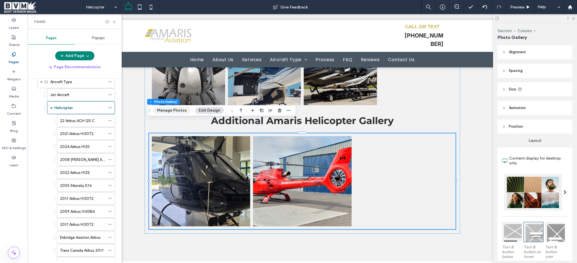
click at [175, 113] on button "Manage Photos" at bounding box center [171, 110] width 37 height 7
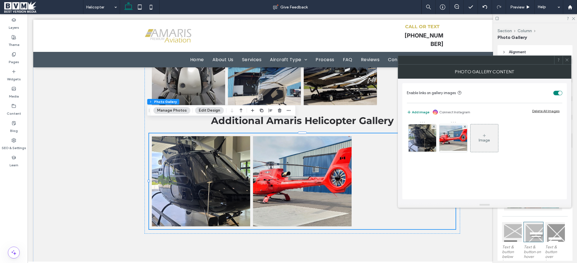
click at [472, 143] on div "Image" at bounding box center [484, 138] width 28 height 26
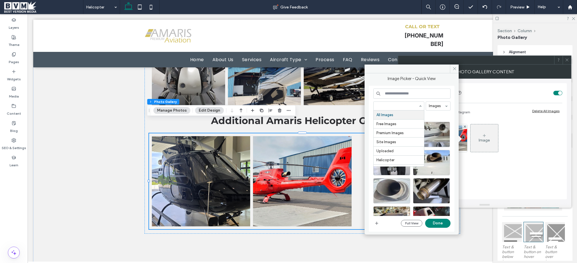
paste input "**********"
type input "**********"
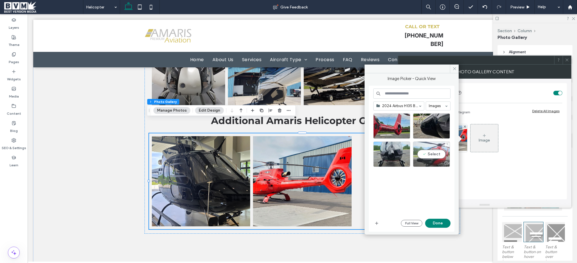
click at [427, 154] on div "Select" at bounding box center [431, 153] width 37 height 25
click at [432, 222] on button "Done" at bounding box center [437, 222] width 25 height 9
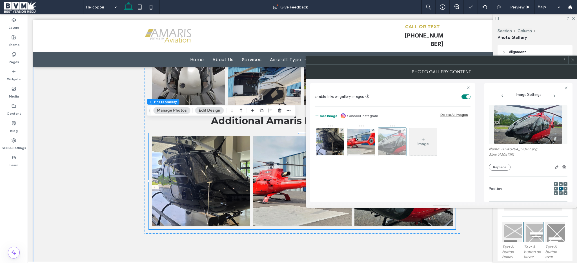
click at [399, 144] on div at bounding box center [392, 142] width 28 height 28
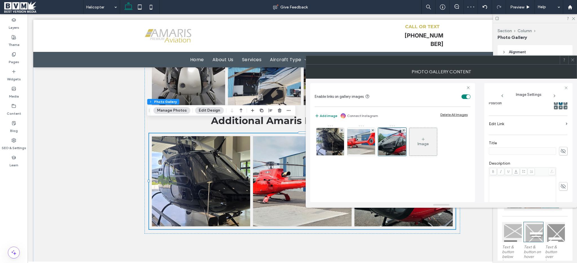
scroll to position [83, 0]
click at [550, 130] on label "Edit Link" at bounding box center [525, 126] width 75 height 10
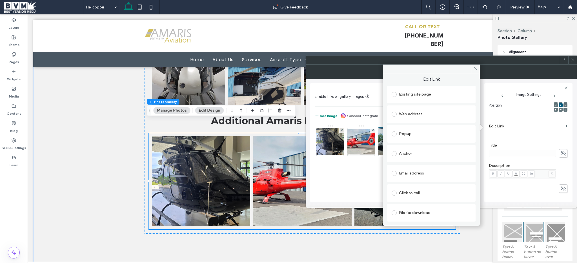
click at [417, 98] on div "Existing site page" at bounding box center [430, 94] width 79 height 9
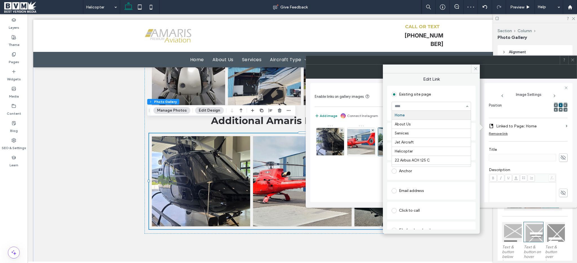
paste input "**********"
type input "**********"
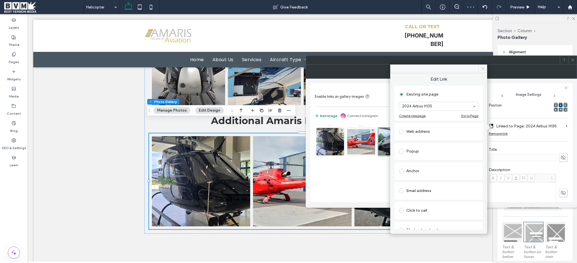
click at [481, 67] on icon at bounding box center [483, 68] width 4 height 4
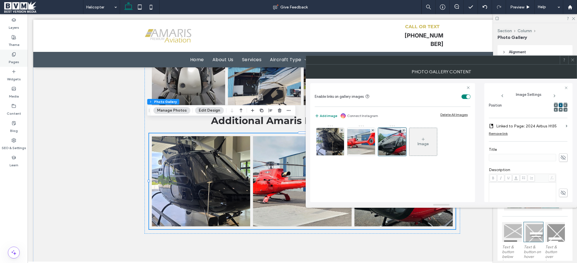
click at [16, 54] on div "Pages" at bounding box center [14, 58] width 28 height 17
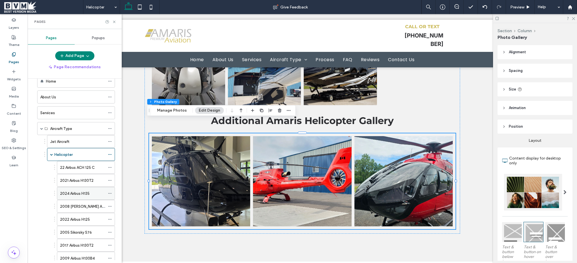
scroll to position [17, 0]
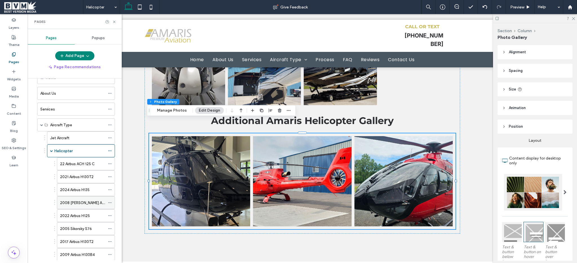
click at [110, 202] on icon at bounding box center [110, 202] width 4 height 4
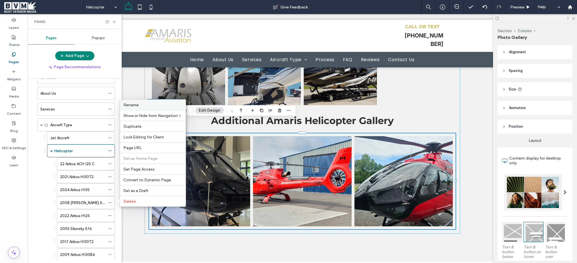
click at [153, 105] on label "Rename" at bounding box center [152, 104] width 59 height 5
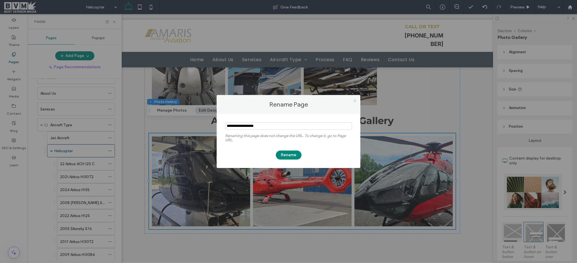
click at [354, 99] on icon at bounding box center [354, 101] width 4 height 4
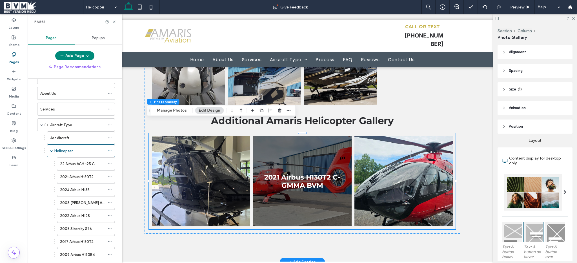
click at [289, 172] on link at bounding box center [302, 181] width 98 height 90
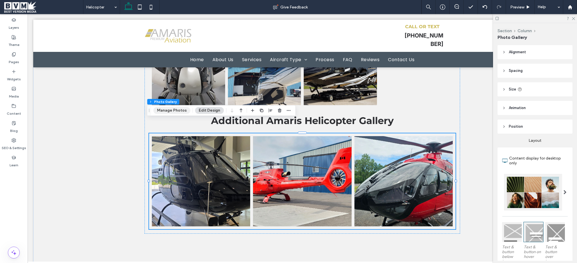
click at [172, 109] on button "Manage Photos" at bounding box center [171, 110] width 37 height 7
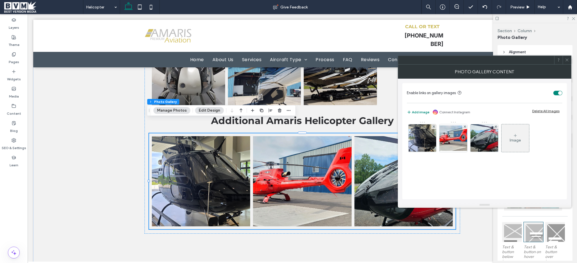
click at [502, 133] on div "Image" at bounding box center [515, 138] width 28 height 26
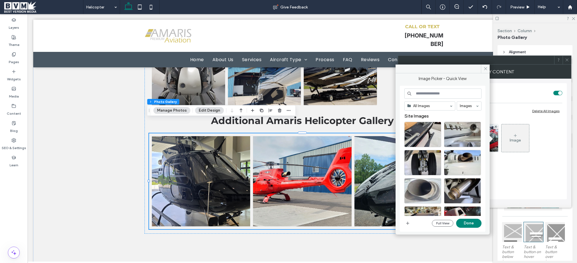
paste input "**********"
type input "**********"
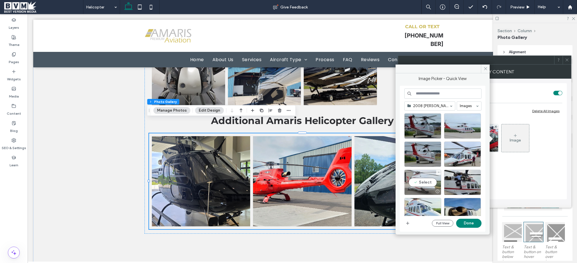
click at [419, 181] on div "Select" at bounding box center [422, 181] width 37 height 25
click at [474, 224] on button "Done" at bounding box center [468, 222] width 25 height 9
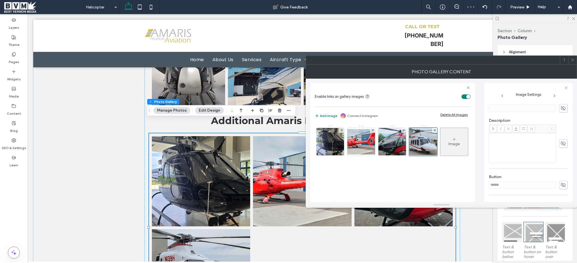
scroll to position [109, 0]
click at [560, 129] on icon at bounding box center [563, 127] width 6 height 6
click at [525, 126] on input at bounding box center [521, 127] width 67 height 7
paste input "**********"
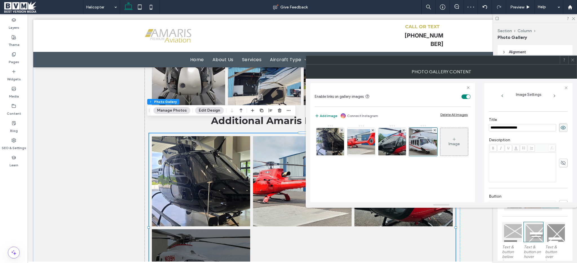
type input "**********"
click at [543, 117] on div "**********" at bounding box center [527, 124] width 79 height 20
click at [555, 117] on section "Edit Link" at bounding box center [527, 110] width 79 height 13
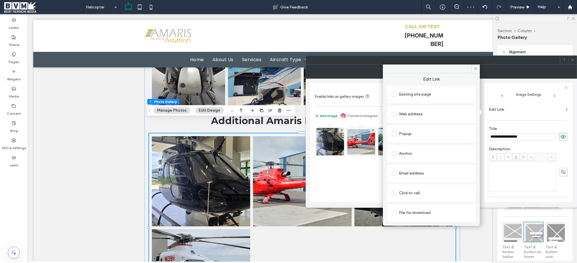
click at [418, 94] on div "Existing site page" at bounding box center [430, 94] width 79 height 9
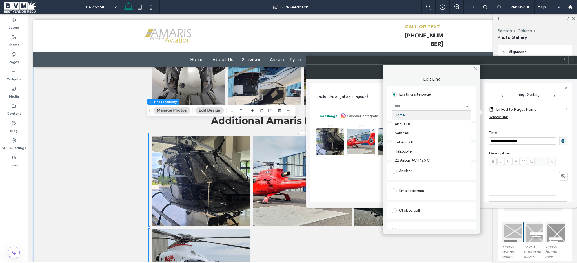
paste input "**********"
type input "**********"
paste input "**********"
type input "**********"
click at [476, 70] on icon at bounding box center [475, 68] width 4 height 4
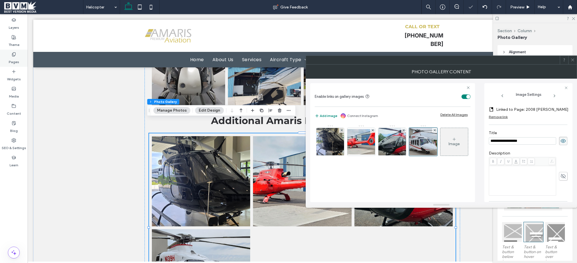
click at [8, 58] on div "Pages" at bounding box center [14, 58] width 28 height 17
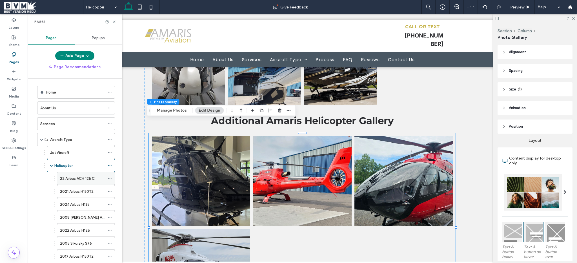
scroll to position [3, 0]
click at [110, 229] on icon at bounding box center [110, 230] width 4 height 4
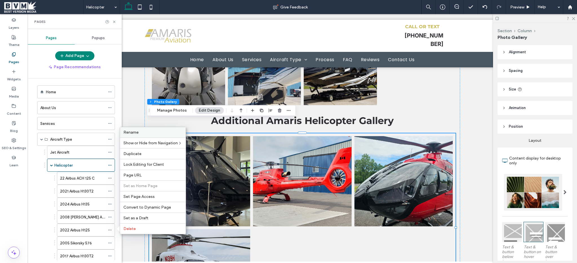
click at [142, 135] on div "Rename" at bounding box center [153, 132] width 66 height 10
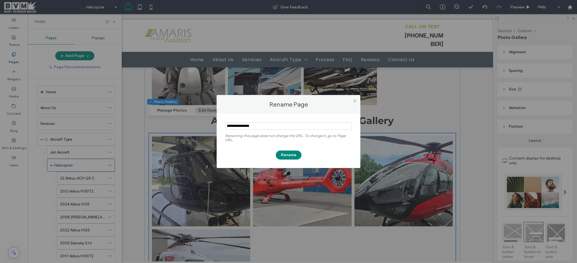
click at [357, 102] on div at bounding box center [354, 100] width 8 height 8
click at [356, 102] on icon at bounding box center [354, 101] width 4 height 4
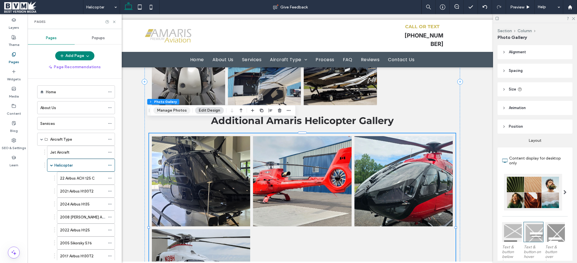
click at [170, 112] on button "Manage Photos" at bounding box center [171, 110] width 37 height 7
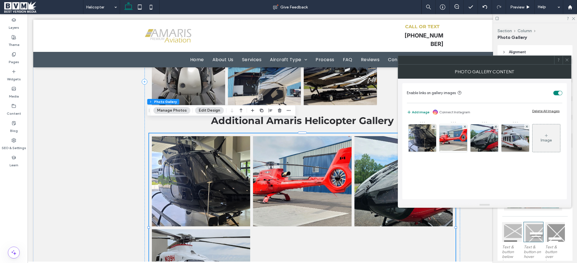
click at [532, 151] on div "Image" at bounding box center [546, 138] width 28 height 26
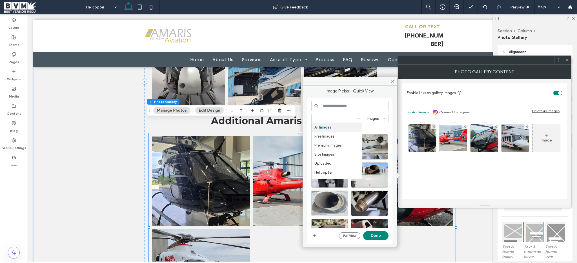
paste input "**********"
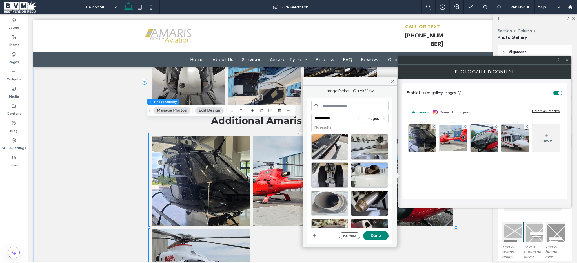
type input "**********"
click at [13, 63] on label "Pages" at bounding box center [14, 61] width 10 height 8
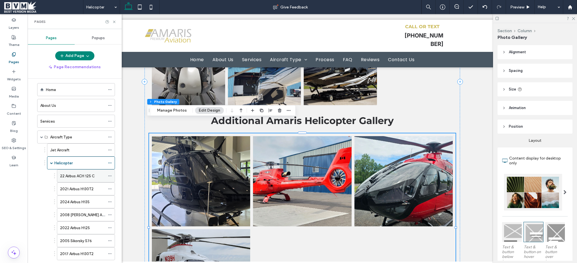
scroll to position [5, 0]
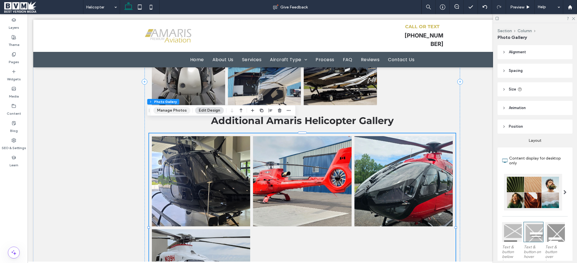
click at [171, 112] on button "Manage Photos" at bounding box center [171, 110] width 37 height 7
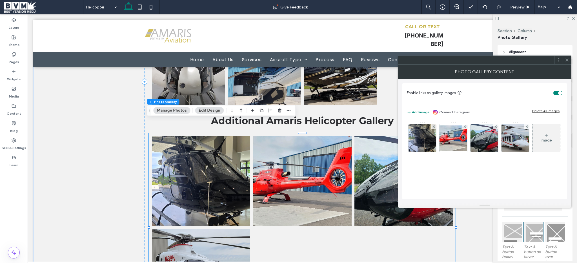
click at [540, 142] on div "Image" at bounding box center [545, 140] width 11 height 5
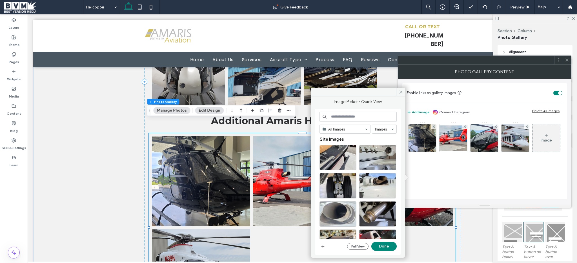
click at [348, 124] on div "All Images Images Site Images Full View Done" at bounding box center [357, 181] width 77 height 140
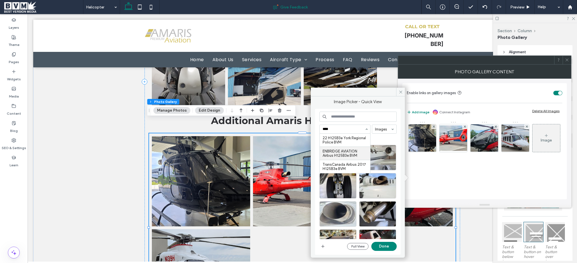
type input "****"
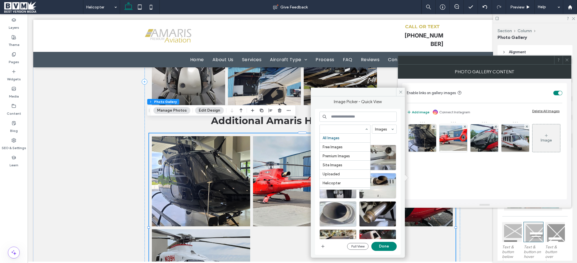
scroll to position [153, 0]
paste input "**********"
type input "**********"
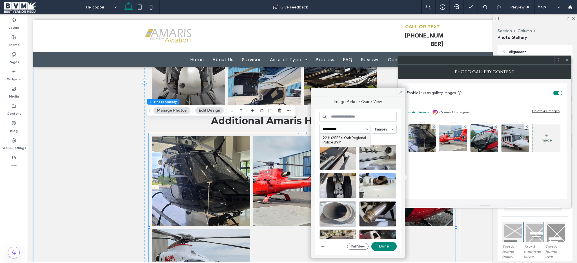
scroll to position [0, 0]
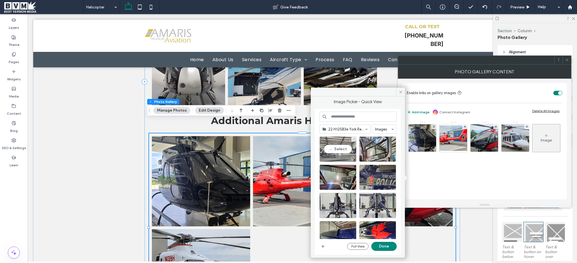
click at [336, 142] on div "Select" at bounding box center [337, 148] width 37 height 25
click at [383, 250] on button "Done" at bounding box center [383, 246] width 25 height 9
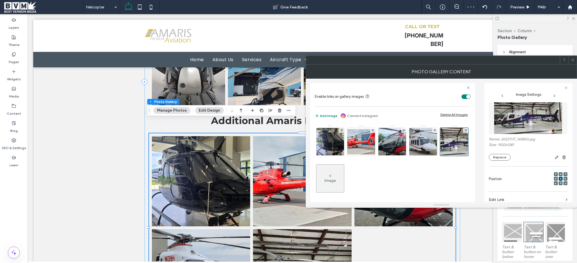
scroll to position [57, 0]
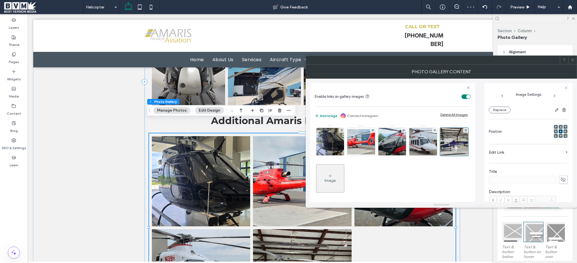
click at [530, 155] on label "Edit Link" at bounding box center [525, 152] width 75 height 10
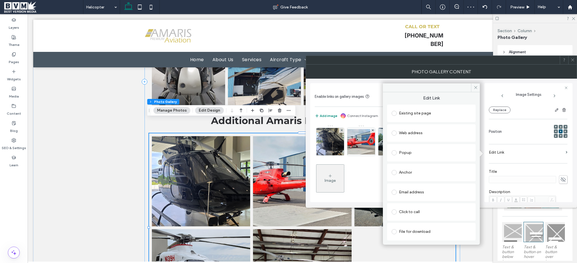
click at [415, 114] on div "Existing site page" at bounding box center [430, 113] width 79 height 9
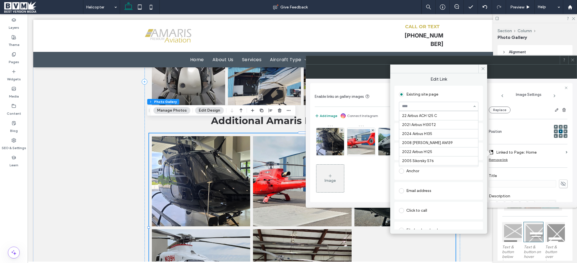
scroll to position [46, 0]
click at [344, 184] on div "Image" at bounding box center [330, 178] width 28 height 26
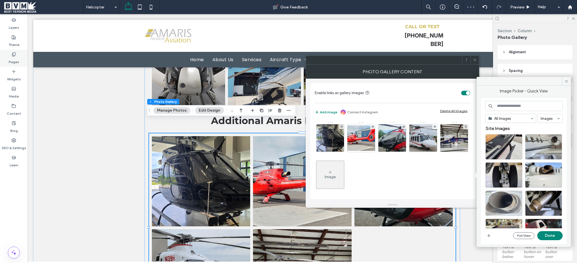
click at [14, 55] on icon at bounding box center [14, 54] width 5 height 5
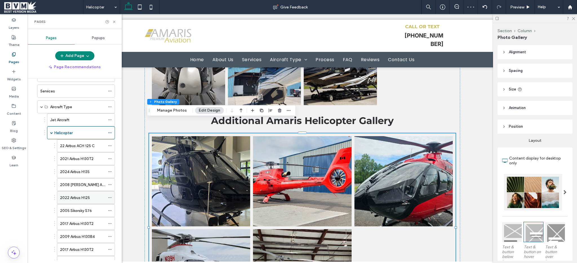
scroll to position [44, 0]
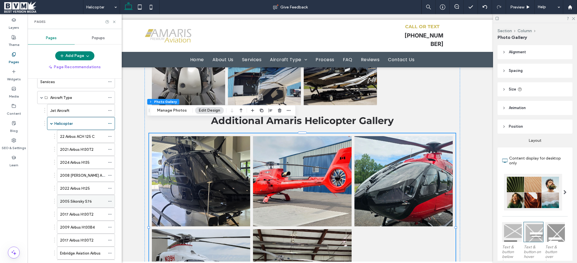
click at [110, 201] on icon at bounding box center [110, 201] width 4 height 4
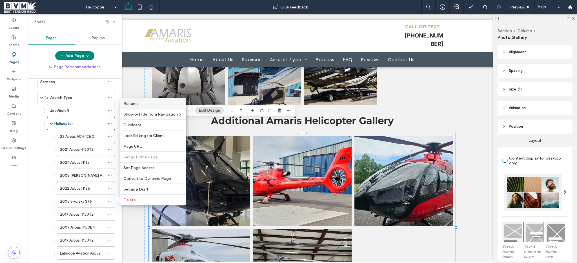
click at [130, 104] on span "Rename" at bounding box center [130, 103] width 15 height 5
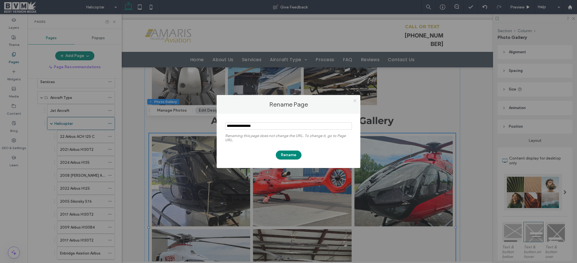
click at [354, 99] on use at bounding box center [354, 100] width 3 height 3
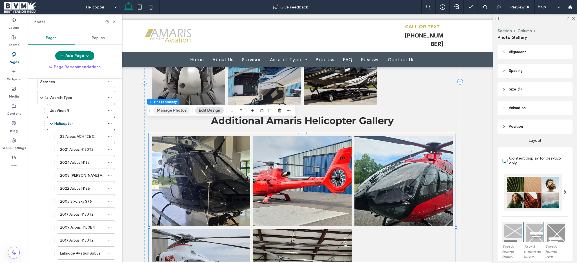
click at [177, 111] on button "Manage Photos" at bounding box center [171, 110] width 37 height 7
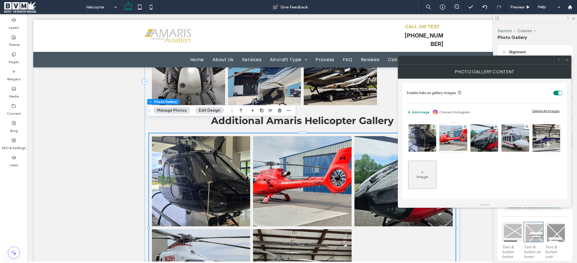
click at [436, 171] on div "Image" at bounding box center [422, 174] width 28 height 26
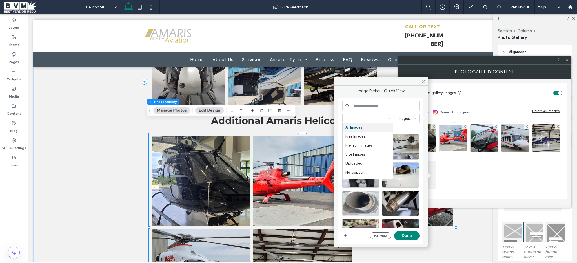
paste input "**********"
type input "**********"
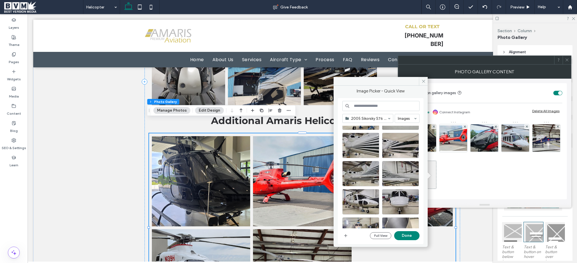
scroll to position [59, 0]
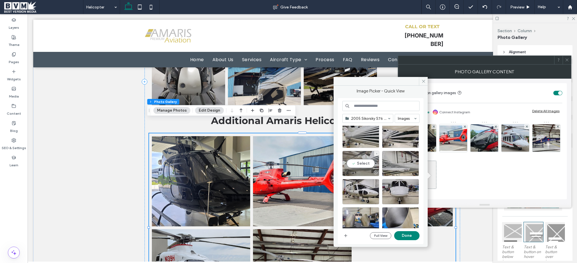
click at [352, 171] on div at bounding box center [360, 172] width 36 height 7
click at [353, 188] on div "Select" at bounding box center [360, 191] width 37 height 25
click at [354, 164] on div at bounding box center [360, 163] width 37 height 25
click at [408, 234] on button "Done" at bounding box center [406, 235] width 25 height 9
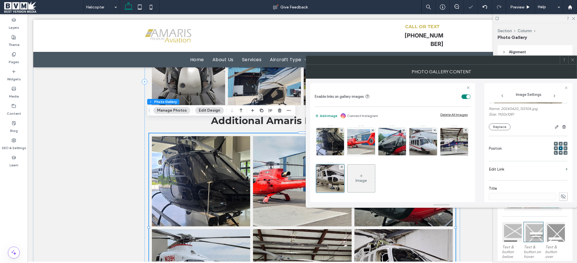
scroll to position [124, 0]
click at [560, 115] on icon at bounding box center [563, 113] width 6 height 6
click at [530, 116] on input at bounding box center [521, 112] width 67 height 7
paste input "**********"
type input "**********"
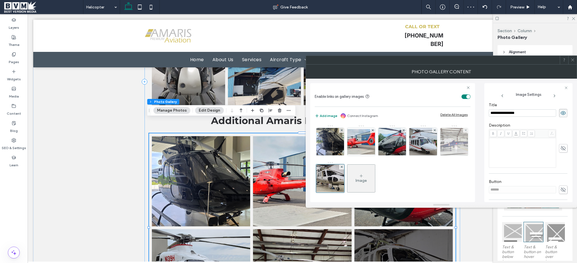
click at [429, 155] on img at bounding box center [453, 142] width 49 height 28
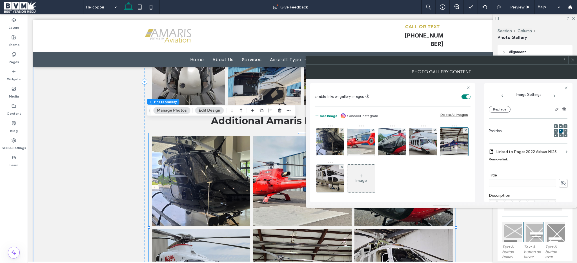
scroll to position [63, 0]
click at [563, 177] on span at bounding box center [563, 177] width 8 height 8
click at [526, 175] on input at bounding box center [521, 177] width 67 height 7
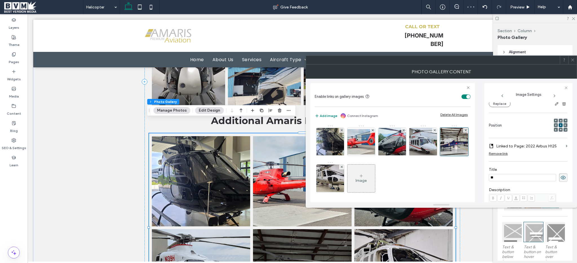
type input "*"
type input "**********"
click at [528, 169] on label "Title" at bounding box center [527, 170] width 79 height 6
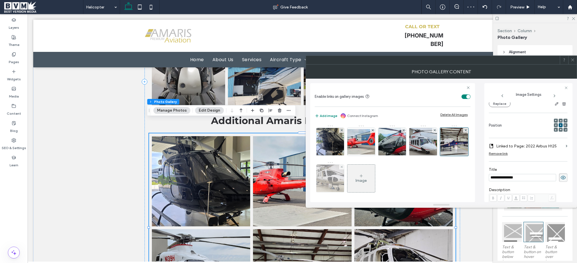
click at [354, 180] on img at bounding box center [329, 178] width 49 height 28
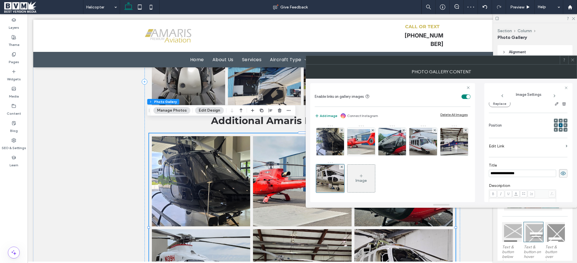
click at [531, 146] on label "Edit Link" at bounding box center [525, 146] width 75 height 10
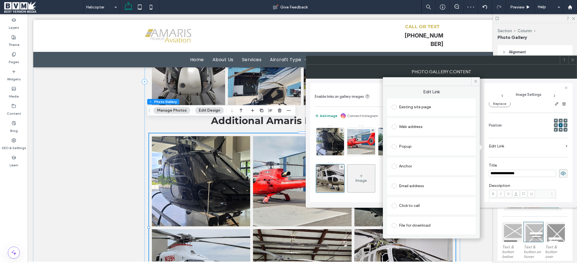
click at [421, 108] on div "Existing site page" at bounding box center [430, 106] width 79 height 9
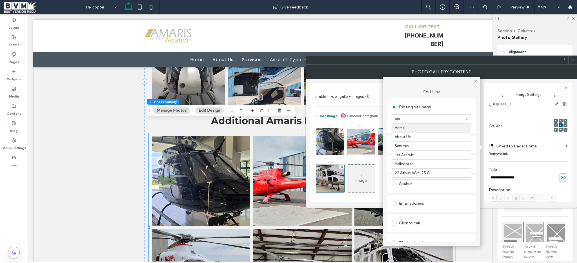
paste input "**********"
type input "**********"
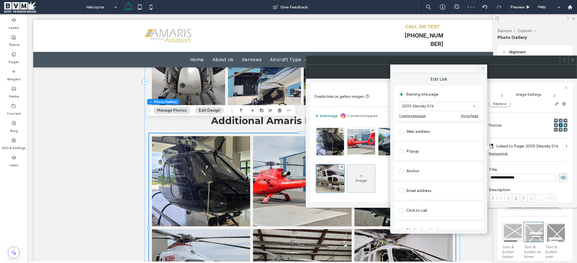
click at [481, 68] on icon at bounding box center [483, 68] width 4 height 4
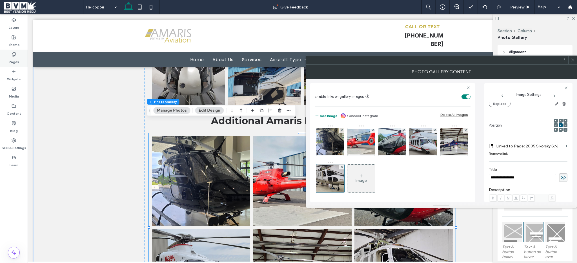
click at [10, 55] on div "Pages" at bounding box center [14, 58] width 28 height 17
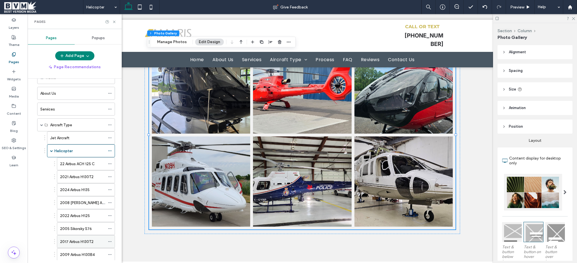
scroll to position [18, 0]
click at [109, 240] on icon at bounding box center [110, 241] width 4 height 4
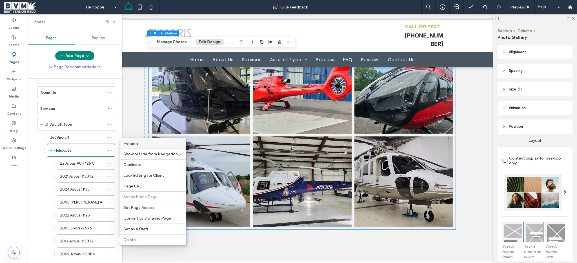
click at [133, 140] on div "Rename" at bounding box center [153, 143] width 66 height 10
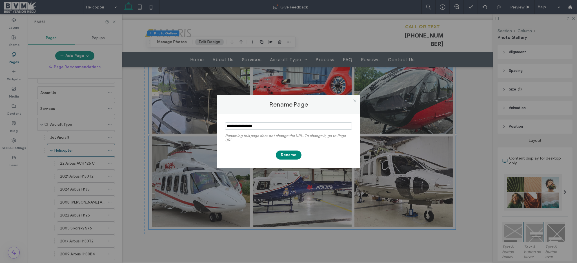
click at [354, 99] on icon at bounding box center [354, 101] width 4 height 4
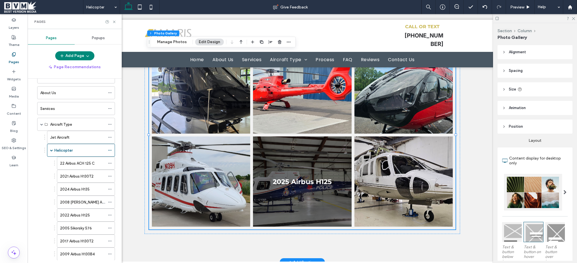
click at [316, 135] on li "2025 Airbus H125 Button" at bounding box center [301, 181] width 101 height 93
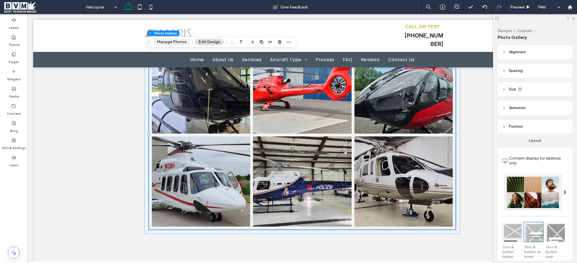
click at [175, 42] on button "Manage Photos" at bounding box center [171, 42] width 37 height 7
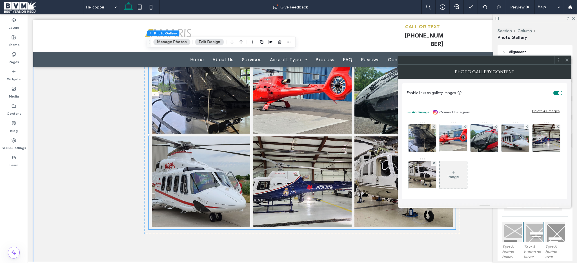
click at [467, 168] on div "Image" at bounding box center [453, 174] width 28 height 26
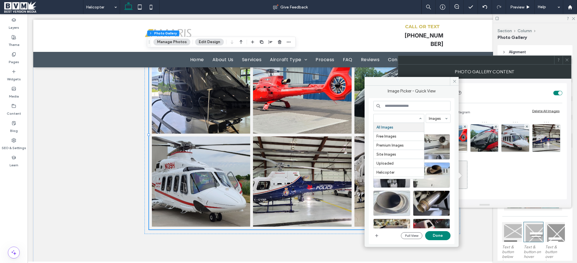
paste input "**********"
type input "**********"
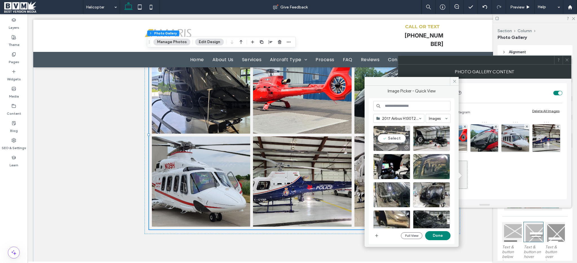
click at [387, 135] on div "Select" at bounding box center [391, 138] width 37 height 25
click at [442, 235] on button "Done" at bounding box center [437, 235] width 25 height 9
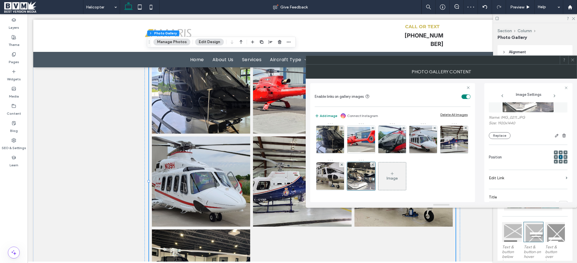
scroll to position [35, 0]
click at [543, 173] on label "Edit Link" at bounding box center [525, 174] width 75 height 10
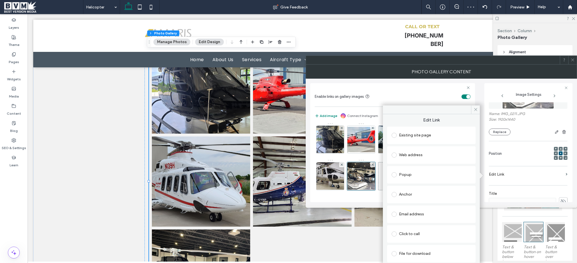
click at [422, 136] on div "Existing site page" at bounding box center [430, 135] width 79 height 9
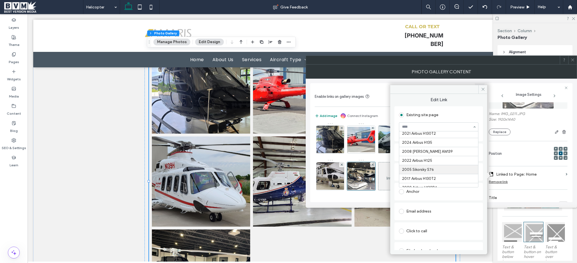
scroll to position [57, 0]
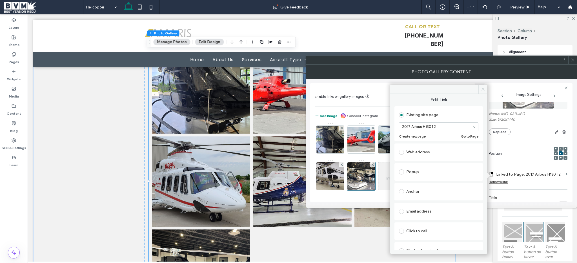
click at [482, 91] on icon at bounding box center [483, 89] width 4 height 4
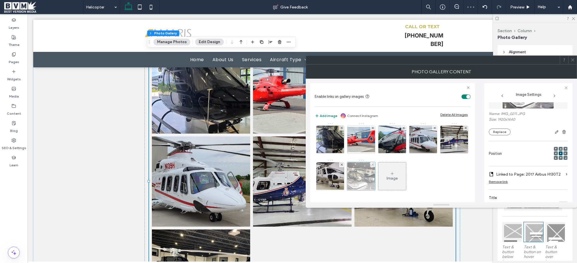
click at [375, 180] on div at bounding box center [361, 176] width 28 height 28
click at [495, 133] on button "Replace" at bounding box center [499, 131] width 22 height 7
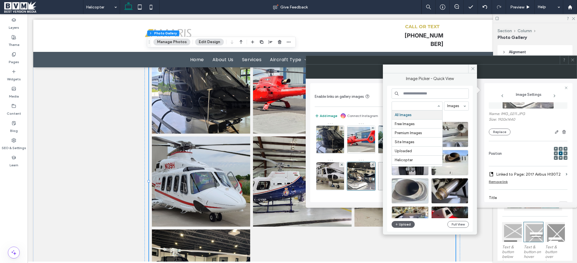
paste input "**********"
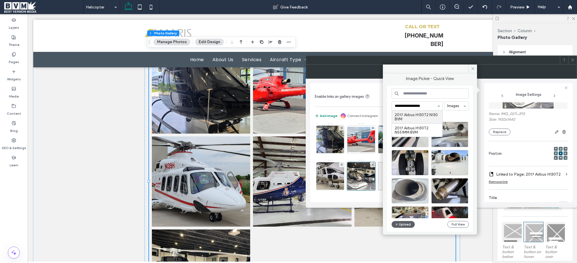
type input "**********"
click at [557, 177] on label "Linked to Page: 2017 Airbus H130T2" at bounding box center [529, 174] width 67 height 10
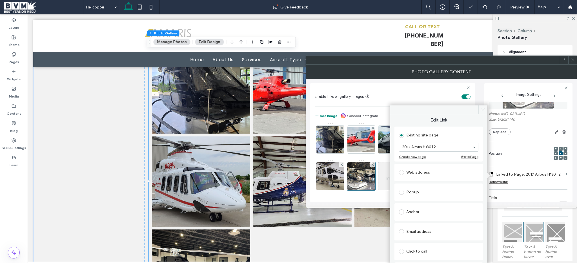
click at [485, 107] on span at bounding box center [482, 109] width 9 height 8
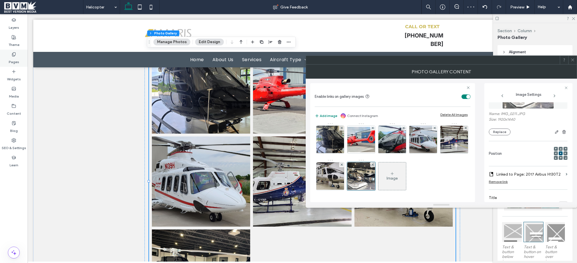
click at [6, 53] on div "Pages" at bounding box center [14, 58] width 28 height 17
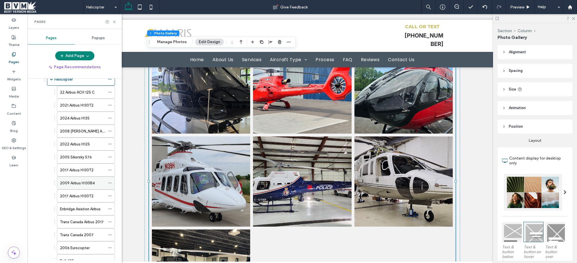
scroll to position [89, 0]
click at [108, 182] on use at bounding box center [109, 182] width 3 height 1
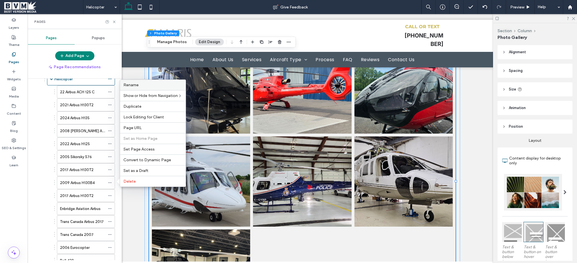
click at [145, 87] on label "Rename" at bounding box center [152, 84] width 59 height 5
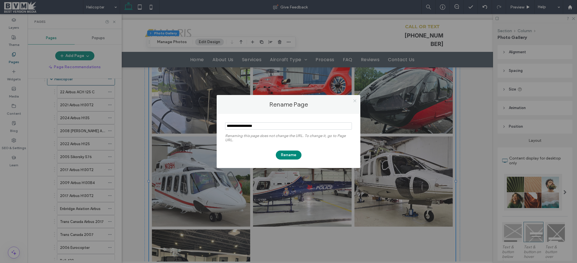
click at [355, 99] on icon at bounding box center [354, 101] width 4 height 4
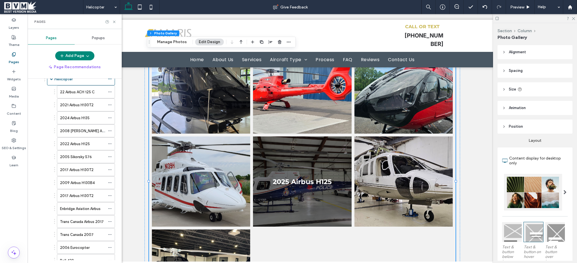
click at [309, 181] on link at bounding box center [302, 181] width 98 height 90
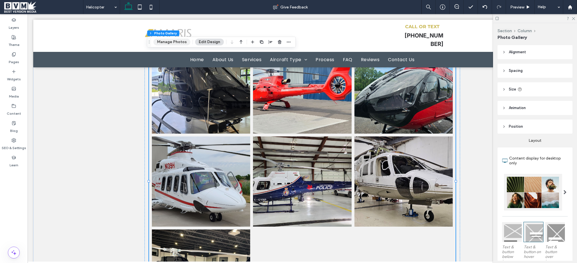
click at [174, 44] on button "Manage Photos" at bounding box center [171, 42] width 37 height 7
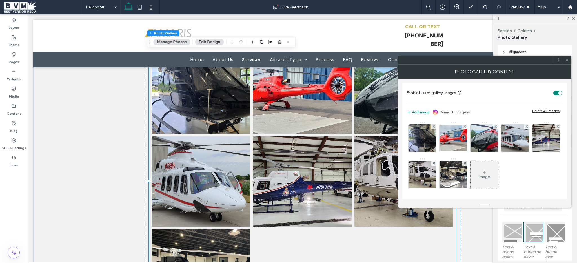
click at [498, 175] on div "Image" at bounding box center [484, 174] width 28 height 26
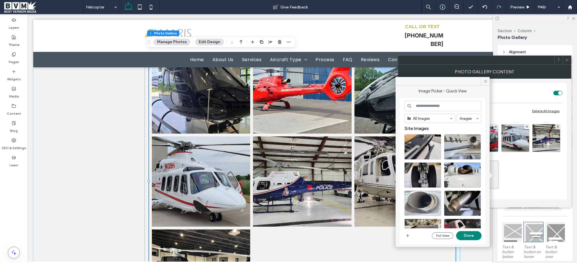
click at [442, 105] on input at bounding box center [442, 106] width 77 height 10
paste input "**********"
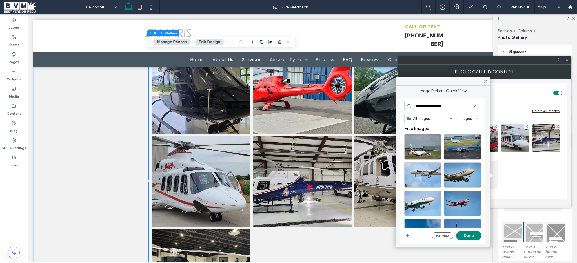
type input "**********"
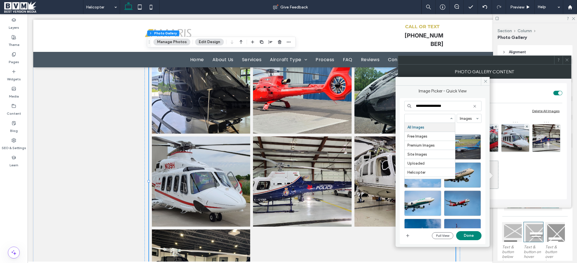
paste input "**********"
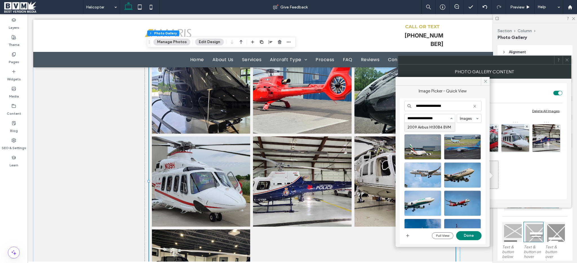
type input "**********"
click at [476, 107] on icon at bounding box center [474, 106] width 5 height 5
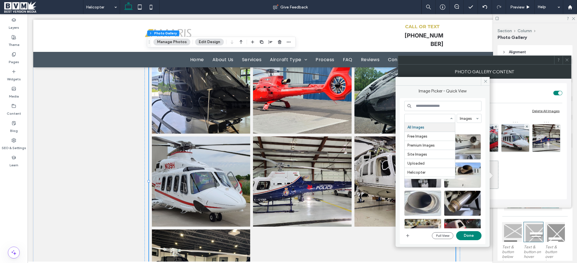
paste input "**********"
type input "**********"
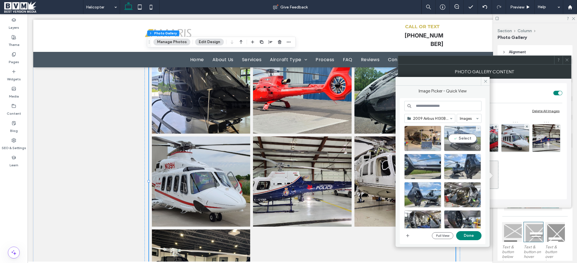
click at [462, 132] on div "Select" at bounding box center [462, 138] width 37 height 25
click at [468, 236] on button "Done" at bounding box center [468, 235] width 25 height 9
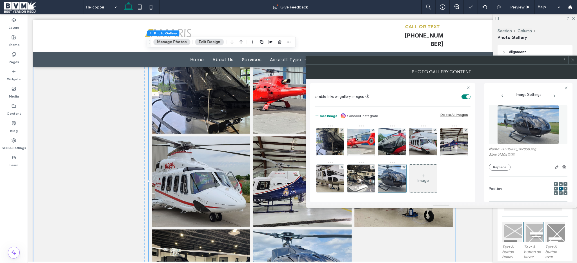
scroll to position [71, 0]
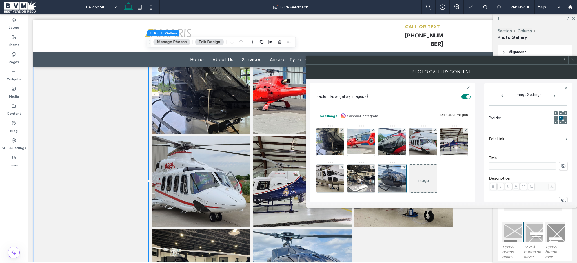
click at [561, 141] on section "Edit Link" at bounding box center [527, 139] width 79 height 13
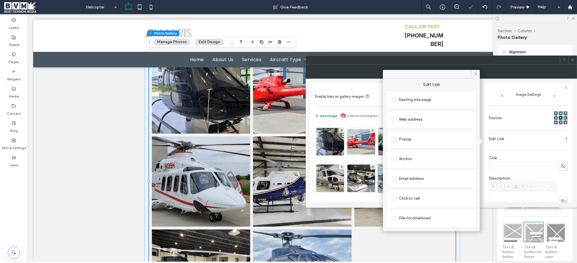
click at [417, 101] on div "Existing site page" at bounding box center [430, 99] width 79 height 9
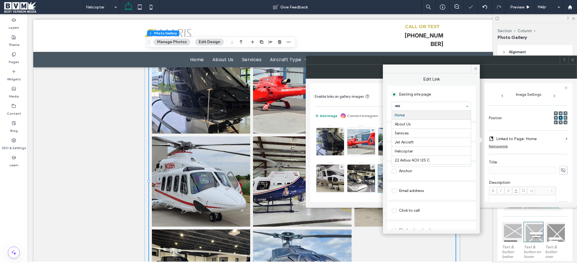
paste input "**********"
type input "**********"
click at [356, 202] on div at bounding box center [440, 205] width 271 height 6
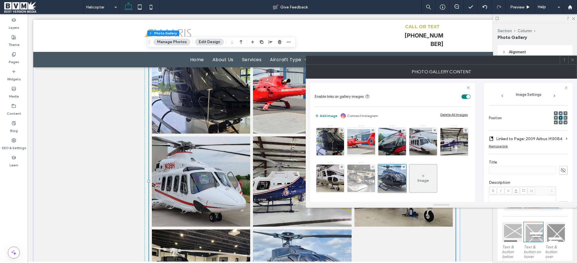
click at [380, 179] on img at bounding box center [361, 178] width 37 height 28
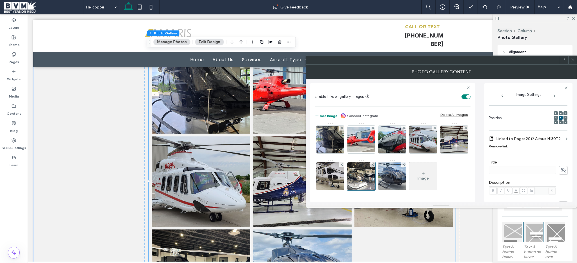
scroll to position [39, 0]
click at [414, 162] on img at bounding box center [392, 176] width 44 height 28
click at [406, 162] on div at bounding box center [392, 176] width 28 height 28
click at [380, 162] on img at bounding box center [361, 176] width 37 height 28
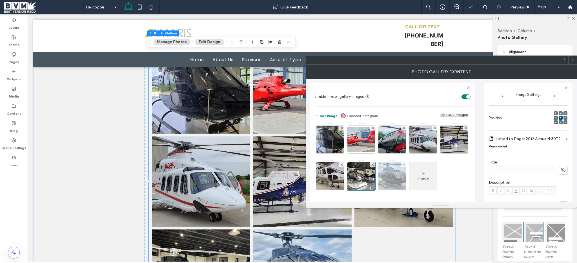
click at [414, 162] on img at bounding box center [392, 176] width 44 height 28
click at [380, 162] on img at bounding box center [361, 176] width 37 height 28
click at [414, 162] on img at bounding box center [392, 176] width 44 height 28
click at [380, 172] on img at bounding box center [361, 176] width 37 height 28
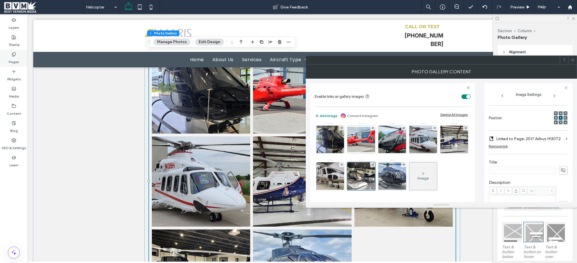
click at [15, 59] on label "Pages" at bounding box center [14, 61] width 10 height 8
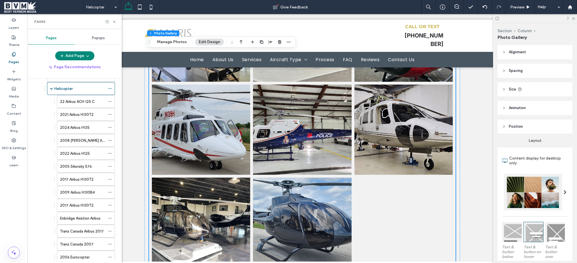
scroll to position [2993, 0]
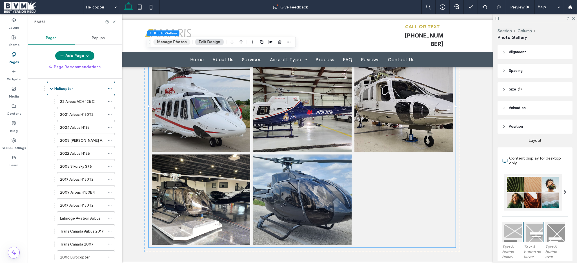
click at [171, 43] on button "Manage Photos" at bounding box center [171, 42] width 37 height 7
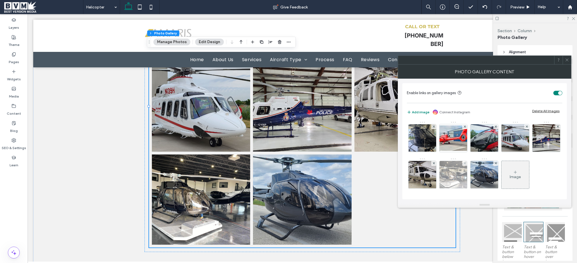
click at [472, 173] on img at bounding box center [453, 175] width 37 height 28
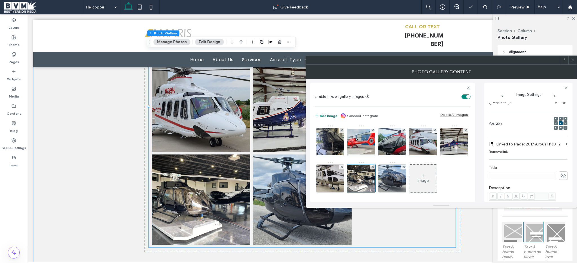
scroll to position [66, 0]
click at [561, 176] on icon at bounding box center [563, 175] width 6 height 6
click at [519, 177] on input at bounding box center [521, 174] width 67 height 7
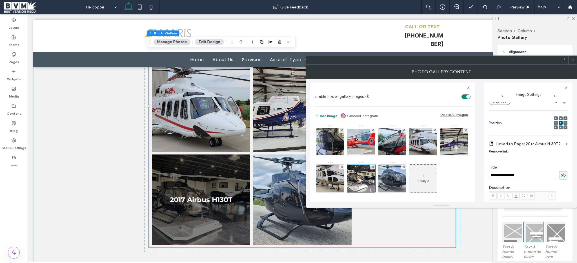
type input "**********"
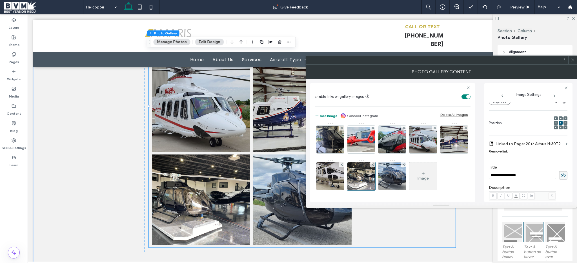
scroll to position [20, 0]
click at [414, 162] on img at bounding box center [392, 176] width 44 height 28
click at [559, 176] on span at bounding box center [563, 175] width 8 height 8
click at [535, 177] on input at bounding box center [521, 174] width 67 height 7
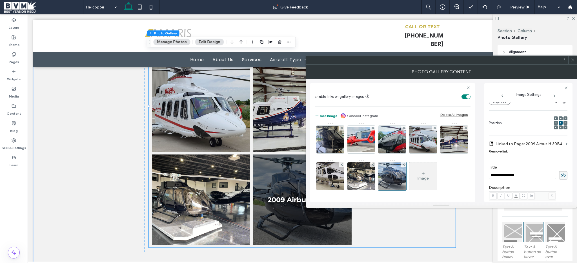
type input "**********"
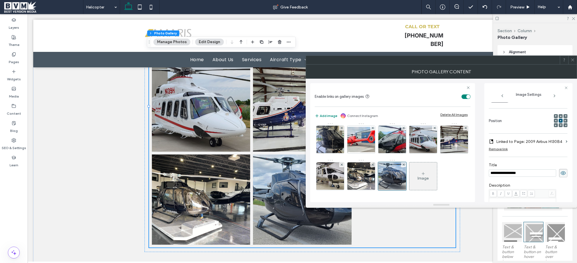
click at [409, 188] on div "Image" at bounding box center [423, 176] width 28 height 26
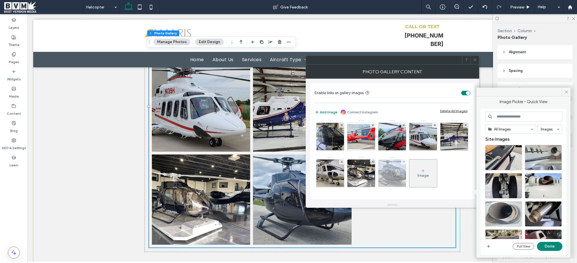
click at [414, 159] on img at bounding box center [392, 173] width 44 height 28
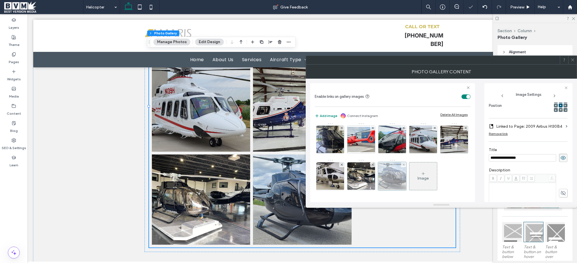
scroll to position [0, 0]
click at [409, 189] on div "Image" at bounding box center [423, 176] width 28 height 26
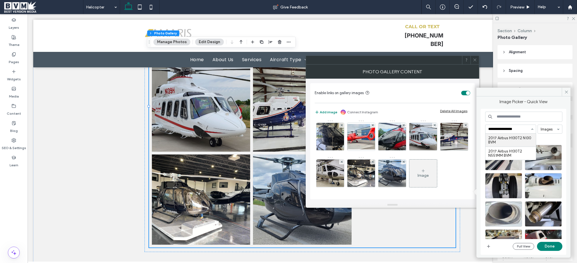
type input "**********"
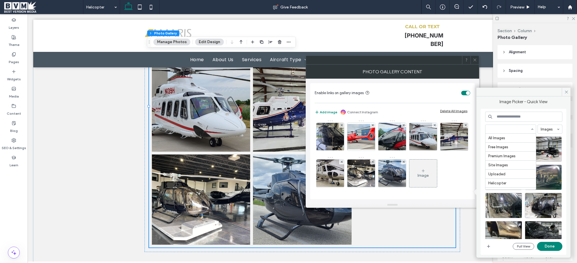
scroll to position [235, 0]
click at [17, 57] on label "Pages" at bounding box center [14, 61] width 10 height 8
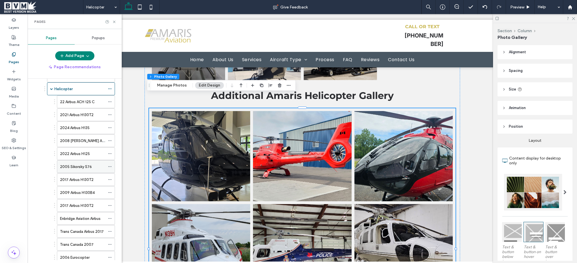
scroll to position [84, 0]
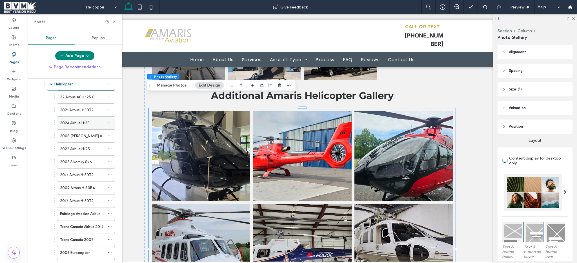
click at [111, 121] on icon at bounding box center [110, 123] width 4 height 4
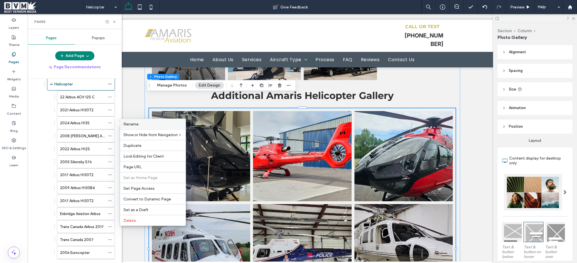
click at [129, 127] on div "Rename" at bounding box center [153, 124] width 66 height 10
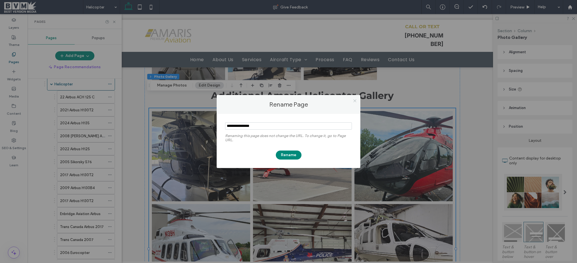
click at [355, 100] on icon at bounding box center [354, 101] width 4 height 4
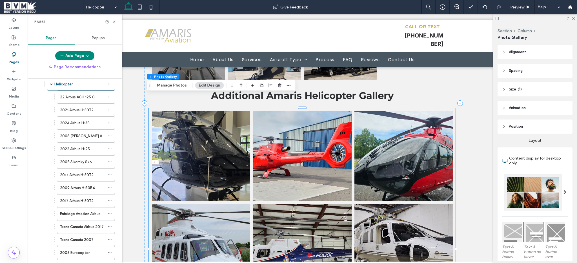
click at [363, 144] on link at bounding box center [403, 156] width 98 height 90
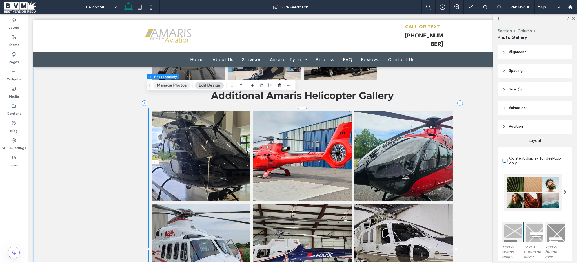
click at [175, 86] on button "Manage Photos" at bounding box center [171, 85] width 37 height 7
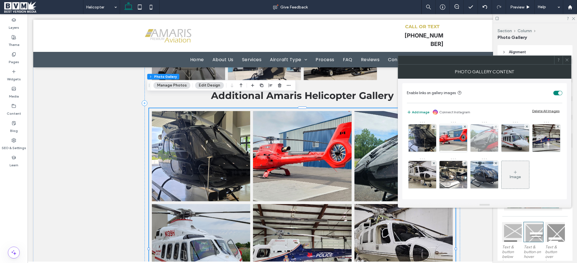
click at [471, 135] on img at bounding box center [483, 138] width 49 height 28
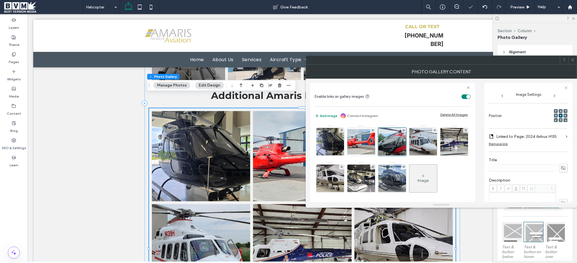
scroll to position [74, 0]
click at [560, 165] on icon at bounding box center [563, 167] width 6 height 6
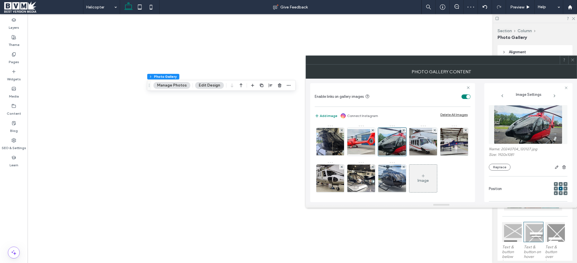
type input "**********"
click at [530, 230] on label "Title" at bounding box center [527, 233] width 79 height 6
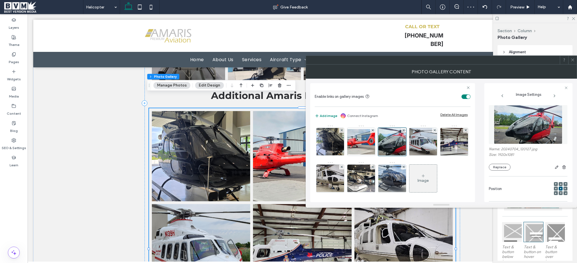
scroll to position [74, 0]
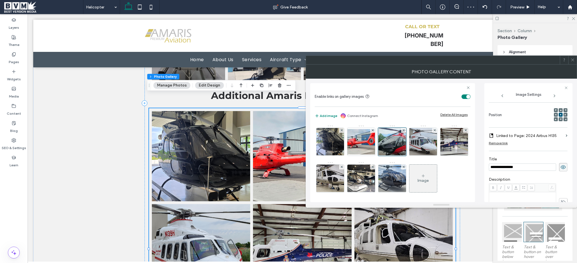
click at [570, 60] on icon at bounding box center [572, 60] width 4 height 4
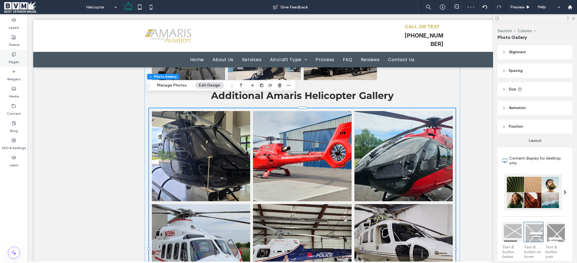
click at [10, 55] on div "Pages" at bounding box center [14, 58] width 28 height 17
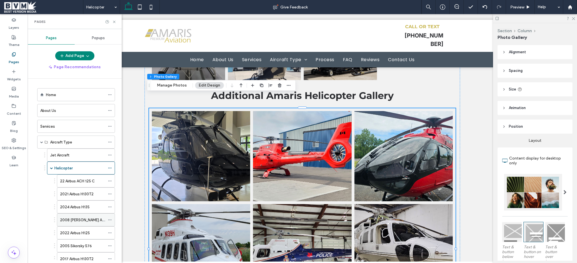
click at [110, 219] on use at bounding box center [109, 219] width 3 height 1
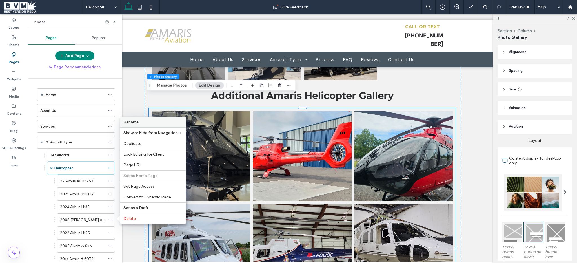
click at [148, 119] on div "Rename" at bounding box center [153, 122] width 66 height 10
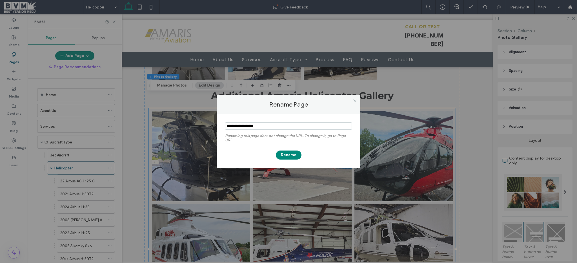
click at [355, 100] on icon at bounding box center [354, 101] width 4 height 4
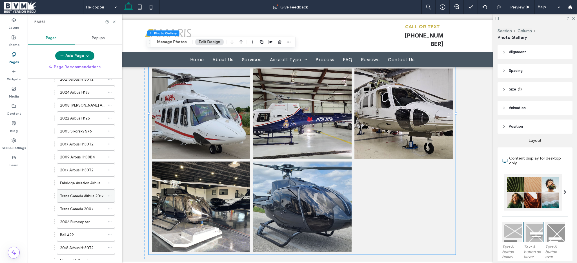
scroll to position [115, 0]
click at [88, 158] on label "2009 Airbus H130B4" at bounding box center [77, 156] width 35 height 10
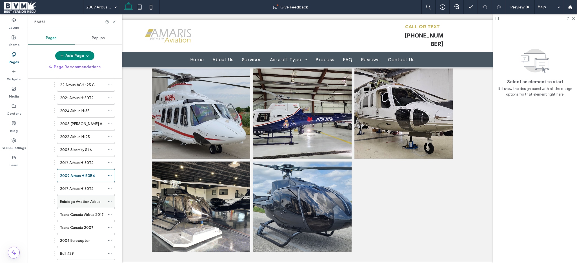
scroll to position [47, 0]
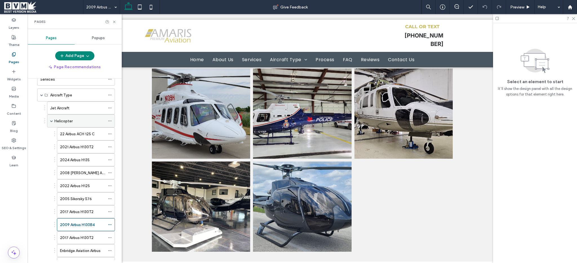
click at [82, 123] on div "Helicopter" at bounding box center [79, 121] width 51 height 6
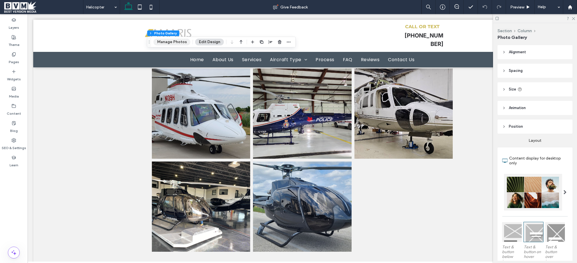
click at [174, 43] on button "Manage Photos" at bounding box center [171, 42] width 37 height 7
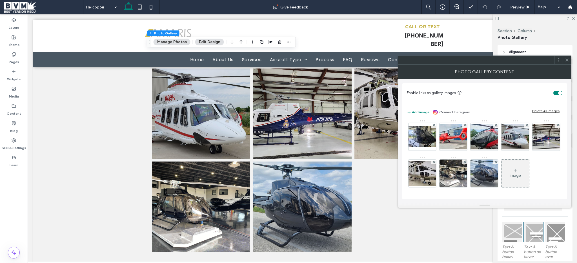
scroll to position [35, 0]
click at [506, 159] on img at bounding box center [484, 173] width 44 height 28
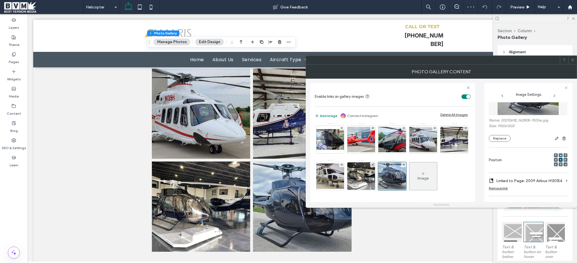
scroll to position [26, 0]
click at [510, 116] on img at bounding box center [528, 98] width 62 height 39
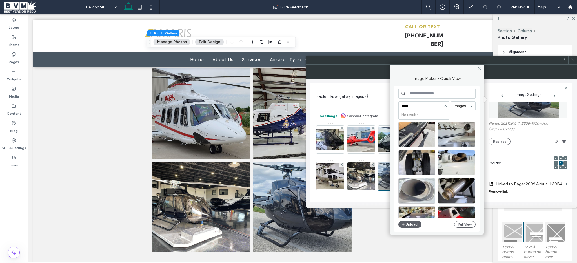
type input "****"
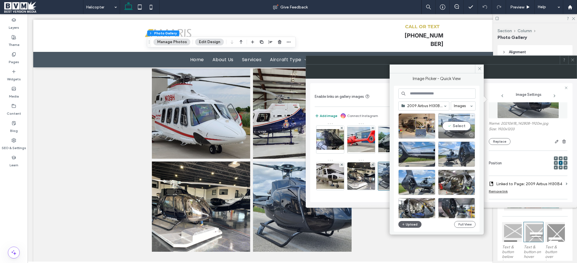
click at [456, 125] on div "Select" at bounding box center [456, 125] width 37 height 25
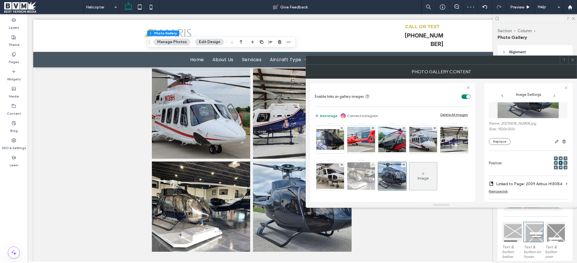
click at [380, 162] on img at bounding box center [361, 176] width 37 height 28
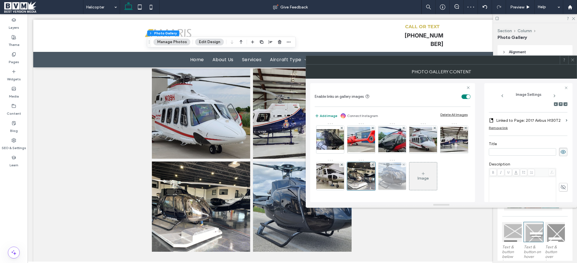
click at [414, 162] on img at bounding box center [392, 176] width 44 height 28
click at [12, 64] on label "Pages" at bounding box center [14, 61] width 10 height 8
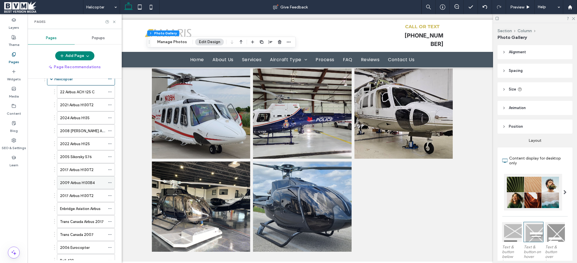
scroll to position [90, 0]
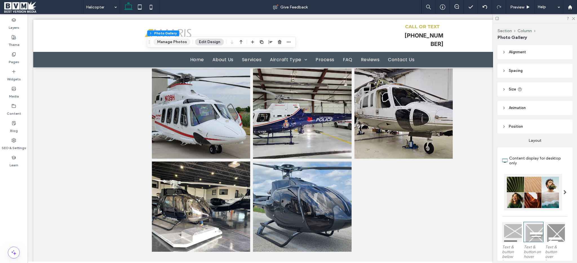
click at [170, 43] on button "Manage Photos" at bounding box center [171, 42] width 37 height 7
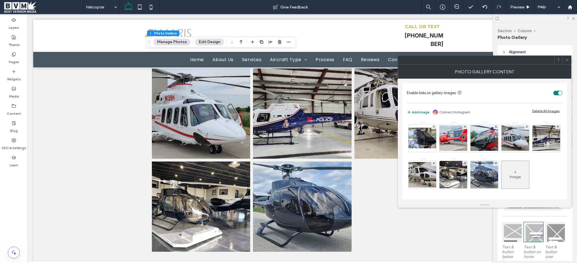
click at [552, 111] on div "Delete All Images" at bounding box center [545, 111] width 27 height 4
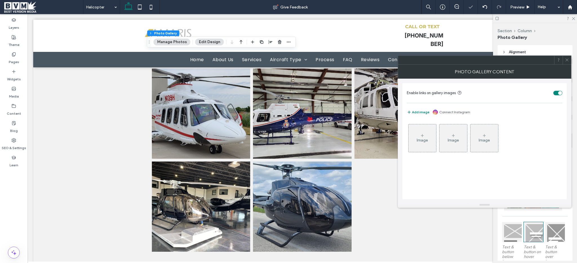
click at [400, 141] on div "Enable links on gallery images Add image Connect Instagram Image Image Image" at bounding box center [484, 140] width 173 height 123
click at [418, 132] on div "Image" at bounding box center [422, 138] width 28 height 26
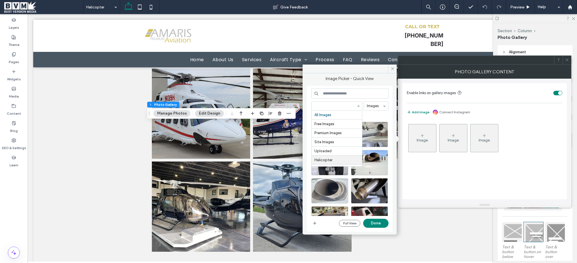
scroll to position [46, 0]
paste input "**********"
type input "**********"
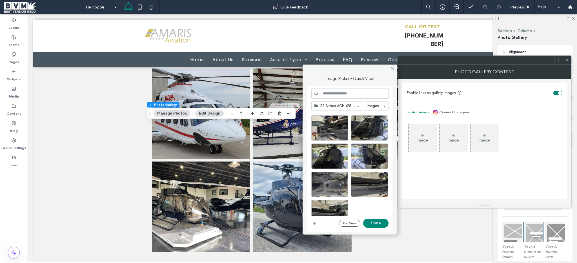
scroll to position [66, 0]
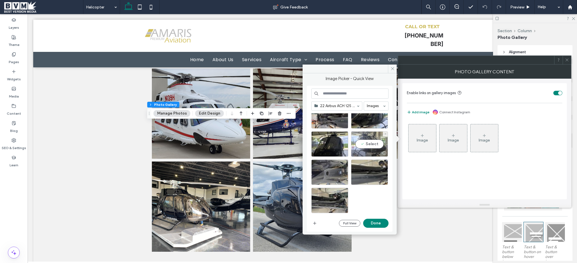
click at [376, 141] on div "Select" at bounding box center [369, 143] width 37 height 25
click at [383, 225] on button "Done" at bounding box center [375, 222] width 25 height 9
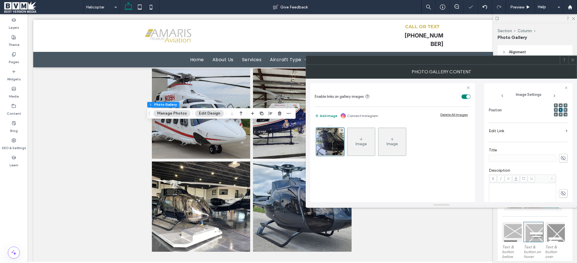
scroll to position [80, 0]
click at [560, 154] on icon at bounding box center [563, 156] width 6 height 6
click at [539, 156] on input at bounding box center [521, 156] width 67 height 7
paste input "**********"
type input "**********"
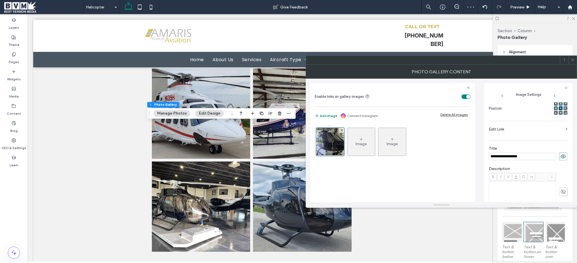
click at [557, 129] on label "Edit Link" at bounding box center [525, 129] width 75 height 10
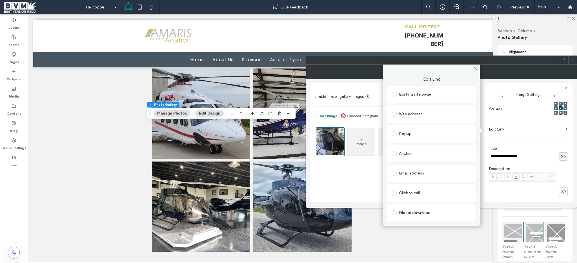
click at [426, 96] on div "Existing site page" at bounding box center [430, 94] width 79 height 9
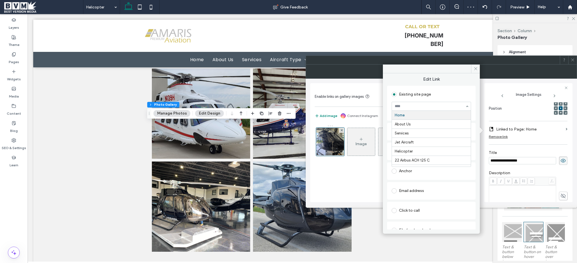
paste input "**********"
type input "**********"
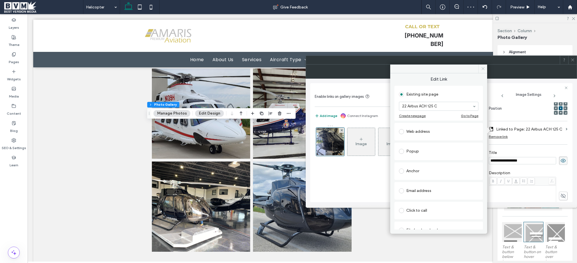
click at [481, 67] on icon at bounding box center [483, 68] width 4 height 4
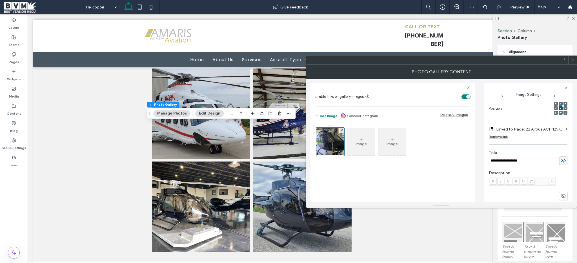
click at [357, 145] on div "Image" at bounding box center [360, 143] width 11 height 5
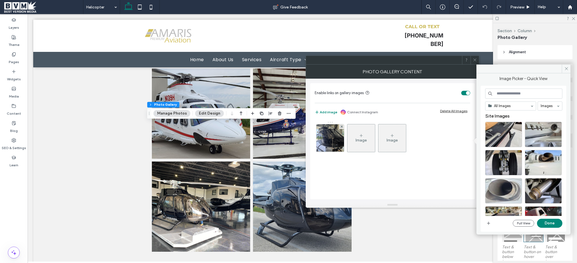
click at [359, 127] on div "Image" at bounding box center [361, 138] width 28 height 26
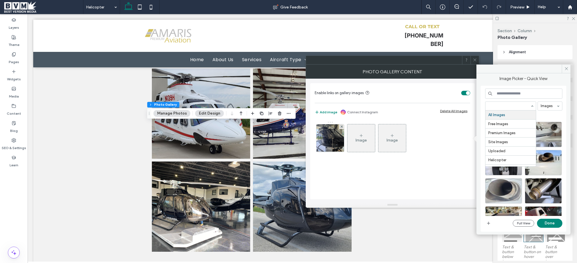
paste input "**********"
type input "**********"
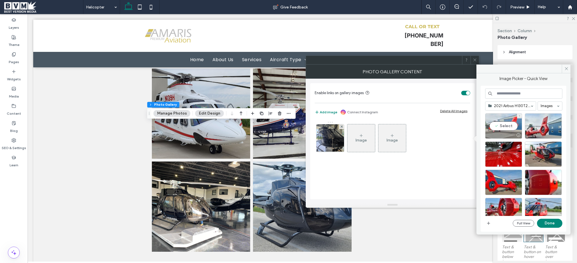
click at [505, 126] on div "Select" at bounding box center [503, 125] width 37 height 25
click at [559, 222] on button "Done" at bounding box center [549, 222] width 25 height 9
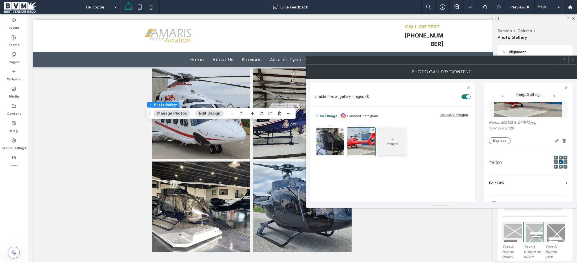
scroll to position [80, 0]
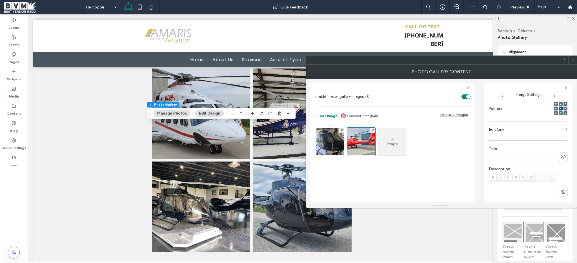
click at [561, 160] on icon at bounding box center [563, 156] width 6 height 6
click at [526, 153] on input at bounding box center [521, 156] width 67 height 7
paste input "**********"
type input "**********"
click at [555, 131] on label "Edit Link" at bounding box center [525, 129] width 75 height 10
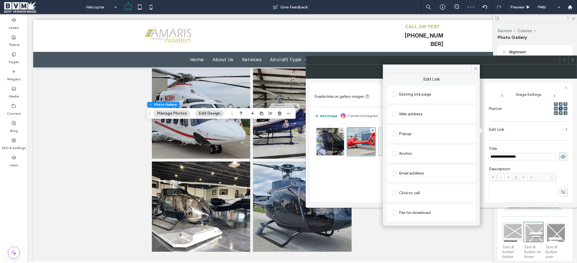
click at [427, 99] on div "Existing site page" at bounding box center [430, 94] width 79 height 12
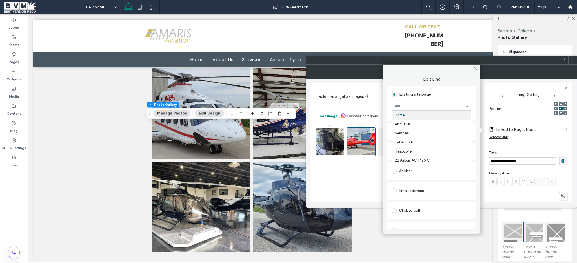
paste input "**********"
type input "**********"
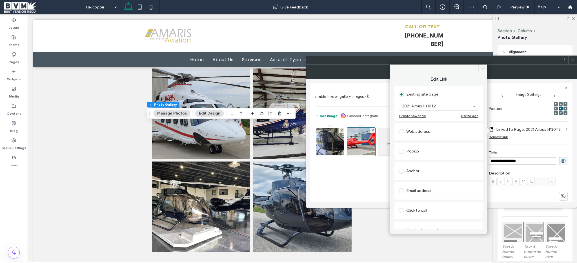
click at [481, 69] on icon at bounding box center [483, 68] width 4 height 4
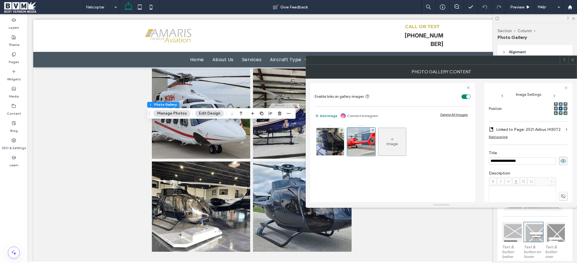
click at [390, 147] on div "Image" at bounding box center [392, 141] width 28 height 26
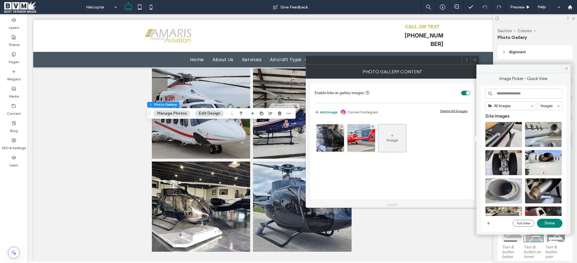
paste input "**********"
type input "**********"
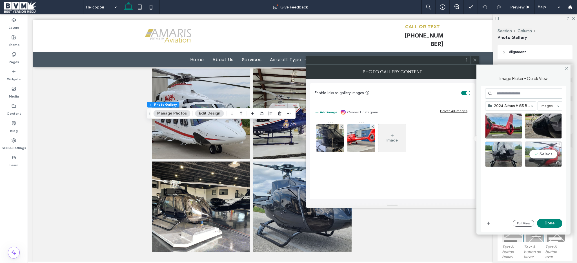
click at [546, 151] on div "Select" at bounding box center [543, 153] width 37 height 25
click at [550, 223] on button "Done" at bounding box center [549, 222] width 25 height 9
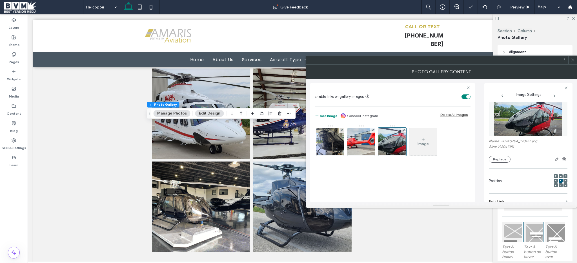
scroll to position [71, 0]
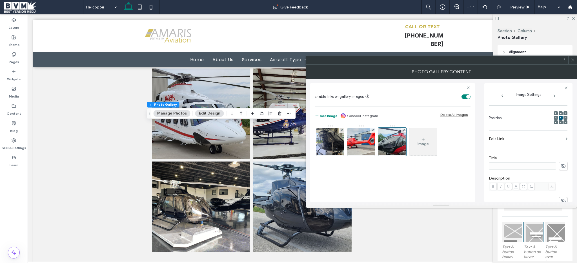
click at [560, 167] on icon at bounding box center [563, 166] width 6 height 6
click at [517, 164] on input at bounding box center [521, 165] width 67 height 7
paste input "**********"
type input "**********"
click at [526, 157] on label "Title" at bounding box center [527, 158] width 79 height 6
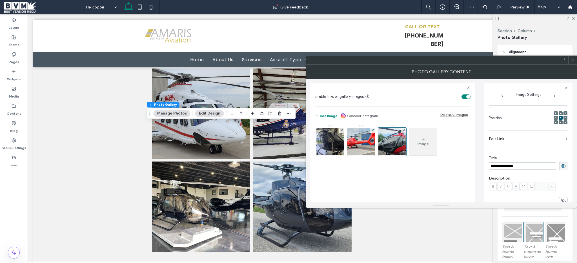
click at [544, 137] on label "Edit Link" at bounding box center [525, 138] width 75 height 10
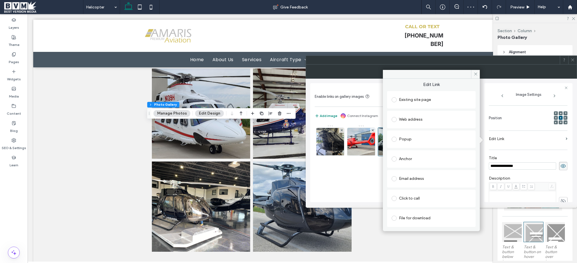
click at [416, 103] on div "Existing site page" at bounding box center [430, 99] width 79 height 9
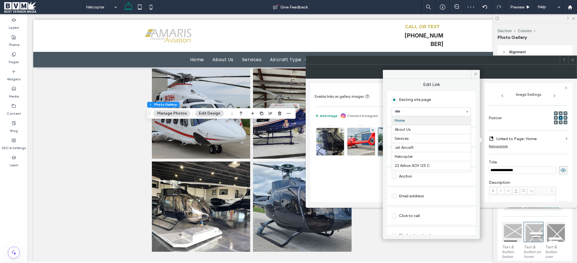
paste input "**********"
type input "**********"
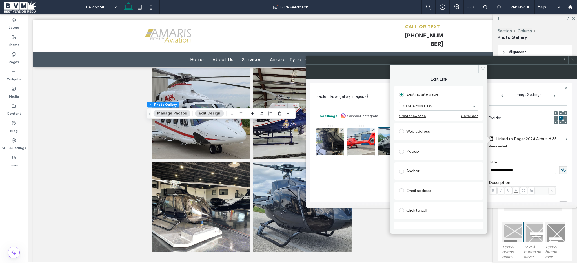
click at [478, 67] on div at bounding box center [438, 68] width 97 height 9
click at [480, 68] on span at bounding box center [482, 68] width 9 height 8
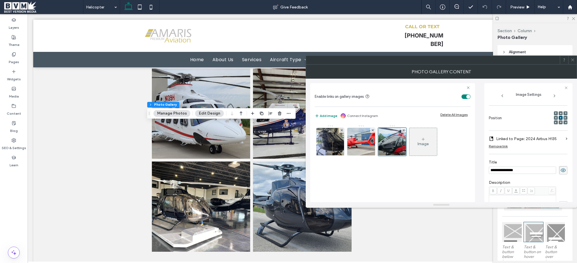
click at [430, 144] on div "Image" at bounding box center [423, 141] width 28 height 26
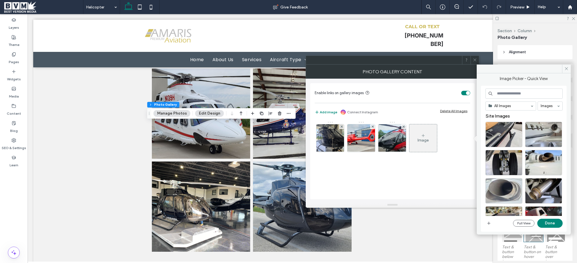
paste input "**********"
type input "**********"
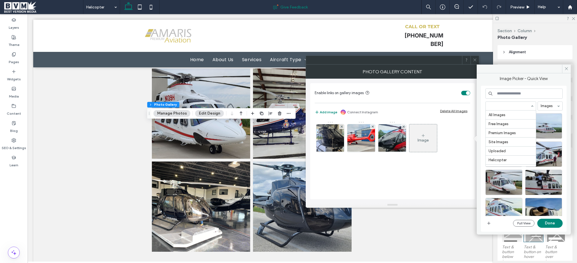
scroll to position [235, 0]
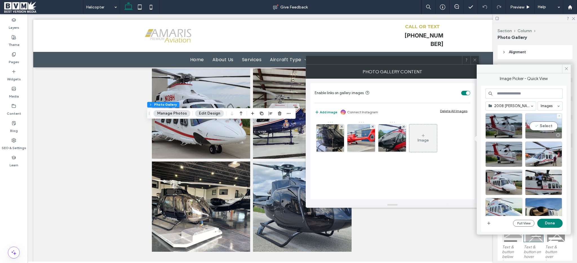
click at [548, 128] on div "Select" at bounding box center [543, 125] width 37 height 25
click at [550, 220] on button "Done" at bounding box center [549, 222] width 25 height 9
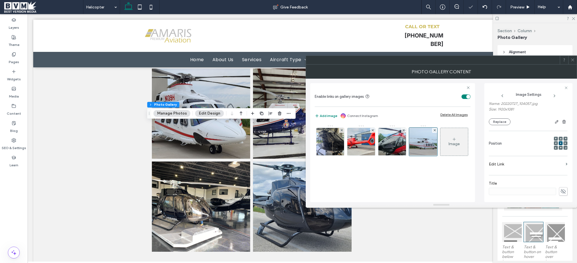
scroll to position [62, 0]
click at [560, 175] on icon at bounding box center [563, 175] width 6 height 6
click at [533, 174] on input at bounding box center [521, 174] width 67 height 7
paste input "**********"
type input "**********"
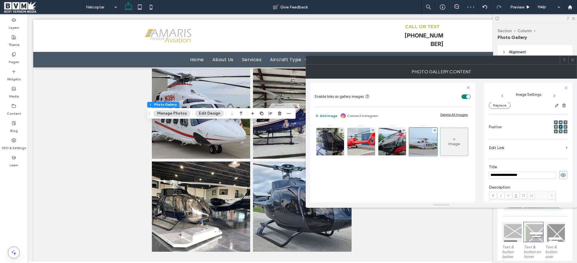
click at [558, 147] on label "Edit Link" at bounding box center [525, 147] width 75 height 10
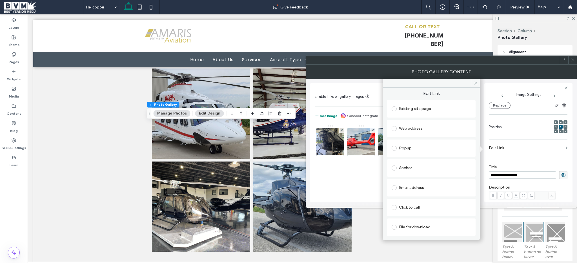
click at [419, 109] on div "Existing site page" at bounding box center [430, 108] width 79 height 9
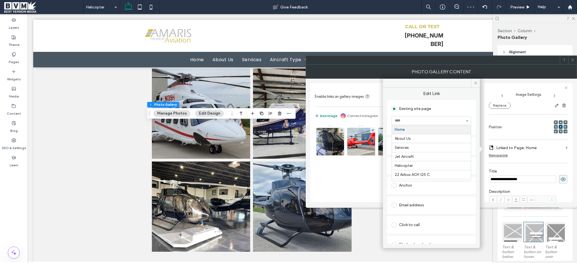
paste input "**********"
type input "**********"
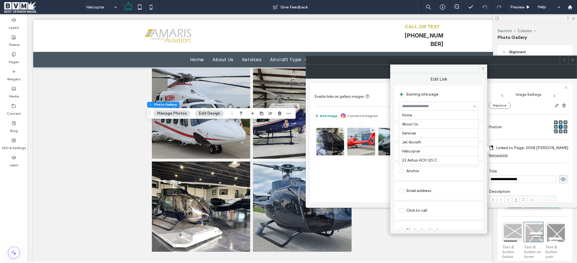
click at [366, 161] on div "Image" at bounding box center [391, 143] width 155 height 37
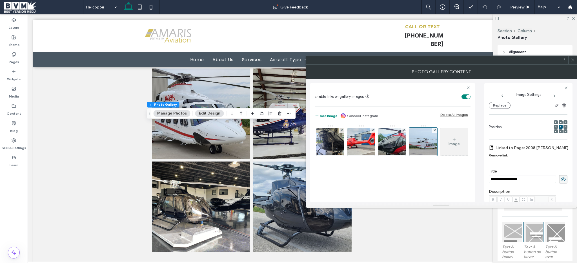
click at [452, 141] on icon at bounding box center [454, 139] width 5 height 5
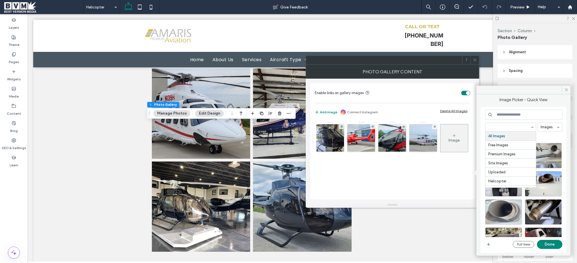
paste input "**********"
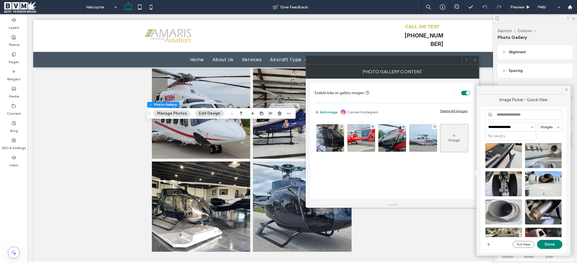
type input "**********"
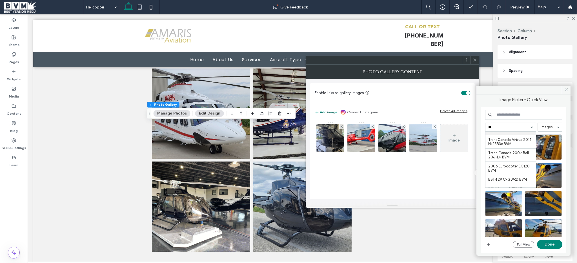
scroll to position [0, 0]
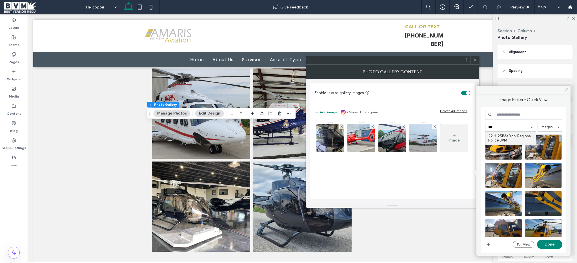
type input "****"
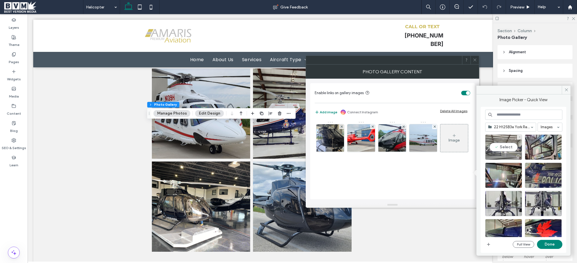
click at [497, 144] on div "Select" at bounding box center [503, 146] width 37 height 25
click at [549, 243] on button "Done" at bounding box center [549, 244] width 25 height 9
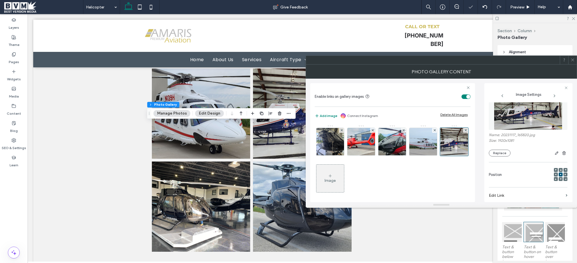
scroll to position [47, 0]
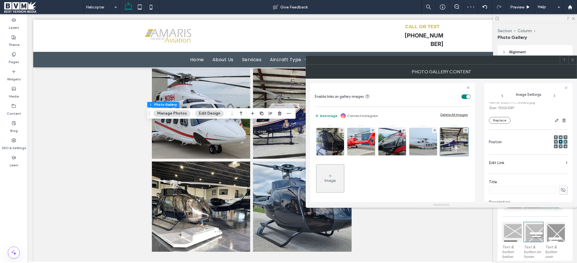
click at [558, 186] on label "Title" at bounding box center [527, 182] width 79 height 6
click at [560, 191] on use at bounding box center [562, 190] width 5 height 5
click at [529, 191] on input at bounding box center [521, 189] width 67 height 7
paste input "**********"
type input "**********"
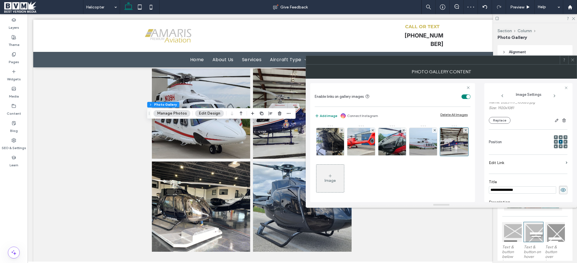
click at [548, 182] on label "Title" at bounding box center [527, 182] width 79 height 6
click at [562, 166] on section "Edit Link" at bounding box center [527, 163] width 79 height 13
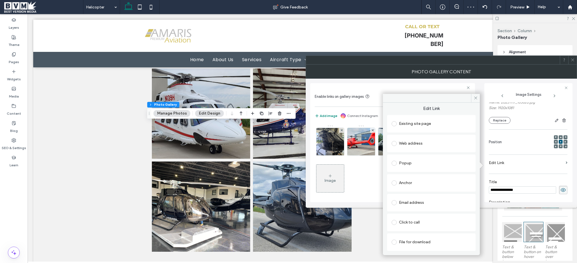
click at [421, 115] on div "Existing site page" at bounding box center [431, 123] width 88 height 17
click at [416, 121] on div "Existing site page" at bounding box center [430, 123] width 79 height 9
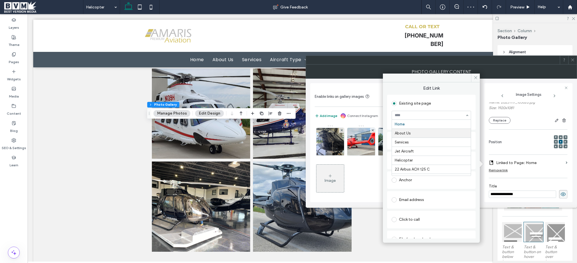
paste input "**********"
type input "**********"
click at [474, 77] on use at bounding box center [475, 77] width 3 height 3
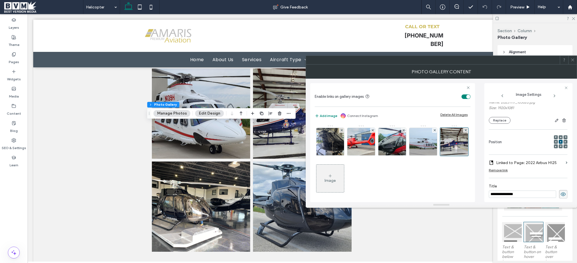
click at [344, 177] on div "Image" at bounding box center [330, 178] width 28 height 26
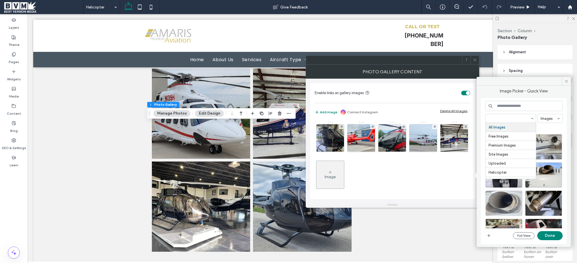
paste input "**********"
type input "**********"
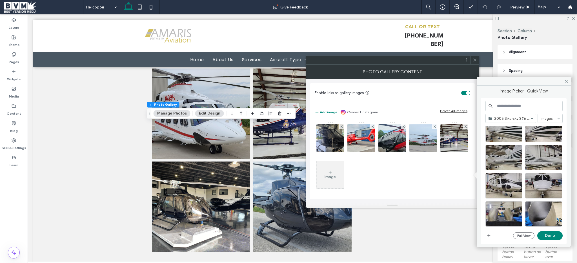
scroll to position [66, 0]
click at [516, 180] on div at bounding box center [525, 177] width 81 height 102
click at [505, 184] on div at bounding box center [503, 185] width 37 height 25
click at [554, 237] on button "Done" at bounding box center [549, 235] width 25 height 9
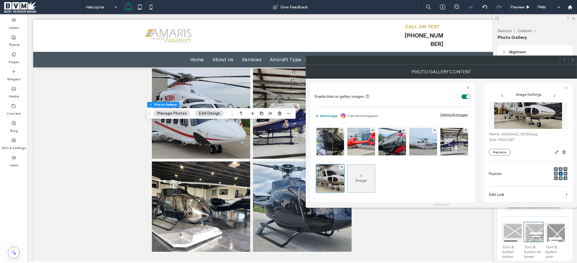
scroll to position [74, 0]
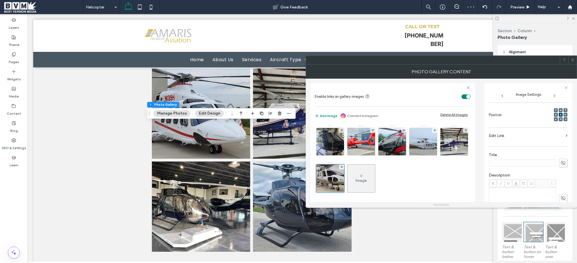
click at [559, 137] on label "Edit Link" at bounding box center [525, 135] width 75 height 10
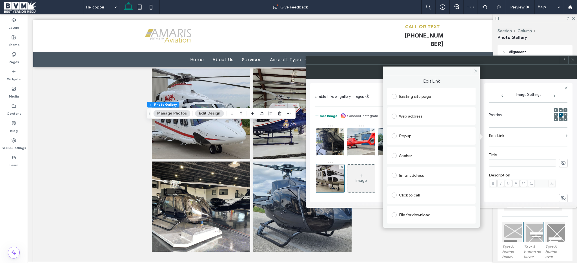
click at [416, 94] on div "Existing site page" at bounding box center [430, 96] width 79 height 9
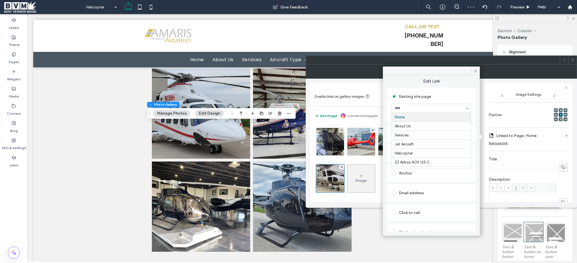
paste input "**********"
type input "**********"
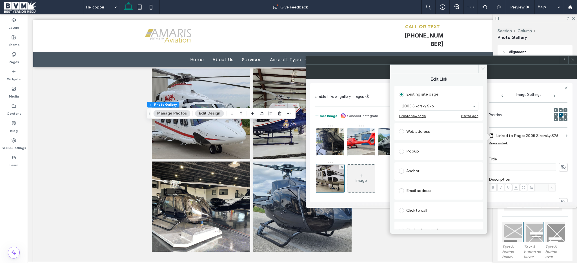
click at [481, 70] on icon at bounding box center [483, 68] width 4 height 4
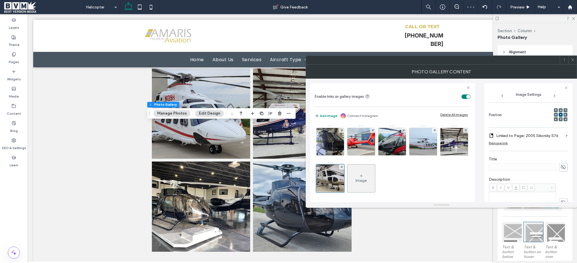
click at [561, 166] on icon at bounding box center [563, 167] width 6 height 6
click at [525, 167] on input at bounding box center [521, 166] width 67 height 7
paste input "**********"
type input "**********"
click at [528, 161] on label "Title" at bounding box center [527, 160] width 79 height 6
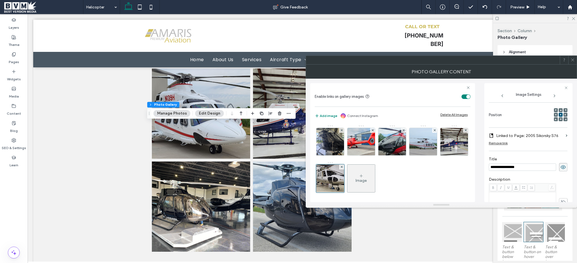
click at [367, 178] on div "Image" at bounding box center [360, 180] width 11 height 5
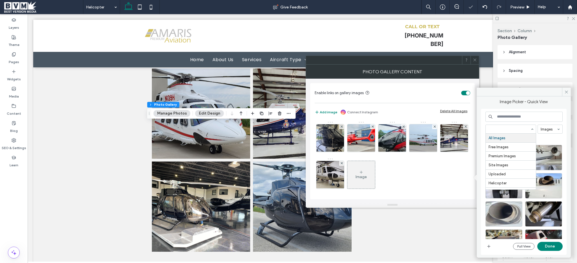
paste input "**********"
type input "**********"
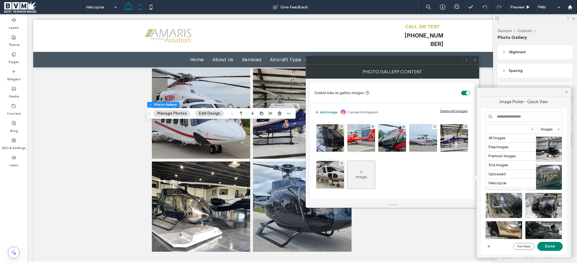
scroll to position [235, 0]
paste input "**********"
type input "**********"
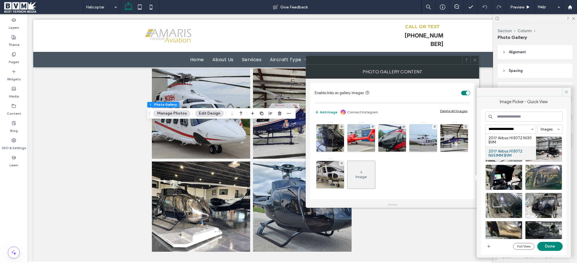
scroll to position [0, 0]
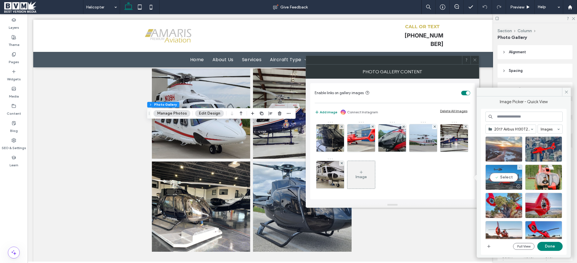
click at [500, 177] on div "Select" at bounding box center [503, 176] width 37 height 25
click at [544, 245] on button "Done" at bounding box center [549, 246] width 25 height 9
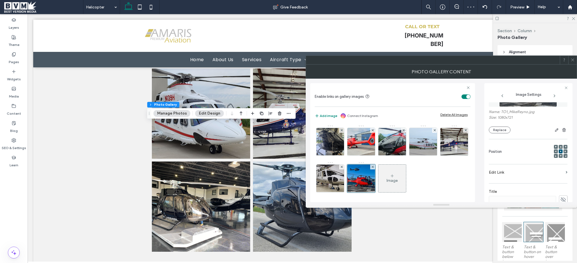
scroll to position [38, 0]
click at [551, 175] on label "Edit Link" at bounding box center [525, 171] width 75 height 10
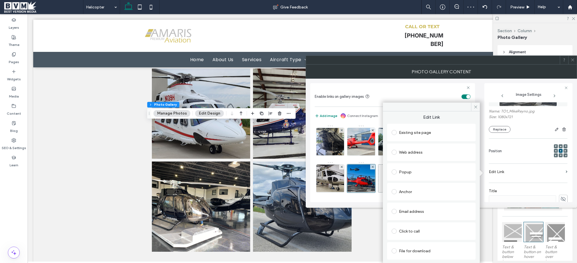
click at [419, 130] on div "Existing site page" at bounding box center [430, 132] width 79 height 9
paste input "**********"
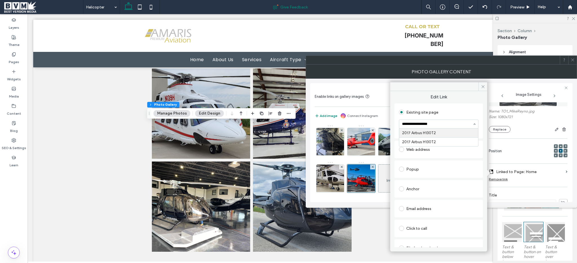
type input "**********"
paste input "**********"
type input "**********"
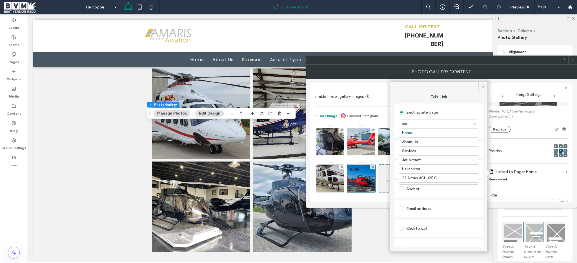
scroll to position [102, 0]
click at [3, 61] on div "Pages" at bounding box center [14, 58] width 28 height 17
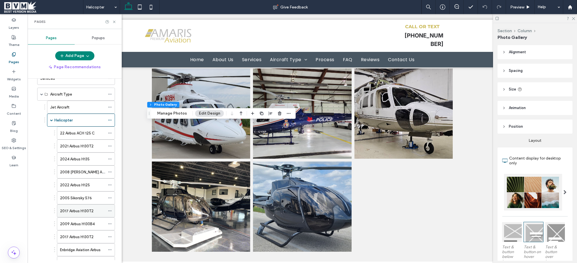
scroll to position [48, 0]
click at [108, 210] on icon at bounding box center [110, 210] width 4 height 4
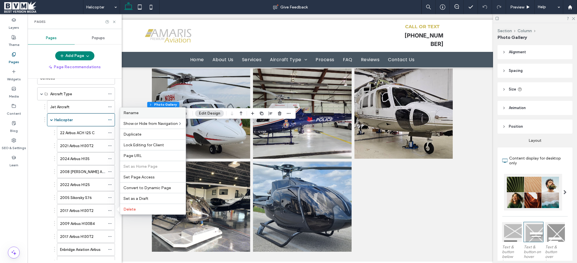
click at [152, 111] on label "Rename" at bounding box center [152, 112] width 59 height 5
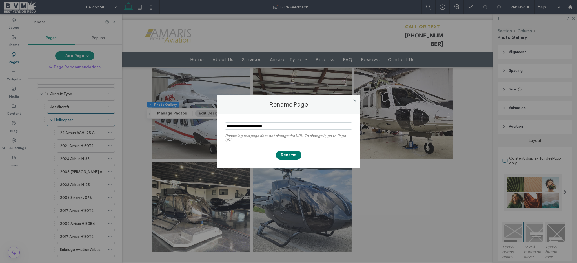
type input "**********"
click at [288, 158] on button "Rename" at bounding box center [289, 154] width 26 height 9
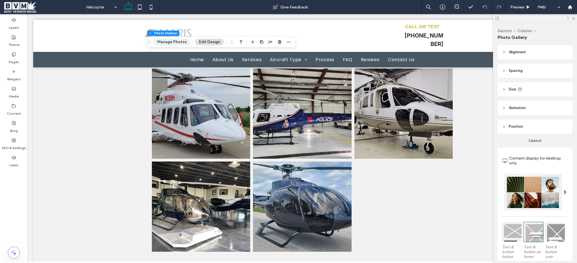
click at [173, 42] on button "Manage Photos" at bounding box center [171, 42] width 37 height 7
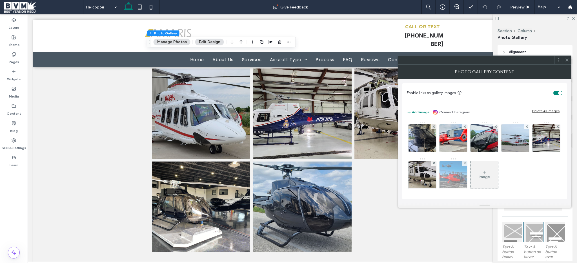
click at [474, 170] on img at bounding box center [452, 175] width 41 height 28
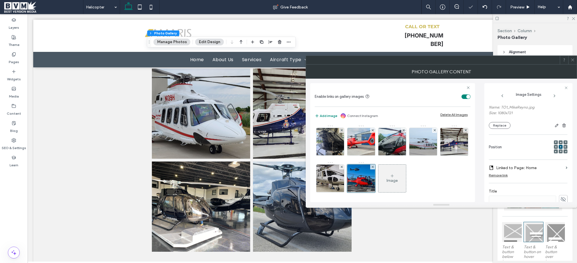
scroll to position [59, 0]
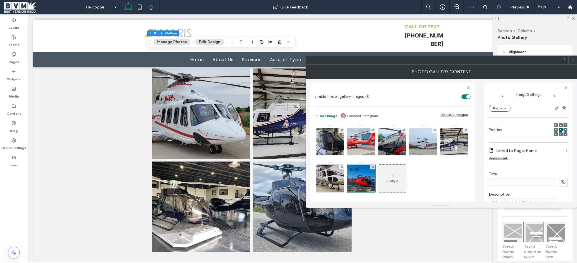
click at [560, 185] on span at bounding box center [563, 182] width 8 height 8
click at [523, 180] on input at bounding box center [521, 181] width 67 height 7
paste input "**********"
type input "**********"
click at [565, 152] on span at bounding box center [566, 150] width 2 height 3
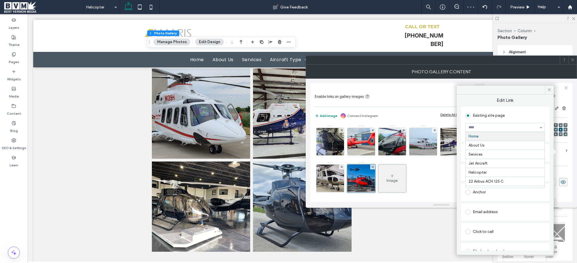
paste input "**********"
type input "**********"
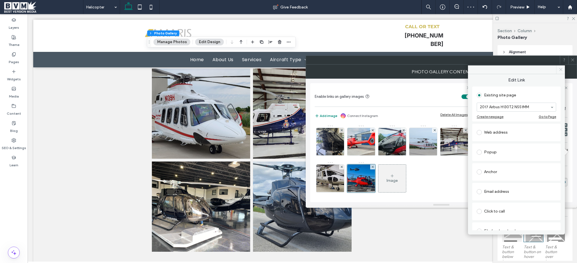
click at [549, 87] on div "Existing site page 2017 Airbus H130T2 N551MM Create new page Go to Page" at bounding box center [516, 103] width 88 height 35
click at [557, 71] on span at bounding box center [560, 69] width 9 height 8
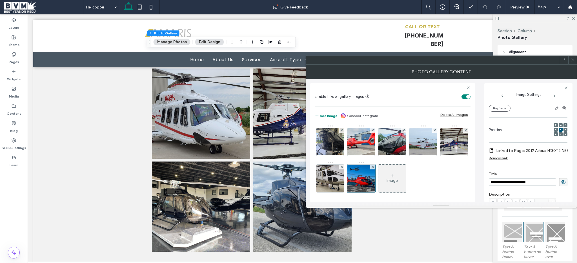
click at [394, 173] on icon at bounding box center [392, 175] width 5 height 5
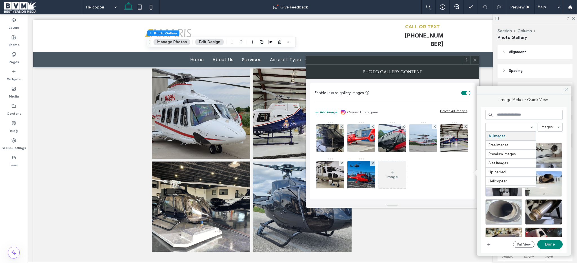
paste input "**********"
type input "**********"
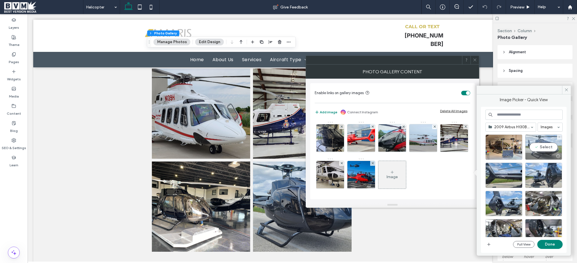
click at [530, 137] on div "Select" at bounding box center [543, 146] width 37 height 25
click at [547, 242] on button "Done" at bounding box center [549, 244] width 25 height 9
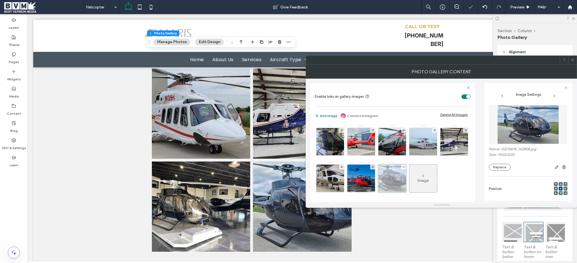
click at [406, 176] on div at bounding box center [392, 178] width 28 height 28
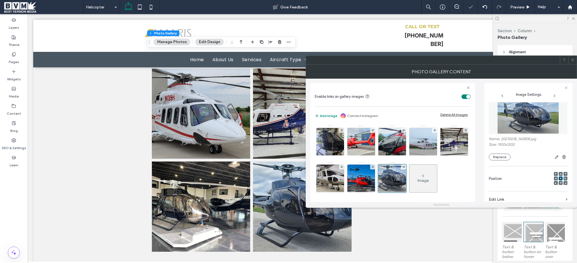
scroll to position [69, 0]
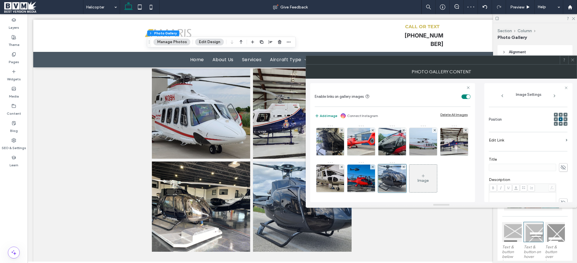
click at [563, 139] on section "Edit Link" at bounding box center [527, 141] width 79 height 13
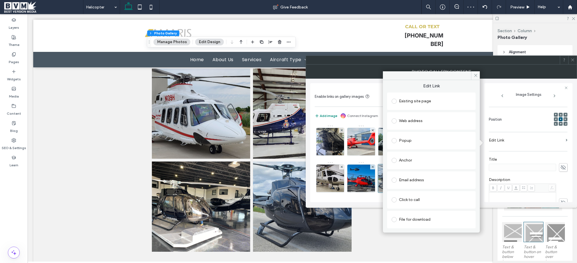
click at [416, 101] on div "Existing site page" at bounding box center [430, 101] width 79 height 9
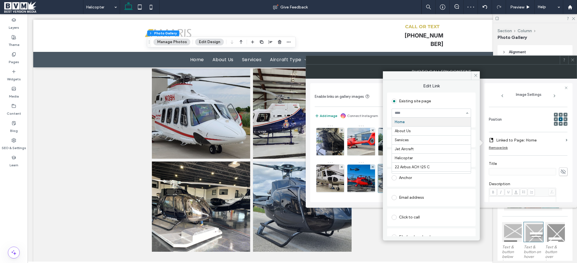
paste input "**********"
type input "**********"
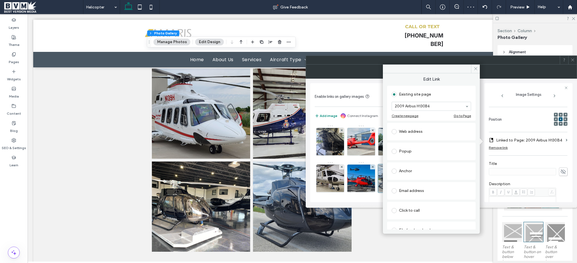
click at [472, 69] on span at bounding box center [475, 68] width 9 height 8
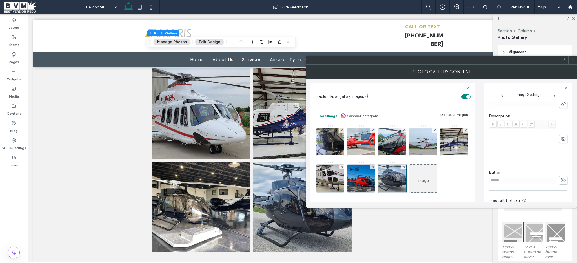
scroll to position [72, 0]
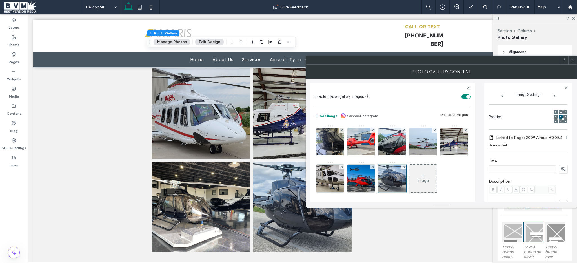
click at [563, 175] on div "Title" at bounding box center [527, 166] width 79 height 20
click at [563, 171] on span at bounding box center [563, 169] width 8 height 8
click at [520, 167] on input at bounding box center [521, 168] width 67 height 7
paste input "**********"
type input "**********"
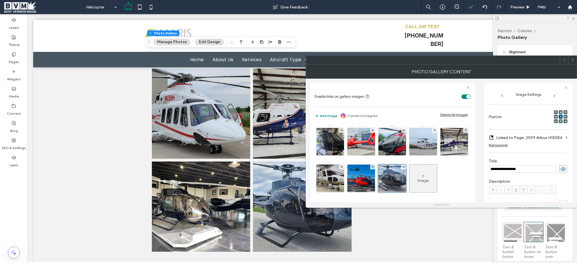
click at [518, 161] on label "Title" at bounding box center [527, 162] width 79 height 6
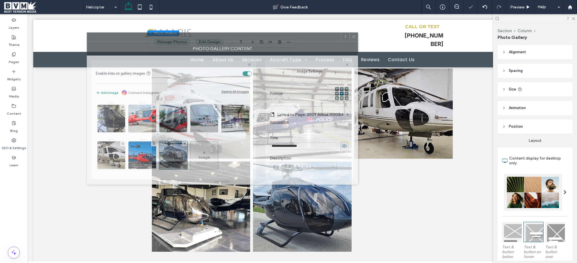
drag, startPoint x: 435, startPoint y: 70, endPoint x: 244, endPoint y: 44, distance: 192.4
click at [244, 44] on div "Photo Gallery Content" at bounding box center [222, 48] width 271 height 14
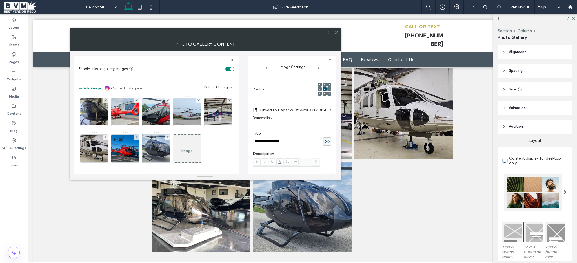
scroll to position [26, 0]
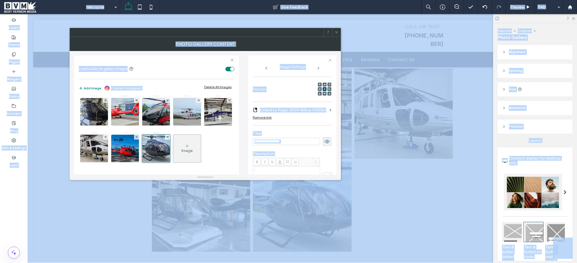
click at [224, 32] on div at bounding box center [197, 32] width 254 height 8
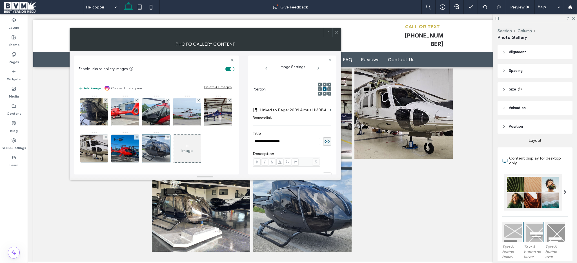
click at [334, 78] on div "**********" at bounding box center [292, 114] width 88 height 119
click at [173, 159] on div "Image" at bounding box center [187, 148] width 28 height 26
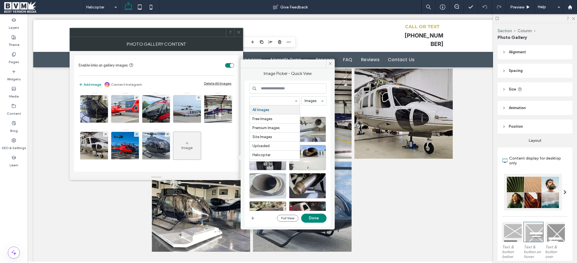
paste input "**********"
type input "**********"
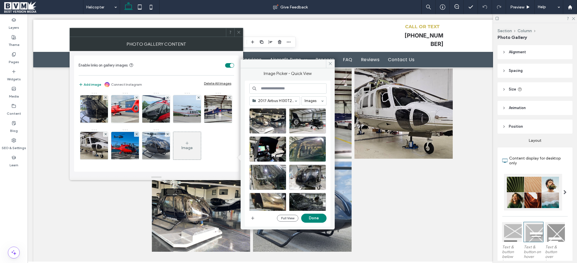
click at [265, 97] on div at bounding box center [274, 101] width 50 height 8
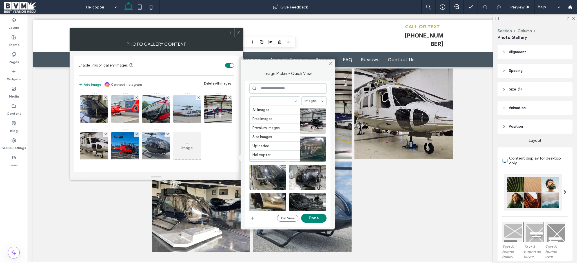
scroll to position [235, 0]
paste input "**********"
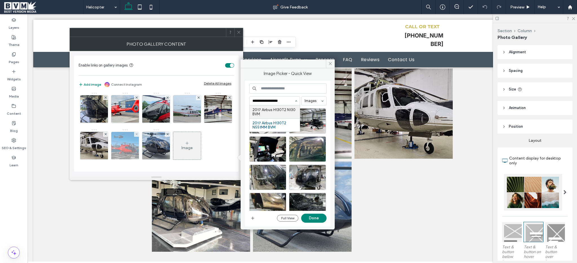
type input "**********"
click at [146, 132] on img at bounding box center [124, 146] width 41 height 28
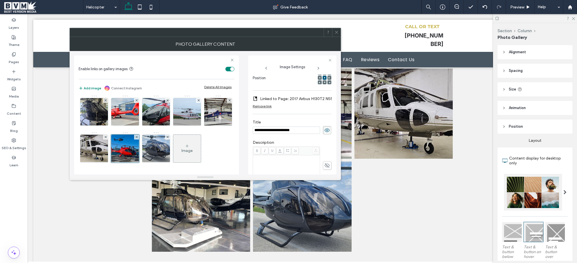
click at [181, 153] on div "Image" at bounding box center [186, 150] width 11 height 5
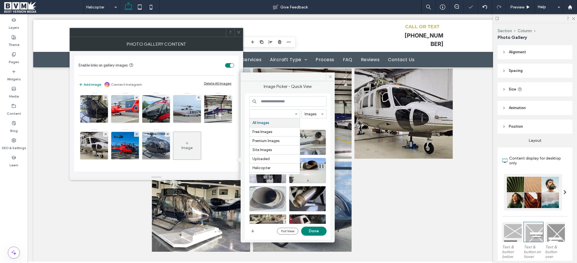
paste input "**********"
type input "**********"
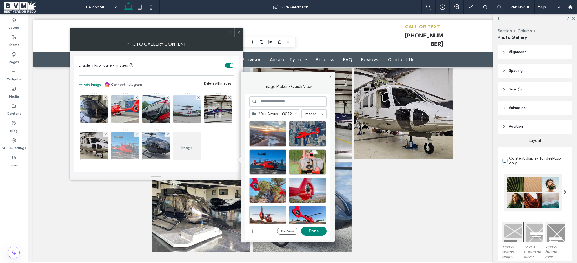
click at [146, 132] on img at bounding box center [124, 146] width 41 height 28
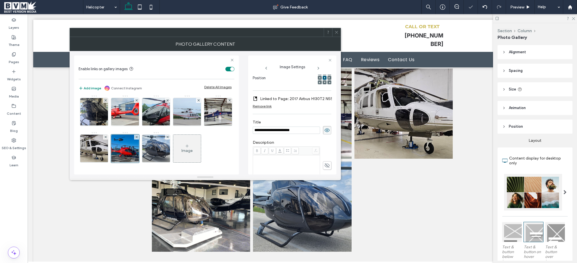
click at [318, 101] on label "Linked to Page: 2017 Airbus H130T2 N551MM" at bounding box center [299, 98] width 79 height 10
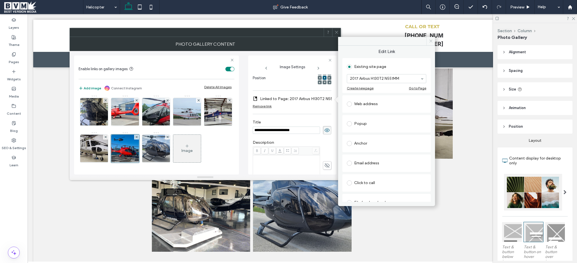
click at [429, 41] on icon at bounding box center [431, 41] width 4 height 4
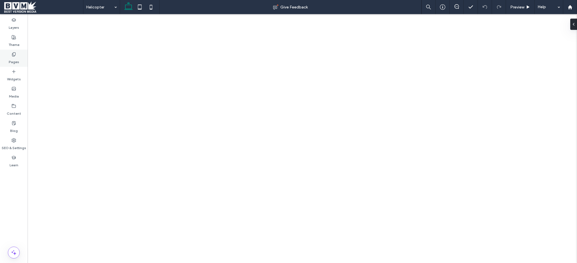
click at [18, 62] on label "Pages" at bounding box center [14, 61] width 10 height 8
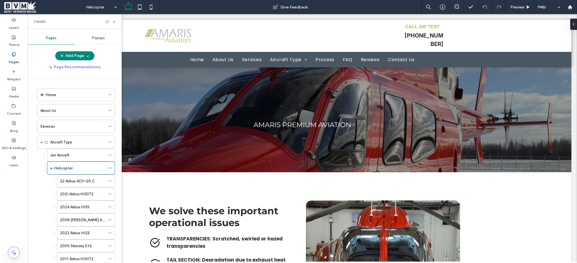
click at [98, 179] on div "22 Airbus ACH 125 C" at bounding box center [82, 181] width 45 height 6
click at [109, 180] on icon at bounding box center [110, 181] width 4 height 4
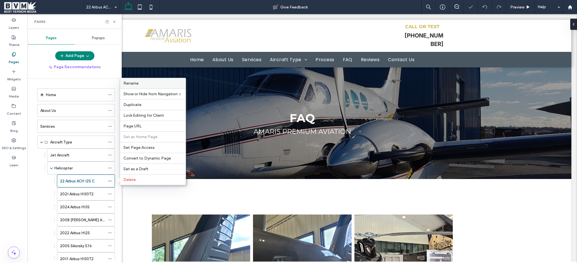
click at [154, 83] on label "Rename" at bounding box center [152, 83] width 59 height 5
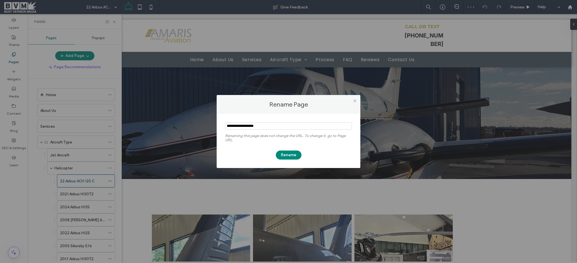
click at [275, 124] on input "notEmpty" at bounding box center [288, 125] width 127 height 7
click at [355, 97] on span at bounding box center [354, 100] width 4 height 8
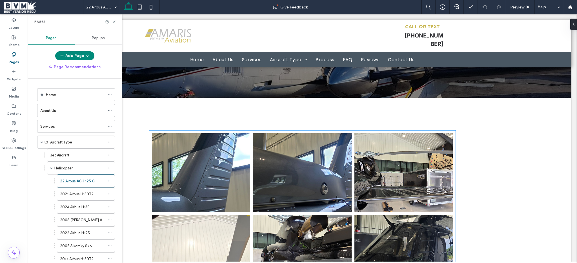
scroll to position [120, 0]
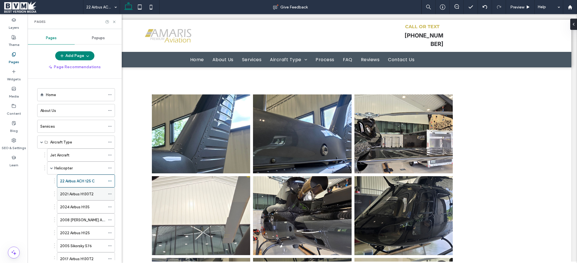
click at [77, 195] on label "2021 Airbus H130T2" at bounding box center [77, 194] width 34 height 10
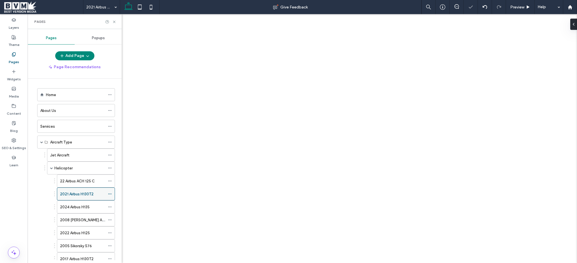
click at [110, 193] on use at bounding box center [109, 193] width 3 height 1
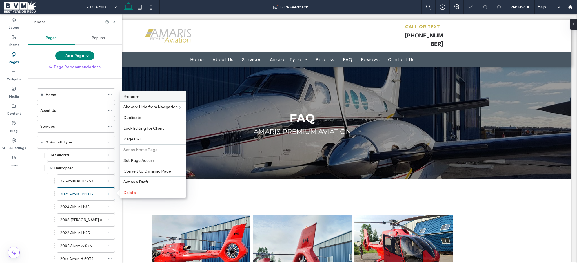
click at [140, 96] on label "Rename" at bounding box center [152, 96] width 59 height 5
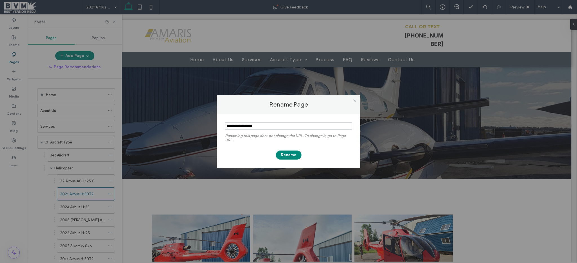
click at [355, 100] on icon at bounding box center [354, 101] width 4 height 4
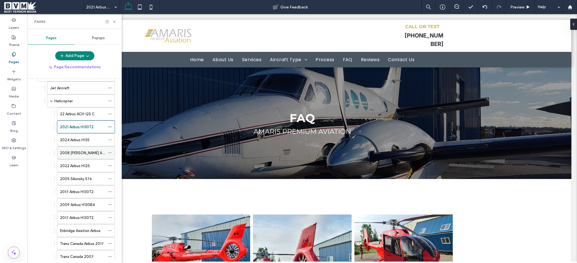
scroll to position [69, 0]
click at [81, 136] on label "2024 Airbus H135" at bounding box center [75, 138] width 30 height 10
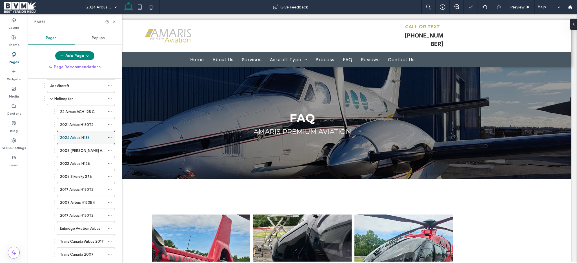
click at [108, 137] on use at bounding box center [109, 137] width 3 height 1
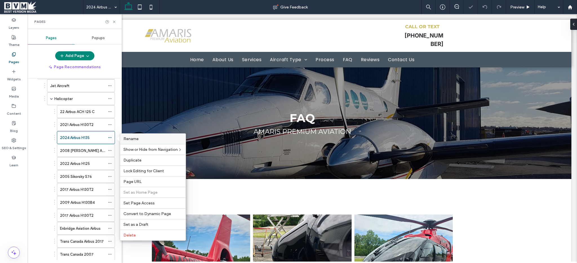
click at [141, 137] on label "Rename" at bounding box center [152, 138] width 59 height 5
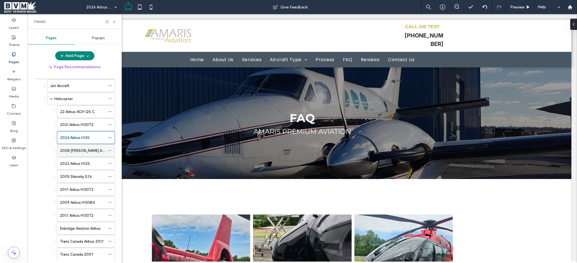
click at [77, 151] on label "2008 [PERSON_NAME] AW139" at bounding box center [85, 151] width 51 height 10
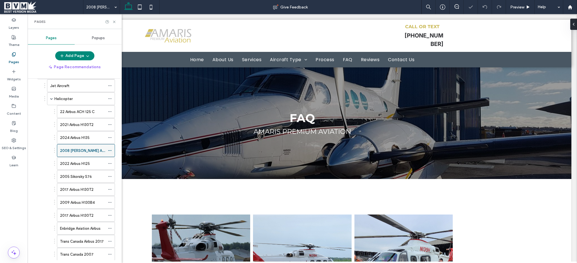
click at [110, 149] on icon at bounding box center [110, 150] width 4 height 4
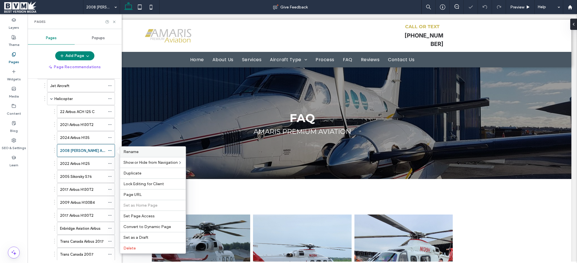
click at [134, 151] on span "Rename" at bounding box center [130, 151] width 15 height 5
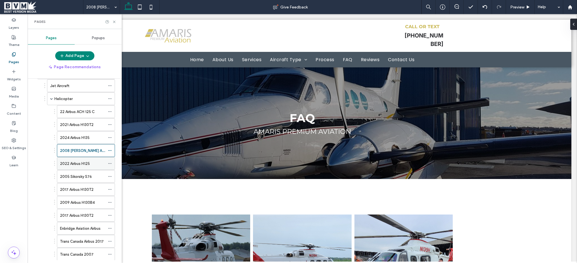
click at [110, 164] on icon at bounding box center [110, 163] width 4 height 4
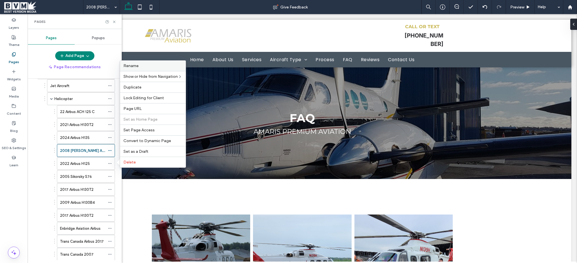
click at [140, 64] on label "Rename" at bounding box center [152, 65] width 59 height 5
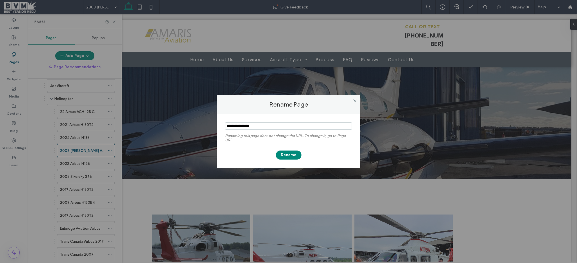
click at [83, 166] on div "Rename Page Renaming this page does not change the URL. To change it, go to Pag…" at bounding box center [288, 131] width 577 height 263
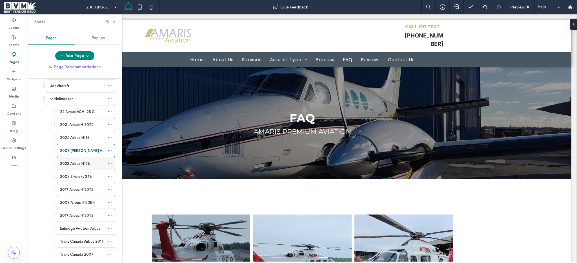
click at [84, 166] on label "2022 Airbus H125" at bounding box center [75, 164] width 30 height 10
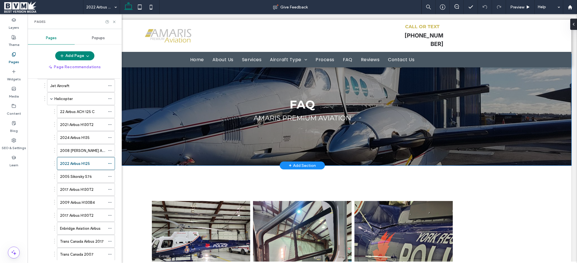
scroll to position [68, 0]
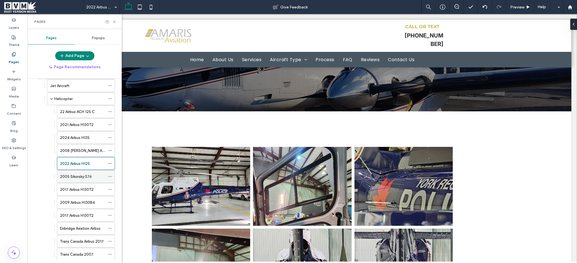
click at [92, 177] on div "2005 Sikorsky S76" at bounding box center [82, 176] width 45 height 6
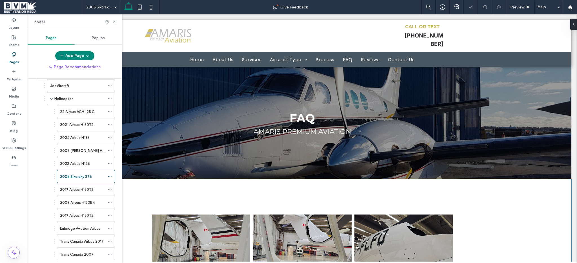
scroll to position [66, 0]
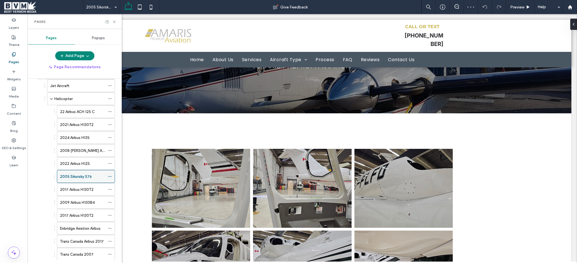
click at [110, 174] on span at bounding box center [110, 176] width 4 height 8
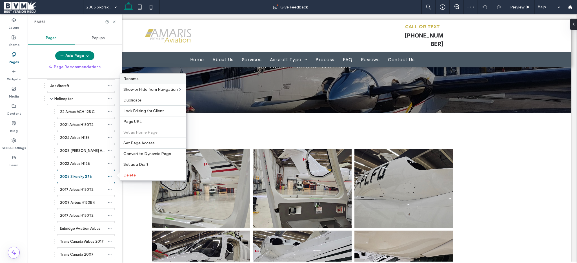
click at [148, 79] on label "Rename" at bounding box center [152, 78] width 59 height 5
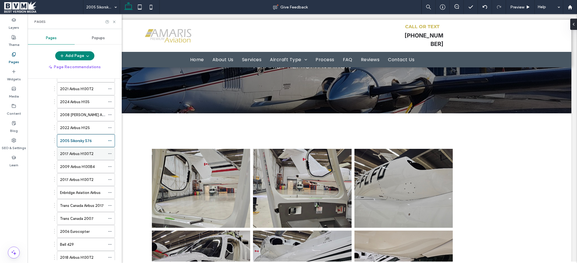
scroll to position [123, 0]
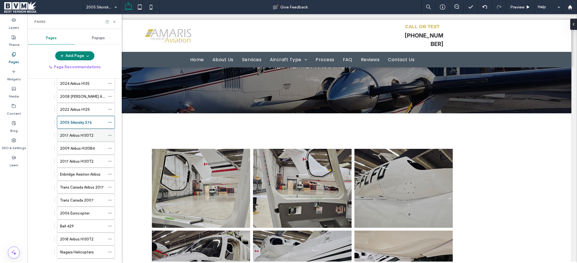
click at [110, 134] on icon at bounding box center [110, 135] width 4 height 4
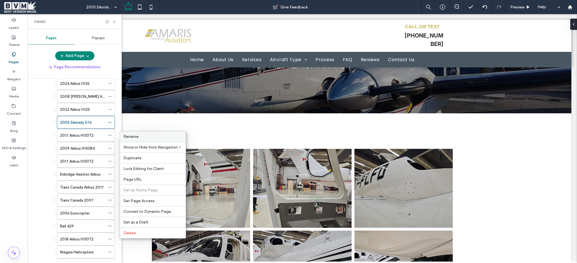
click at [137, 132] on div "Rename" at bounding box center [153, 136] width 66 height 10
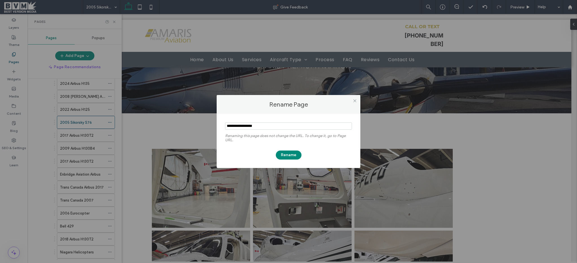
click at [356, 100] on div at bounding box center [354, 100] width 8 height 8
click at [355, 99] on icon at bounding box center [354, 101] width 4 height 4
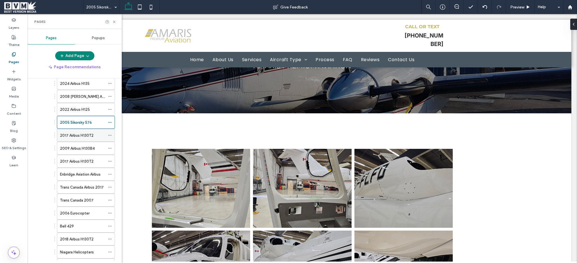
click at [90, 140] on div "2017 Airbus H130T2" at bounding box center [82, 135] width 45 height 12
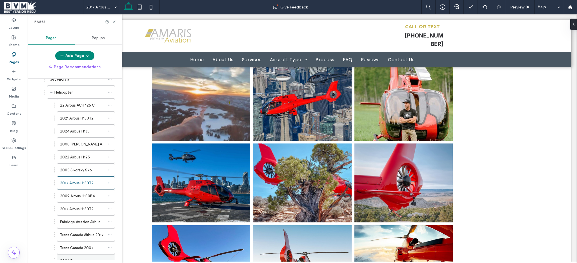
scroll to position [111, 0]
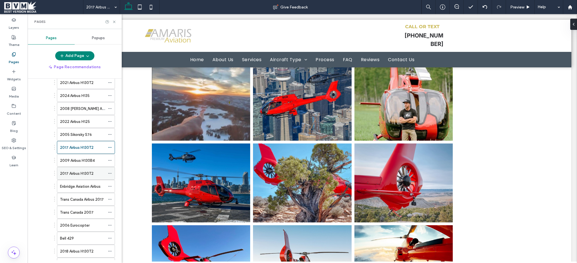
click at [99, 171] on div "2017 Airbus H130T2" at bounding box center [82, 173] width 45 height 6
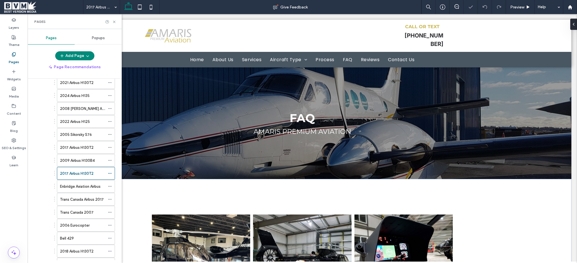
click at [191, 222] on link at bounding box center [201, 254] width 104 height 84
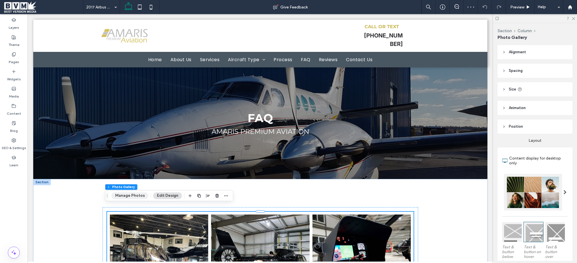
click at [127, 196] on button "Manage Photos" at bounding box center [129, 195] width 37 height 7
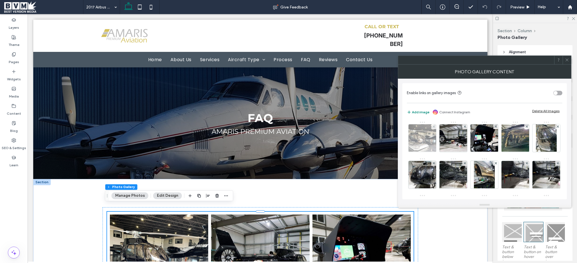
click at [414, 138] on img at bounding box center [422, 138] width 37 height 28
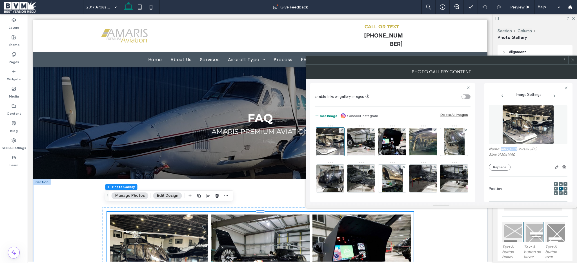
drag, startPoint x: 500, startPoint y: 149, endPoint x: 516, endPoint y: 149, distance: 15.8
click at [516, 149] on label "Name: IMG_0211-1920w.JPG" at bounding box center [527, 150] width 79 height 6
copy label "IMG_0211"
click at [500, 168] on button "Replace" at bounding box center [499, 167] width 22 height 7
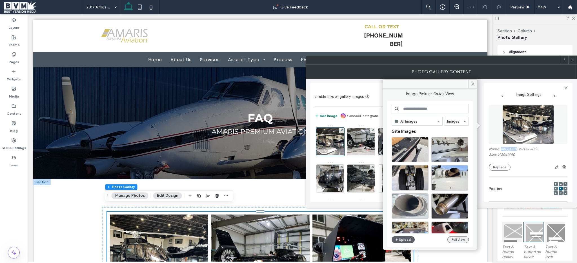
click at [453, 241] on button "Full View" at bounding box center [457, 239] width 21 height 7
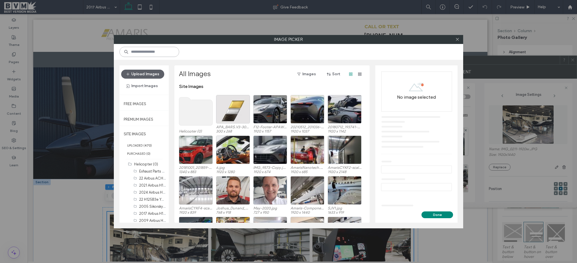
click at [153, 54] on input at bounding box center [149, 52] width 60 height 10
paste input "********"
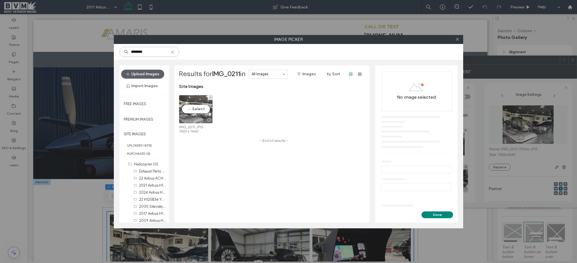
type input "********"
click at [204, 105] on div "Select" at bounding box center [196, 109] width 34 height 28
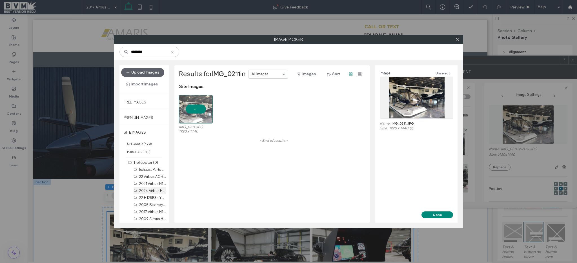
scroll to position [2, 0]
click at [146, 191] on label "2024 Airbus H135 BVM (4)" at bounding box center [160, 190] width 43 height 5
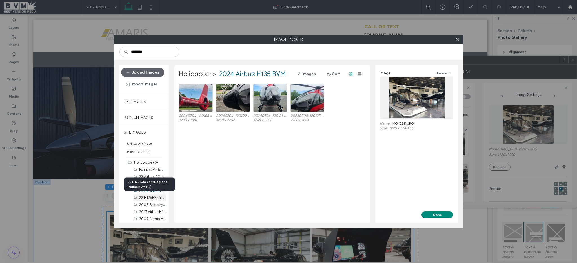
click at [145, 196] on label "22 H125B3e York Regional Police BVM (13)" at bounding box center [173, 197] width 68 height 5
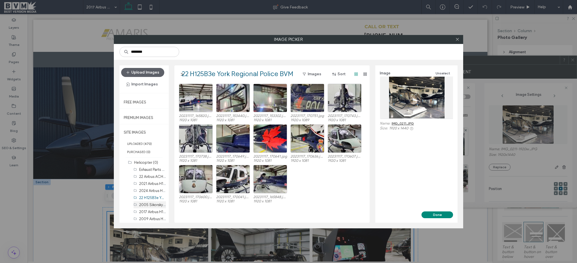
click at [145, 202] on label "2005 Sikorsky S76 BVM (21)" at bounding box center [162, 204] width 46 height 5
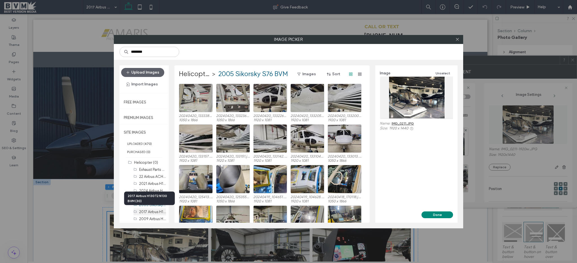
click at [145, 209] on label "2017 Airbus H130T2 N130 BVM (30)" at bounding box center [167, 211] width 57 height 5
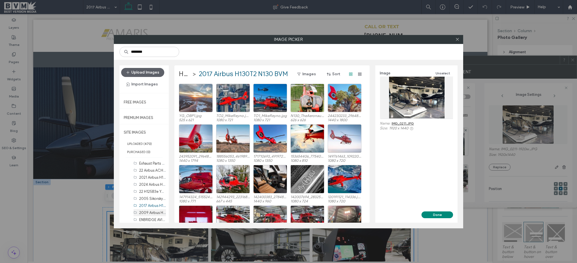
scroll to position [6, 0]
click at [146, 211] on label "2009 Airbus H130B4 BVM (9)" at bounding box center [163, 211] width 48 height 5
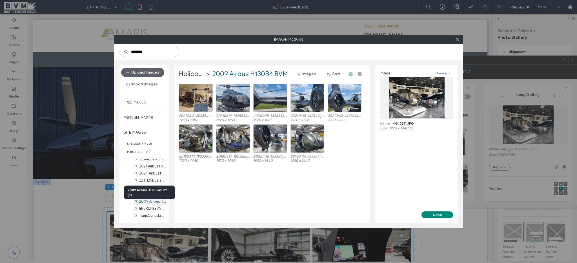
scroll to position [21, 0]
click at [150, 205] on label "ENBRIDGE AVIATION Airbus H125B3e BVM (18)" at bounding box center [176, 203] width 75 height 5
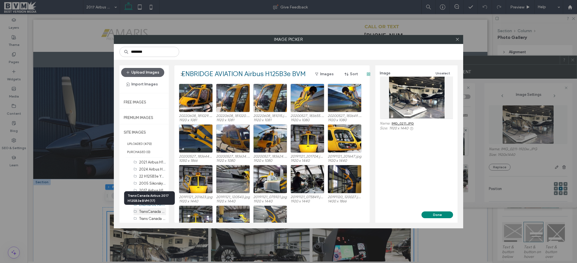
click at [147, 213] on label "TransCanada Airbus 2017 H125B3e BVM (17)" at bounding box center [175, 210] width 72 height 5
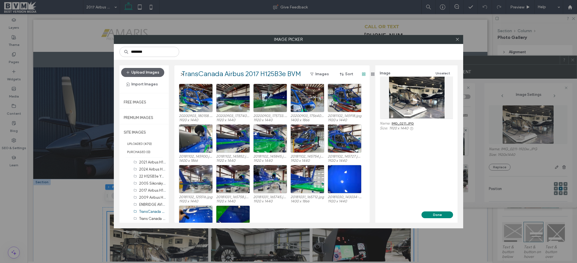
click at [147, 221] on hr at bounding box center [143, 221] width 49 height 0
click at [149, 218] on label "Trans Canada 2007 Bell 206-L4 BVM (13)" at bounding box center [173, 217] width 68 height 5
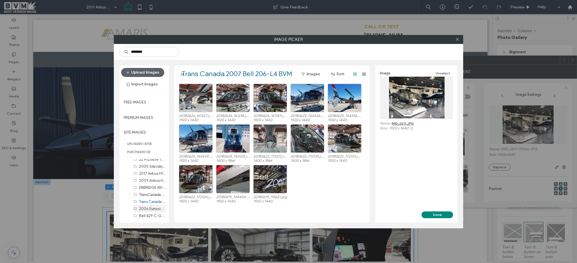
scroll to position [38, 0]
click at [144, 210] on label "2006 Eurocopter EC120 BVM (9)" at bounding box center [166, 208] width 55 height 5
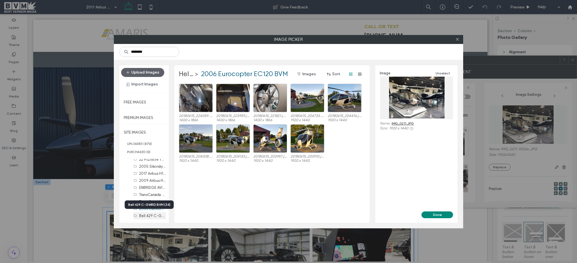
click at [146, 216] on label "Bell 429 C-GWRD BVM (34)" at bounding box center [162, 215] width 46 height 5
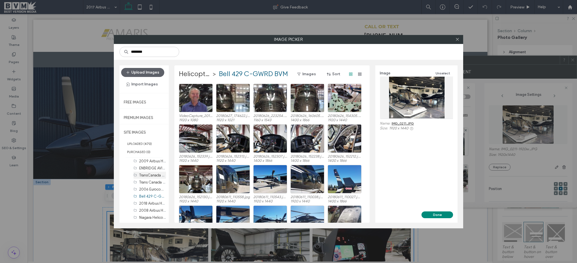
scroll to position [72, 0]
click at [145, 189] on label "2018 Airbus H130T2 N21EC BVM (6)" at bounding box center [168, 188] width 58 height 5
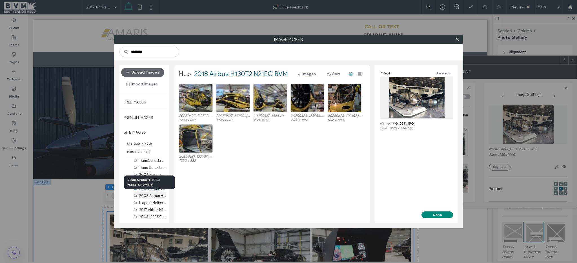
click at [148, 196] on label "2008 Airbus H130B4 N484FA BVM (14)" at bounding box center [170, 195] width 63 height 5
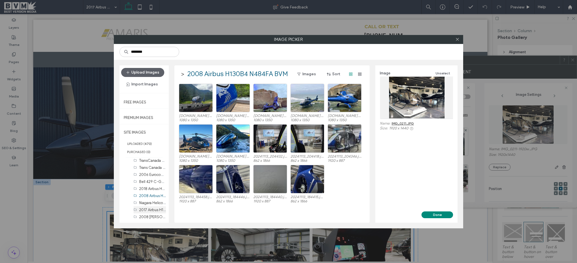
click at [145, 207] on div "2017 Airbus H130T2 N551MM BVM (20)" at bounding box center [152, 210] width 27 height 6
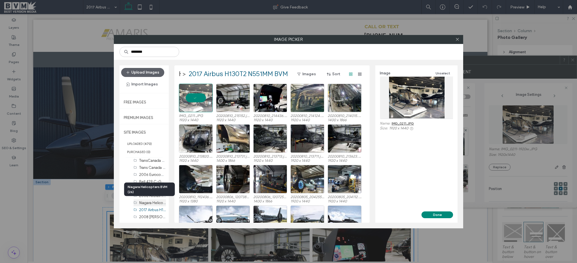
click at [146, 202] on label "Niagara Helicopters BVM (26)" at bounding box center [163, 202] width 49 height 5
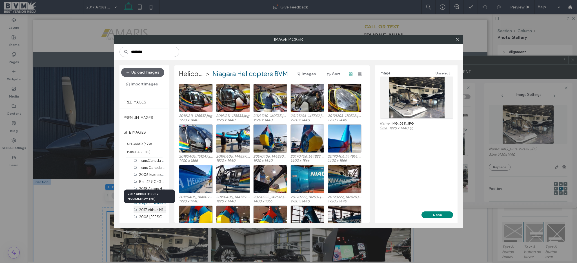
click at [143, 209] on label "2017 Airbus H130T2 N551MM BVM (20)" at bounding box center [170, 209] width 63 height 5
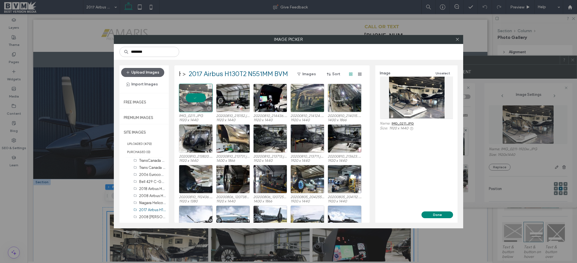
click at [191, 99] on div at bounding box center [196, 98] width 34 height 28
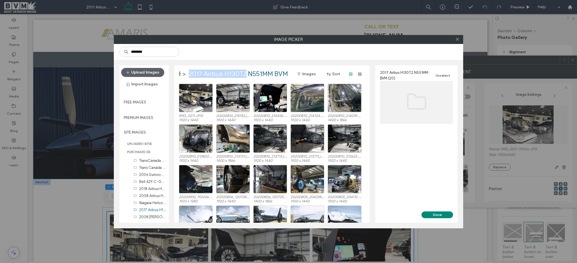
drag, startPoint x: 246, startPoint y: 75, endPoint x: 189, endPoint y: 74, distance: 56.6
click at [189, 74] on label "2017 Airbus H130T2 N551MM BVM" at bounding box center [238, 74] width 99 height 9
copy label "2017 Airbus H130T2"
drag, startPoint x: 271, startPoint y: 73, endPoint x: 189, endPoint y: 73, distance: 82.2
click at [189, 73] on label "2017 Airbus H130T2 N551MM BVM" at bounding box center [238, 74] width 99 height 9
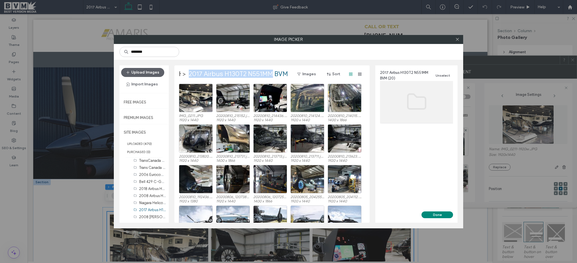
copy label "2017 Airbus H130T2 N551MM"
click at [457, 40] on icon at bounding box center [457, 39] width 4 height 4
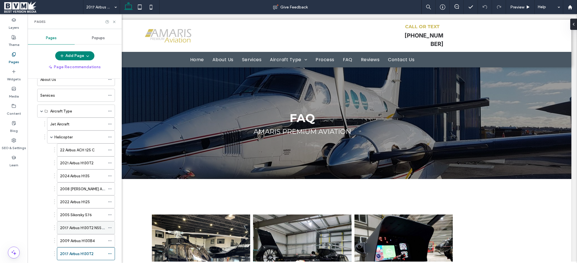
click at [73, 229] on label "2017 Airbus H130T2 N551MM" at bounding box center [84, 228] width 49 height 10
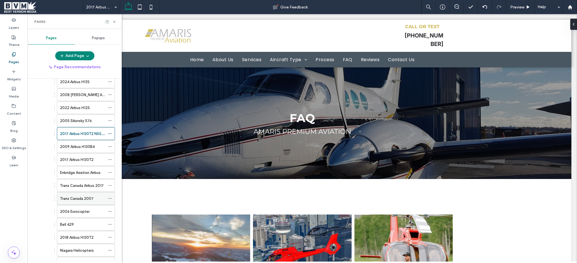
scroll to position [164, 0]
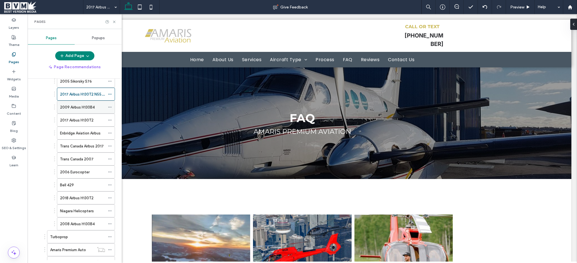
click at [85, 101] on div "2009 Airbus H130B4" at bounding box center [82, 107] width 45 height 12
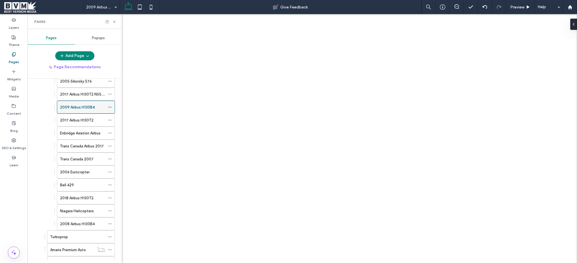
click at [110, 106] on icon at bounding box center [110, 107] width 4 height 4
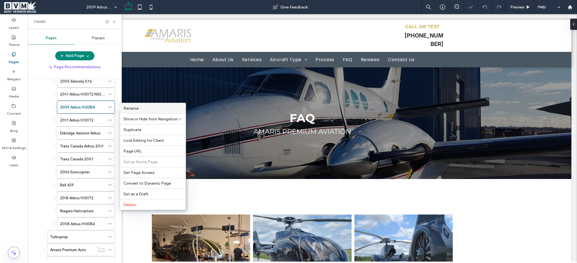
click at [141, 108] on label "Rename" at bounding box center [152, 108] width 59 height 5
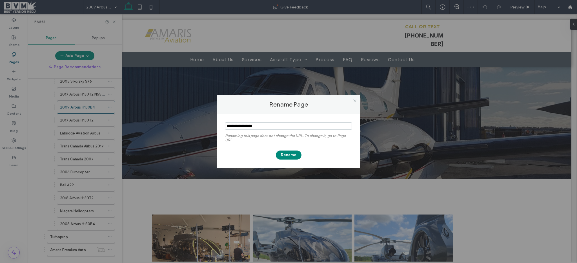
click at [354, 102] on icon at bounding box center [354, 101] width 4 height 4
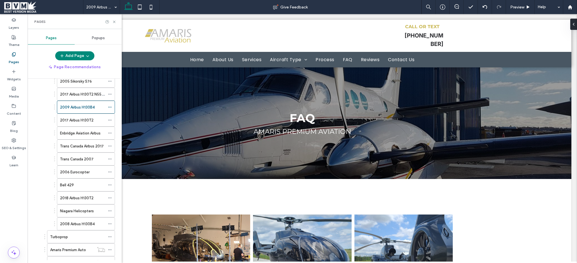
click at [100, 120] on div "2017 Airbus H130T2" at bounding box center [82, 120] width 45 height 6
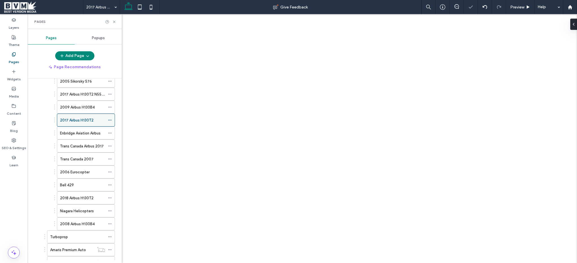
click at [111, 120] on icon at bounding box center [110, 120] width 4 height 4
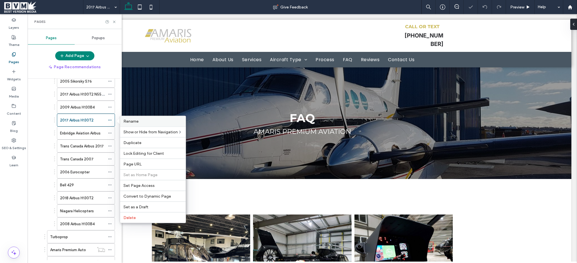
click at [126, 120] on span "Rename" at bounding box center [130, 121] width 15 height 5
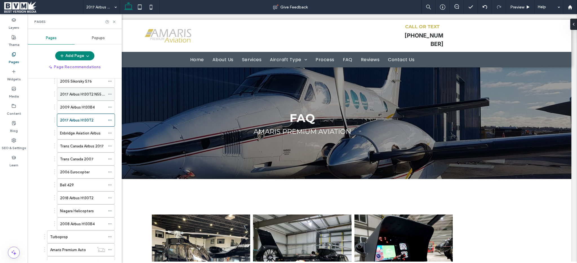
click at [97, 95] on label "2017 Airbus H130T2 N551MM" at bounding box center [84, 94] width 49 height 10
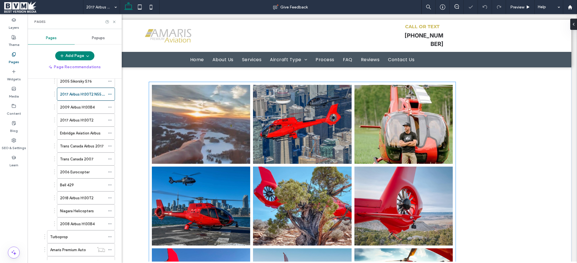
scroll to position [165, 0]
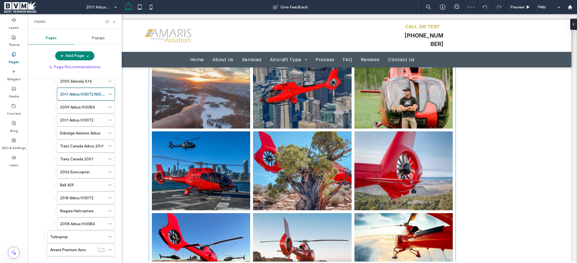
click at [215, 112] on link at bounding box center [201, 89] width 104 height 84
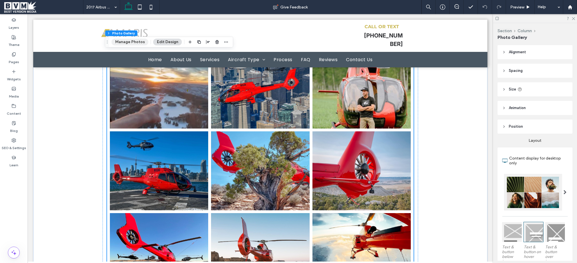
click at [119, 41] on button "Manage Photos" at bounding box center [129, 42] width 37 height 7
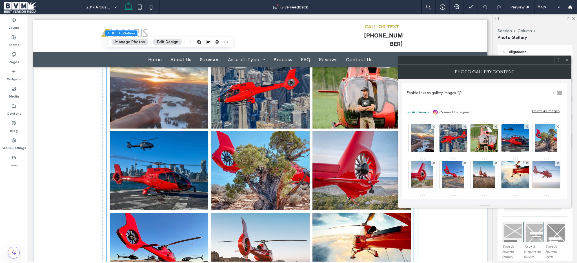
click at [550, 112] on div "Delete All Images" at bounding box center [545, 111] width 27 height 4
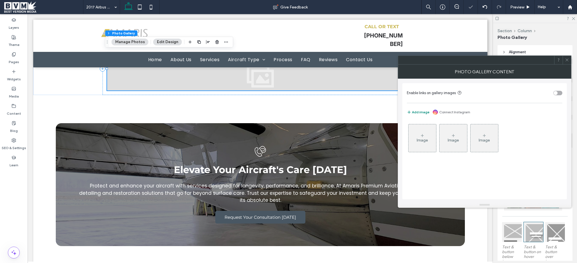
click at [425, 134] on div "Image" at bounding box center [422, 138] width 28 height 26
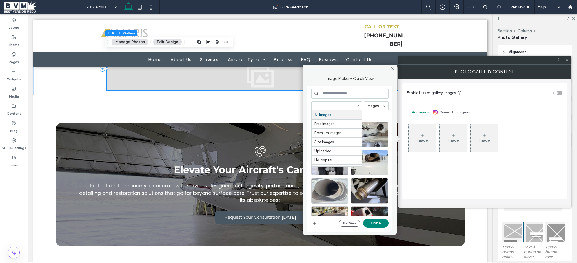
click at [334, 101] on div at bounding box center [336, 105] width 51 height 9
paste input "**********"
type input "**********"
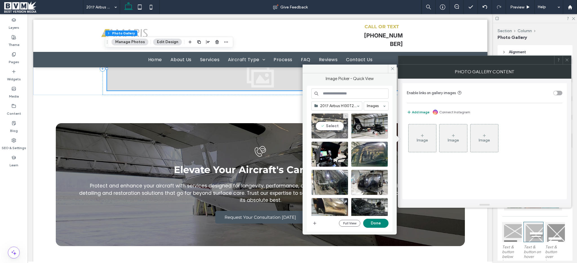
click at [329, 126] on div "Select" at bounding box center [329, 125] width 37 height 25
click at [360, 126] on div "Select" at bounding box center [369, 125] width 37 height 25
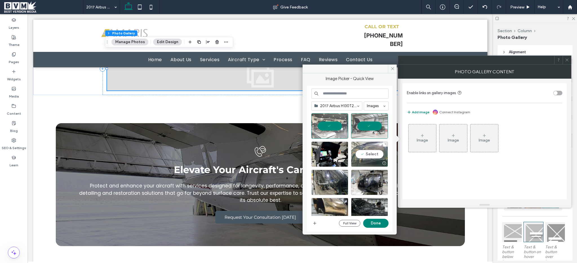
click at [365, 149] on div "Select" at bounding box center [369, 153] width 37 height 25
click at [335, 149] on div "Select" at bounding box center [329, 153] width 37 height 25
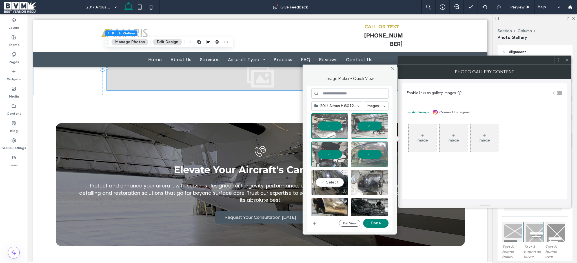
drag, startPoint x: 331, startPoint y: 185, endPoint x: 351, endPoint y: 184, distance: 20.0
click at [331, 185] on div "Select" at bounding box center [329, 181] width 37 height 25
click at [370, 184] on div "Select" at bounding box center [369, 181] width 37 height 25
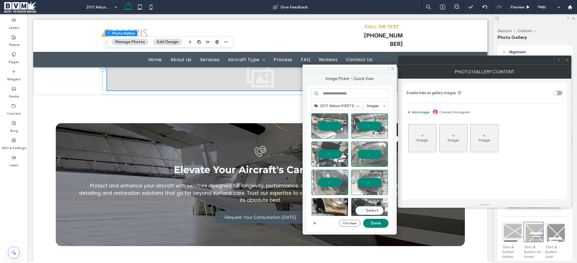
click at [364, 207] on div "Select" at bounding box center [369, 210] width 37 height 25
click at [337, 208] on div "Select" at bounding box center [329, 210] width 37 height 25
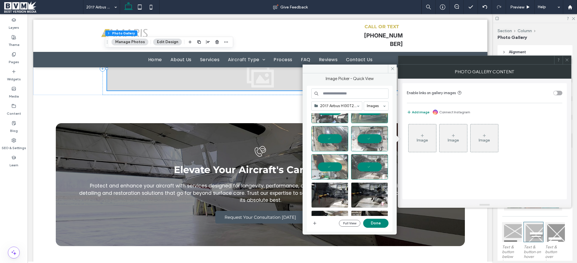
scroll to position [57, 0]
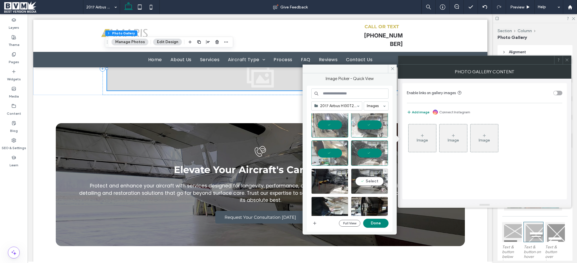
click at [371, 182] on div "Select" at bounding box center [369, 180] width 37 height 25
click at [333, 182] on div at bounding box center [329, 180] width 37 height 25
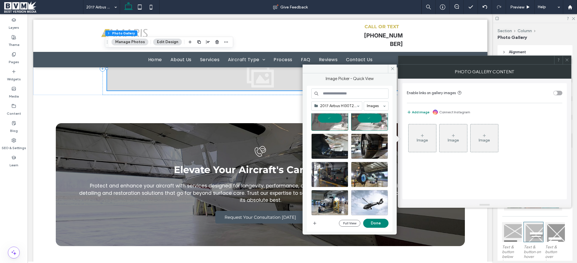
scroll to position [125, 0]
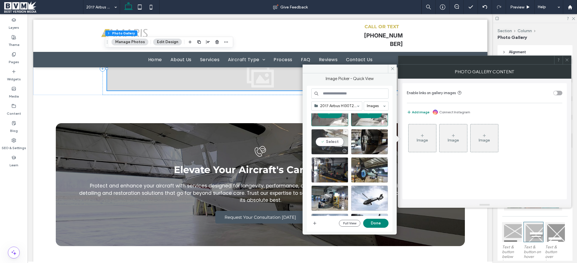
click at [332, 143] on div "Select" at bounding box center [329, 141] width 37 height 25
click at [373, 142] on div at bounding box center [369, 141] width 37 height 25
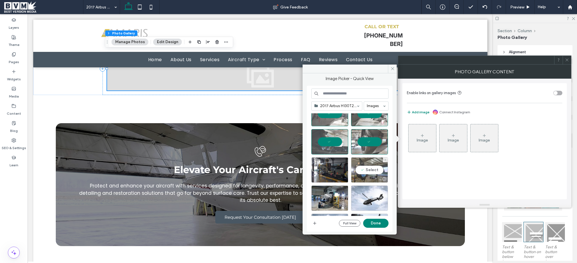
click at [372, 164] on div "Select" at bounding box center [369, 169] width 37 height 25
click at [326, 169] on div "Select" at bounding box center [329, 169] width 37 height 25
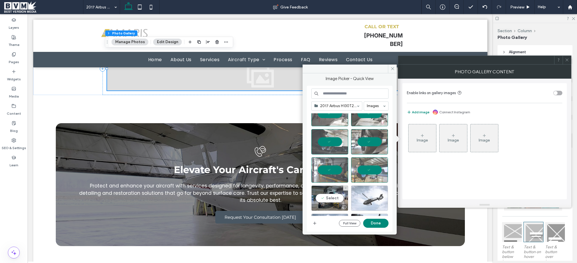
drag, startPoint x: 333, startPoint y: 196, endPoint x: 372, endPoint y: 198, distance: 39.2
click at [334, 195] on div "Select" at bounding box center [329, 197] width 37 height 25
click at [372, 198] on div "Select" at bounding box center [369, 197] width 37 height 25
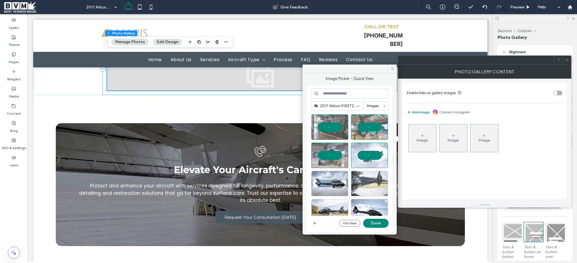
scroll to position [179, 0]
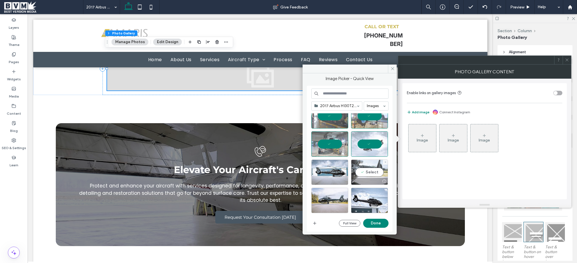
click at [370, 174] on div "Select" at bounding box center [369, 171] width 37 height 25
click at [325, 174] on div "Select" at bounding box center [329, 171] width 37 height 25
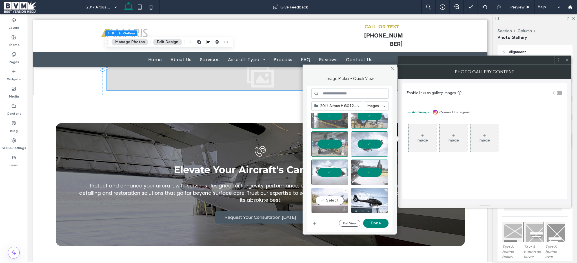
click at [323, 195] on div "Select" at bounding box center [329, 200] width 37 height 25
click at [365, 200] on div "Select" at bounding box center [369, 200] width 37 height 25
click at [370, 222] on button "Done" at bounding box center [375, 222] width 25 height 9
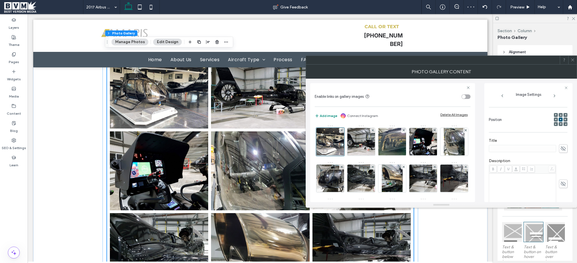
scroll to position [69, 0]
click at [572, 60] on icon at bounding box center [572, 60] width 4 height 4
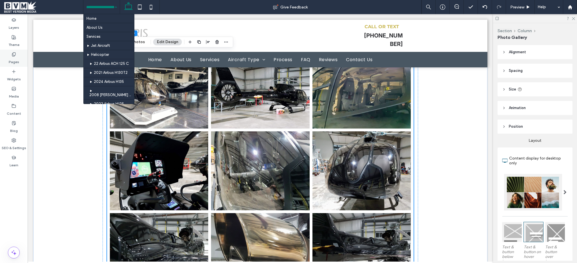
click at [15, 59] on label "Pages" at bounding box center [14, 61] width 10 height 8
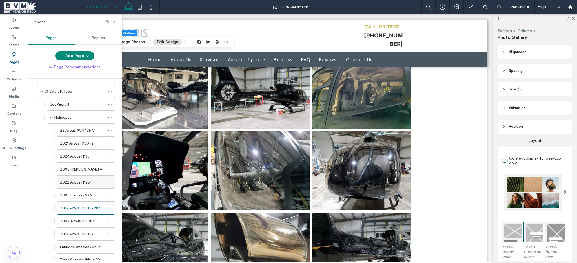
scroll to position [56, 0]
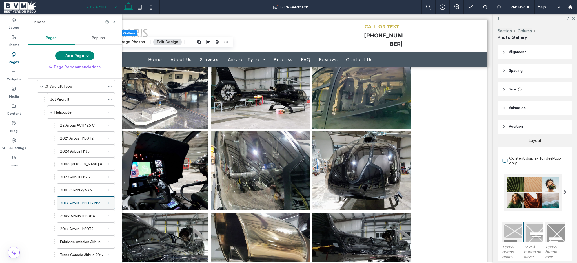
click at [112, 203] on div at bounding box center [111, 202] width 7 height 8
click at [111, 203] on icon at bounding box center [110, 203] width 4 height 4
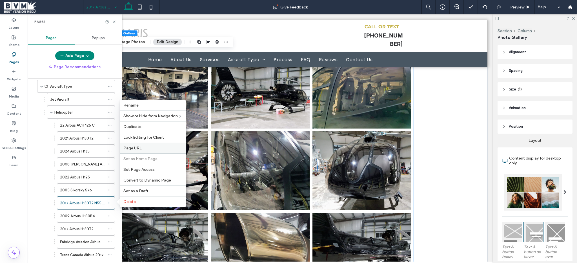
click at [143, 148] on label "Page URL" at bounding box center [152, 148] width 59 height 5
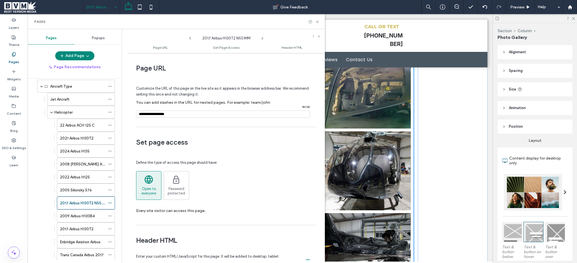
click at [194, 111] on input "notEmpty" at bounding box center [223, 113] width 174 height 7
click at [194, 112] on input "notEmpty" at bounding box center [223, 113] width 174 height 7
paste input "**********"
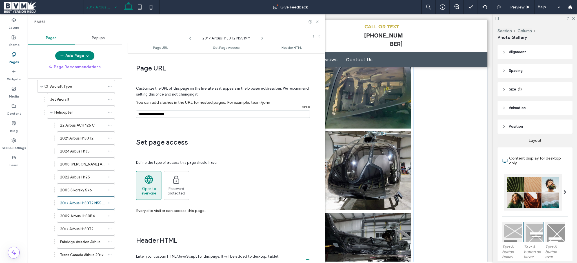
click at [192, 115] on input "notEmpty" at bounding box center [223, 113] width 174 height 7
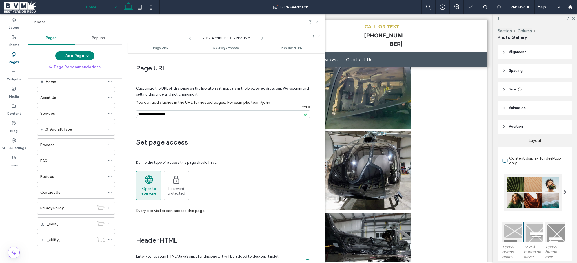
scroll to position [13, 0]
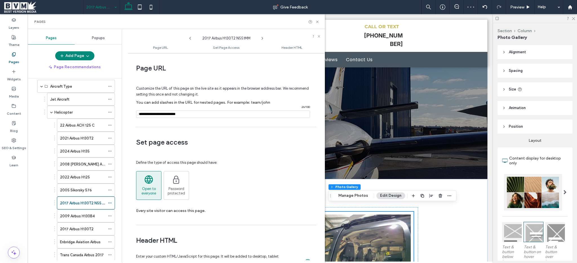
click at [201, 114] on input "notEmpty" at bounding box center [223, 113] width 174 height 7
type input "**********"
click at [205, 119] on div "Customize the URL of this page on the live site as it appears in the browser ad…" at bounding box center [224, 99] width 176 height 49
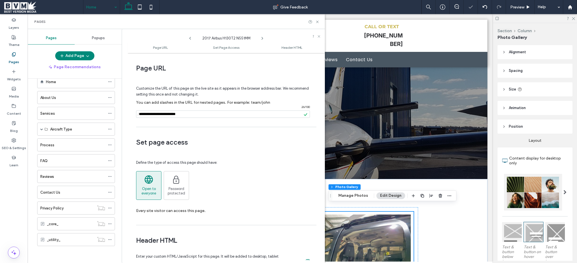
scroll to position [13, 0]
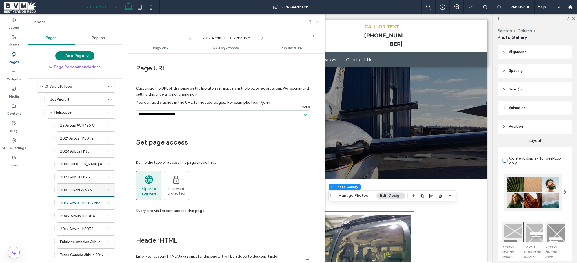
scroll to position [60, 0]
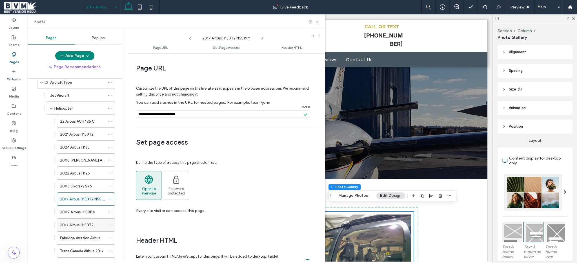
click at [96, 226] on div "2017 Airbus H130T2" at bounding box center [82, 225] width 45 height 6
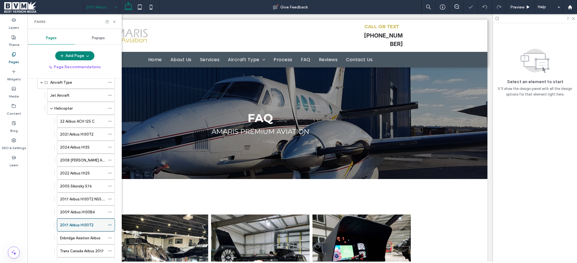
scroll to position [121, 0]
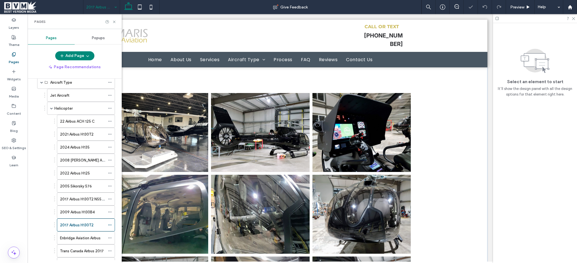
click at [247, 160] on link at bounding box center [260, 133] width 104 height 84
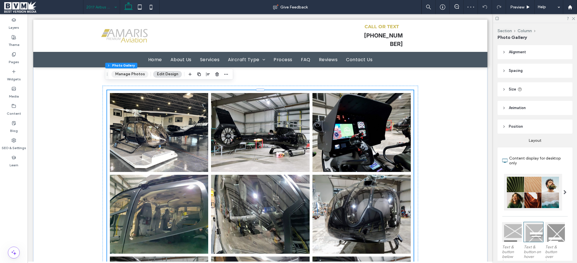
click at [114, 74] on button "Manage Photos" at bounding box center [129, 74] width 37 height 7
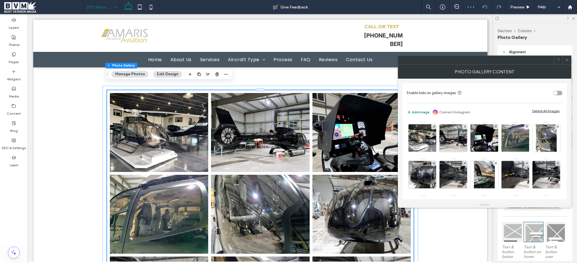
click at [538, 112] on div "Delete All Images" at bounding box center [545, 111] width 27 height 4
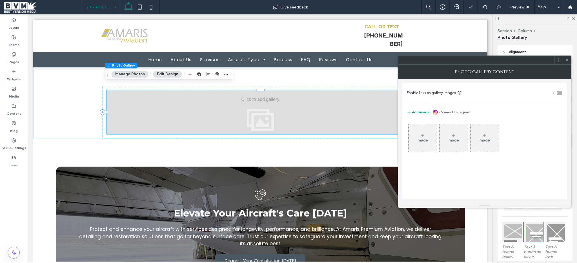
click at [420, 137] on icon at bounding box center [422, 135] width 5 height 5
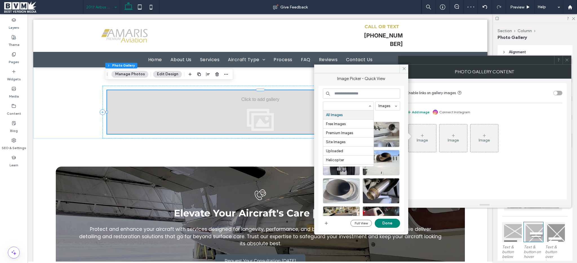
paste input "**********"
type input "**********"
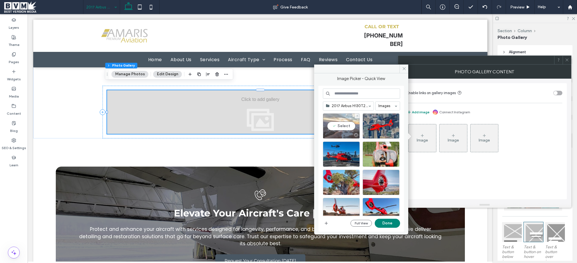
drag, startPoint x: 346, startPoint y: 121, endPoint x: 350, endPoint y: 121, distance: 3.9
click at [346, 121] on div "Select" at bounding box center [341, 125] width 37 height 25
click at [376, 125] on div "Select" at bounding box center [380, 125] width 37 height 25
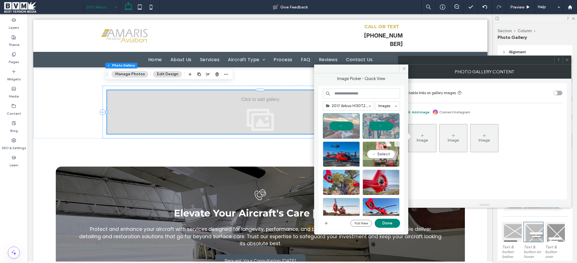
click at [374, 151] on div "Select" at bounding box center [380, 153] width 37 height 25
click at [388, 153] on div at bounding box center [380, 153] width 37 height 25
click at [351, 154] on div "Select" at bounding box center [341, 153] width 37 height 25
click at [371, 153] on div "Select" at bounding box center [380, 153] width 37 height 25
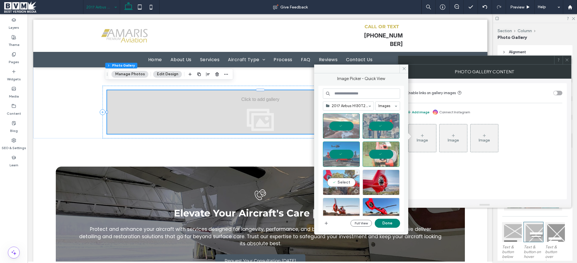
drag, startPoint x: 324, startPoint y: 172, endPoint x: 338, endPoint y: 173, distance: 14.5
click at [324, 172] on div "Select" at bounding box center [341, 181] width 37 height 25
click at [369, 181] on div "Select" at bounding box center [380, 181] width 37 height 25
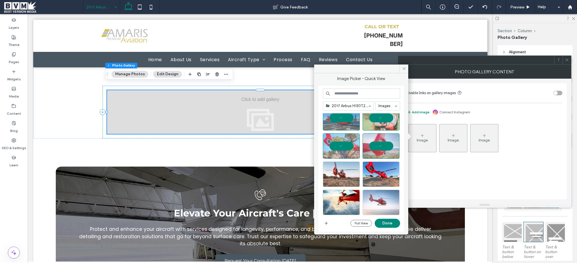
scroll to position [57, 0]
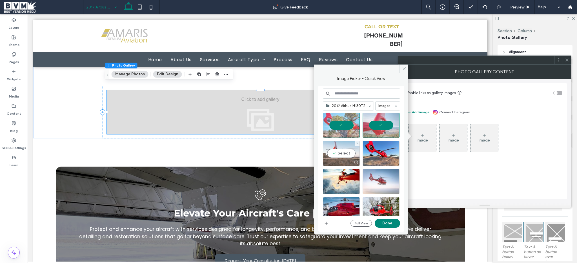
click at [331, 151] on div "Select" at bounding box center [341, 152] width 37 height 25
click at [368, 149] on div "Select" at bounding box center [380, 152] width 37 height 25
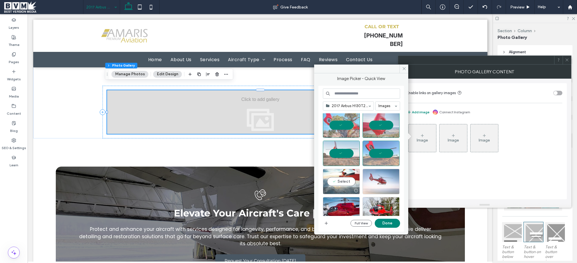
click at [339, 186] on div "Select" at bounding box center [341, 181] width 37 height 25
click at [378, 182] on div "Select" at bounding box center [380, 181] width 37 height 25
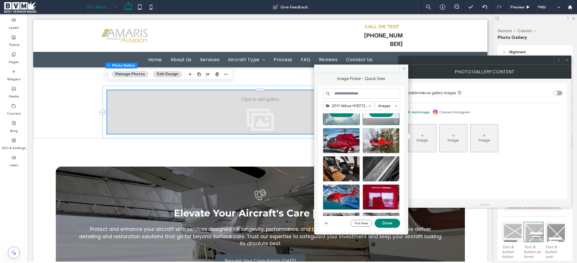
scroll to position [130, 0]
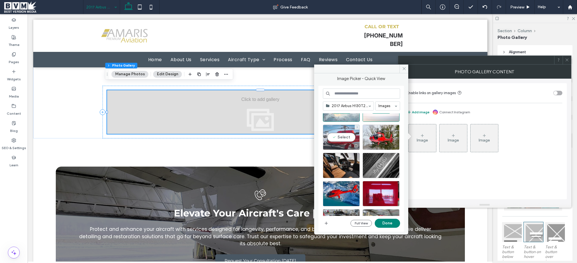
click at [342, 140] on div "Select" at bounding box center [341, 136] width 37 height 25
click at [389, 135] on div "Select" at bounding box center [380, 136] width 37 height 25
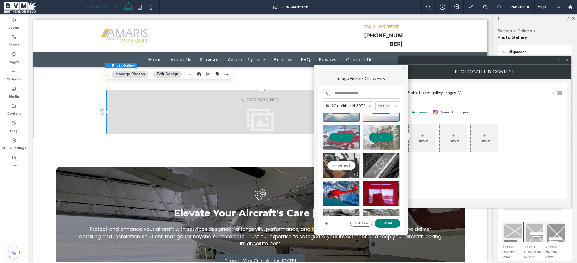
click at [336, 168] on div "Select" at bounding box center [341, 165] width 37 height 25
click at [382, 170] on div "Select" at bounding box center [380, 165] width 37 height 25
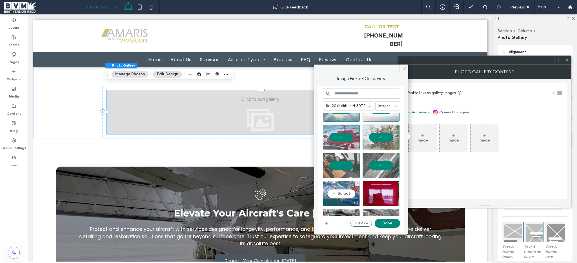
click at [344, 183] on div "Select" at bounding box center [341, 193] width 37 height 25
click at [383, 192] on div at bounding box center [380, 193] width 37 height 25
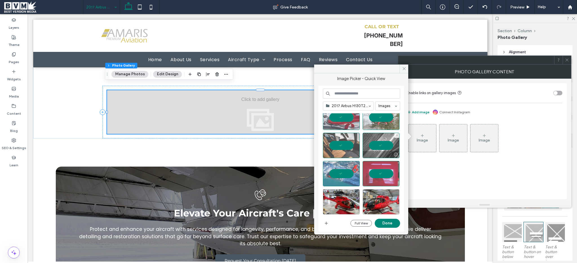
scroll to position [153, 0]
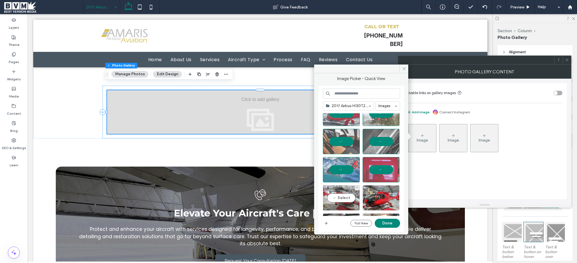
click at [335, 195] on div "Select" at bounding box center [341, 197] width 37 height 25
click at [378, 198] on div "Select" at bounding box center [380, 197] width 37 height 25
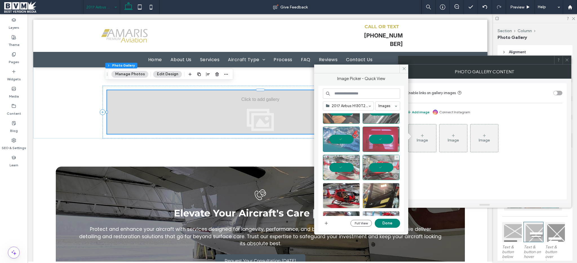
scroll to position [185, 0]
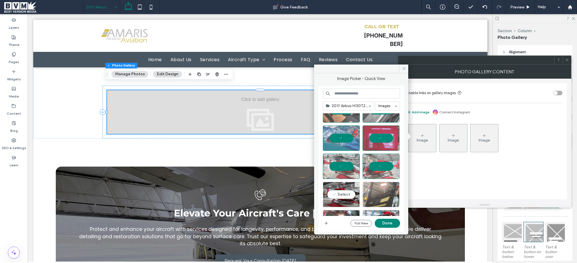
drag, startPoint x: 339, startPoint y: 191, endPoint x: 382, endPoint y: 191, distance: 43.1
click at [339, 191] on div "Select" at bounding box center [341, 194] width 37 height 25
click at [383, 191] on div "Select" at bounding box center [380, 194] width 37 height 25
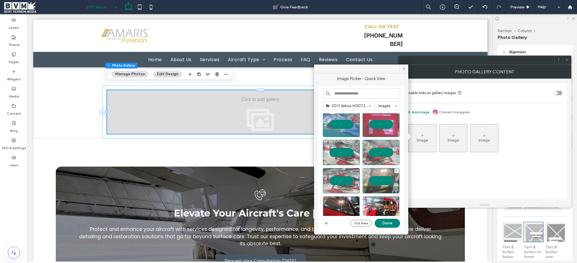
scroll to position [220, 0]
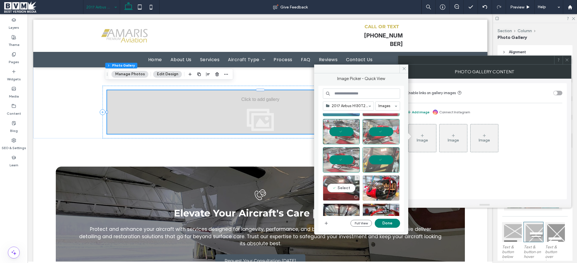
click at [335, 188] on div "Select" at bounding box center [341, 187] width 37 height 25
click at [380, 188] on div "Select" at bounding box center [380, 187] width 37 height 25
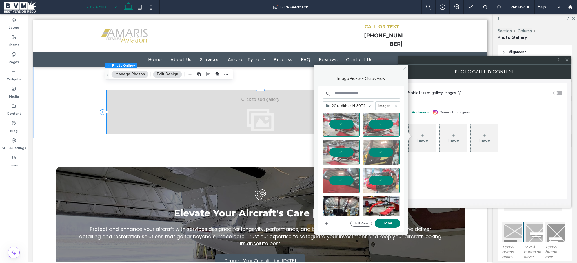
scroll to position [235, 0]
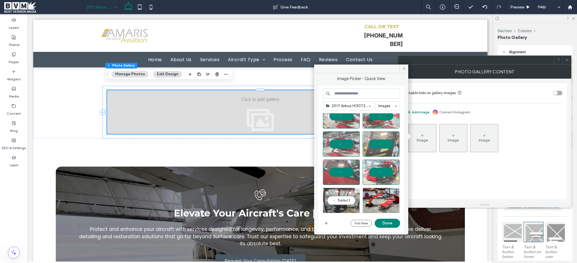
click at [340, 194] on div "Select" at bounding box center [341, 200] width 37 height 25
click at [375, 199] on div "Select" at bounding box center [380, 200] width 37 height 25
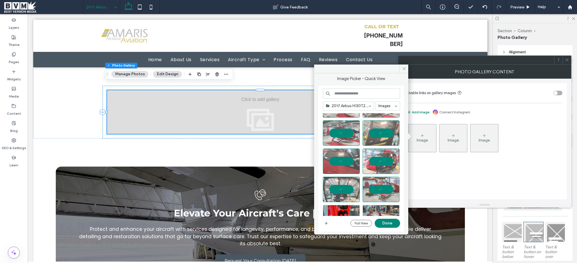
scroll to position [300, 0]
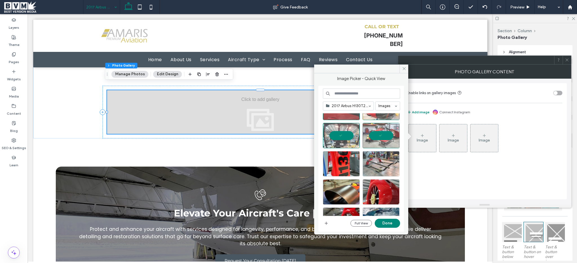
click at [380, 165] on div at bounding box center [380, 163] width 37 height 25
click at [344, 166] on div "Select" at bounding box center [341, 163] width 37 height 25
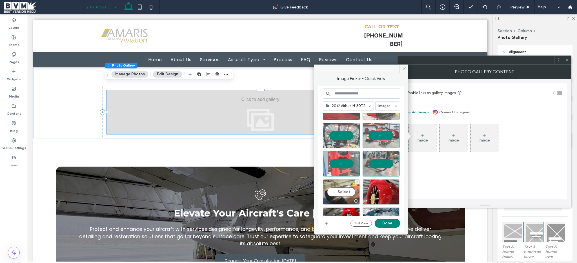
click at [343, 193] on div "Select" at bounding box center [341, 191] width 37 height 25
click at [383, 194] on div "Select" at bounding box center [380, 191] width 37 height 25
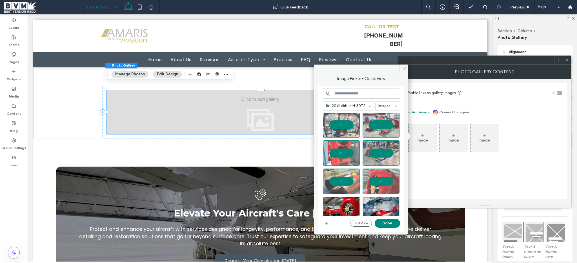
scroll to position [320, 0]
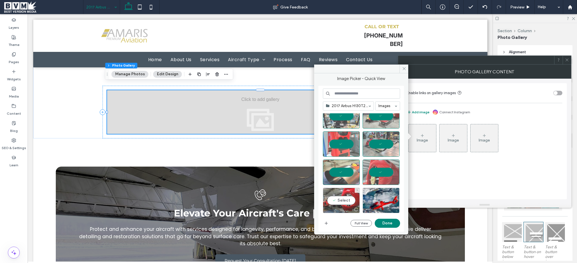
click at [336, 197] on div "Select" at bounding box center [341, 200] width 37 height 25
click at [384, 202] on div "Select" at bounding box center [380, 200] width 37 height 25
click at [386, 218] on button "Done" at bounding box center [386, 222] width 25 height 9
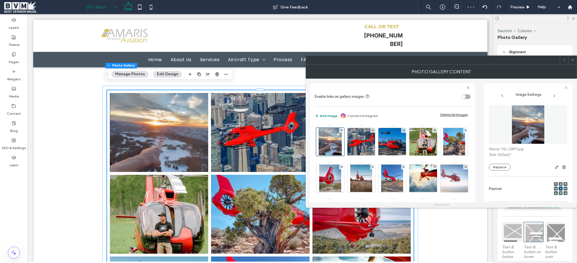
click at [571, 61] on use at bounding box center [572, 60] width 3 height 3
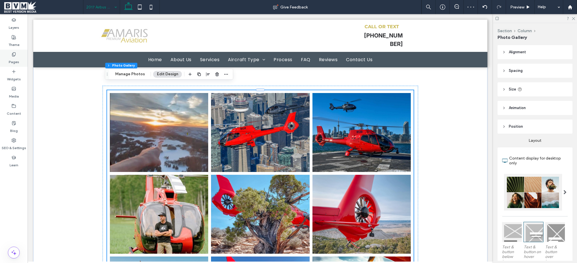
click at [10, 60] on label "Pages" at bounding box center [14, 61] width 10 height 8
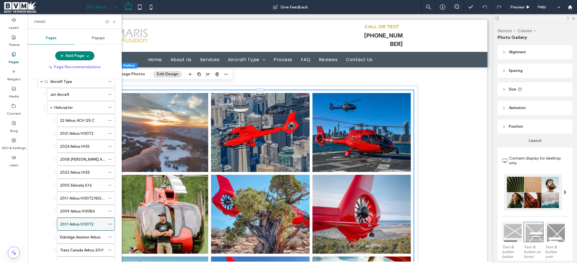
scroll to position [64, 0]
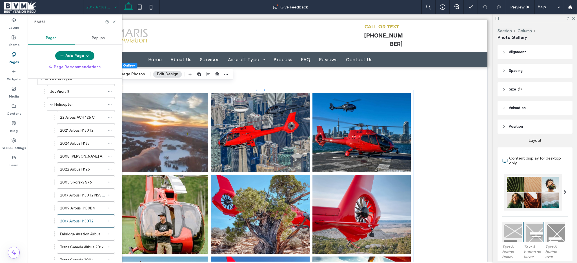
click at [91, 196] on label "2017 Airbus H130T2 N551MM" at bounding box center [84, 195] width 49 height 10
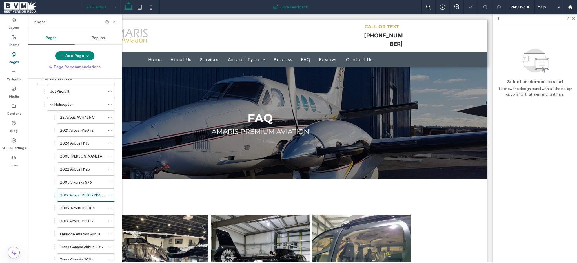
scroll to position [199, 0]
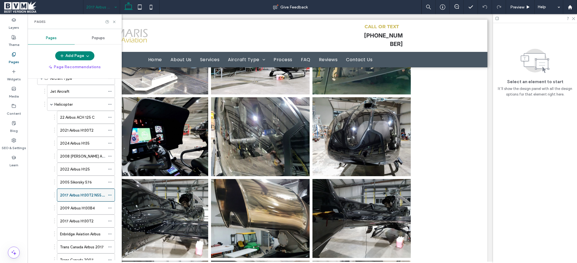
click at [111, 195] on icon at bounding box center [110, 195] width 4 height 4
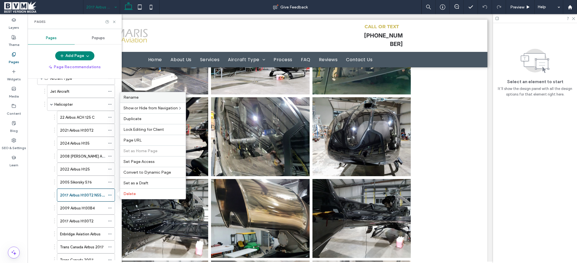
click at [154, 98] on label "Rename" at bounding box center [152, 97] width 59 height 5
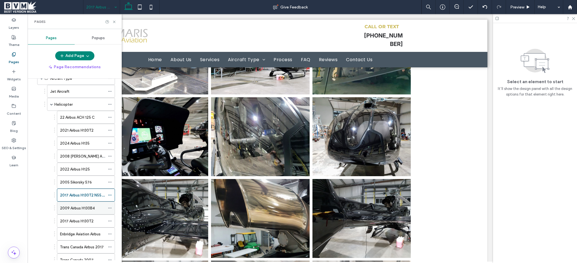
click at [80, 207] on label "2009 Airbus H130B4" at bounding box center [77, 208] width 35 height 10
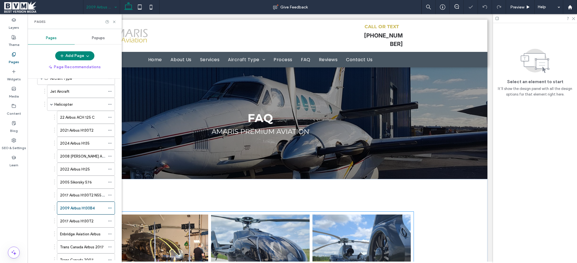
scroll to position [114, 0]
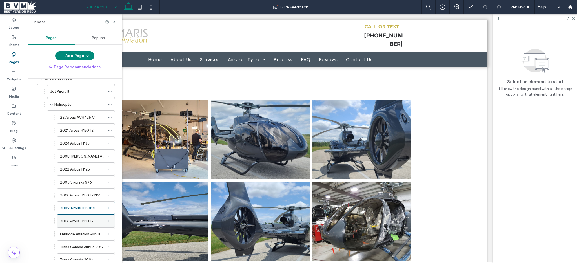
click at [81, 223] on label "2017 Airbus H130T2" at bounding box center [77, 221] width 34 height 10
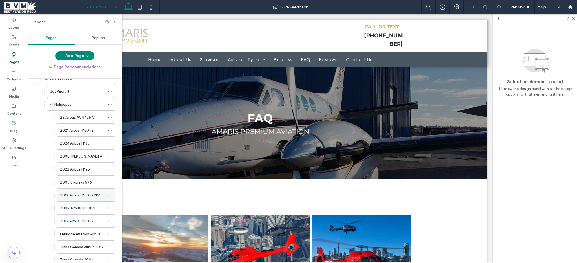
click at [84, 198] on div "2017 Airbus H130T2 N551MM" at bounding box center [82, 195] width 45 height 12
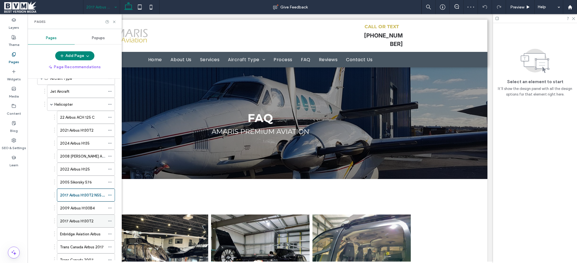
click at [87, 223] on label "2017 Airbus H130T2" at bounding box center [77, 221] width 34 height 10
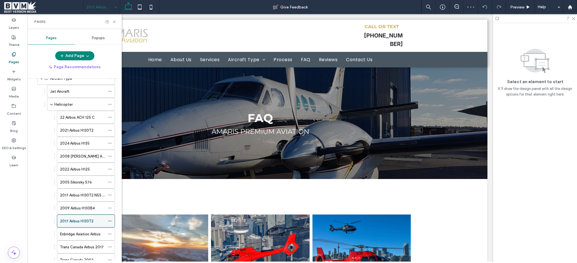
click at [109, 220] on icon at bounding box center [110, 221] width 4 height 4
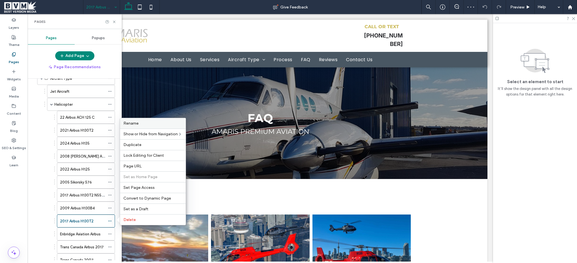
click at [147, 126] on div "Rename" at bounding box center [153, 123] width 66 height 10
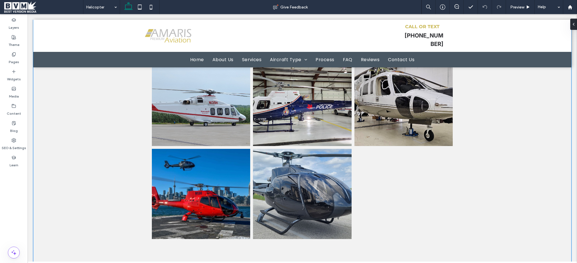
scroll to position [2963, 0]
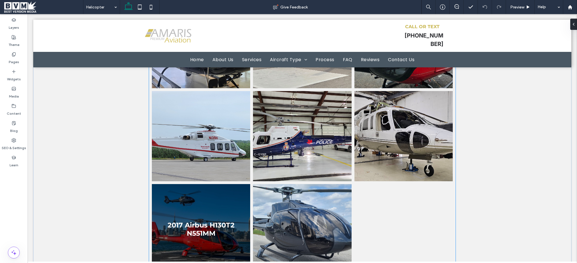
click at [233, 189] on link at bounding box center [201, 229] width 98 height 90
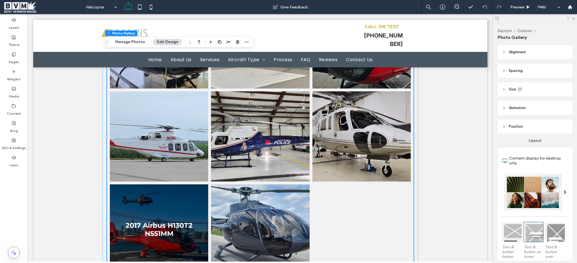
click at [195, 191] on link at bounding box center [159, 229] width 98 height 90
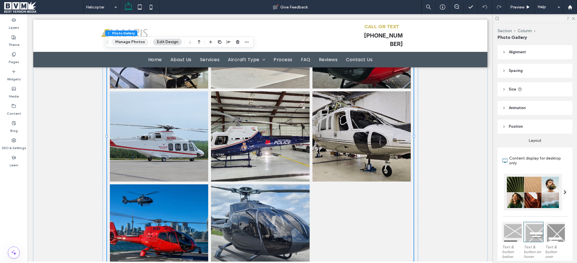
click at [131, 41] on button "Manage Photos" at bounding box center [129, 42] width 37 height 7
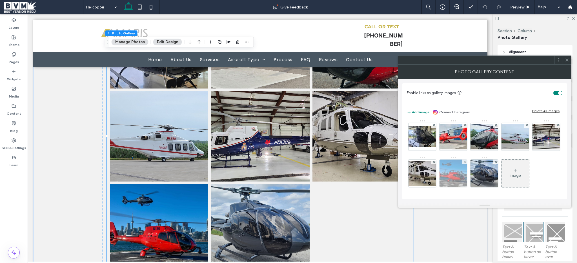
scroll to position [38, 0]
click at [474, 159] on img at bounding box center [452, 173] width 41 height 28
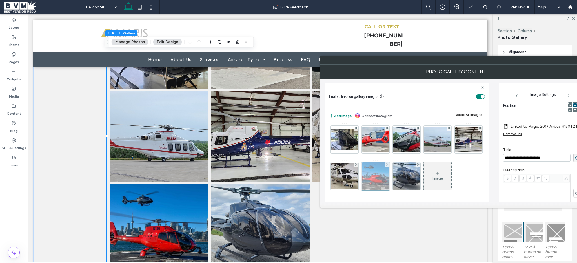
scroll to position [0, 0]
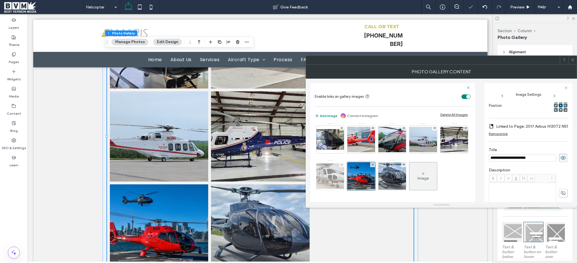
click at [352, 163] on img at bounding box center [329, 175] width 45 height 25
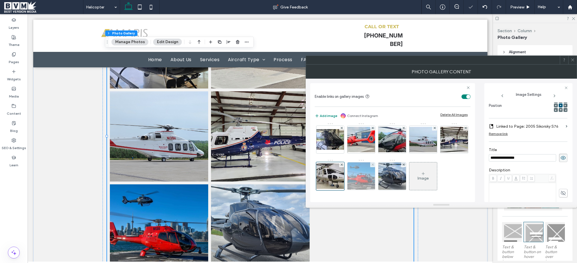
click at [382, 162] on img at bounding box center [360, 176] width 41 height 28
click at [550, 126] on label "Linked to Page: 2017 Airbus H130T2 N551MM" at bounding box center [535, 126] width 79 height 10
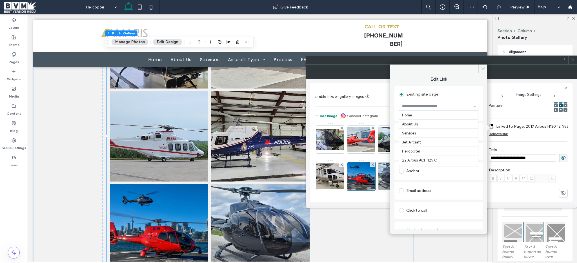
scroll to position [102, 0]
paste input "**********"
type input "**********"
click at [484, 68] on icon at bounding box center [483, 68] width 4 height 4
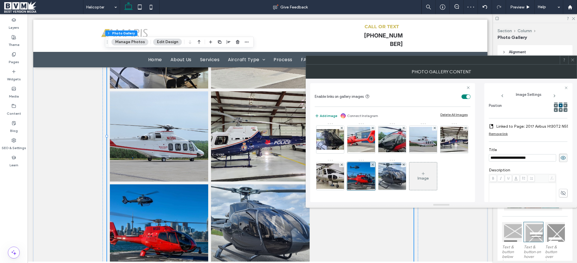
click at [542, 158] on input "**********" at bounding box center [521, 157] width 67 height 7
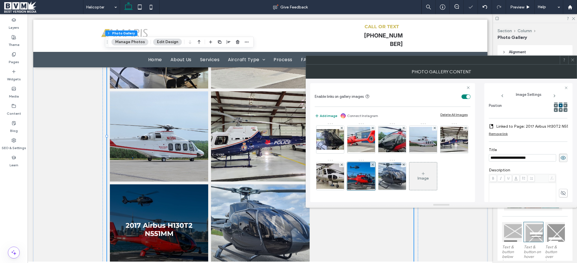
click at [543, 164] on div "**********" at bounding box center [527, 154] width 79 height 20
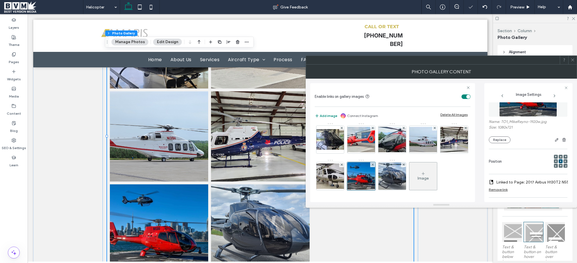
scroll to position [4, 0]
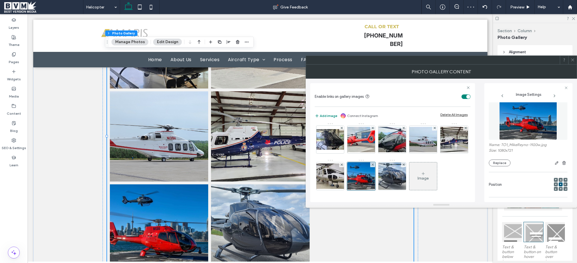
click at [526, 123] on img at bounding box center [528, 120] width 58 height 39
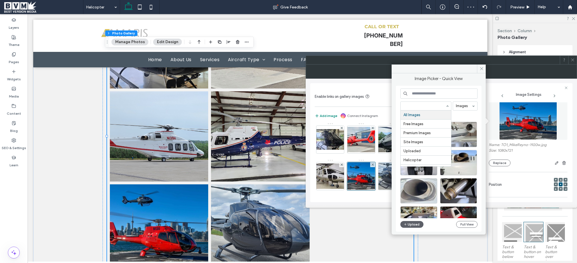
paste input "**********"
type input "**********"
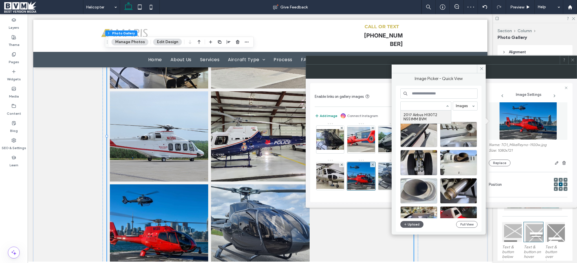
scroll to position [0, 0]
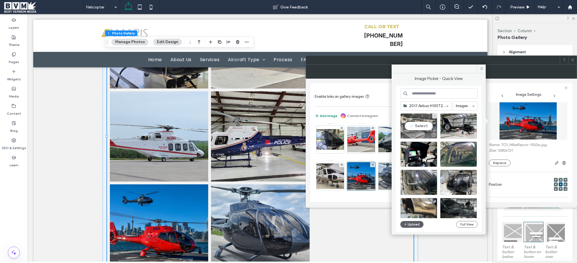
click at [418, 124] on div "Select" at bounding box center [418, 125] width 37 height 25
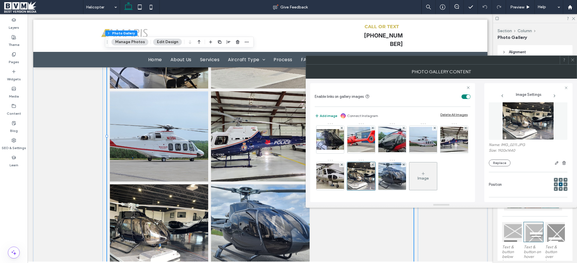
click at [409, 176] on div "Image" at bounding box center [423, 176] width 28 height 26
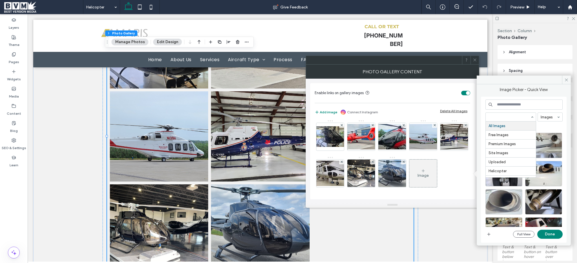
click at [512, 112] on div at bounding box center [510, 116] width 51 height 9
paste input "**********"
type input "**********"
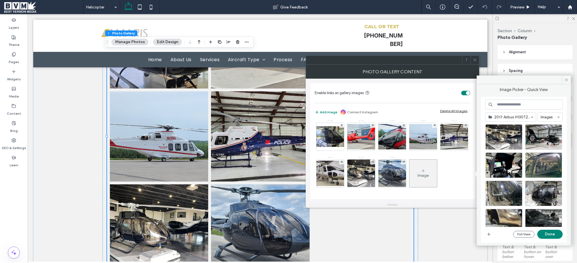
click at [512, 113] on div at bounding box center [510, 117] width 50 height 8
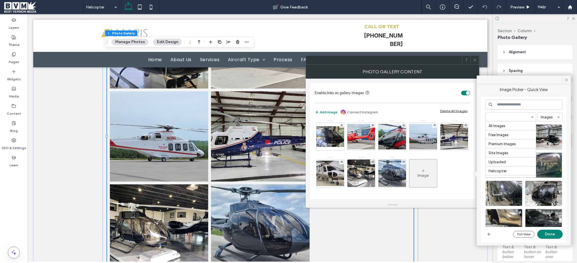
scroll to position [235, 0]
paste input "**********"
type input "**********"
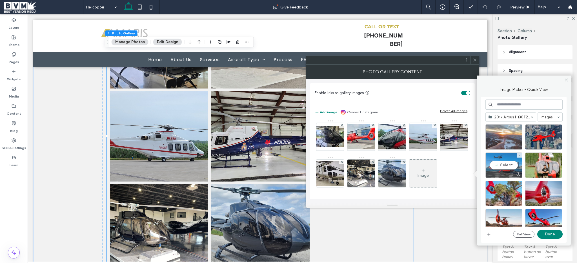
click at [504, 158] on div "Select" at bounding box center [503, 164] width 37 height 25
click at [542, 235] on button "Done" at bounding box center [549, 233] width 25 height 9
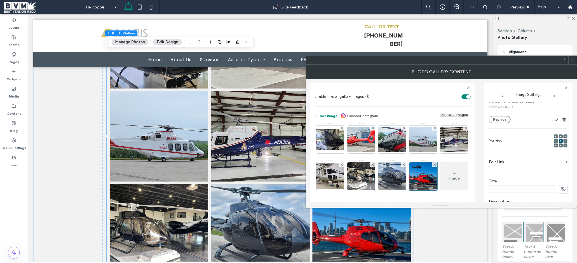
scroll to position [57, 0]
click at [560, 155] on section "Edit Link" at bounding box center [527, 153] width 79 height 13
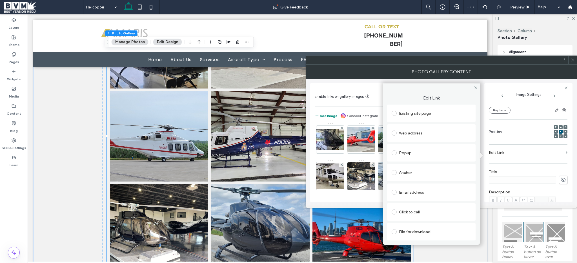
click at [409, 118] on div "Existing site page" at bounding box center [430, 113] width 79 height 12
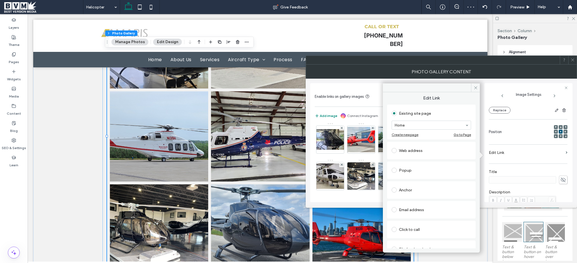
paste input "**********"
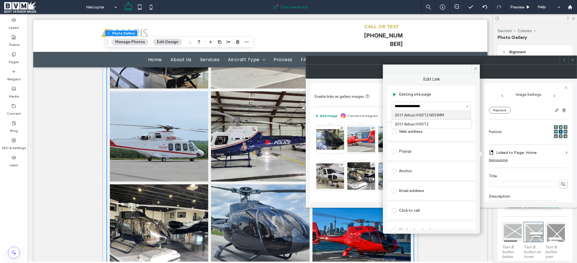
type input "**********"
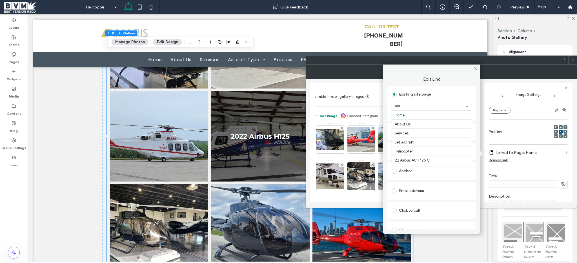
scroll to position [102, 0]
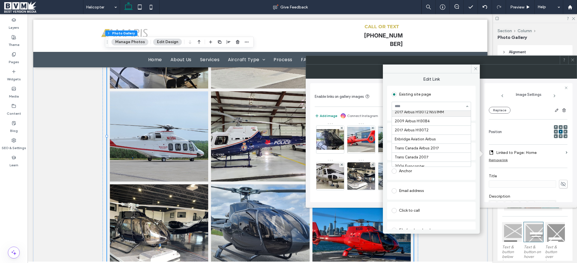
click at [433, 106] on input at bounding box center [429, 106] width 70 height 4
paste input "**********"
type input "**********"
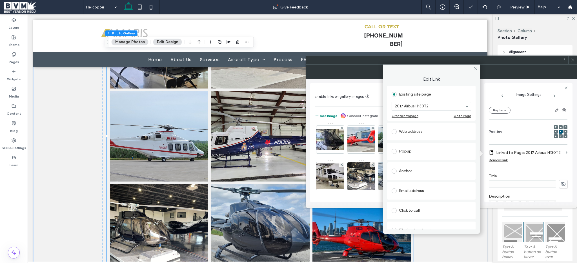
click at [554, 184] on div at bounding box center [527, 184] width 79 height 8
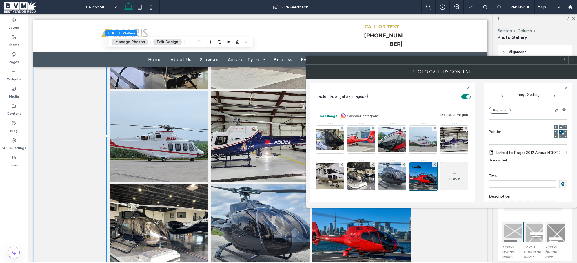
click at [560, 184] on icon at bounding box center [563, 184] width 6 height 6
click at [560, 183] on icon at bounding box center [563, 184] width 6 height 6
click at [521, 180] on input at bounding box center [521, 183] width 67 height 7
paste input "**********"
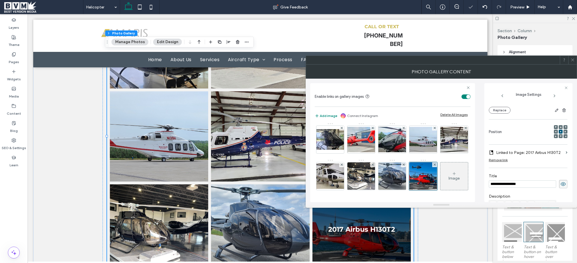
type input "**********"
click at [538, 169] on div "**********" at bounding box center [527, 176] width 79 height 263
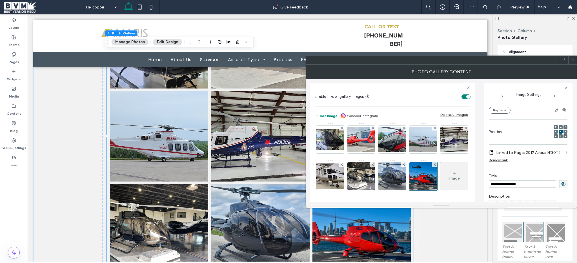
click at [429, 177] on div "Image" at bounding box center [391, 158] width 155 height 73
click at [573, 57] on span at bounding box center [572, 60] width 4 height 8
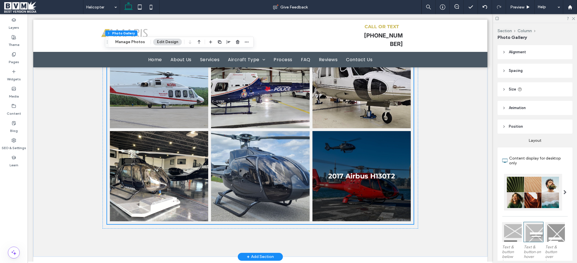
scroll to position [3023, 0]
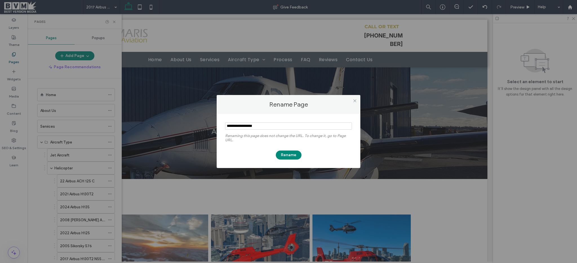
scroll to position [64, 0]
click at [353, 102] on icon at bounding box center [354, 101] width 4 height 4
